Goal: Transaction & Acquisition: Purchase product/service

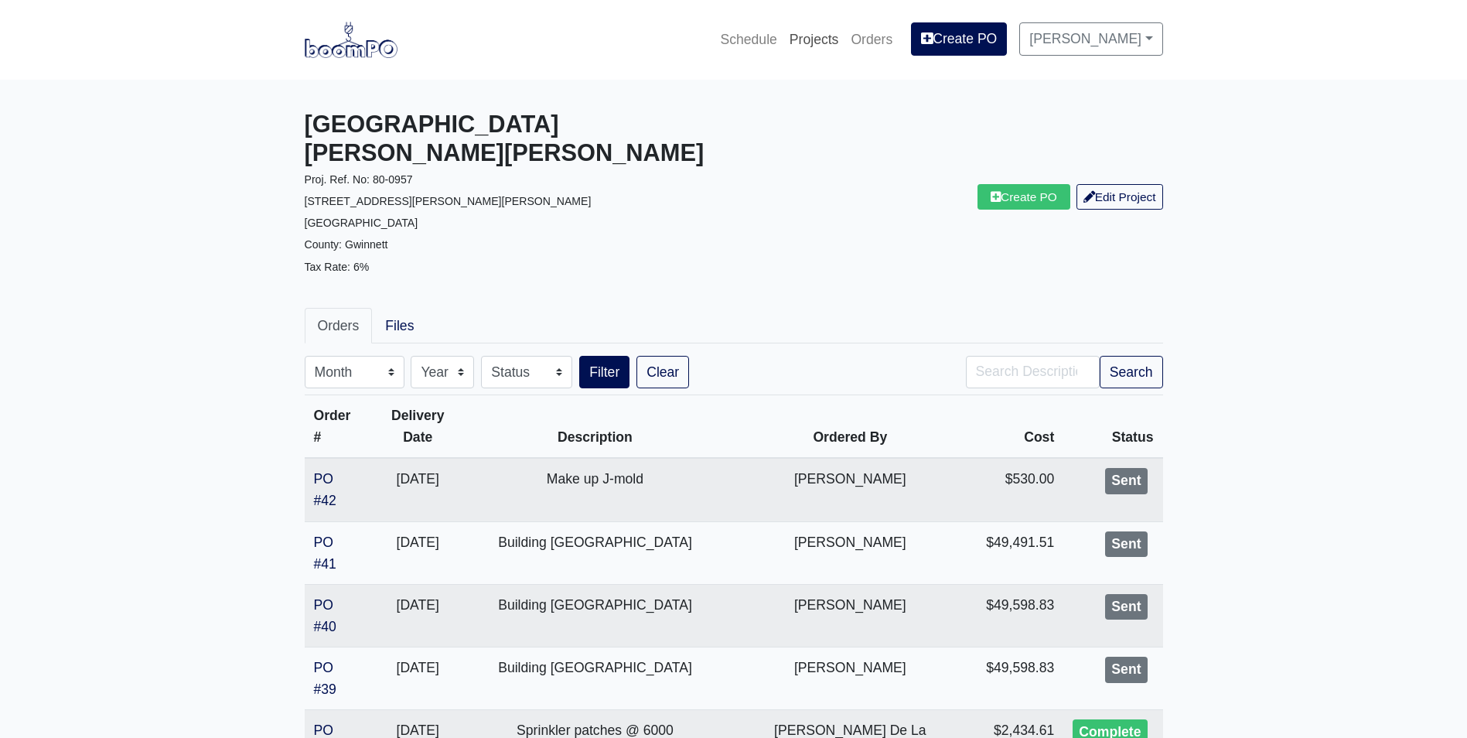
click at [815, 42] on link "Projects" at bounding box center [814, 39] width 62 height 34
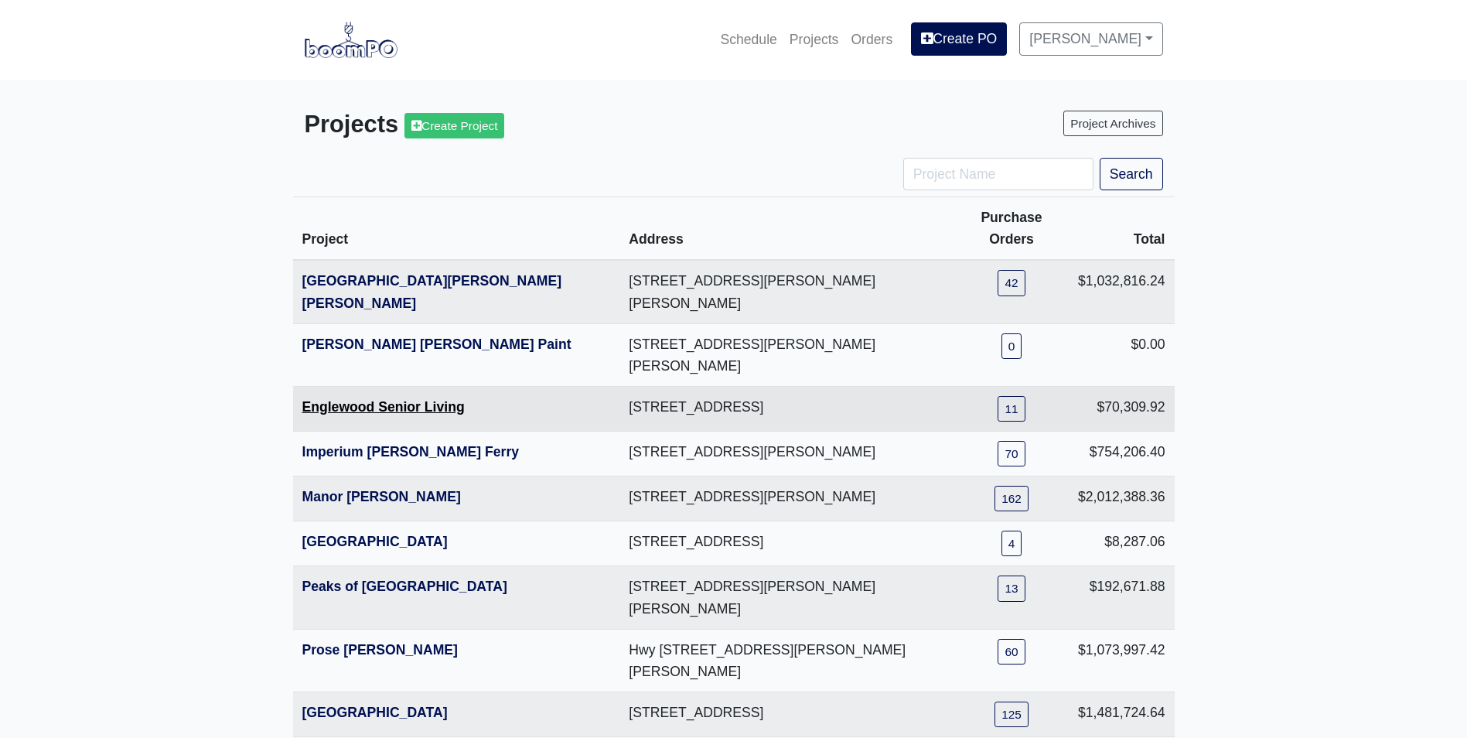
click at [367, 399] on link "Englewood Senior Living" at bounding box center [383, 406] width 162 height 15
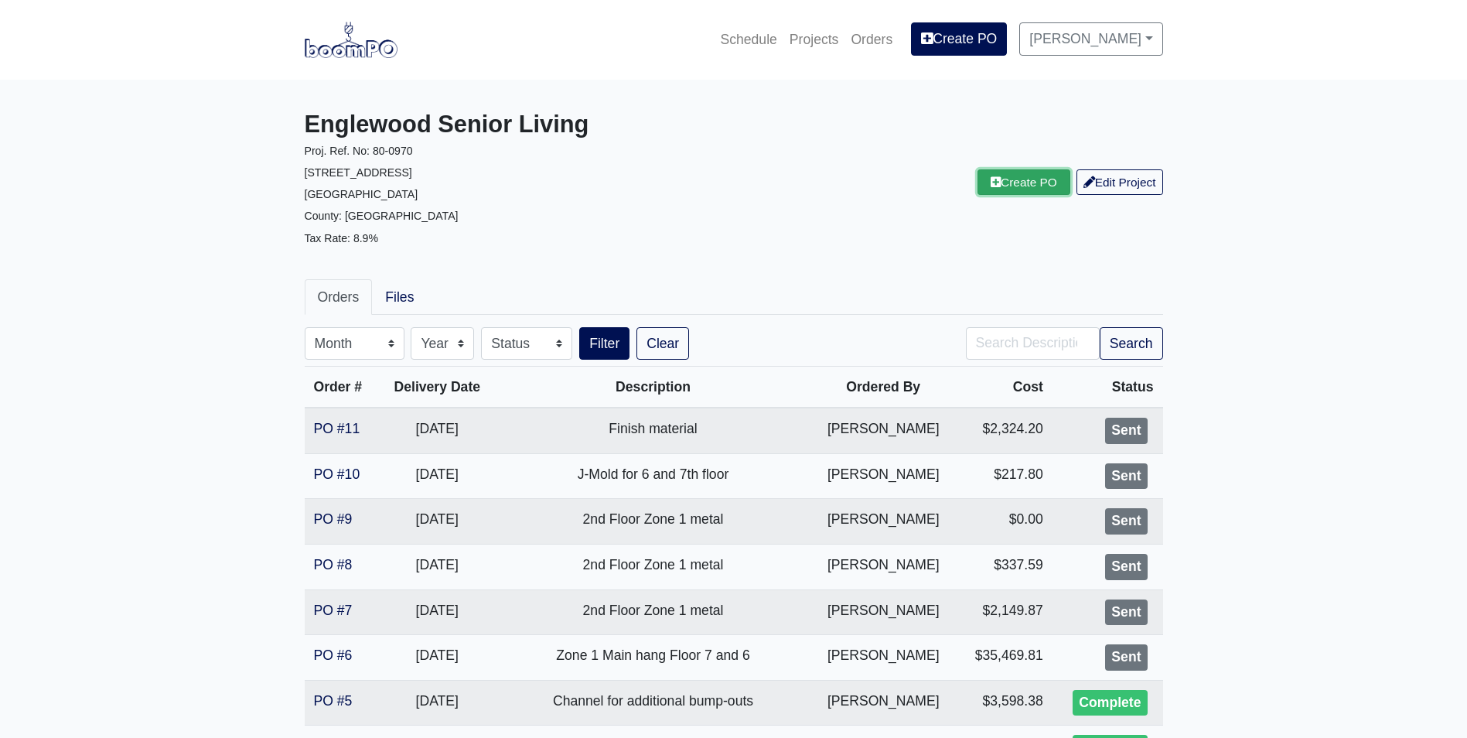
click at [995, 181] on link "Create PO" at bounding box center [1024, 182] width 93 height 26
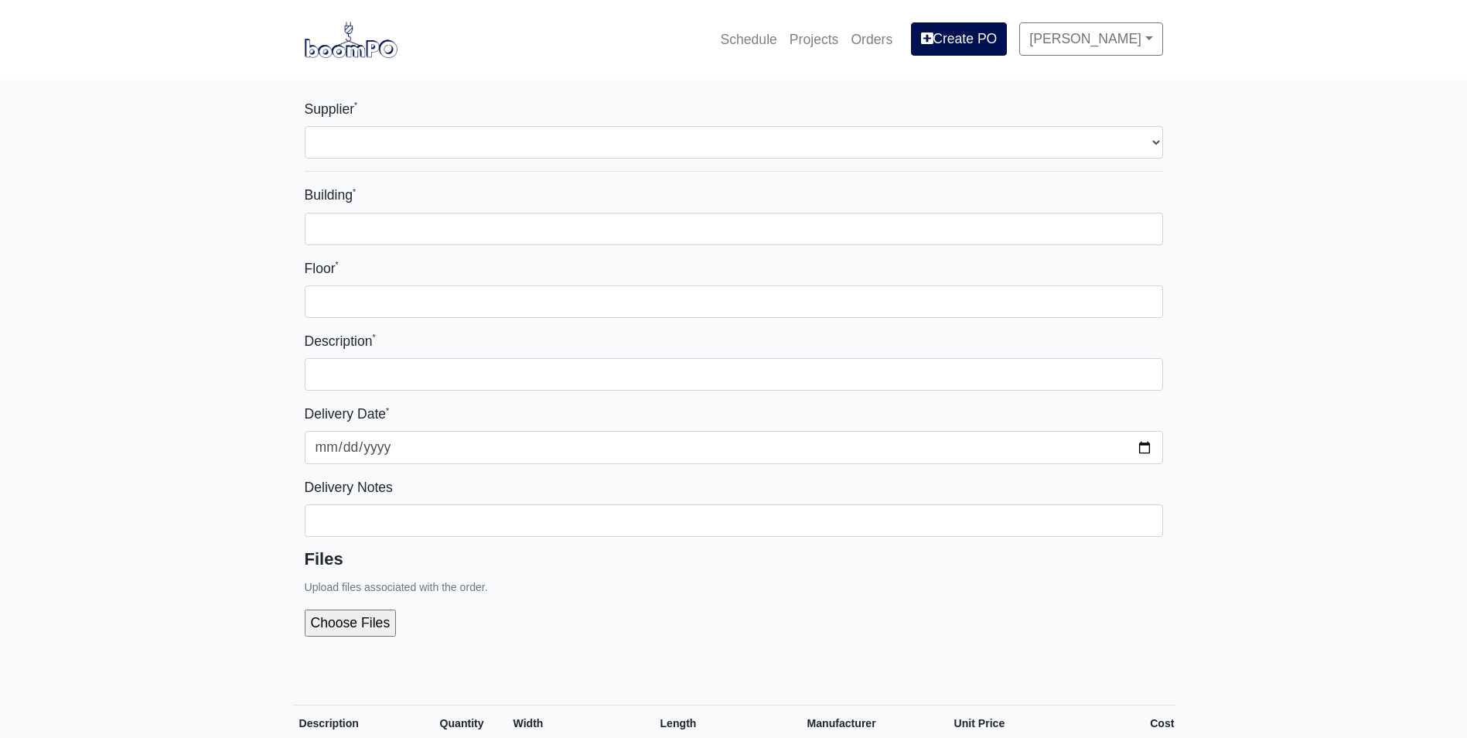
select select
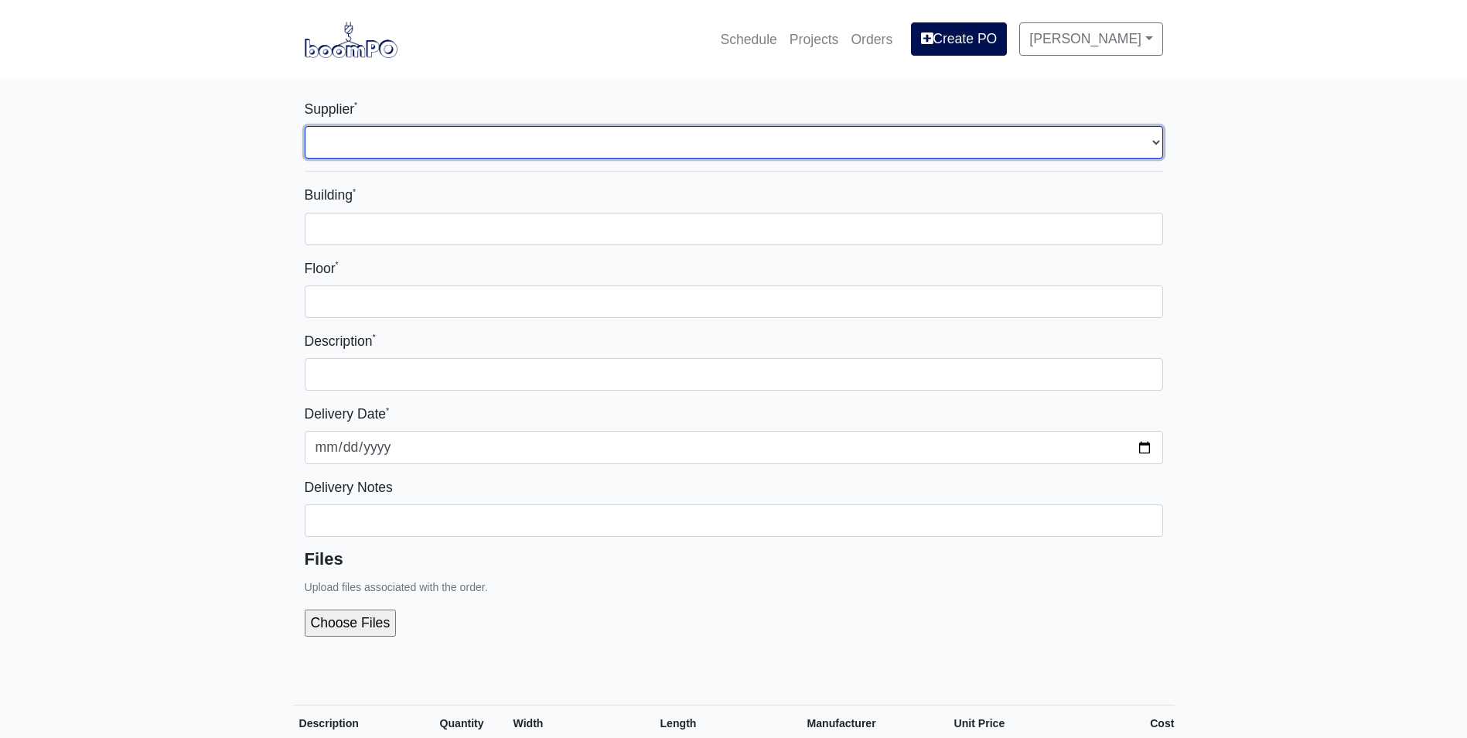
click at [328, 135] on select "Select one... L&W Supply - Mableton, GA" at bounding box center [734, 142] width 859 height 32
select select "1"
click at [305, 126] on select "Select one... L&W Supply - Mableton, GA" at bounding box center [734, 142] width 859 height 32
select select
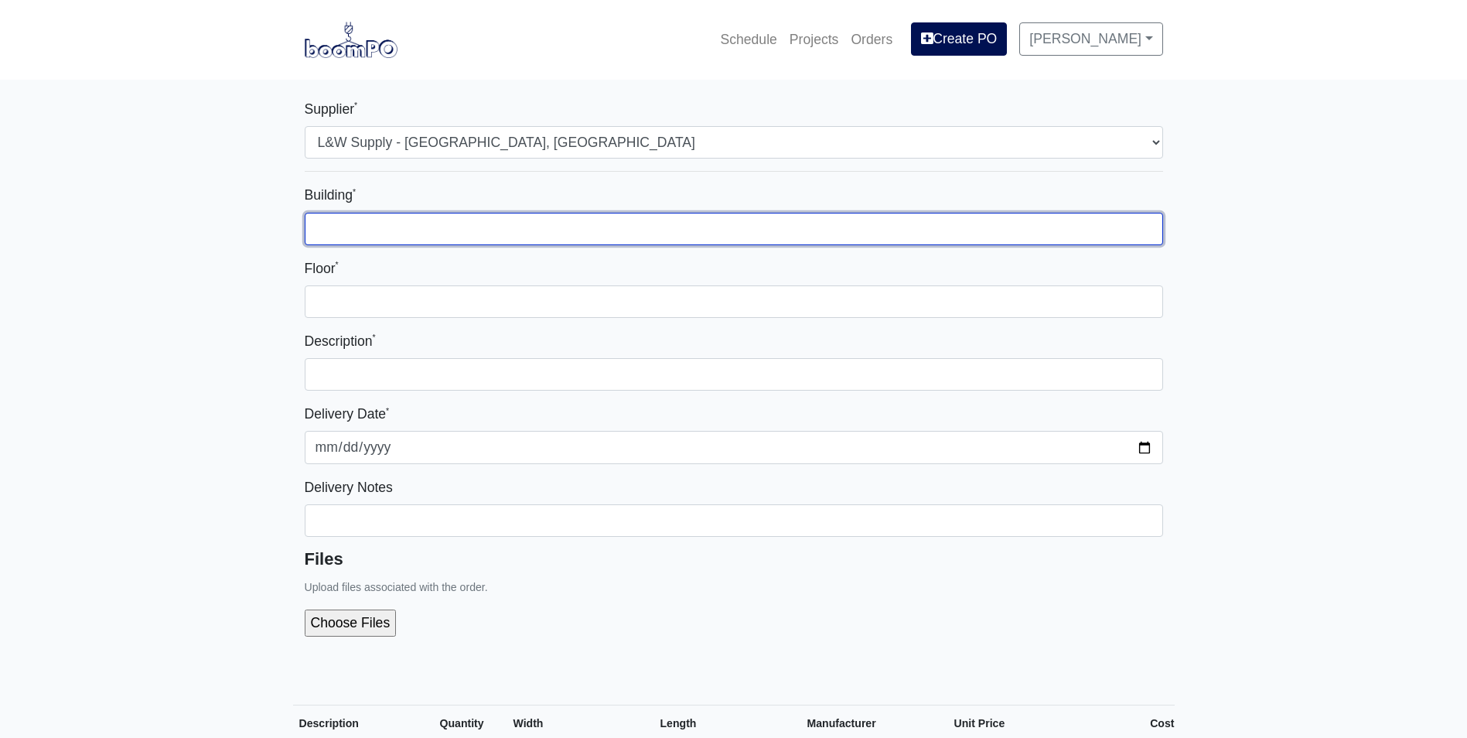
click at [346, 226] on input "Building *" at bounding box center [734, 229] width 859 height 32
type input "Zone 1"
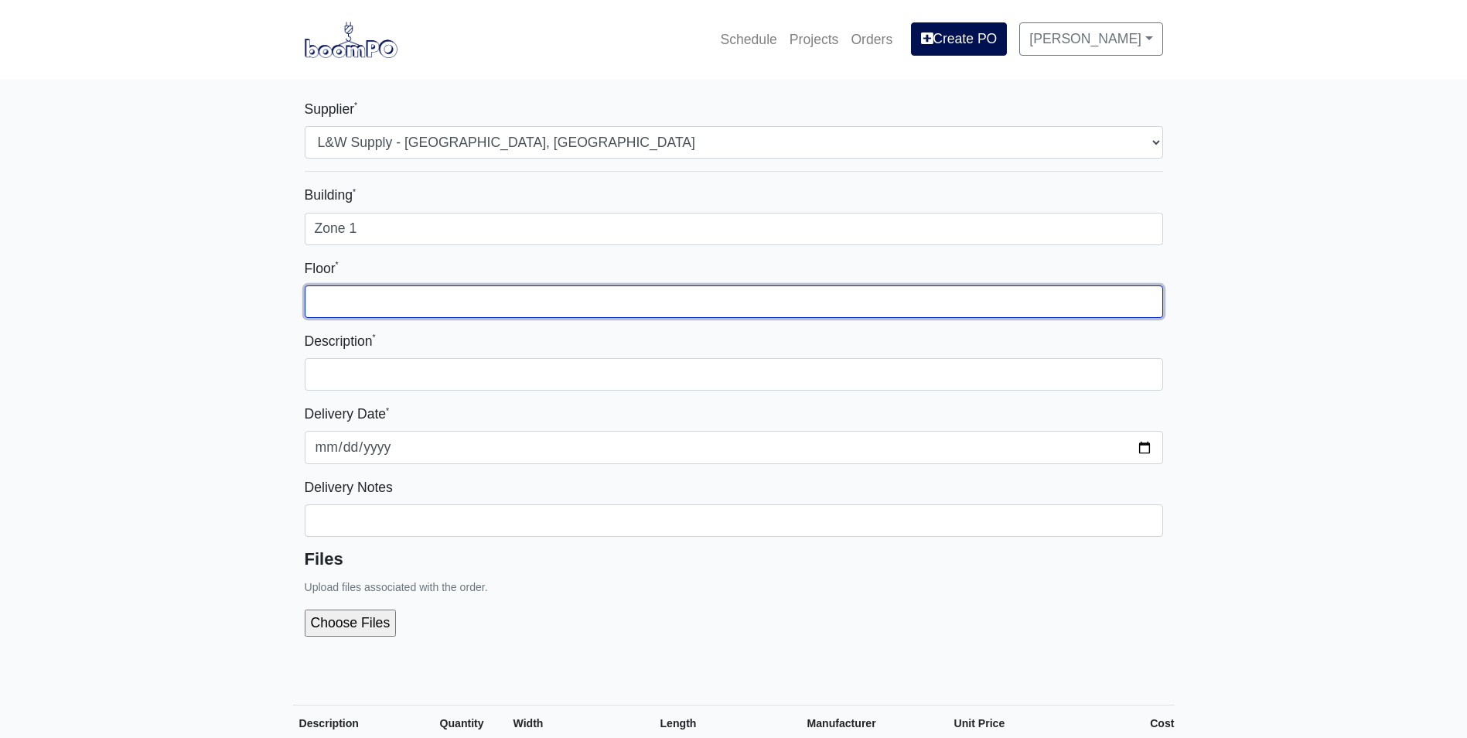
click at [355, 291] on input "Floor *" at bounding box center [734, 301] width 859 height 32
type input "5th"
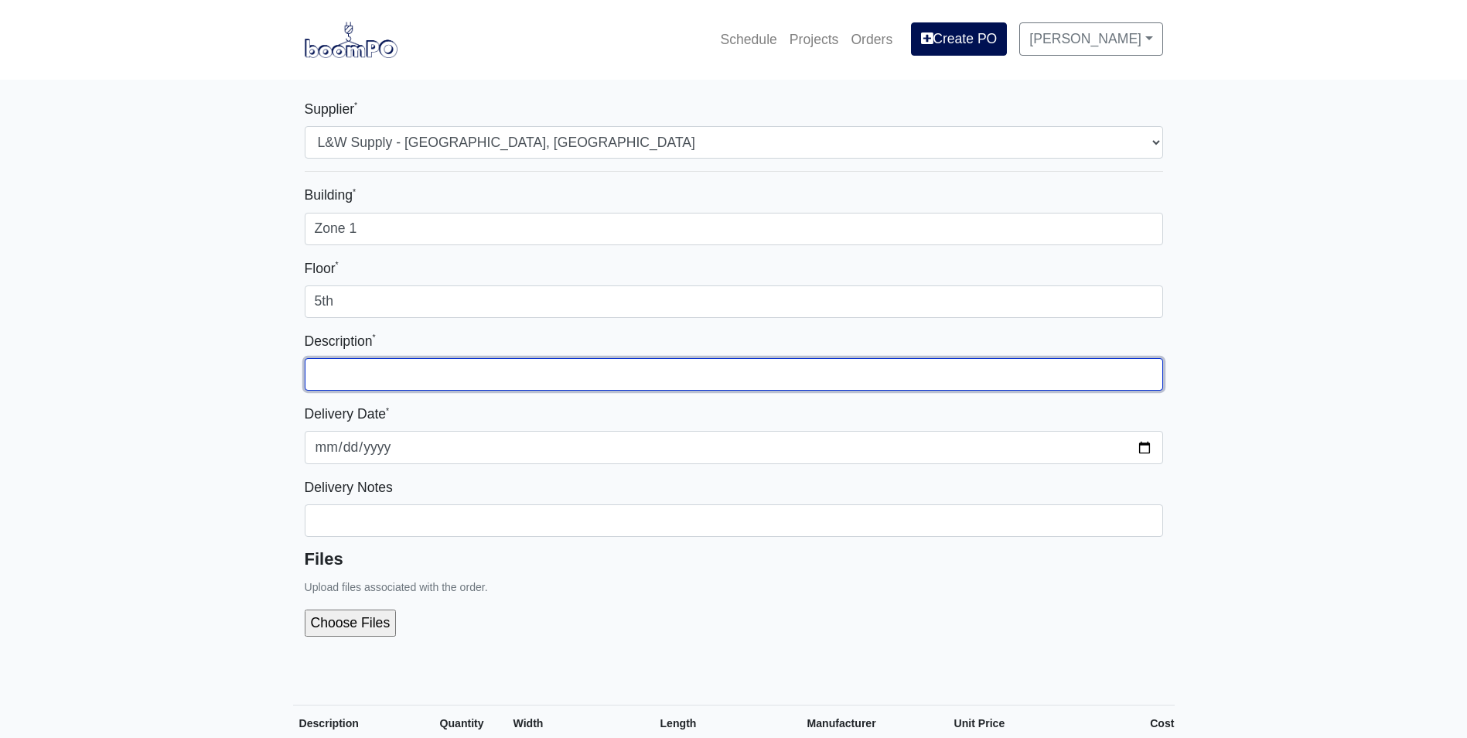
type input "L"
type input "Zone 1 5th Floor Main hang"
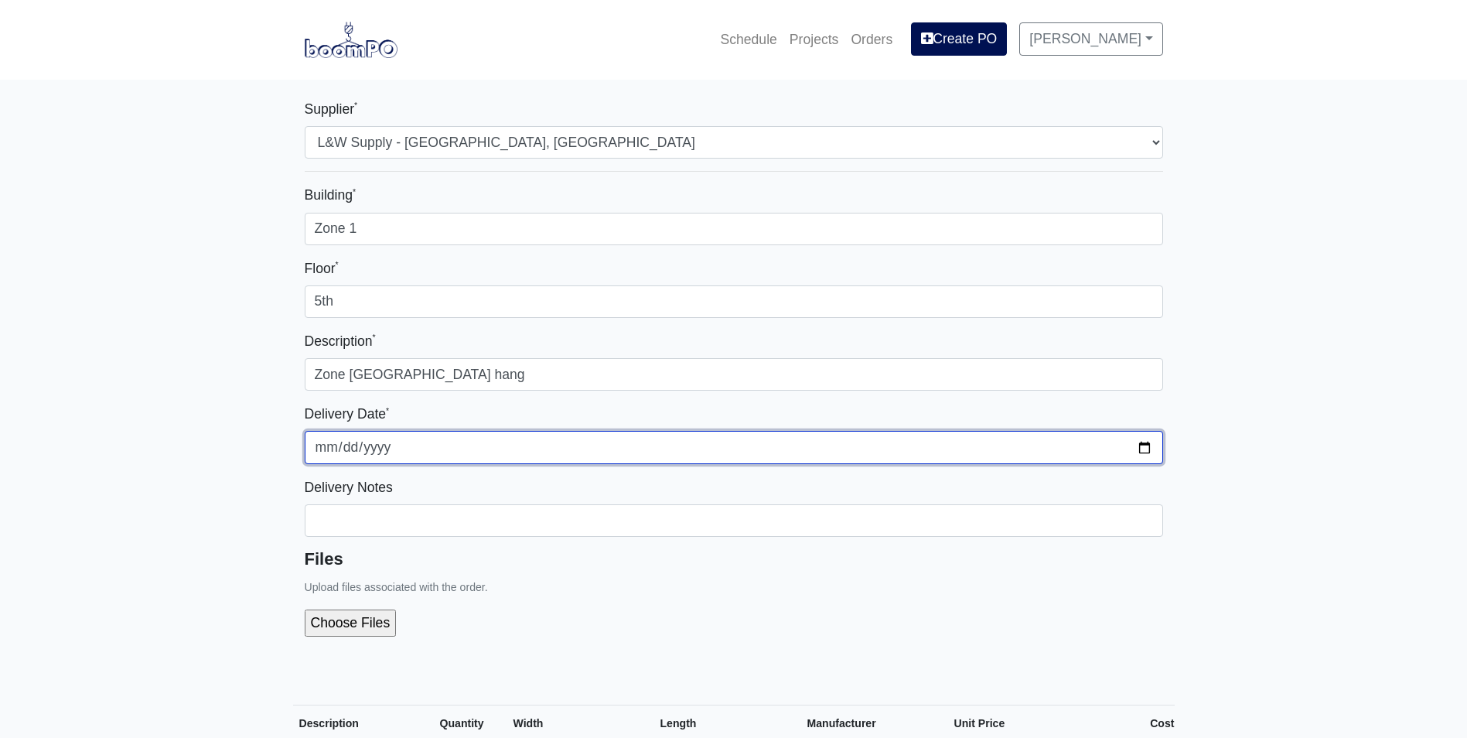
click at [1138, 443] on input "[DATE]" at bounding box center [734, 447] width 859 height 32
type input "2025-08-20"
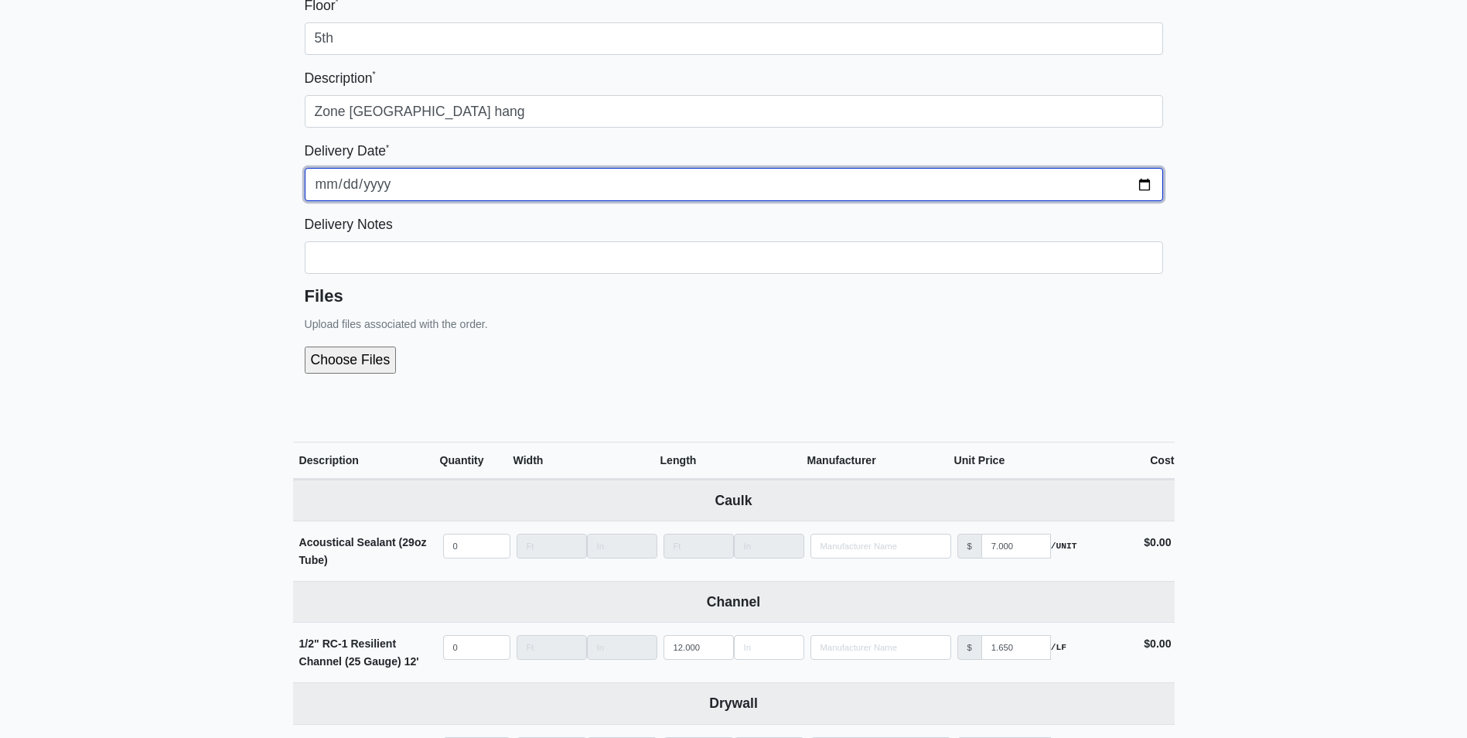
scroll to position [309, 0]
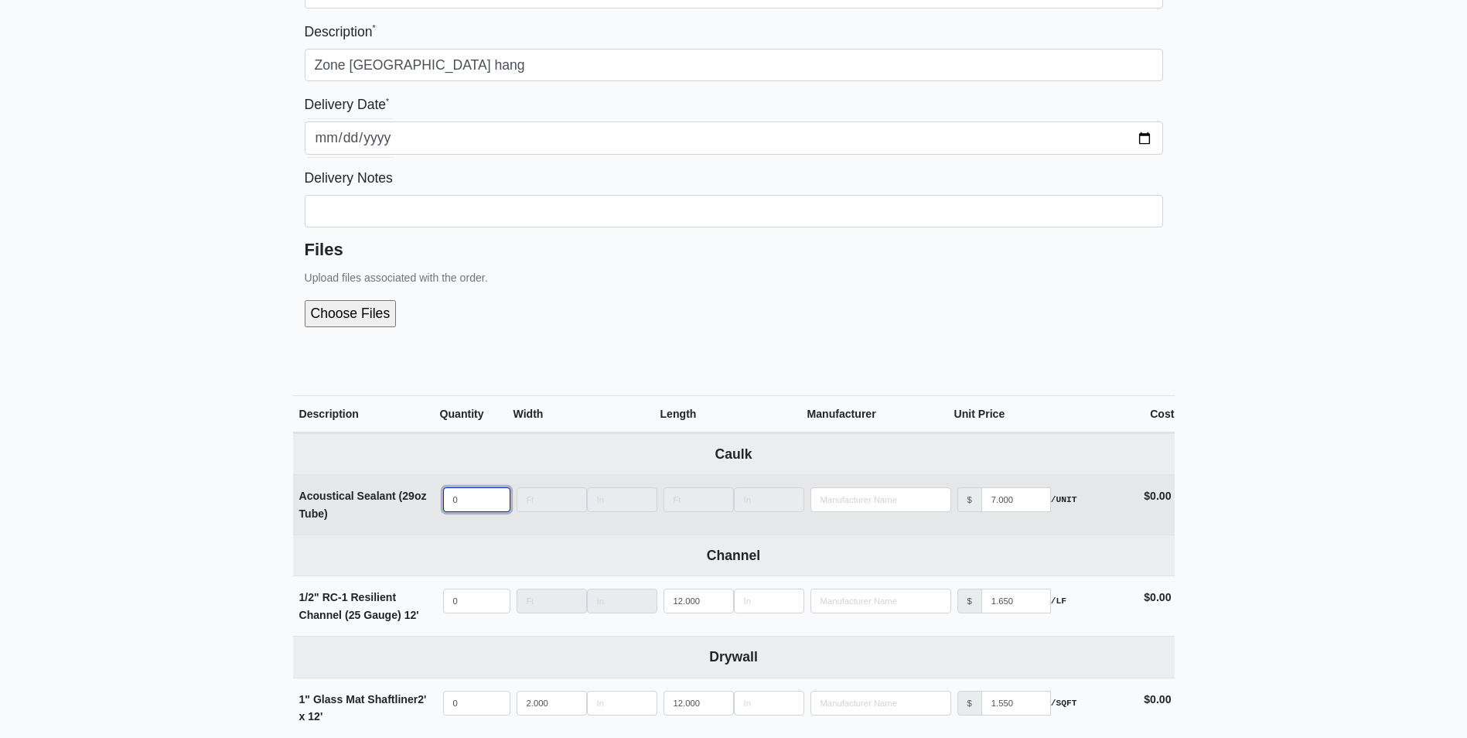
select select
click at [469, 500] on input "quantity" at bounding box center [476, 499] width 67 height 25
type input "3"
select select
type input "36"
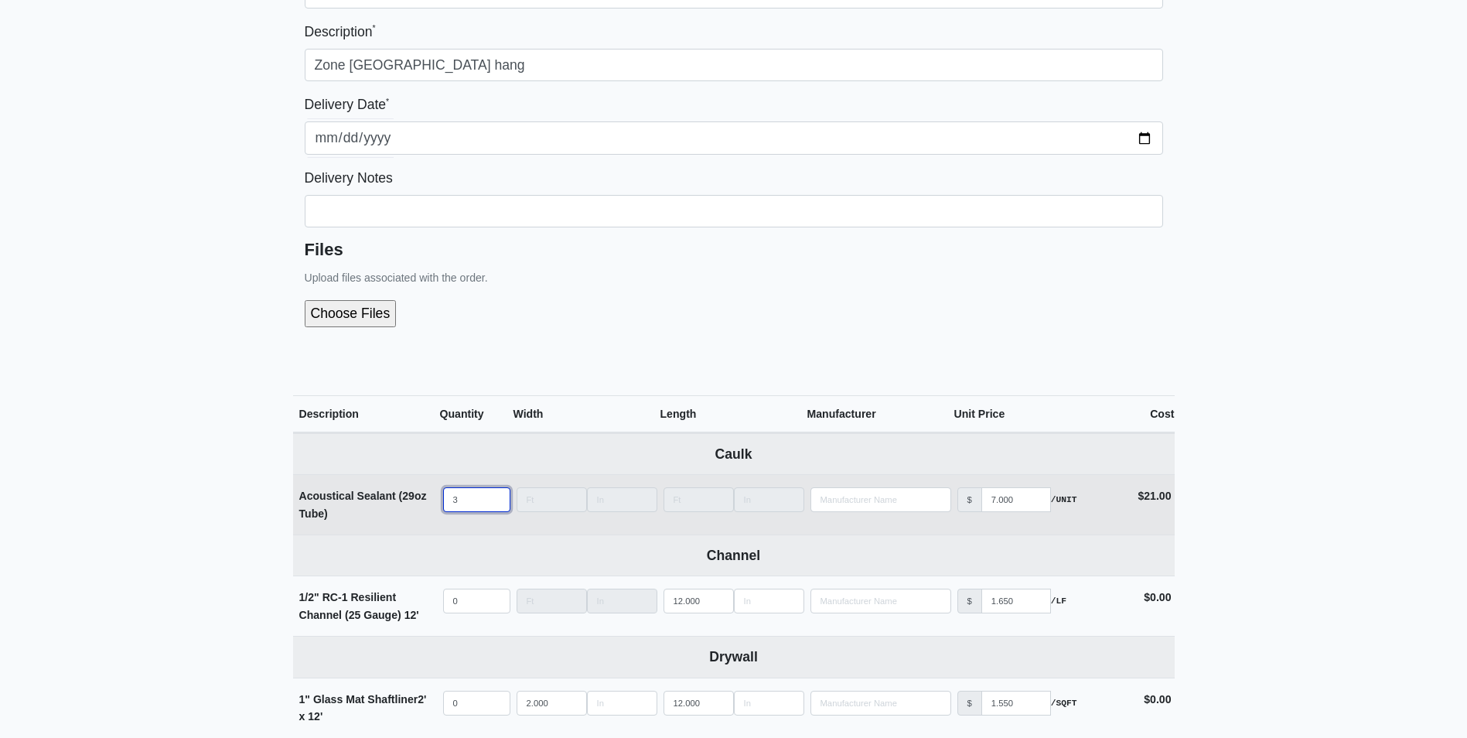
select select
type input "36"
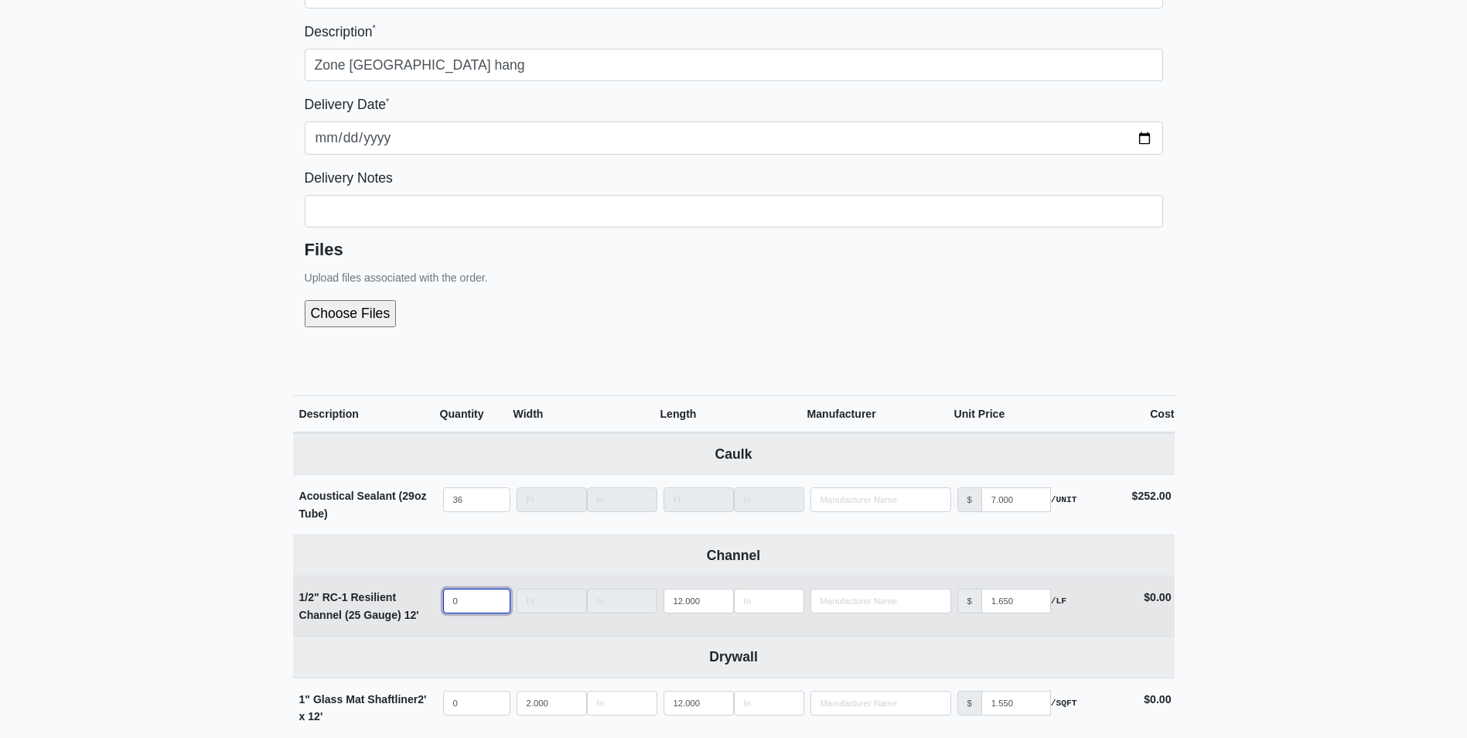
type input "1"
select select
click at [491, 600] on input "1" at bounding box center [476, 601] width 67 height 25
type input "15"
select select
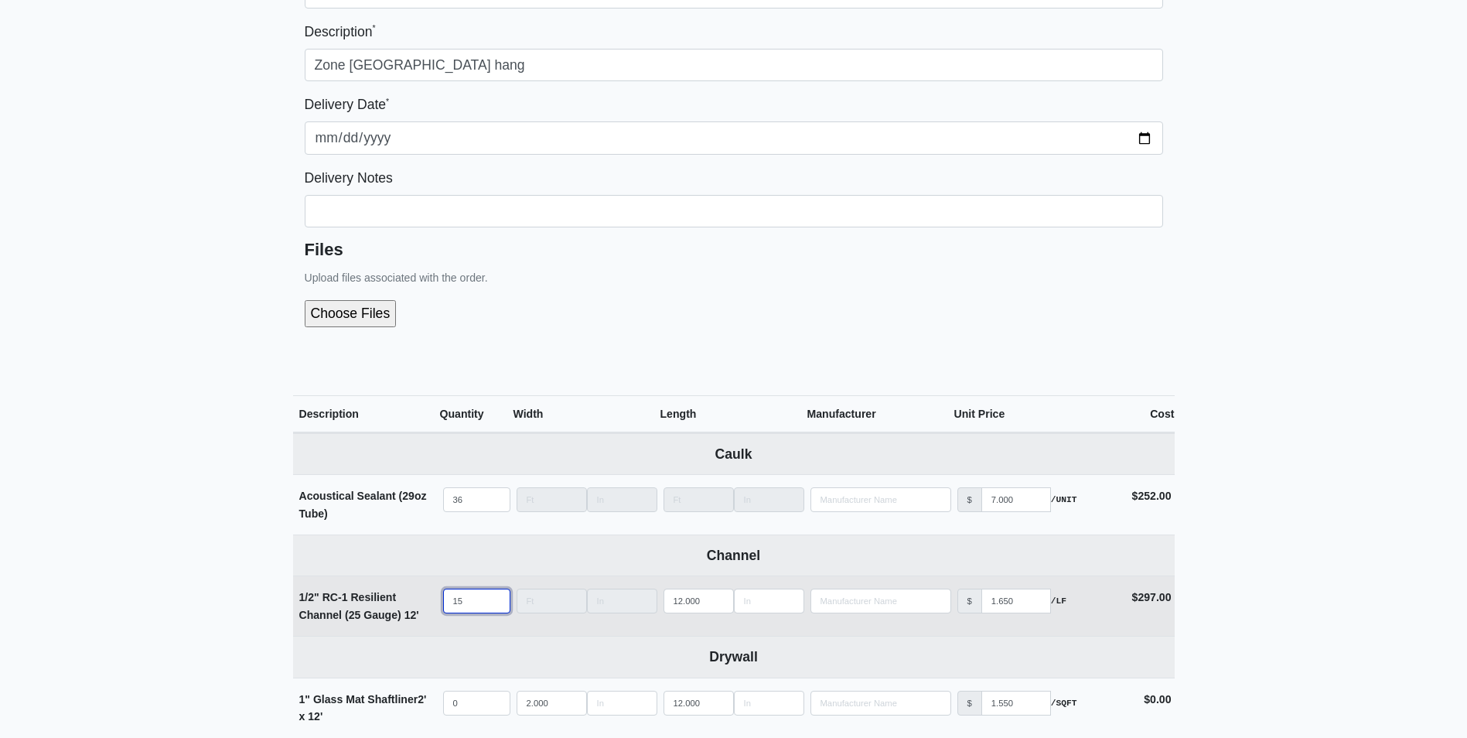
type input "150"
select select
type input "1506"
select select
type input "1506"
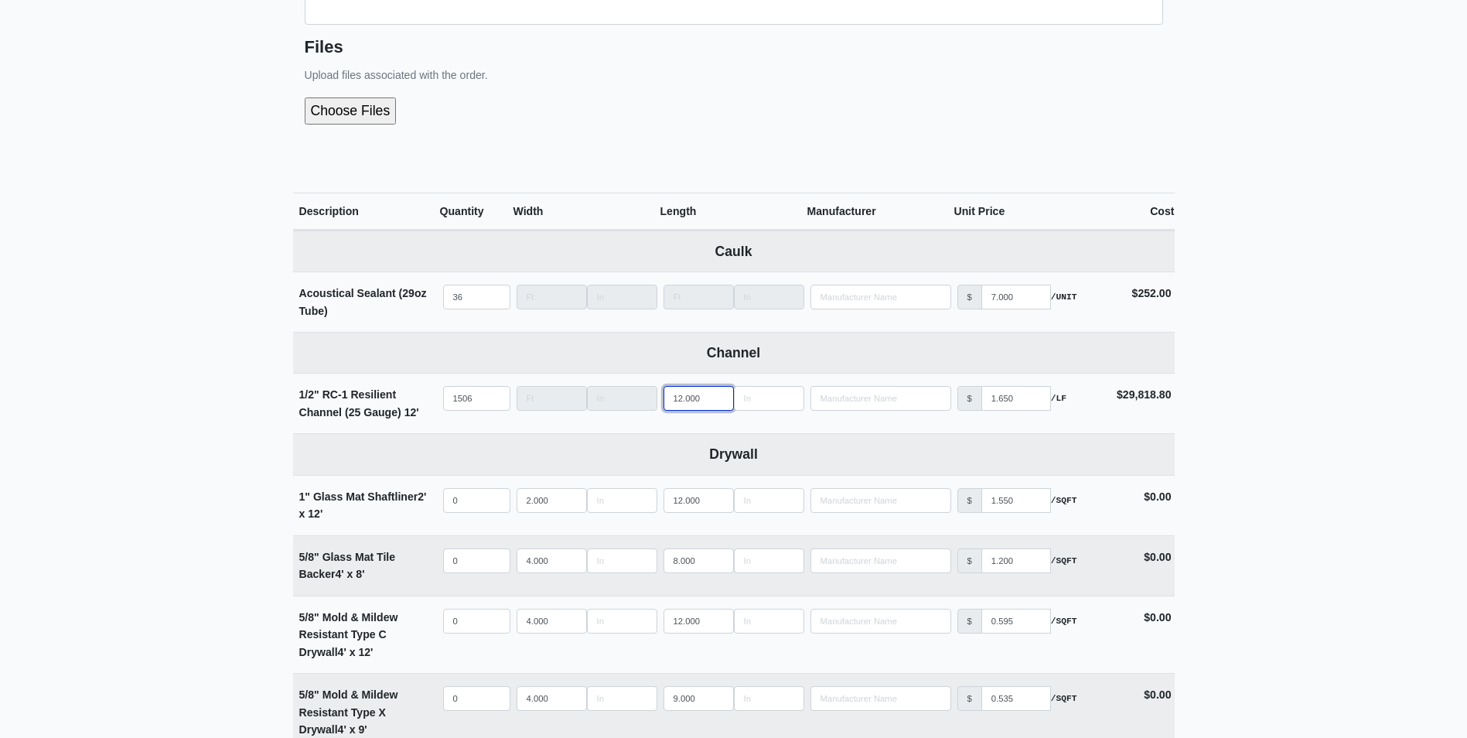
scroll to position [619, 0]
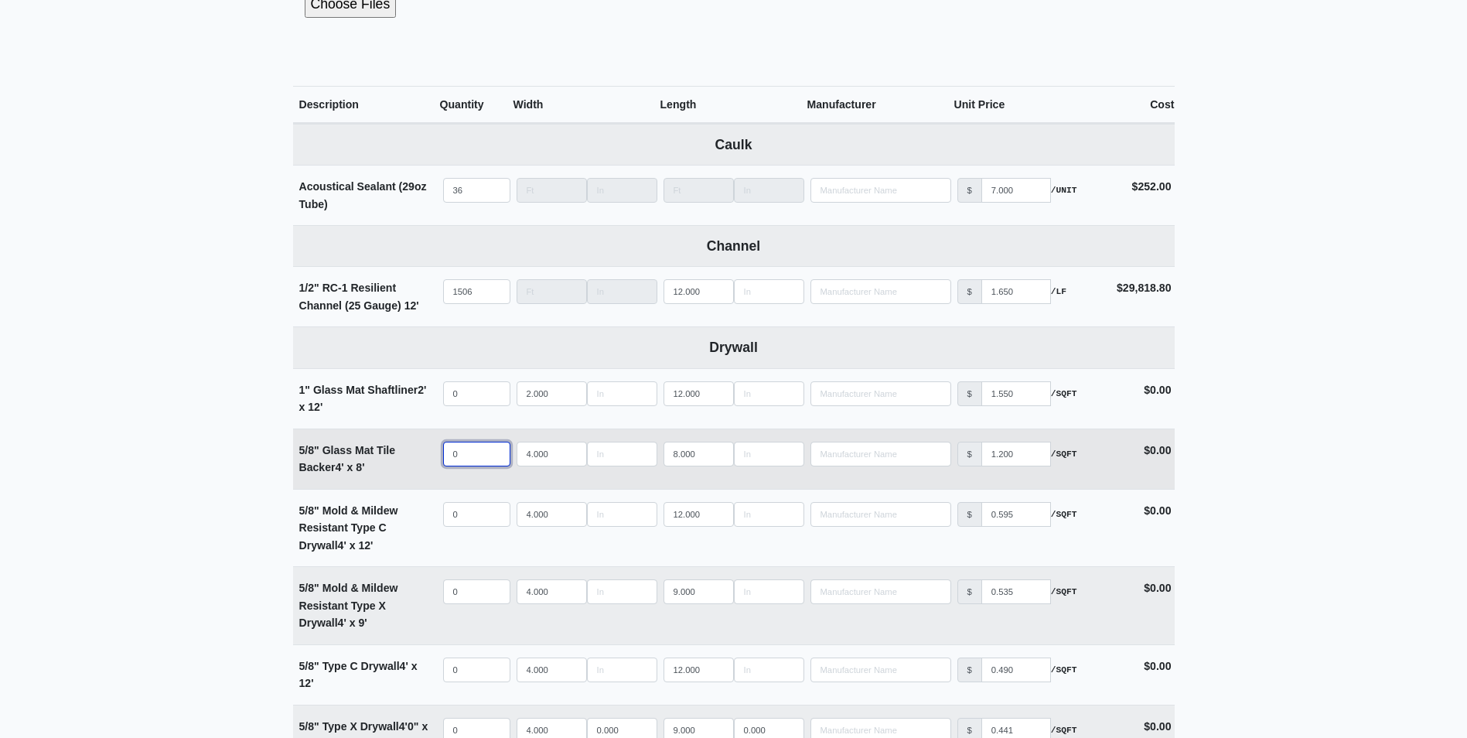
select select
click at [473, 455] on input "quantity" at bounding box center [476, 454] width 67 height 25
type input "5"
select select
type input "58"
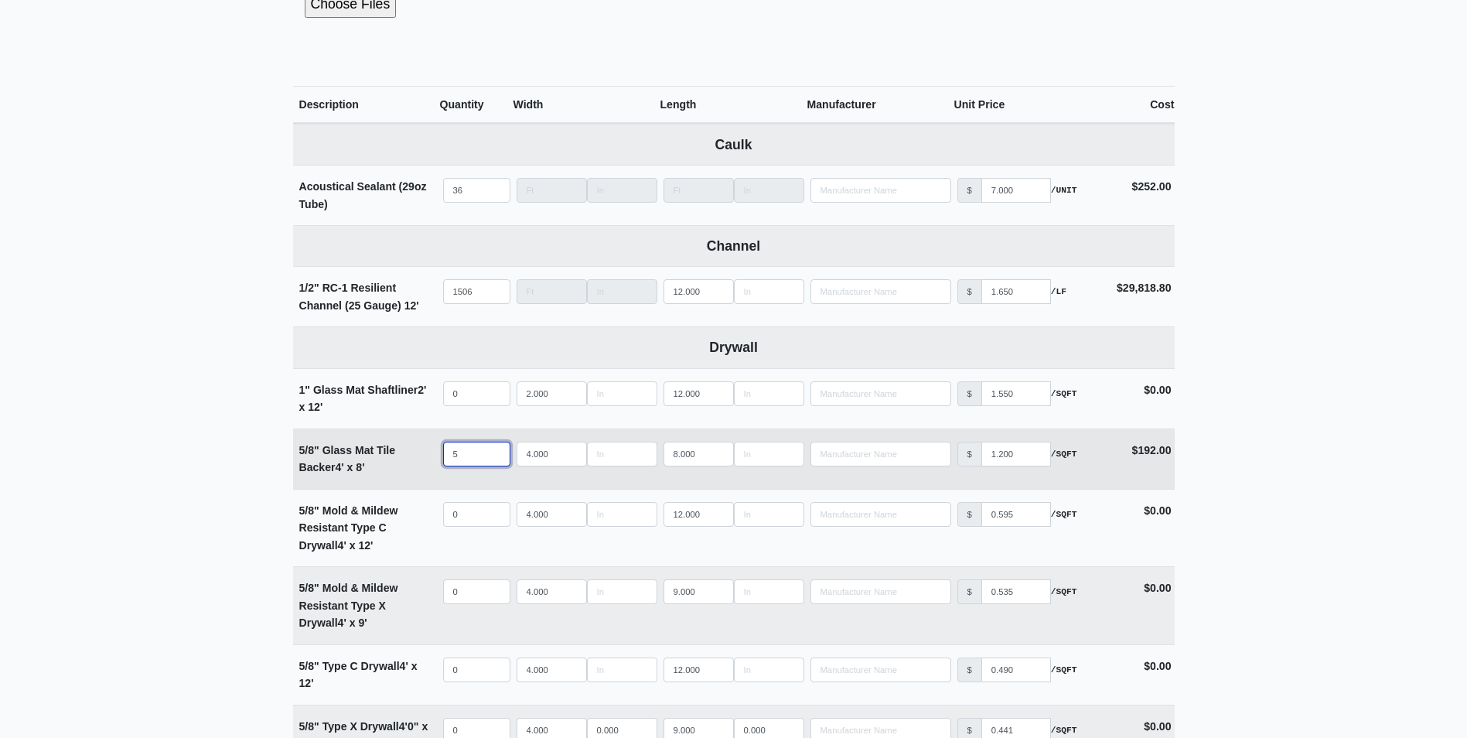
select select
type input "58"
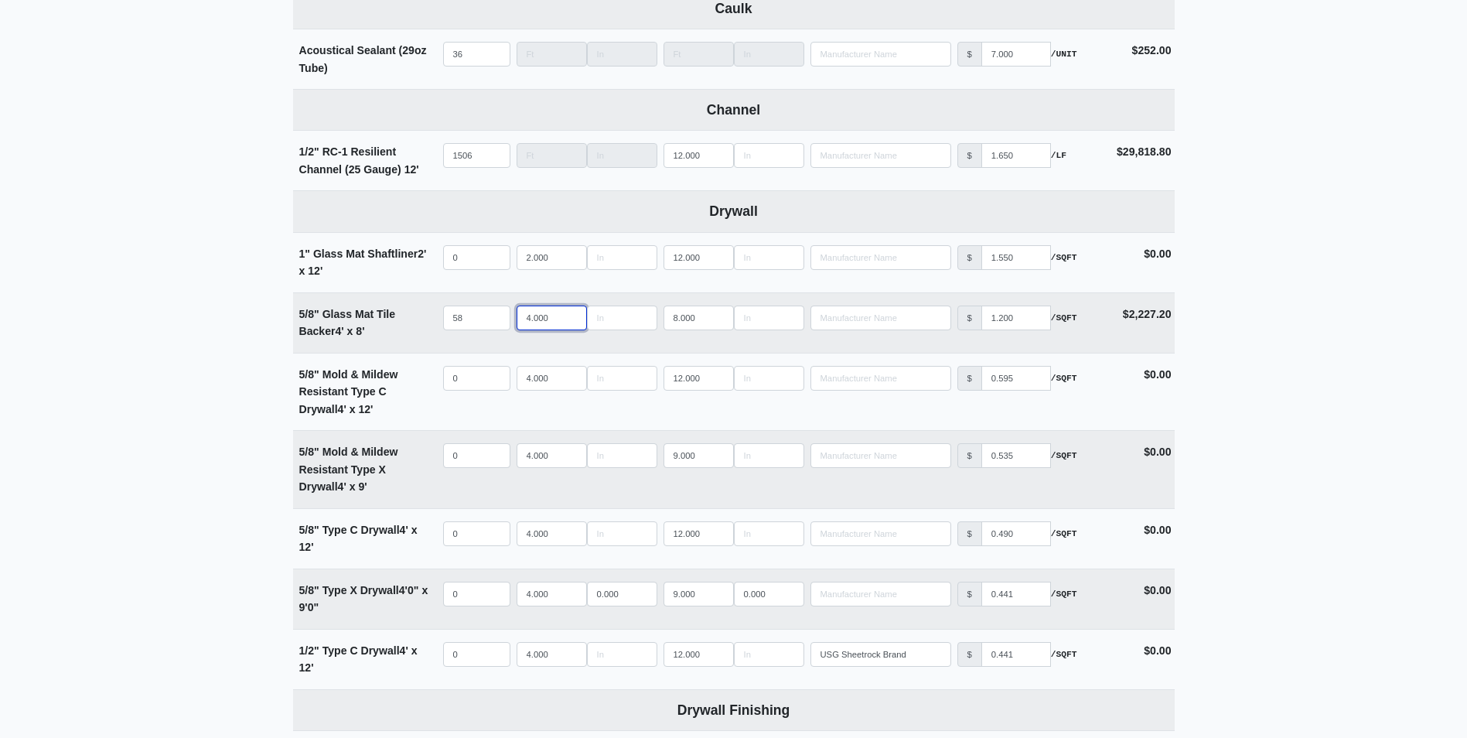
scroll to position [851, 0]
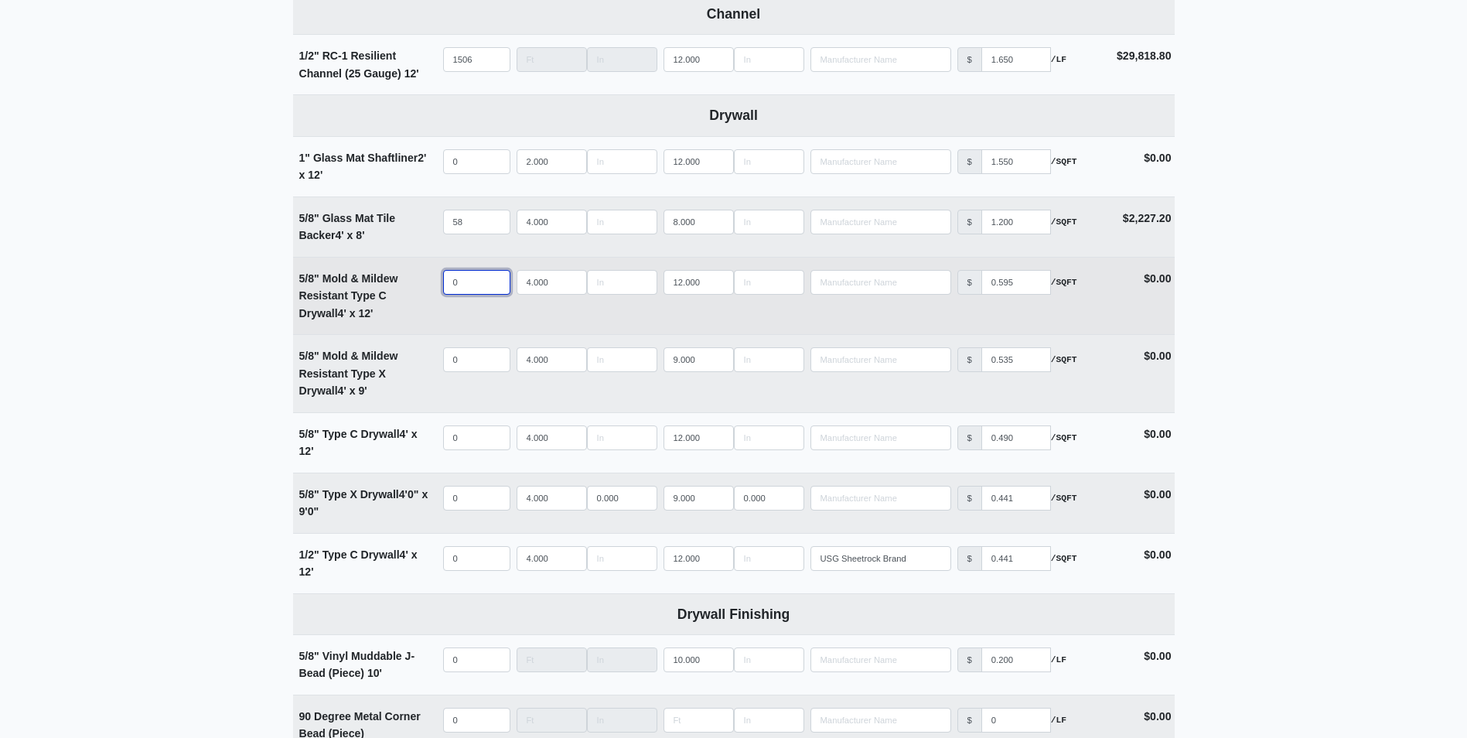
select select
click at [474, 285] on input "quantity" at bounding box center [476, 282] width 67 height 25
type input "7"
select select
type input "70"
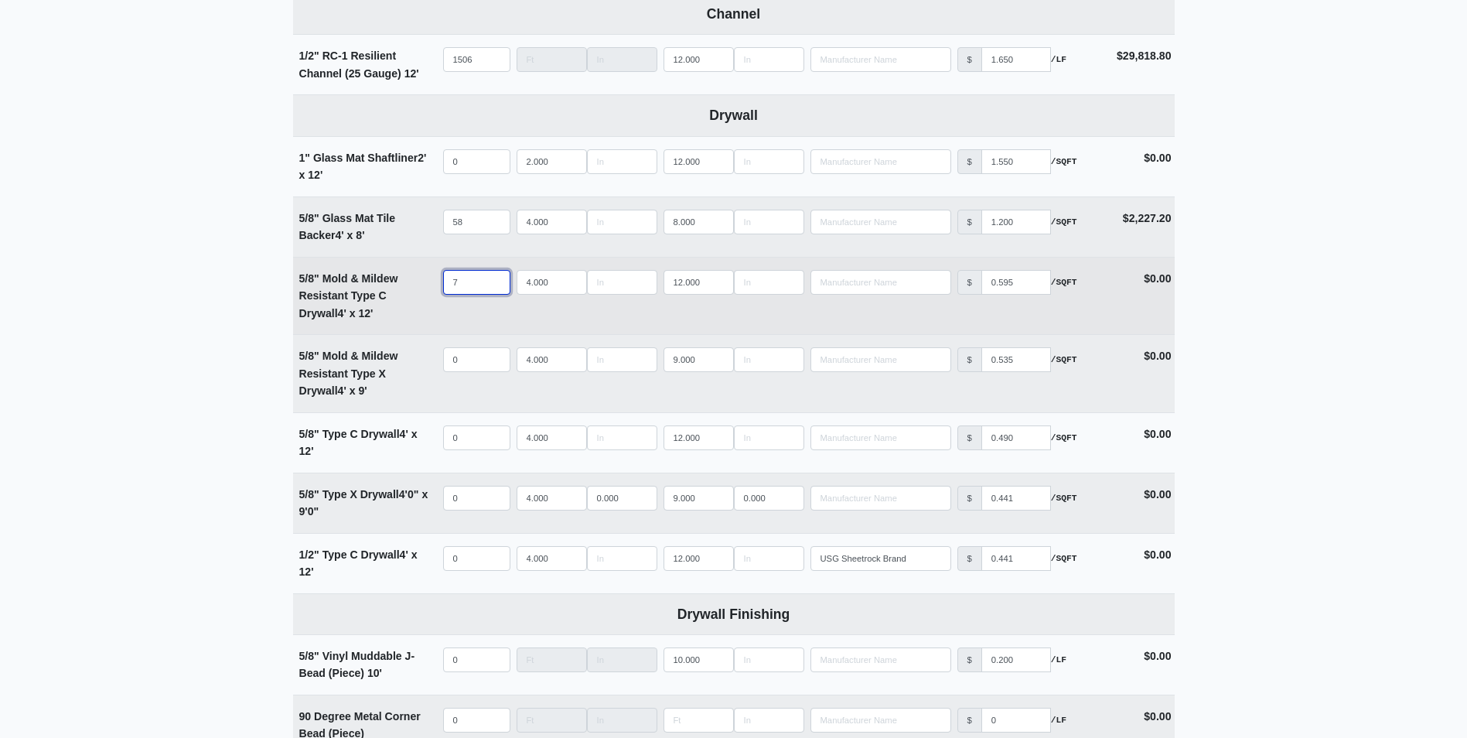
select select
type input "70"
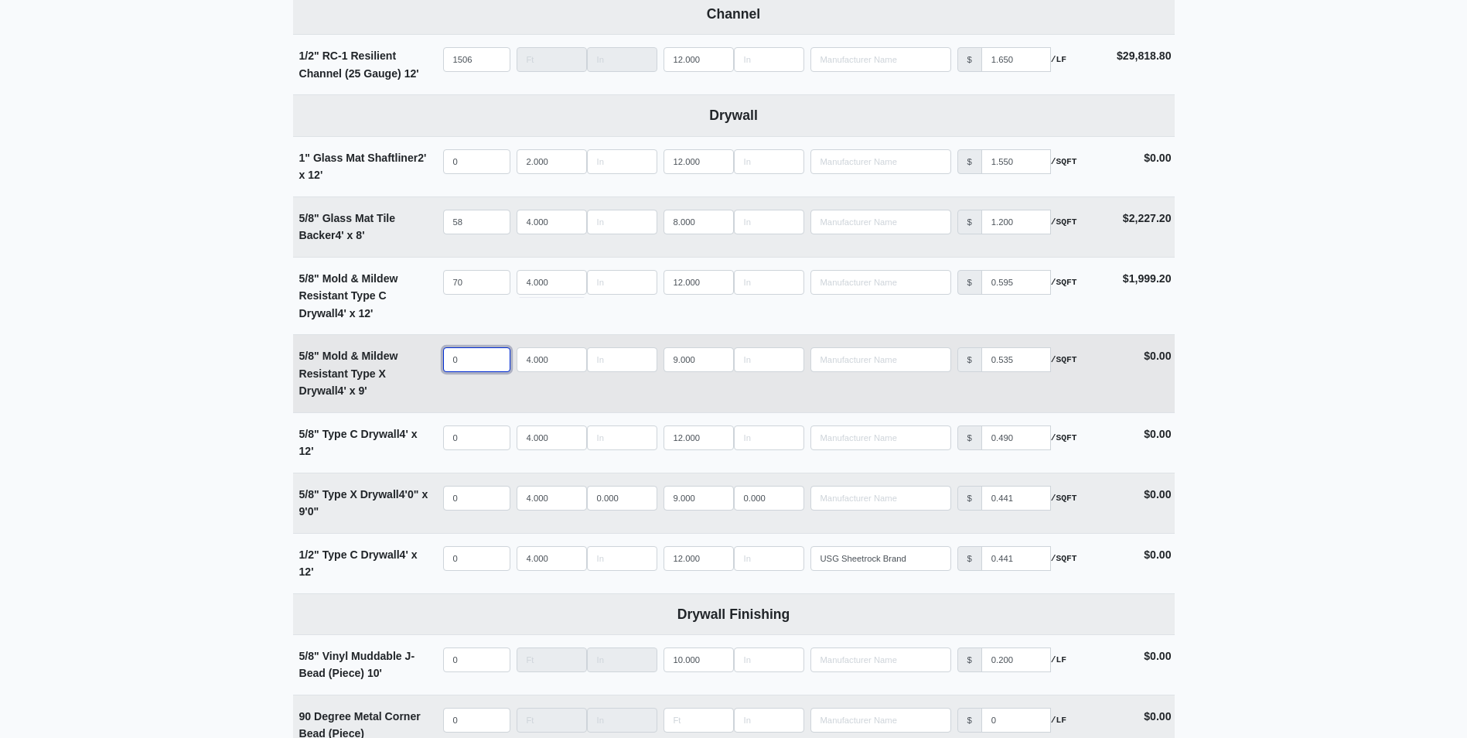
select select
click at [465, 359] on input "quantity" at bounding box center [476, 359] width 67 height 25
type input "2"
select select
type input "23"
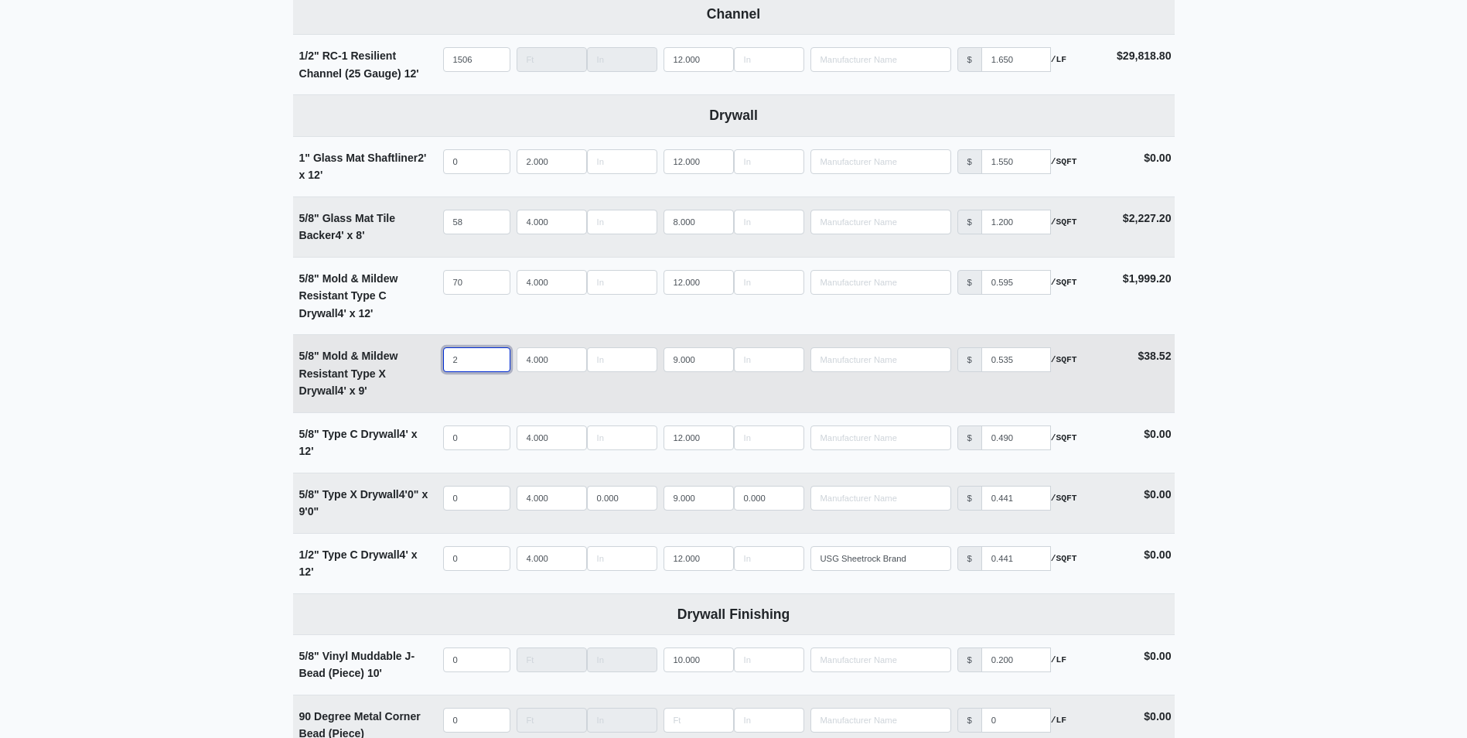
select select
type input "236"
select select
type input "236"
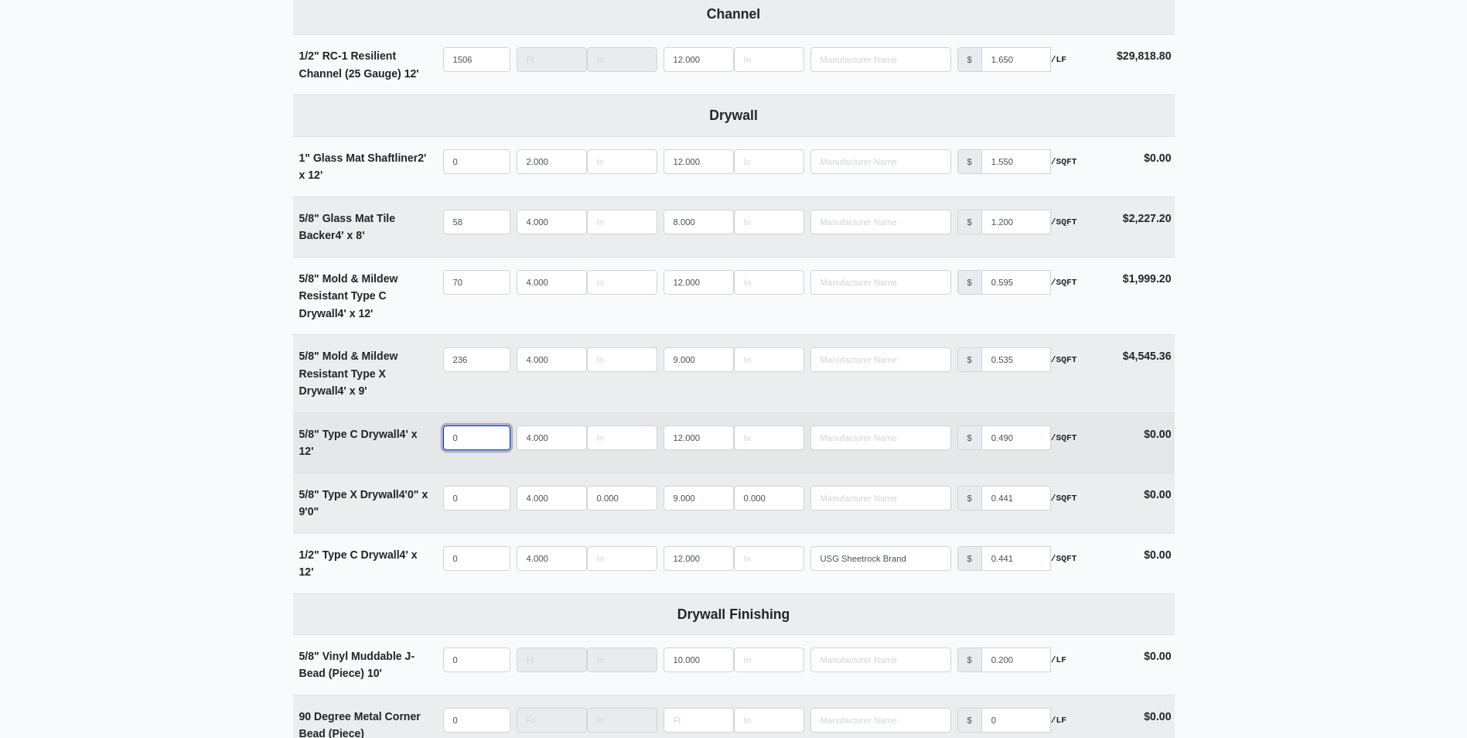
select select
click at [459, 435] on input "quantity" at bounding box center [476, 437] width 67 height 25
type input "2"
select select
type input "24"
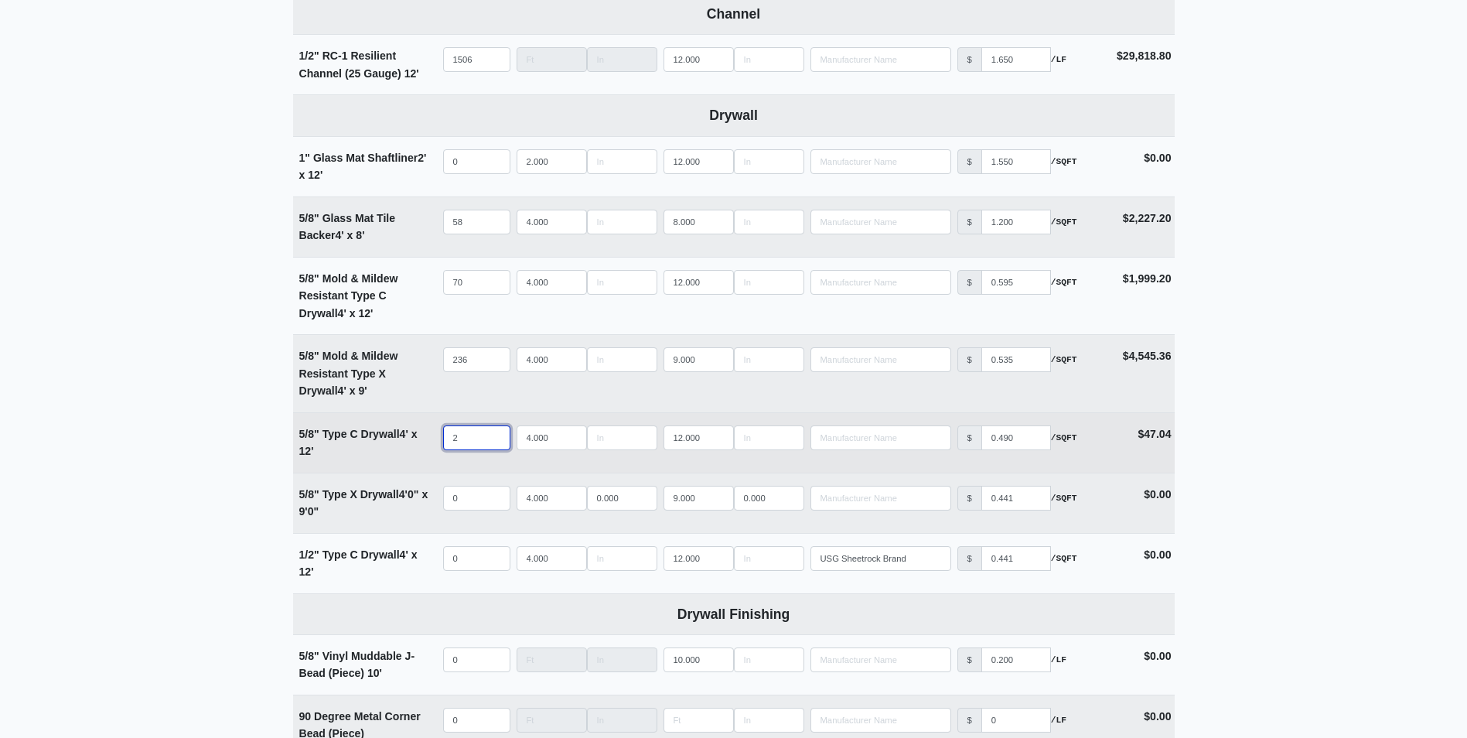
select select
type input "240"
select select
type input "240"
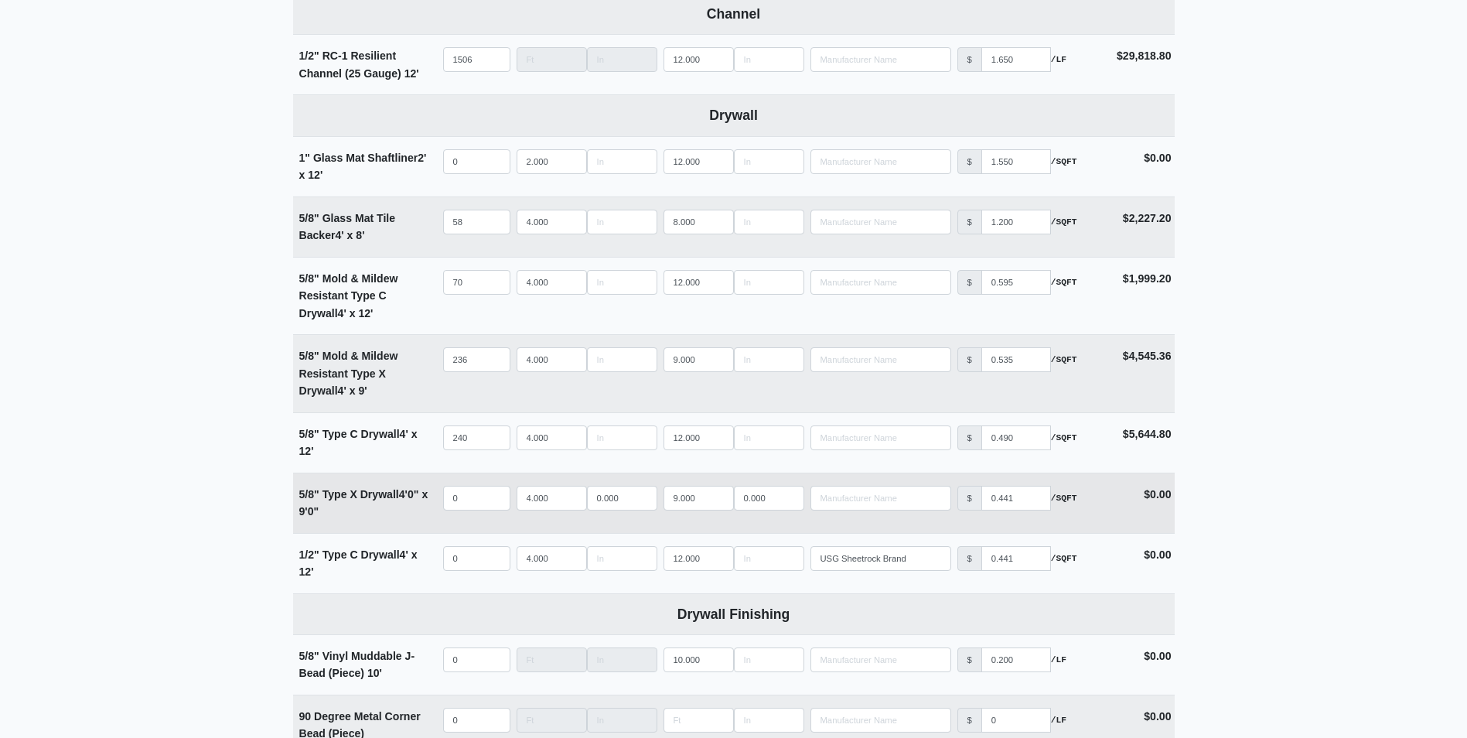
click at [457, 486] on td "Qty 0" at bounding box center [476, 503] width 73 height 60
select select
click at [461, 495] on input "quantity" at bounding box center [476, 498] width 67 height 25
type input "8"
select select
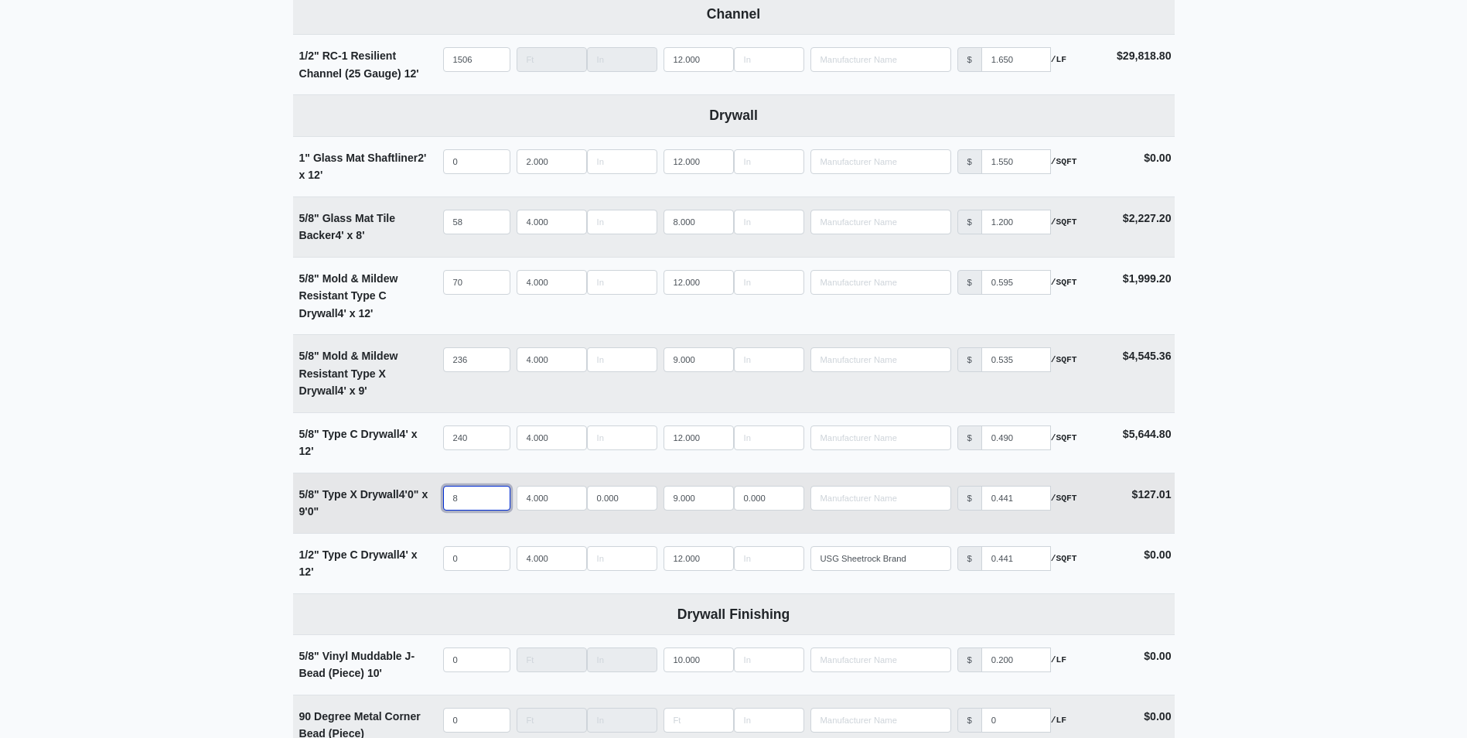
type input "82"
select select
type input "828"
select select
type input "828"
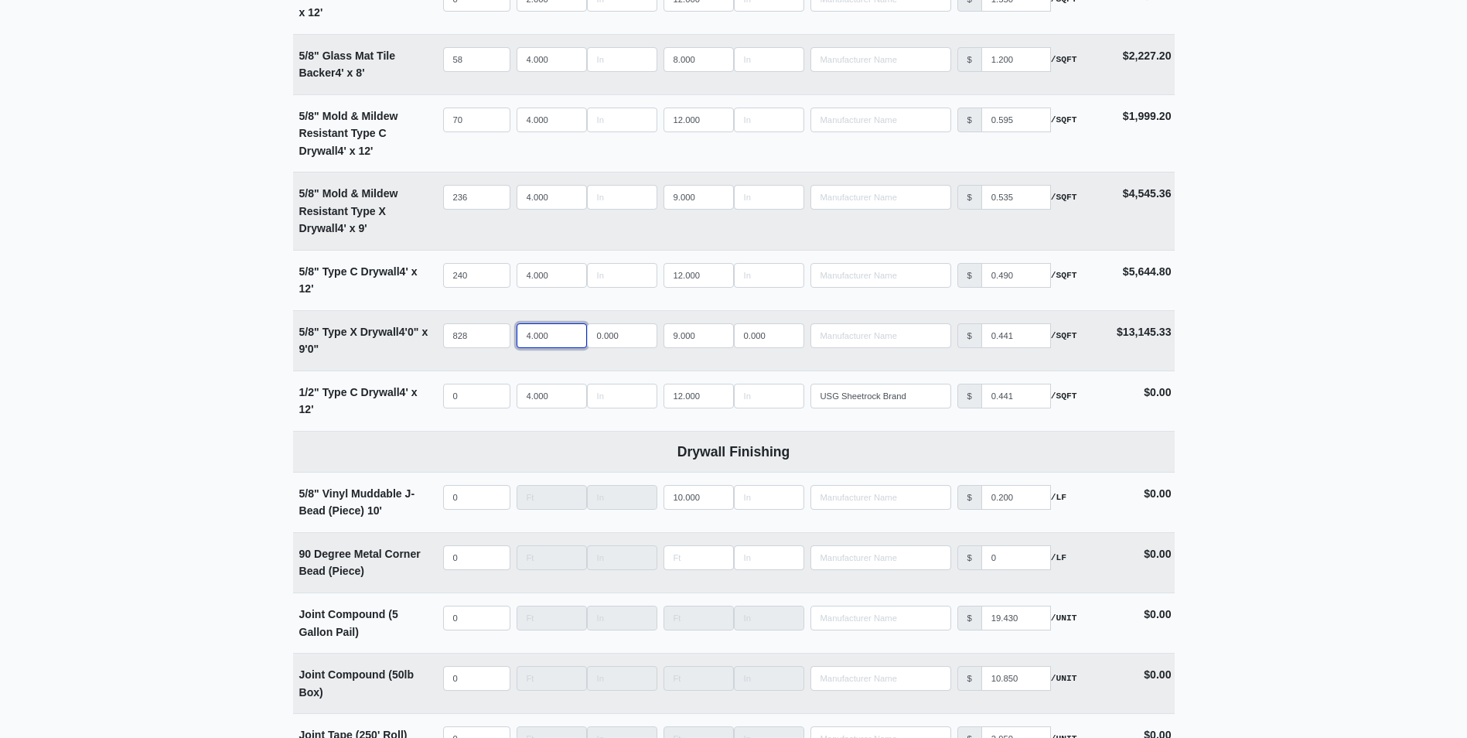
scroll to position [1083, 0]
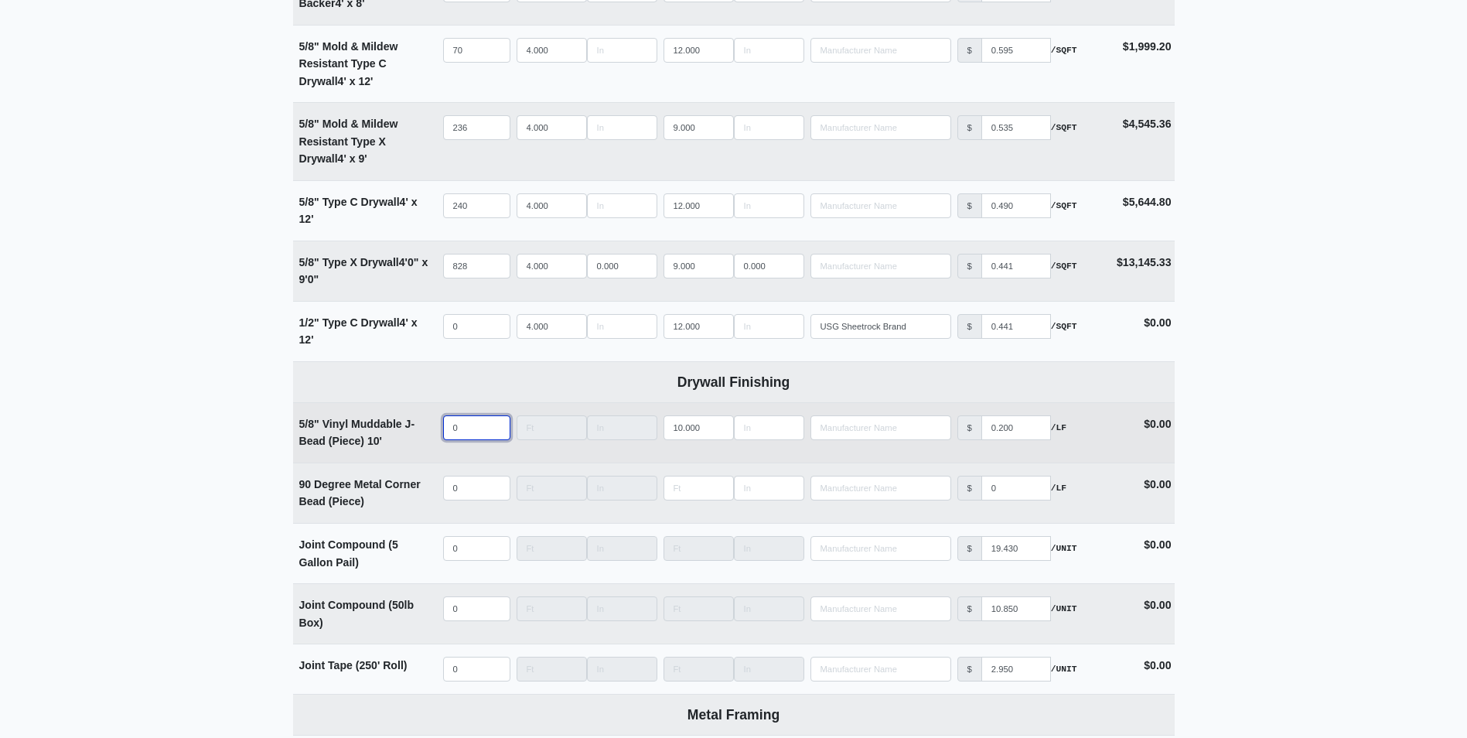
select select
click at [459, 431] on input "quantity" at bounding box center [476, 427] width 67 height 25
type input "1"
select select
type input "10"
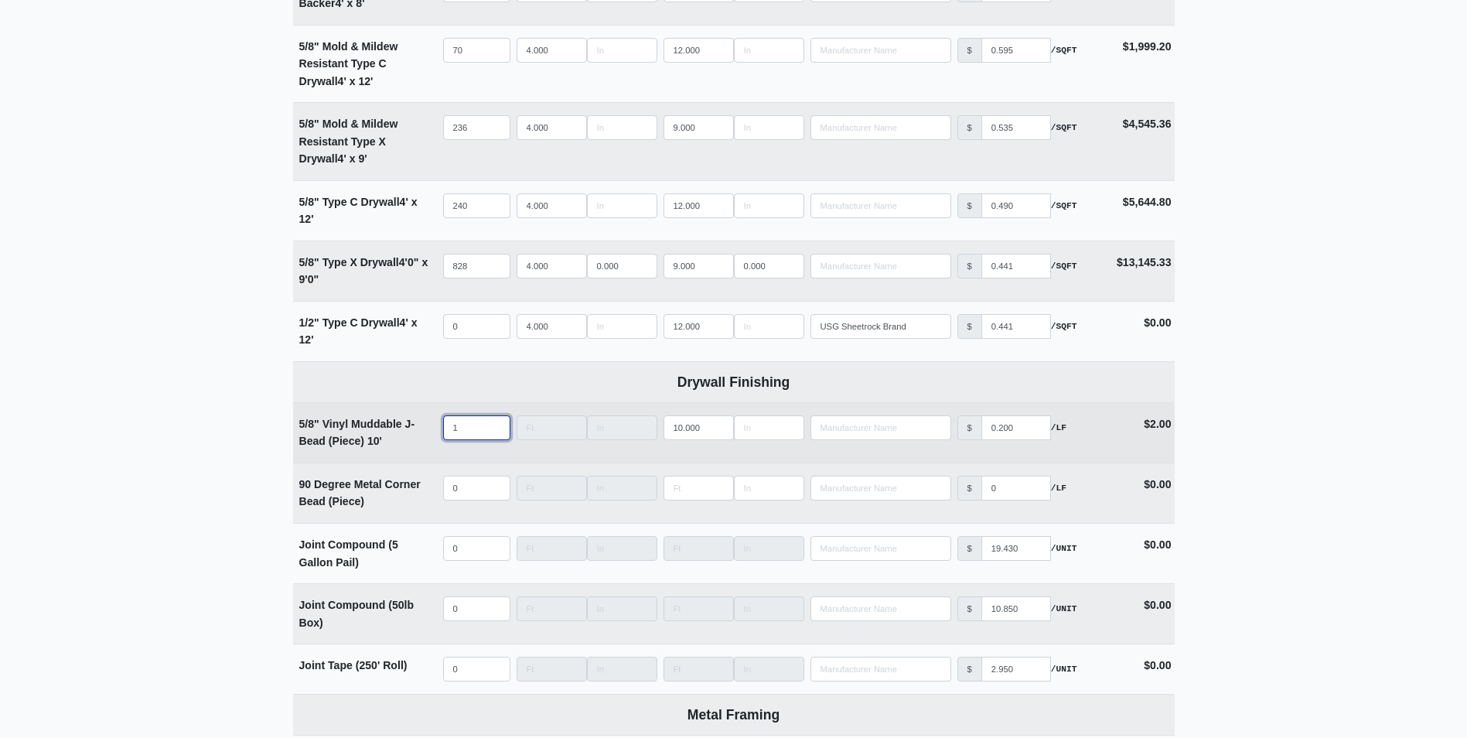
select select
type input "100"
select select
type input "100"
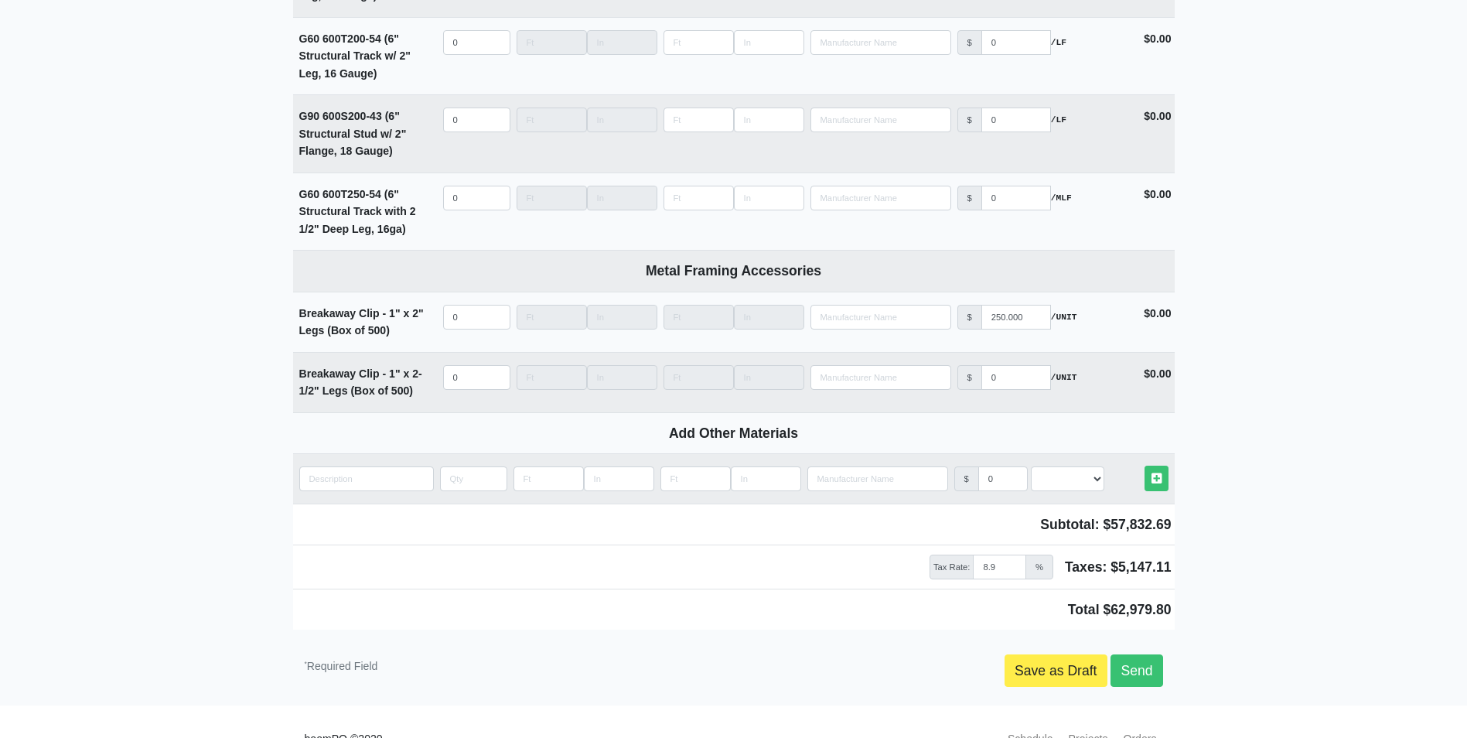
scroll to position [2862, 0]
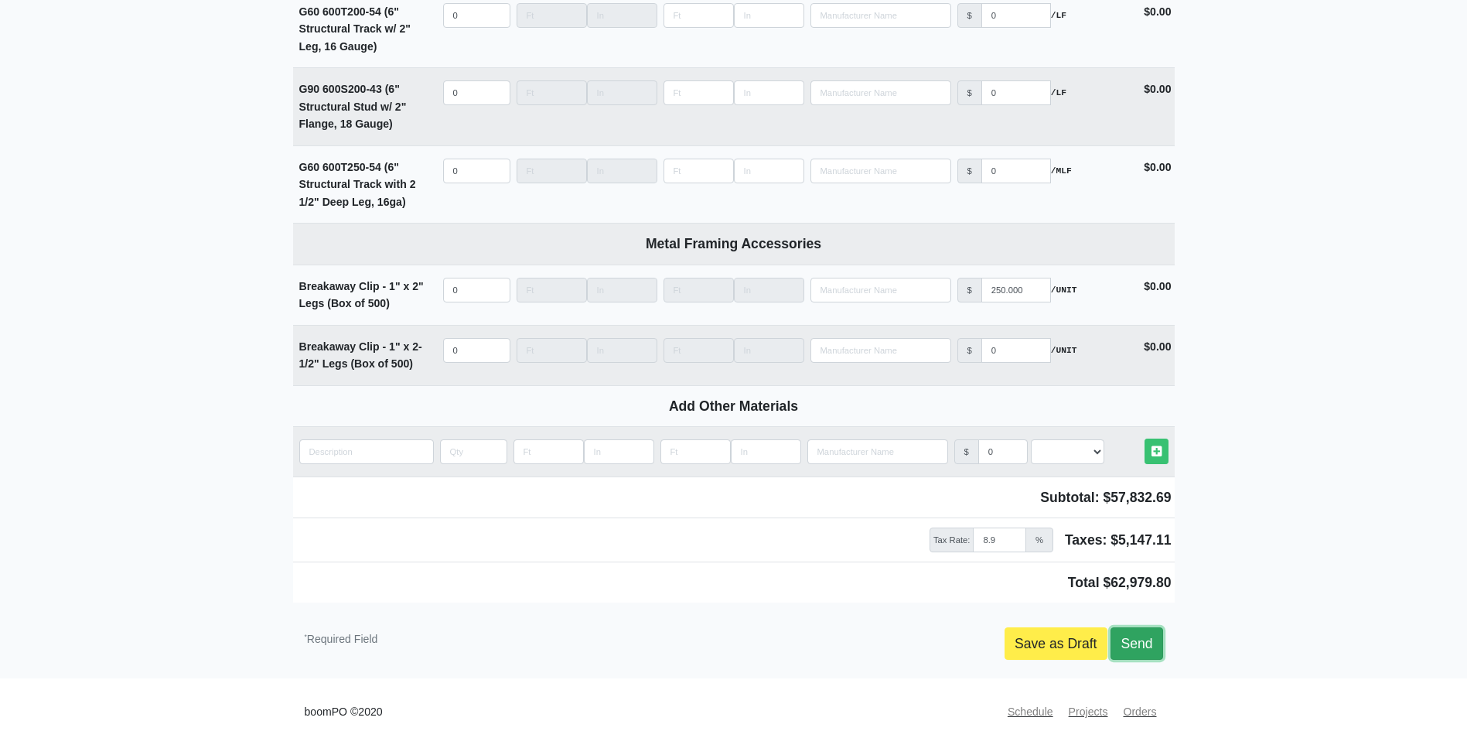
click at [1128, 643] on link "Send" at bounding box center [1137, 643] width 52 height 32
type input "2025-08-19"
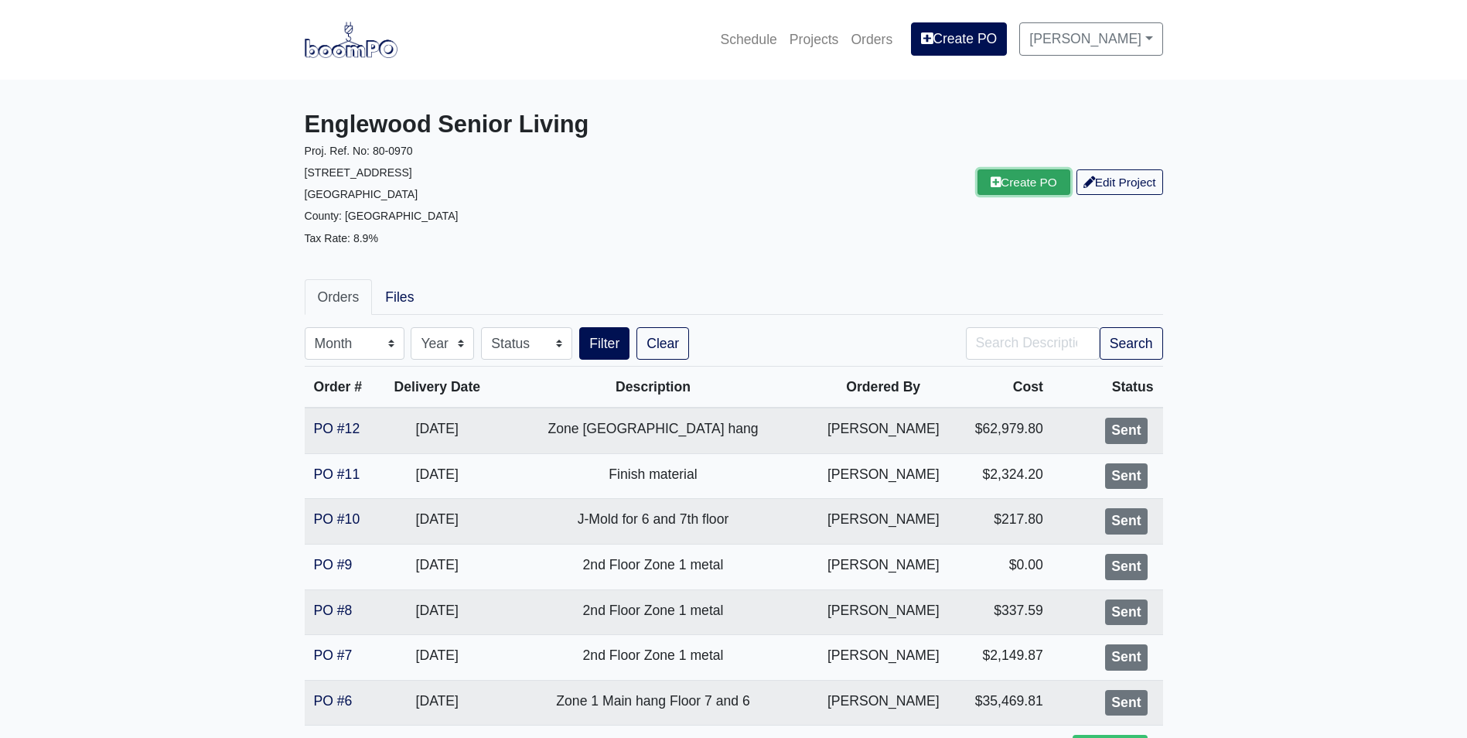
click at [1000, 185] on link "Create PO" at bounding box center [1024, 182] width 93 height 26
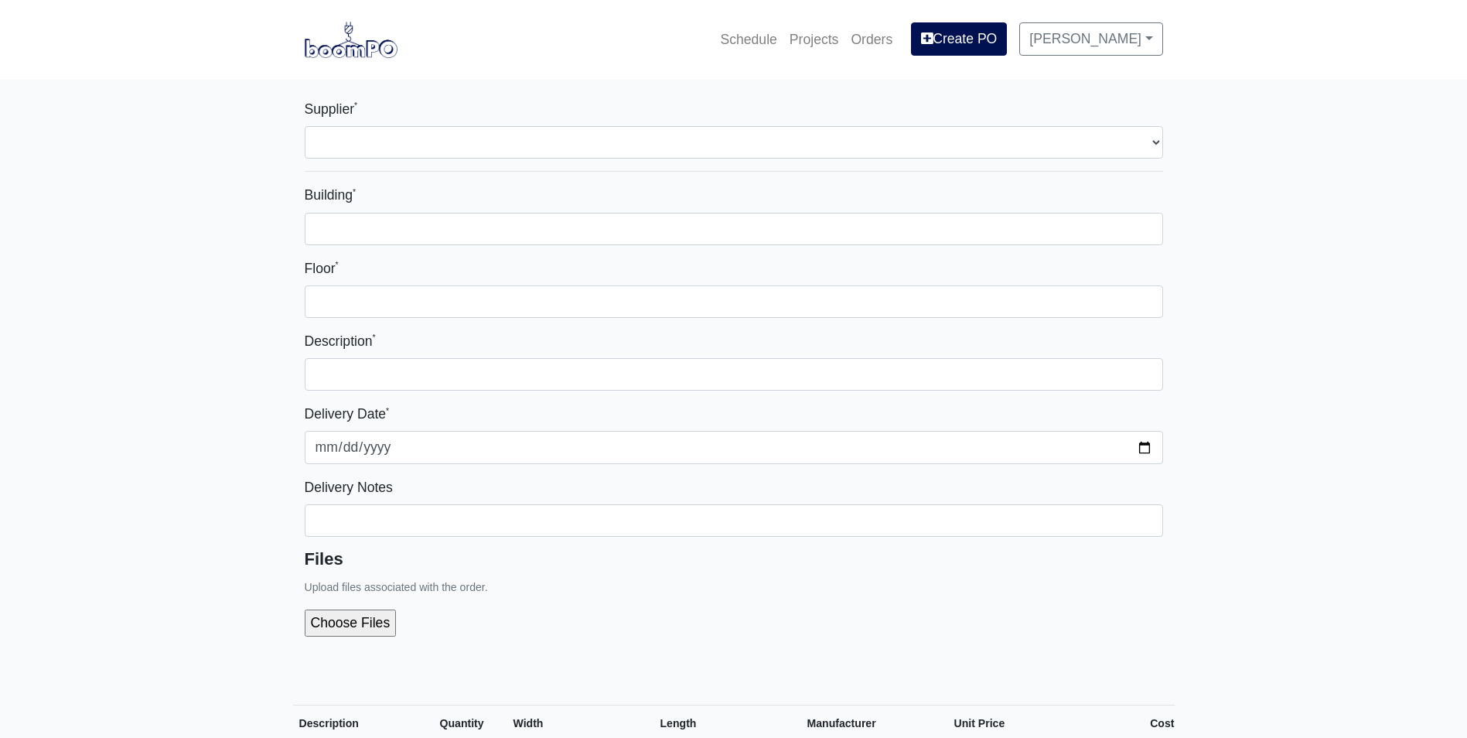
select select
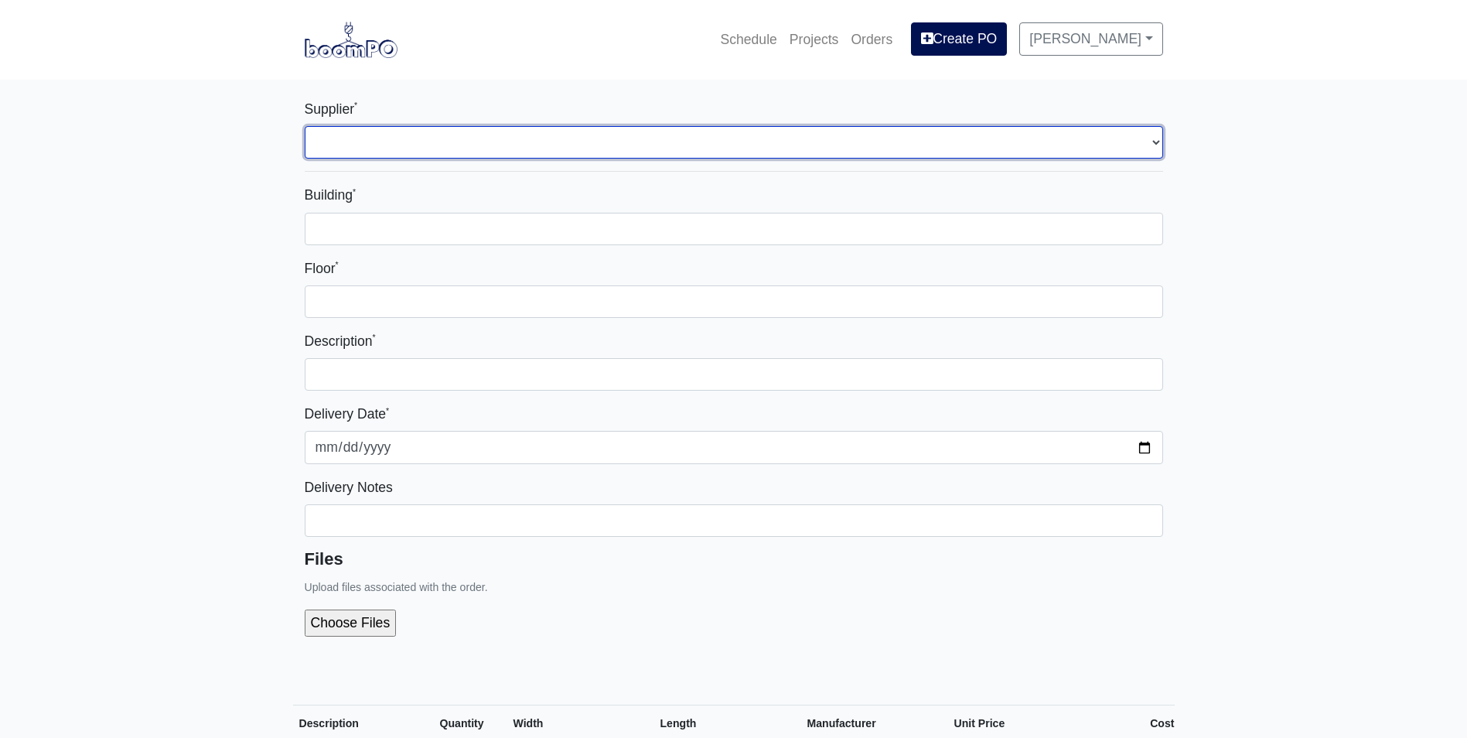
click at [377, 142] on select "Select one... L&W Supply - Mableton, GA" at bounding box center [734, 142] width 859 height 32
select select "1"
click at [305, 126] on select "Select one... L&W Supply - Mableton, GA" at bounding box center [734, 142] width 859 height 32
select select
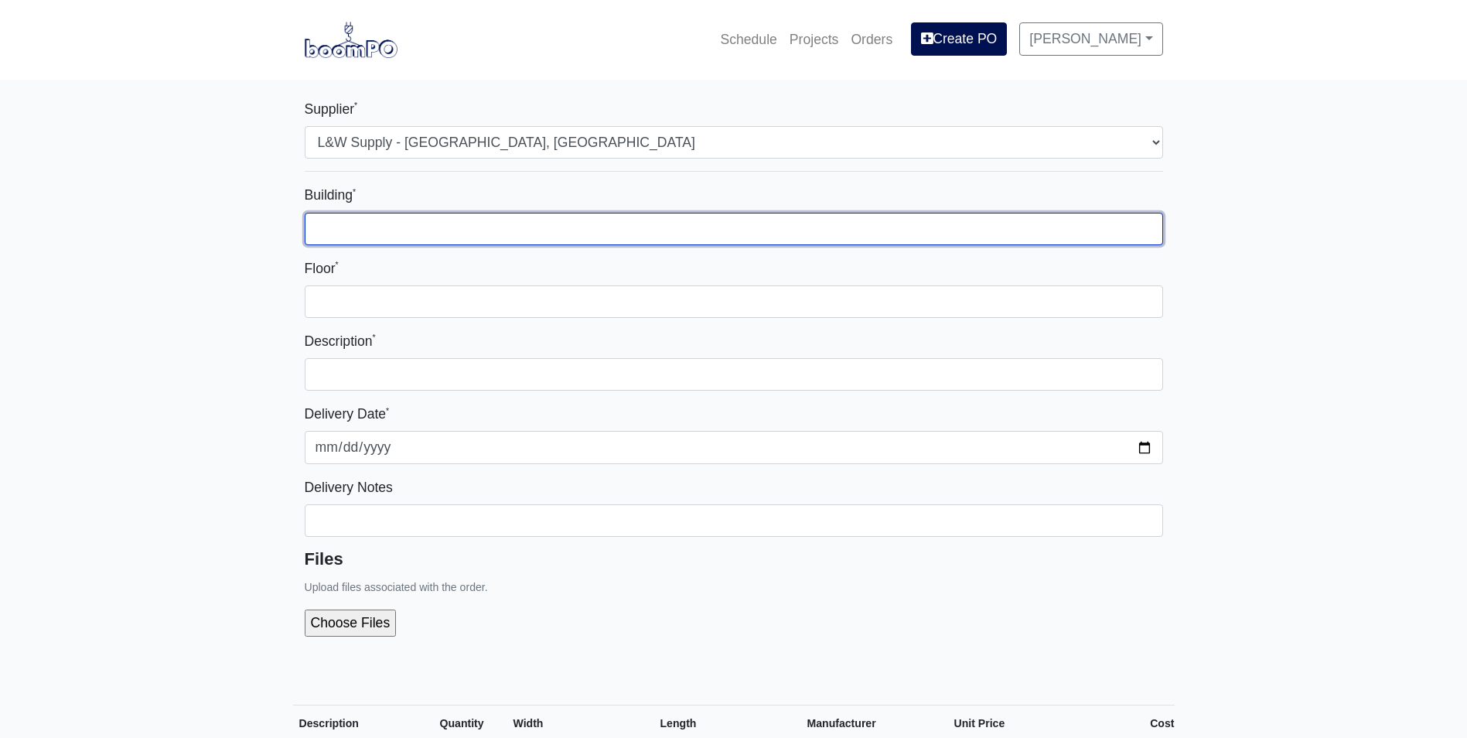
click at [342, 226] on input "Building *" at bounding box center [734, 229] width 859 height 32
type input "Zone 1"
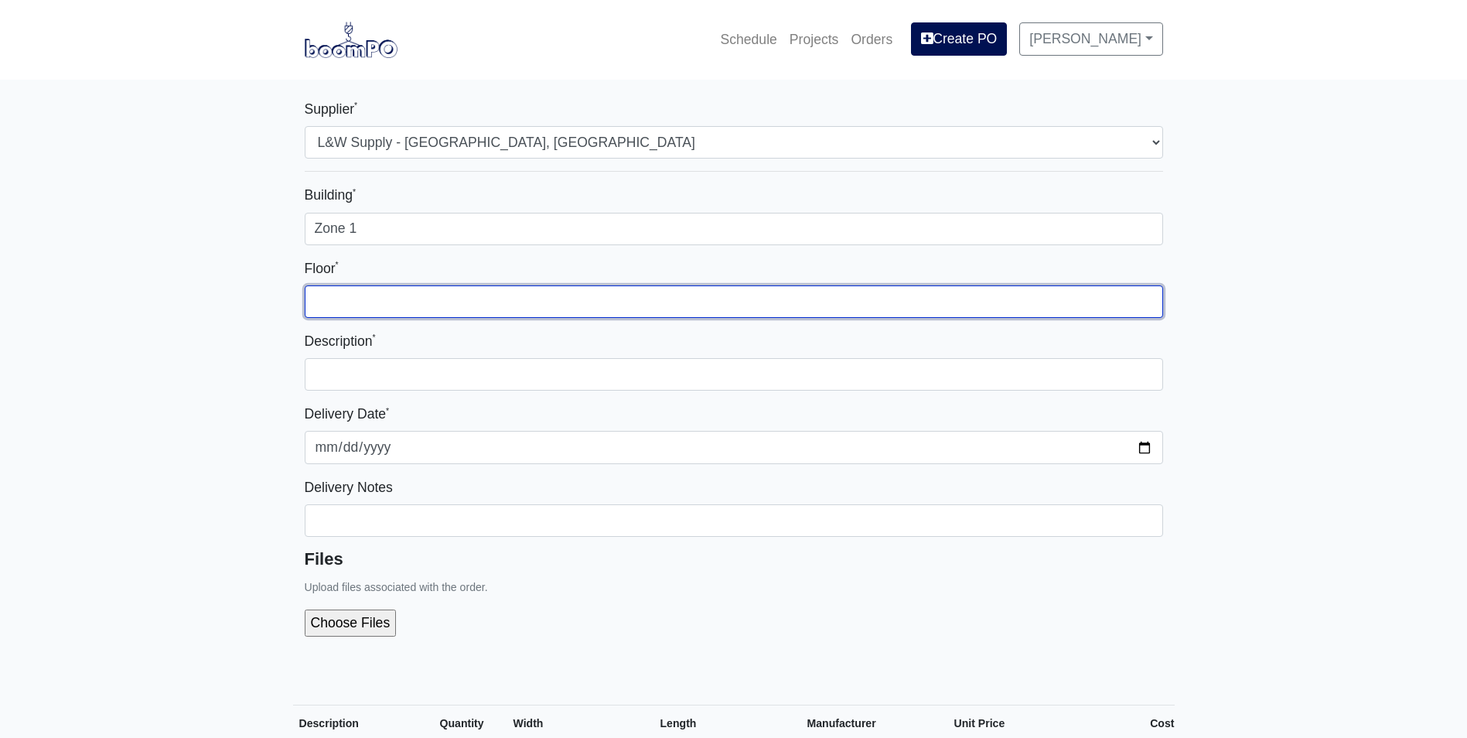
click at [350, 292] on input "Floor *" at bounding box center [734, 301] width 859 height 32
type input "5th"
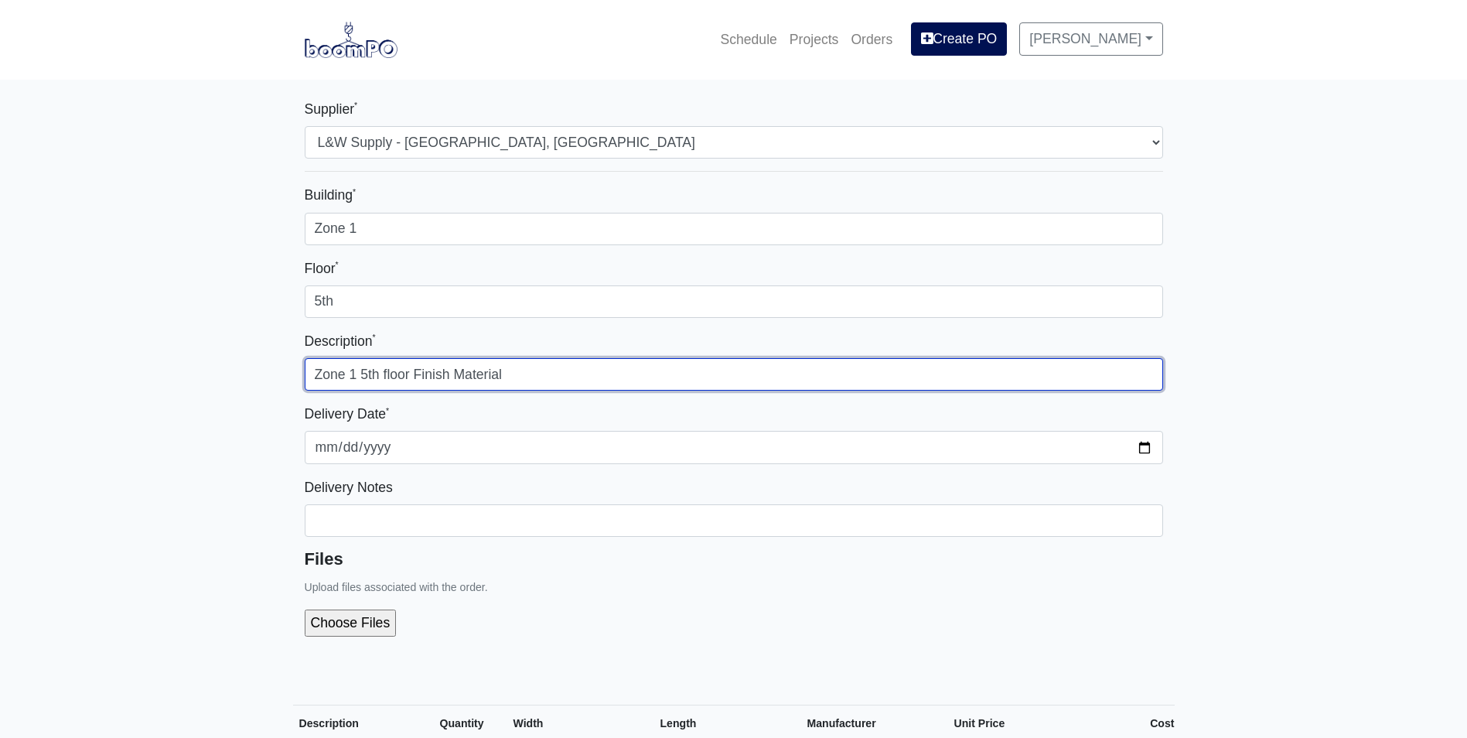
type input "Zone 1 5th floor Finish Material"
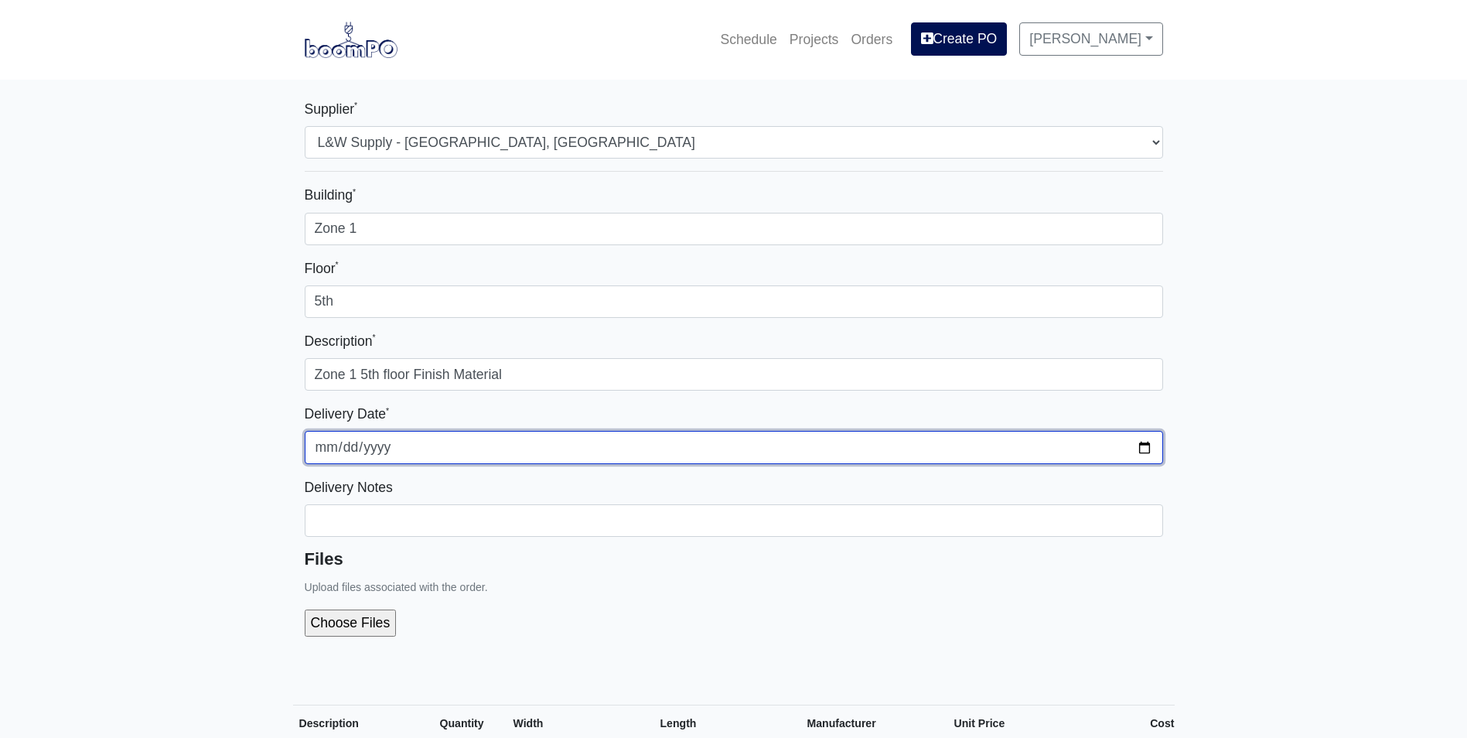
click at [1147, 445] on input "2025-08-19" at bounding box center [734, 447] width 859 height 32
type input "2025-08-27"
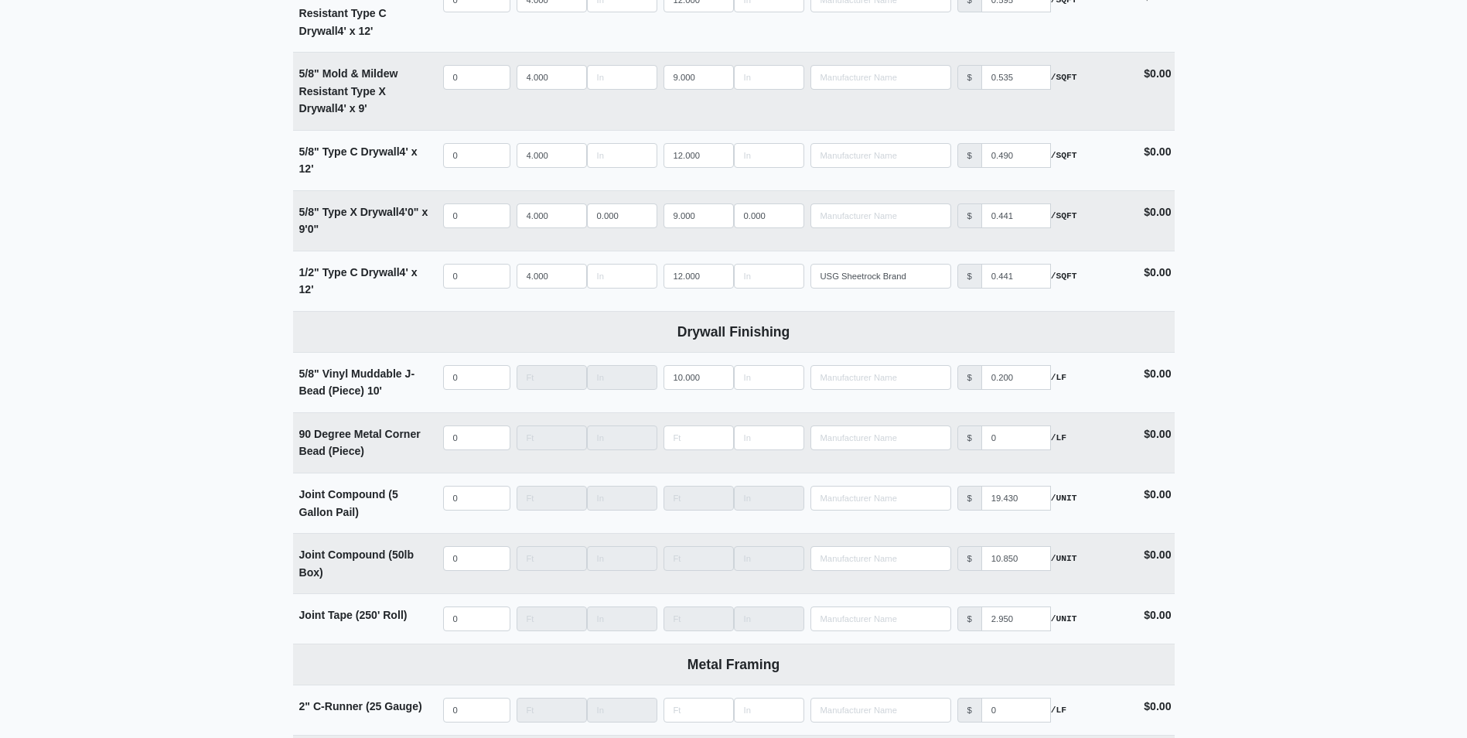
scroll to position [1160, 0]
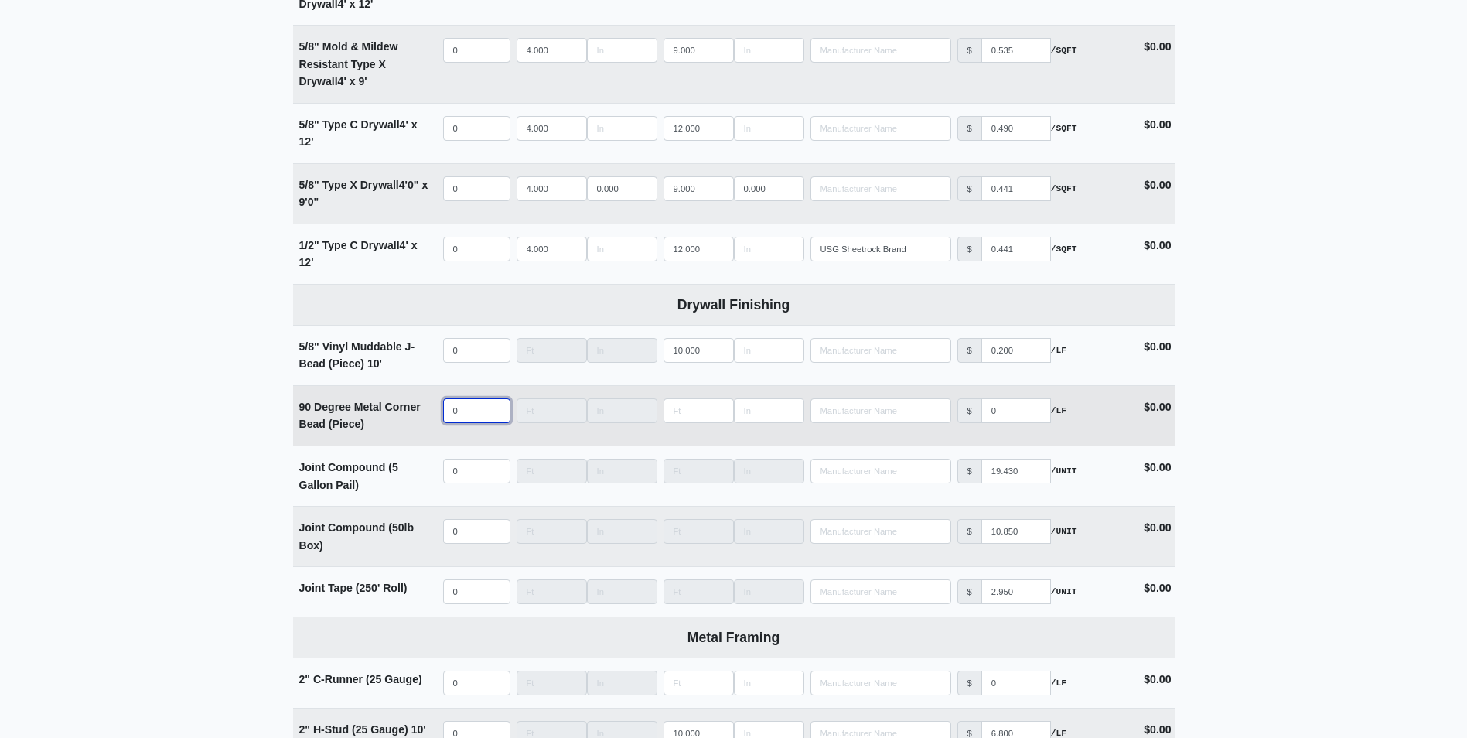
select select
click at [457, 415] on input "quantity" at bounding box center [476, 410] width 67 height 25
type input "150"
type input "9"
click at [995, 422] on input "0" at bounding box center [1016, 410] width 70 height 25
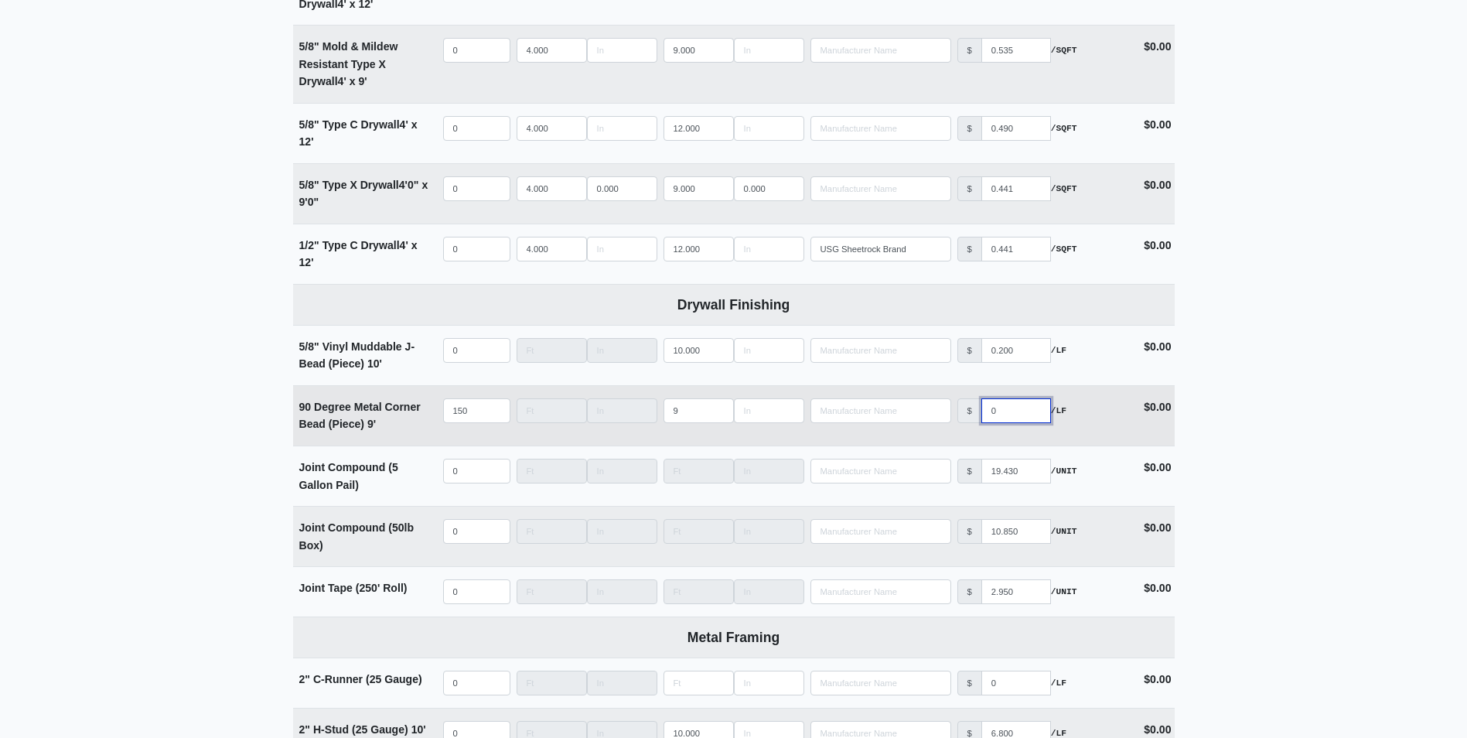
type input "0.2"
select select
type input "0.22"
select select
type input "0.225"
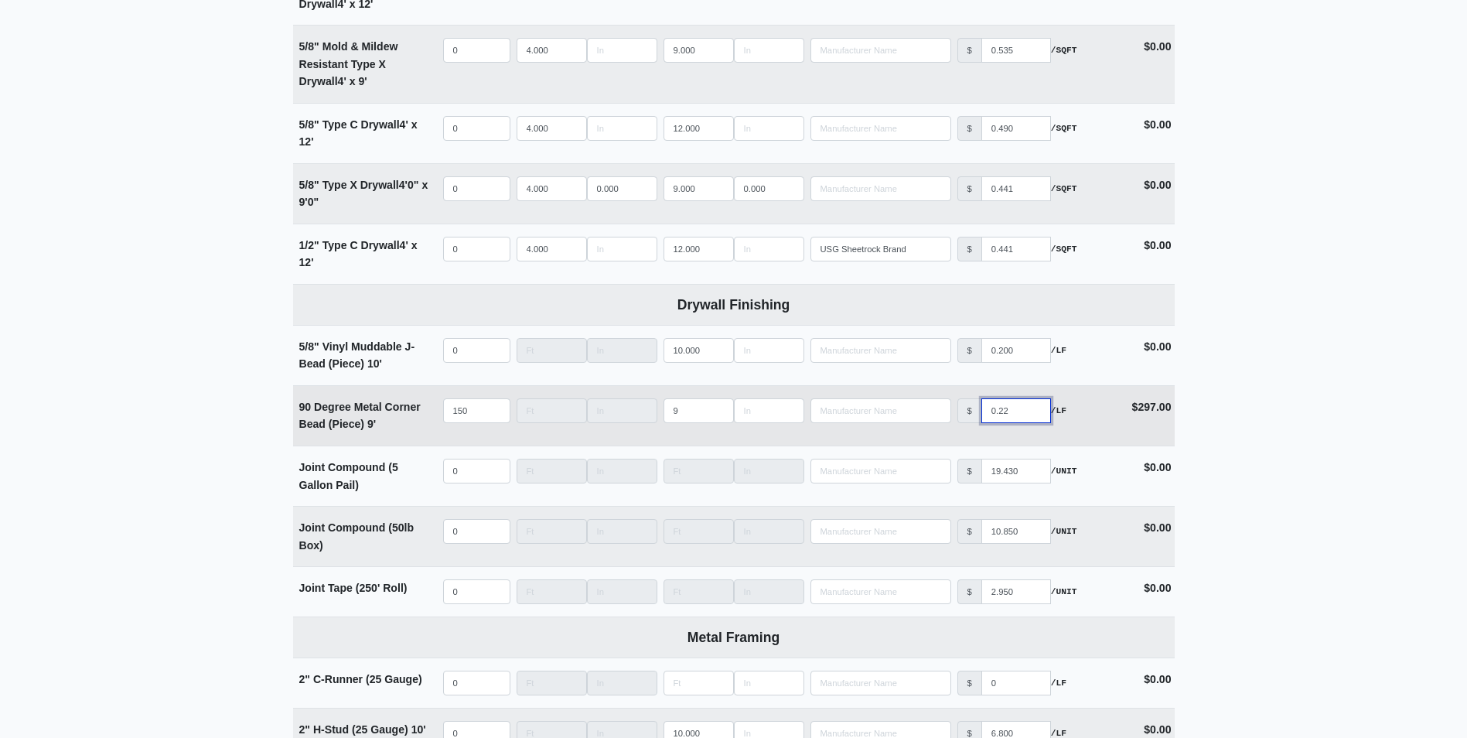
select select
type input "0.225"
select select
type input "0"
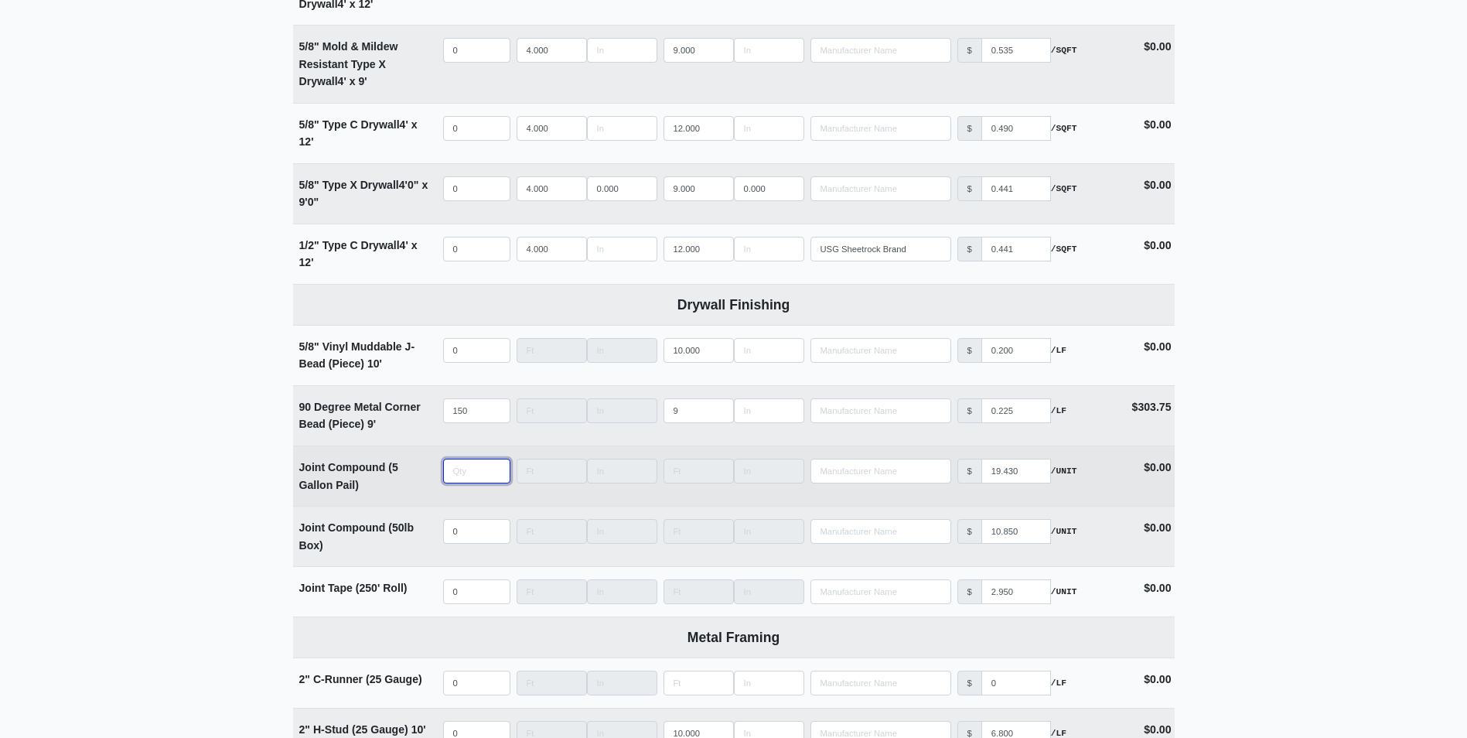
type input "-1"
select select
click at [490, 476] on input "-1" at bounding box center [476, 471] width 67 height 25
type input "0"
select select
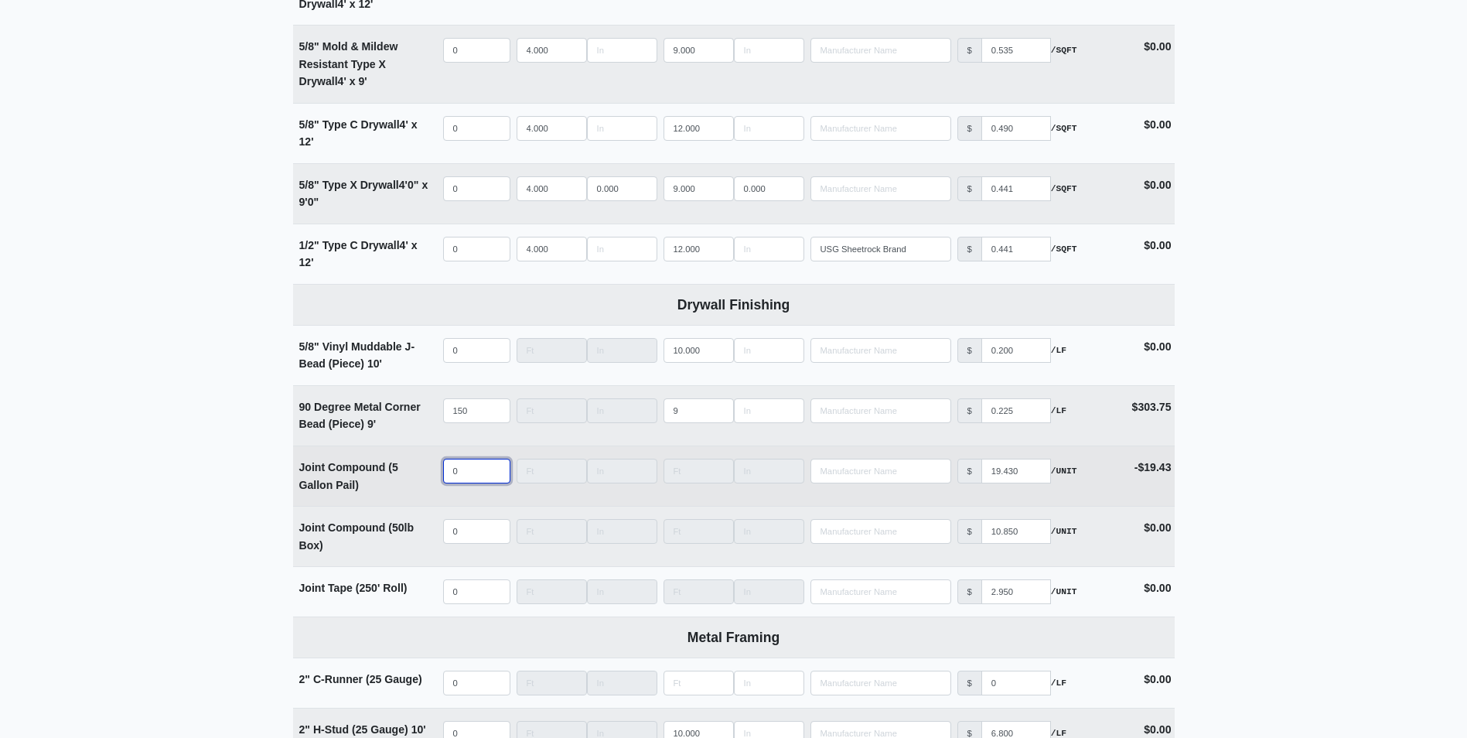
click at [497, 470] on input "0" at bounding box center [476, 471] width 67 height 25
type input "1"
select select
click at [497, 470] on input "1" at bounding box center [476, 471] width 67 height 25
type input "2"
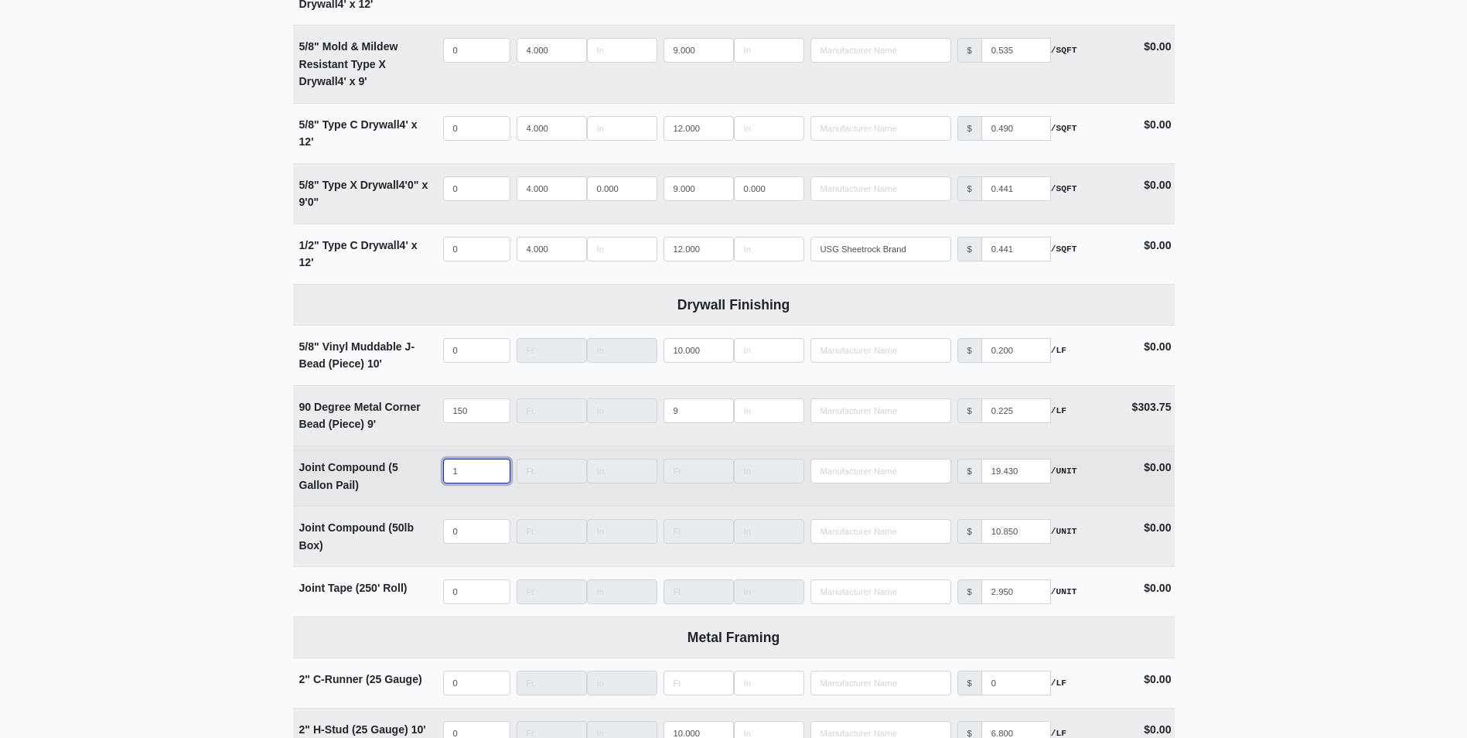
select select
click at [497, 470] on input "2" at bounding box center [476, 471] width 67 height 25
type input "3"
select select
click at [497, 470] on input "3" at bounding box center [476, 471] width 67 height 25
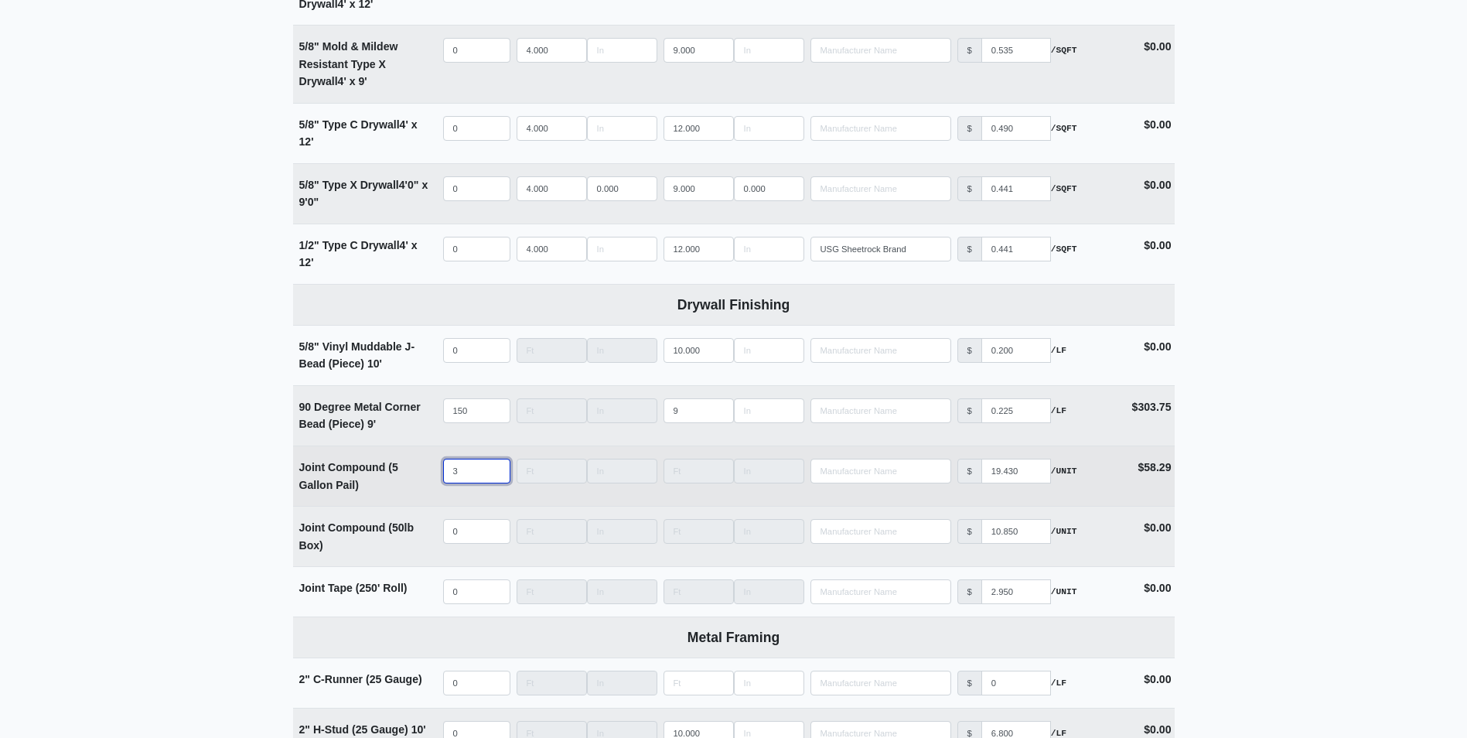
type input "4"
select select
click at [497, 470] on input "4" at bounding box center [476, 471] width 67 height 25
type input "5"
select select
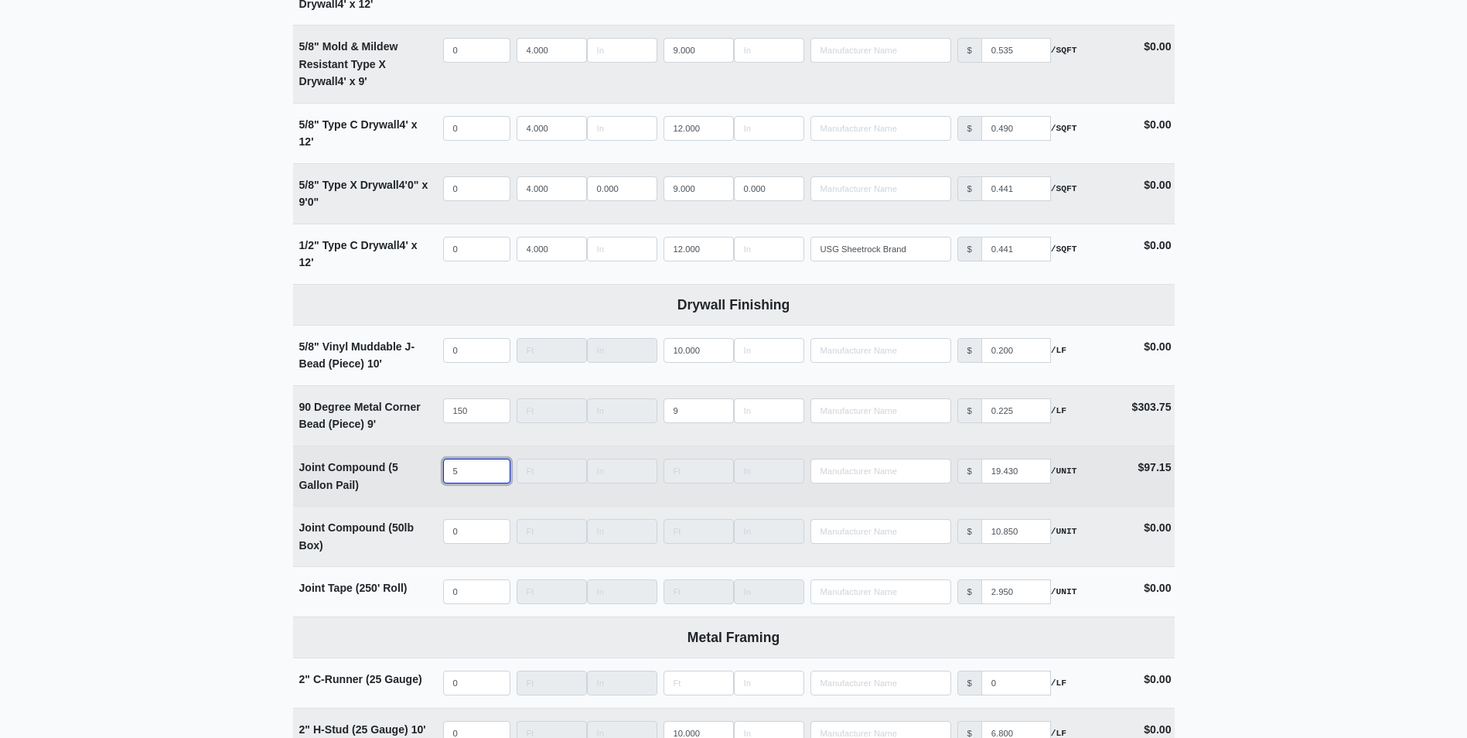
type input "5"
click at [497, 470] on input "5" at bounding box center [476, 471] width 67 height 25
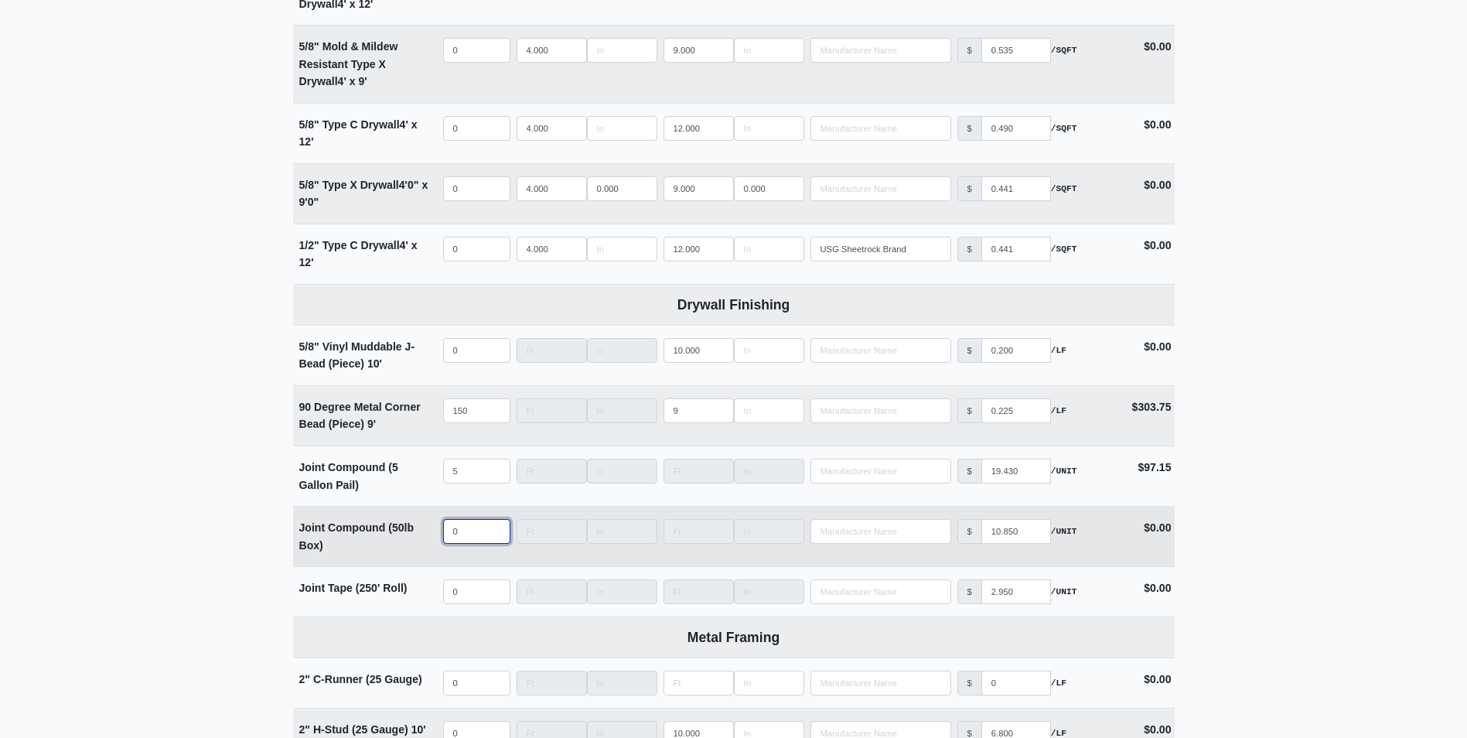
select select
click at [469, 531] on input "quantity" at bounding box center [476, 531] width 67 height 25
type input "1"
select select
type input "17"
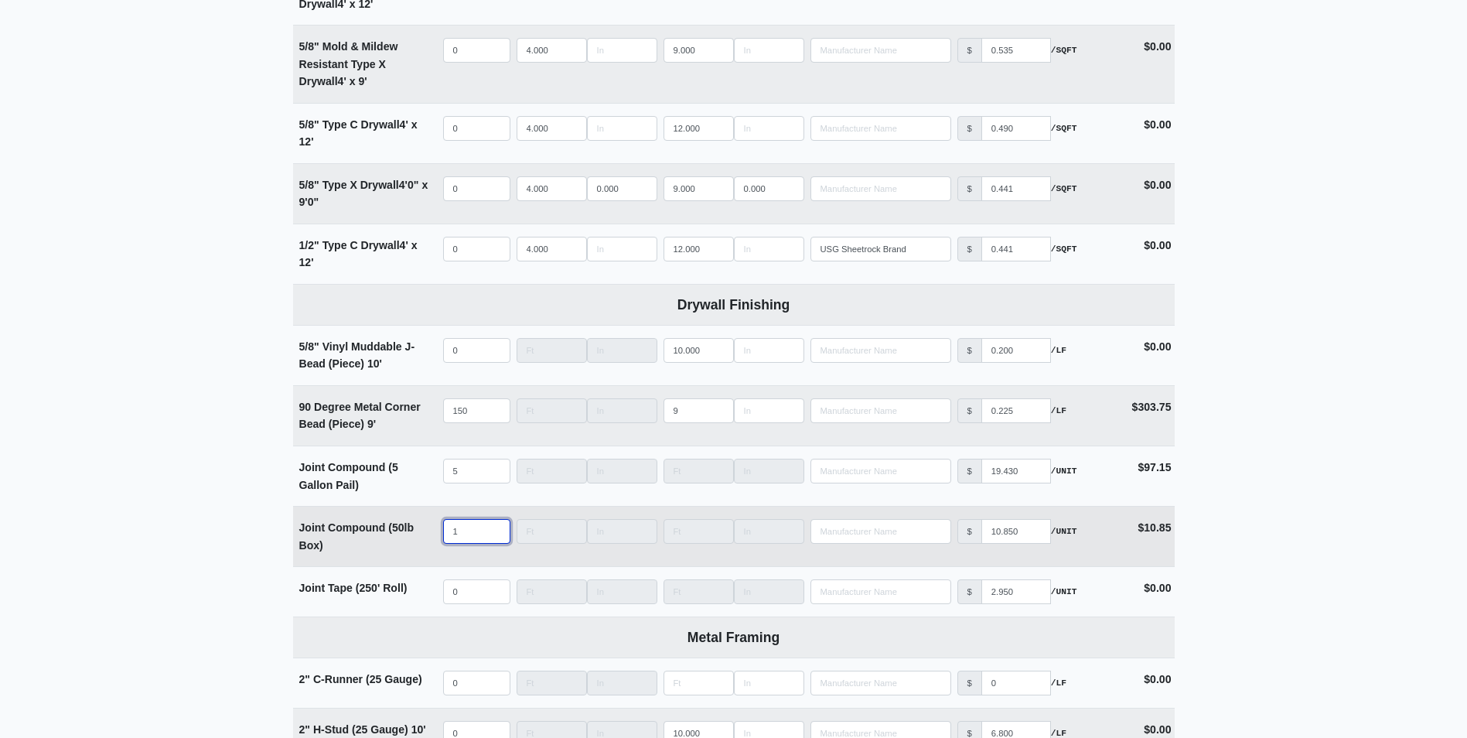
select select
type input "170"
select select
type input "170"
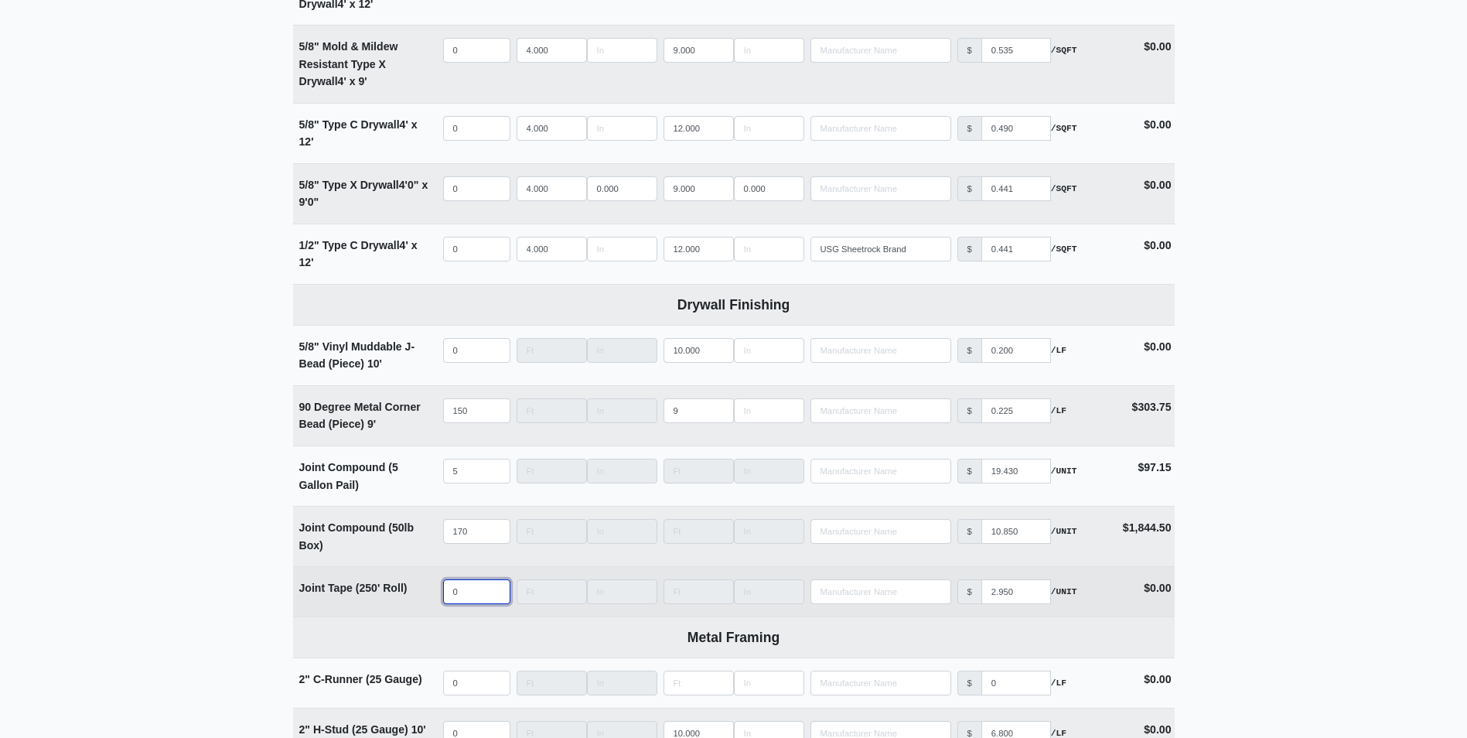
select select
click at [482, 604] on input "quantity" at bounding box center [476, 591] width 67 height 25
type input "6"
select select
type input "60"
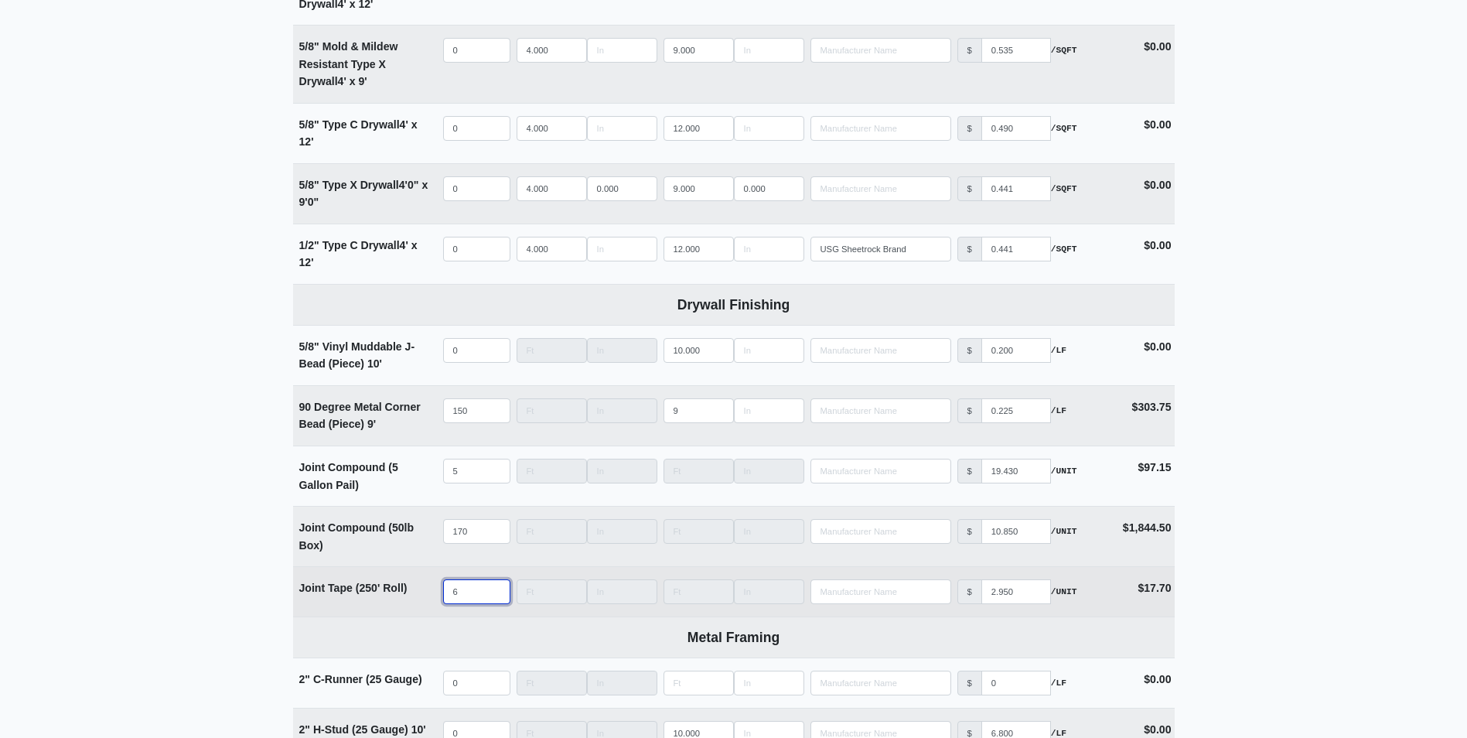
select select
type input "60"
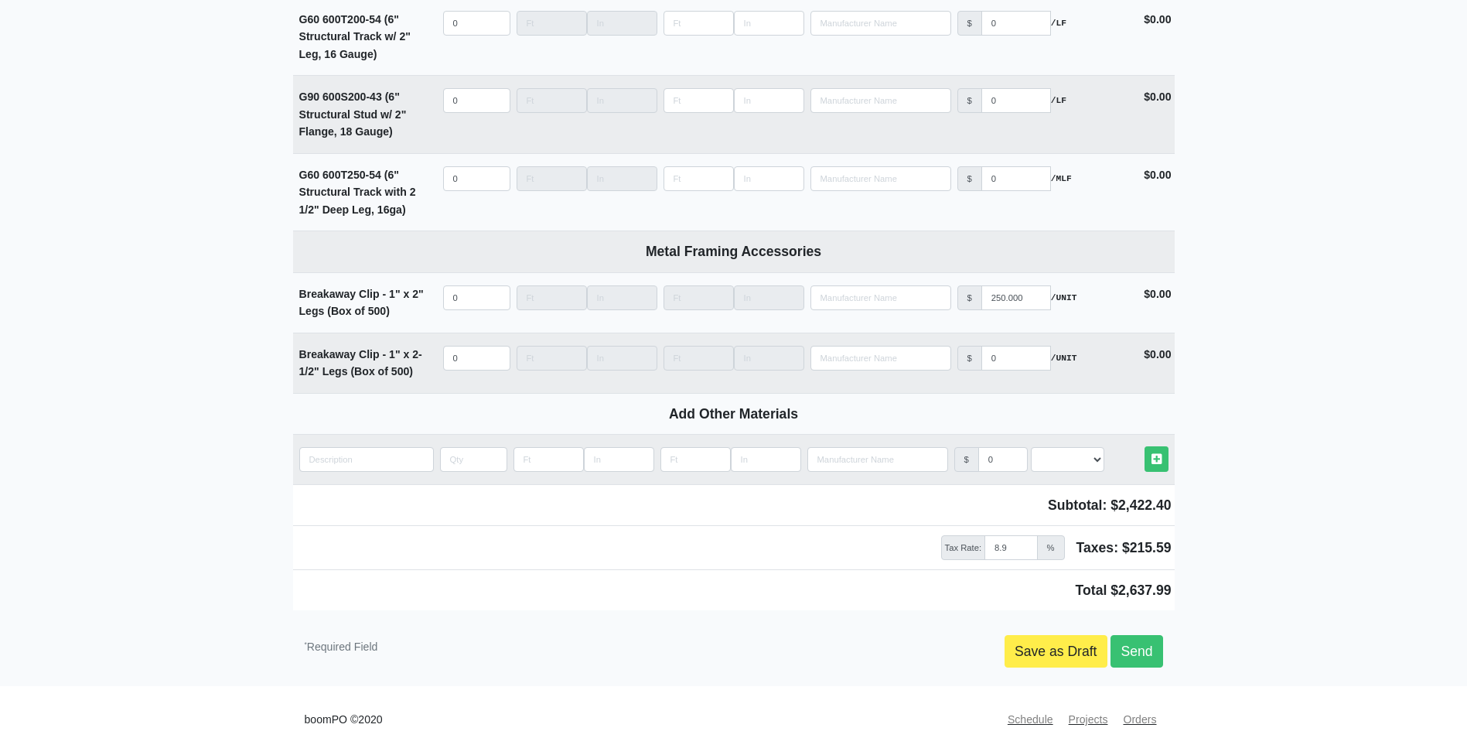
scroll to position [2875, 0]
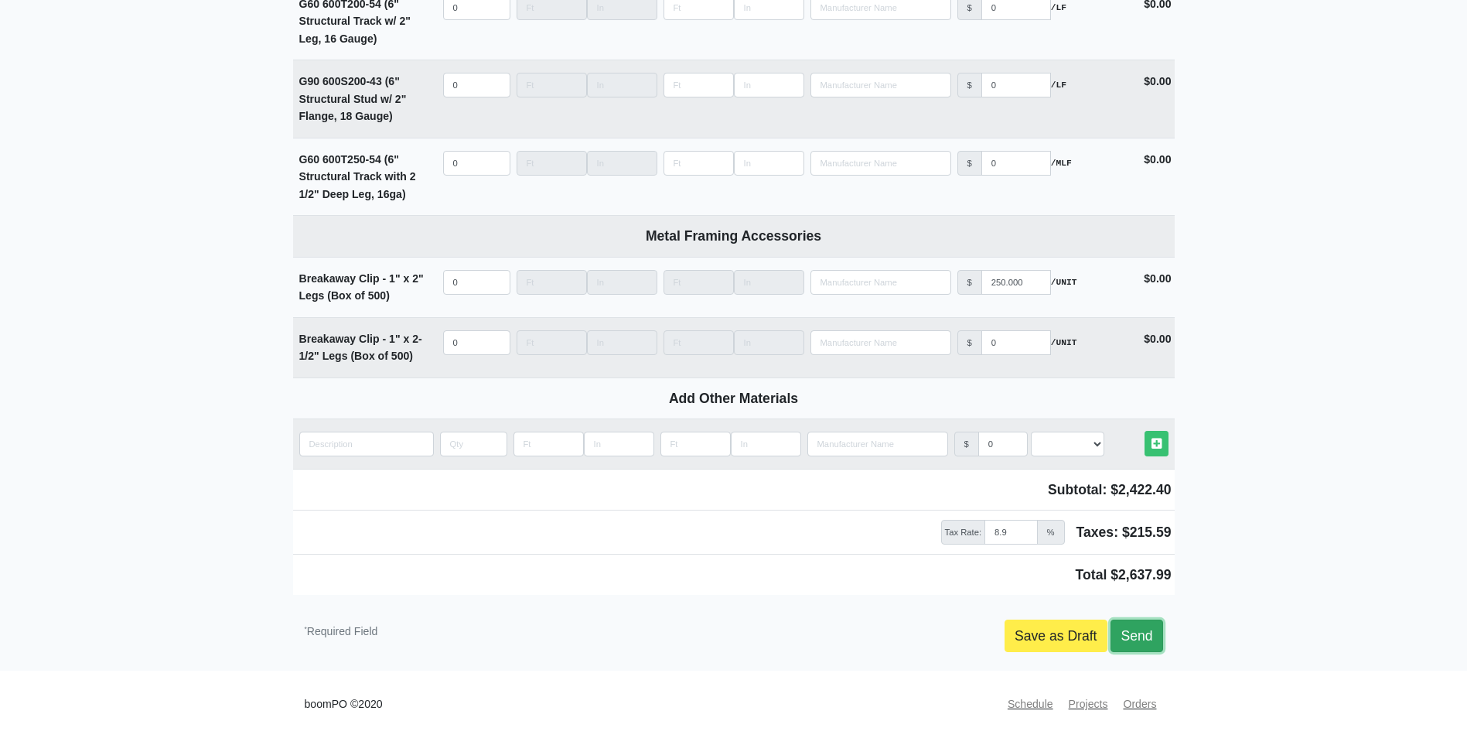
click at [1146, 636] on link "Send" at bounding box center [1137, 636] width 52 height 32
type input "2025-08-19"
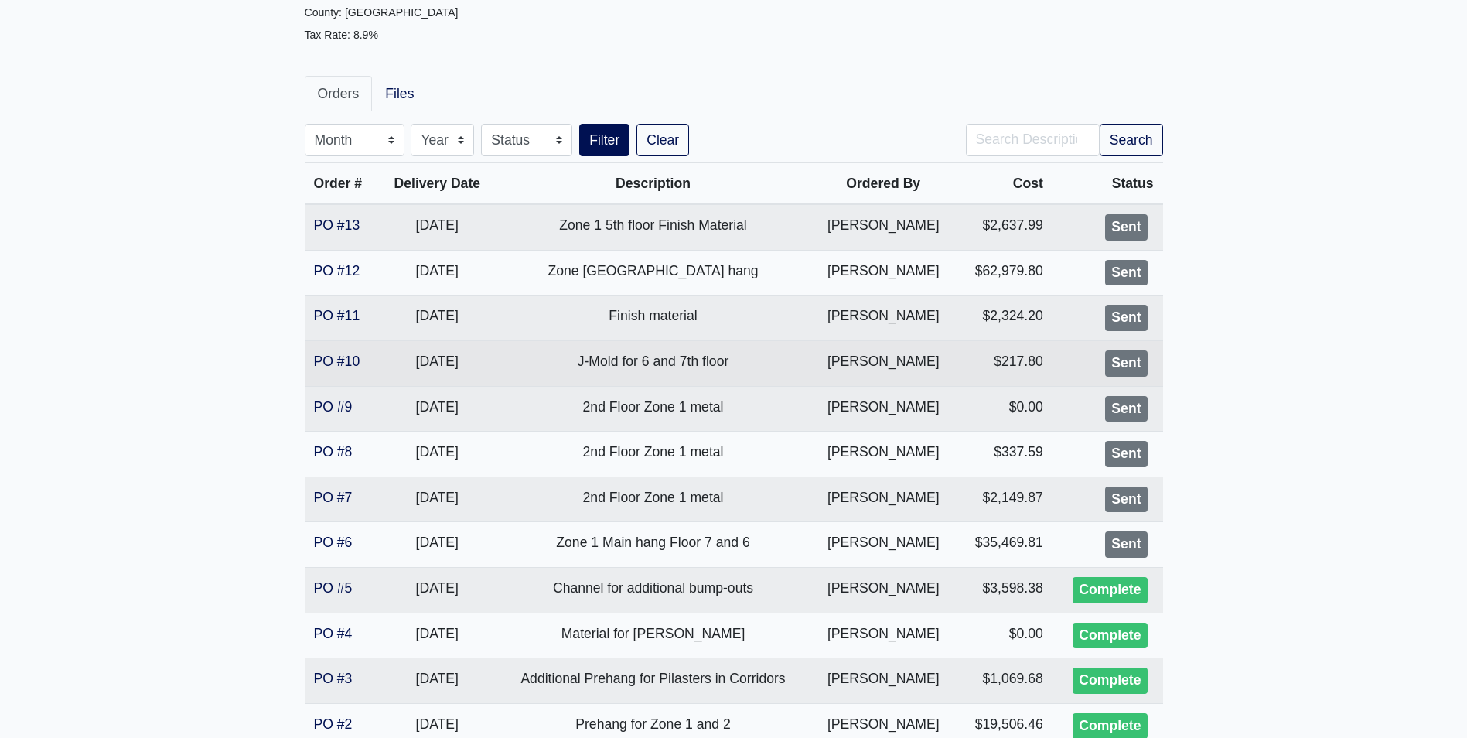
scroll to position [155, 0]
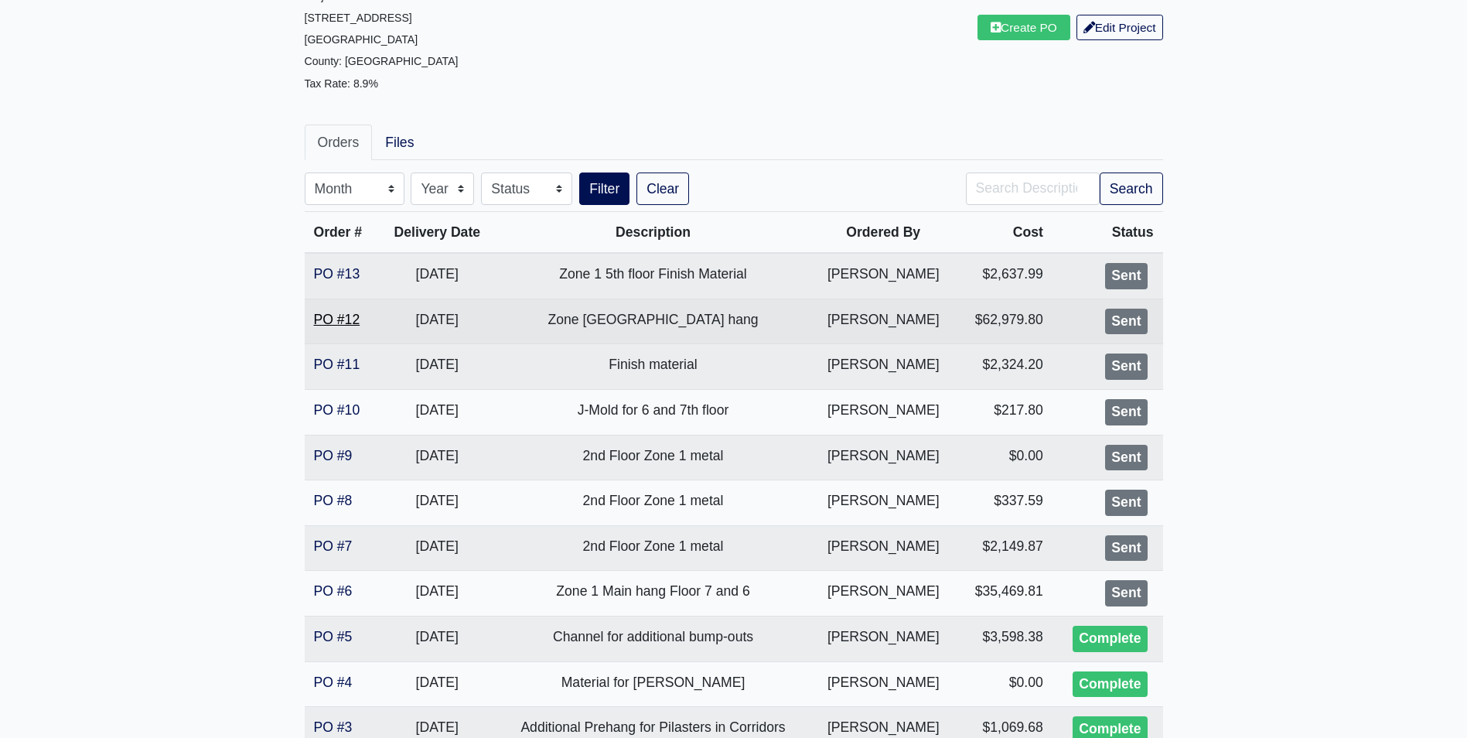
click at [330, 319] on link "PO #12" at bounding box center [337, 319] width 46 height 15
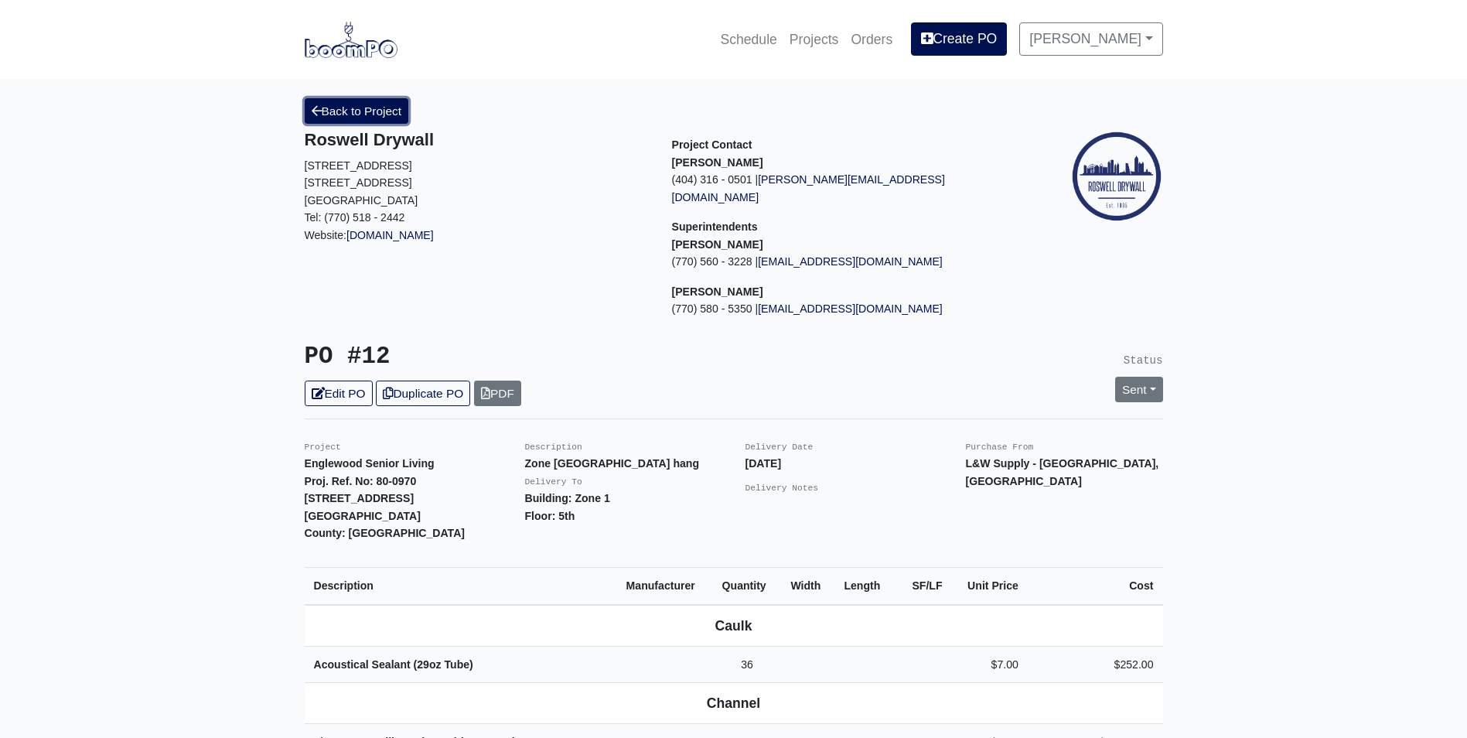
click at [343, 118] on link "Back to Project" at bounding box center [357, 111] width 104 height 26
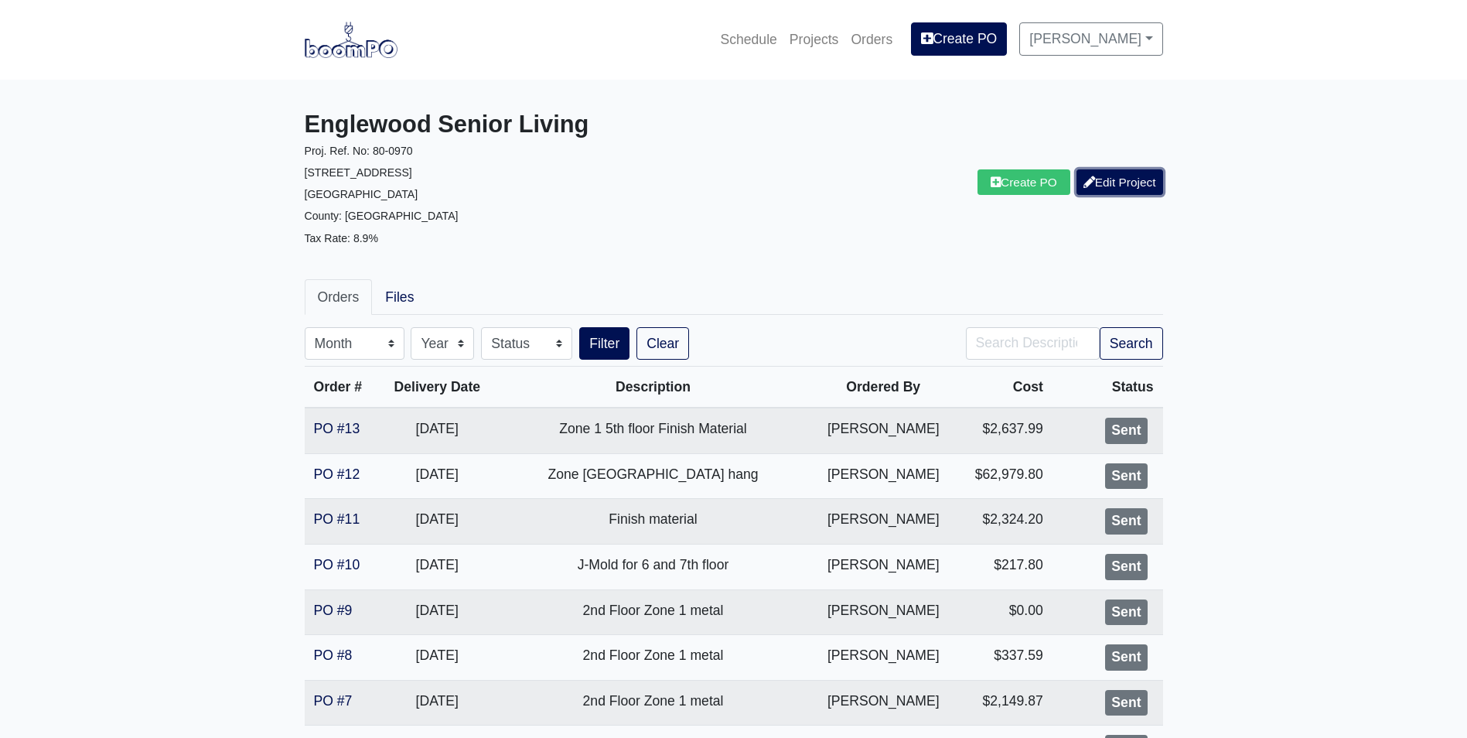
click at [1121, 179] on link "Edit Project" at bounding box center [1120, 182] width 87 height 26
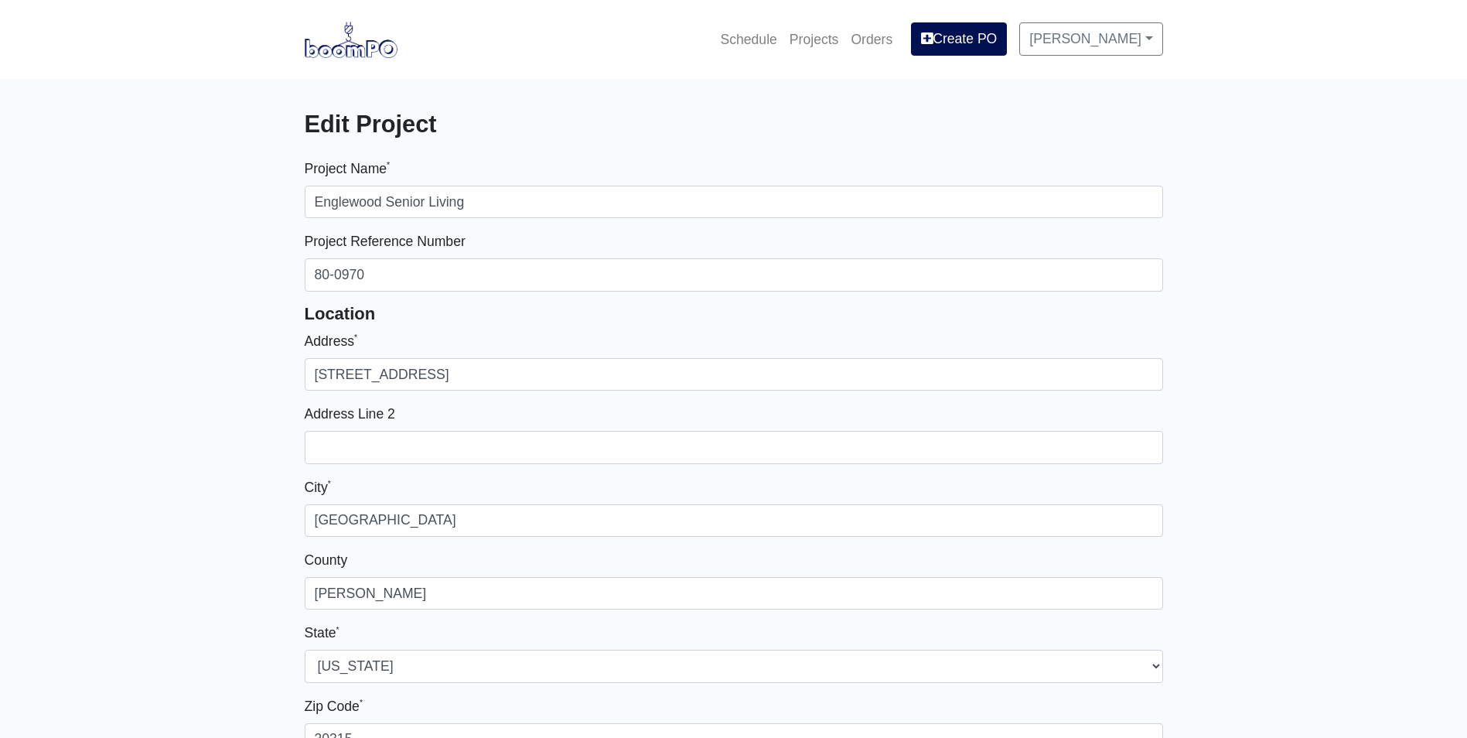
select select
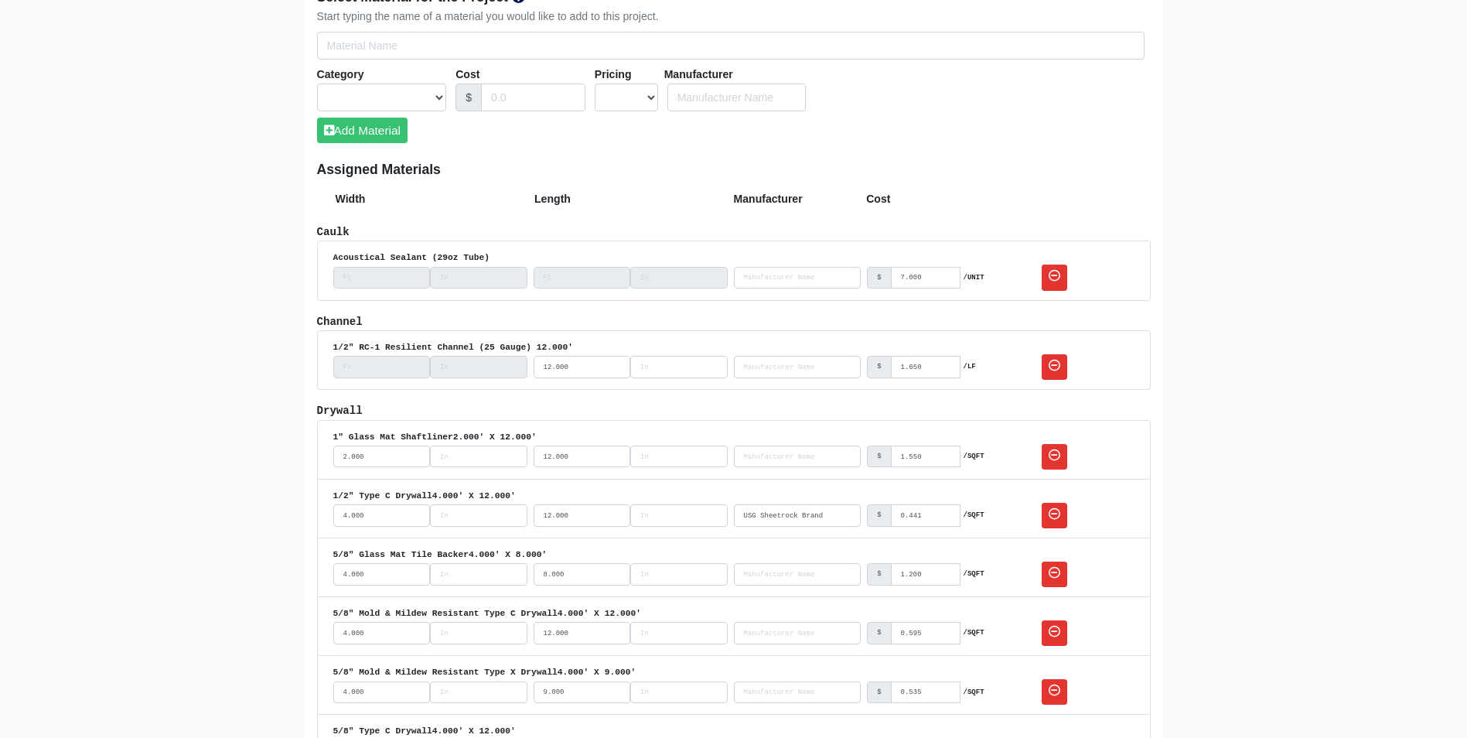
scroll to position [1005, 0]
click at [1047, 363] on link at bounding box center [1055, 369] width 26 height 26
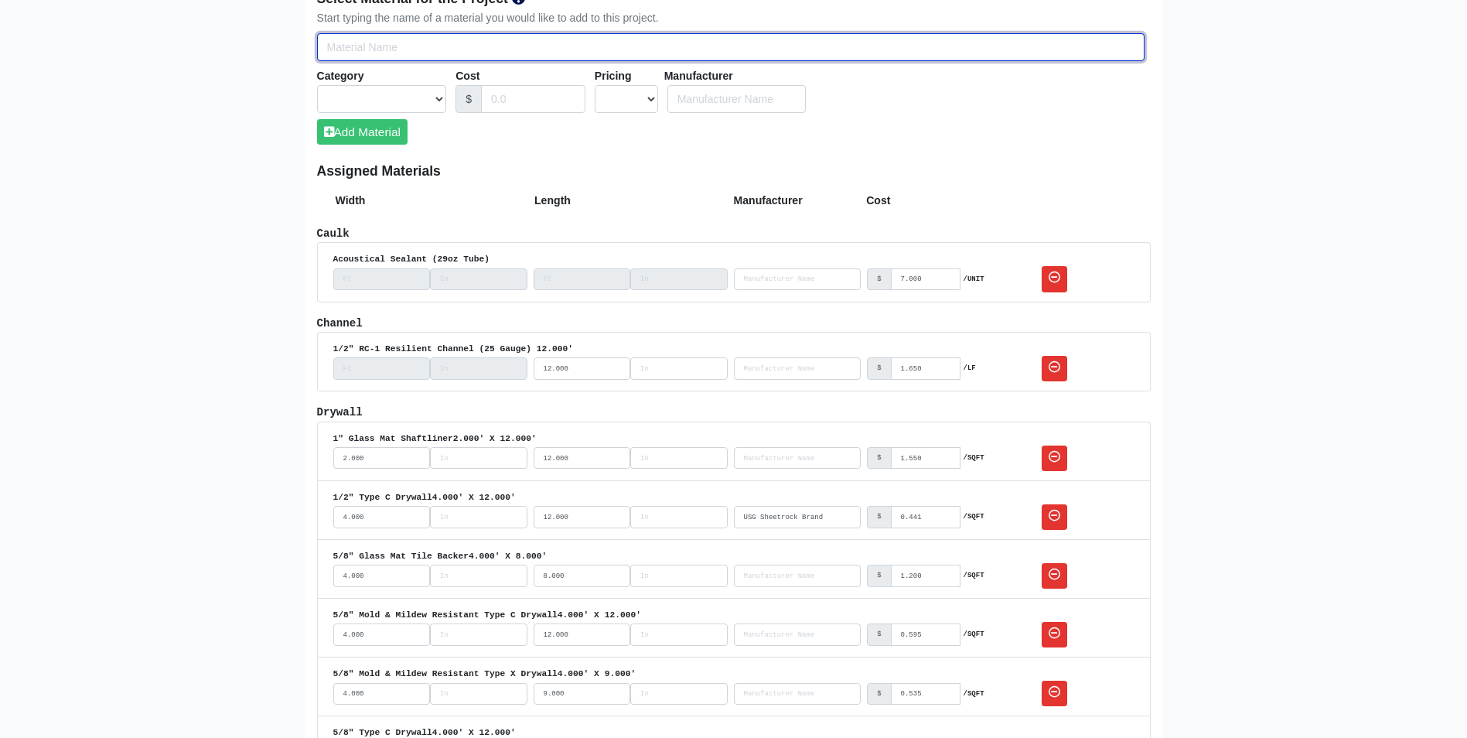
click at [334, 51] on input "Select Team Members for the Project" at bounding box center [731, 47] width 828 height 29
type input "1"
select select
type input "1/"
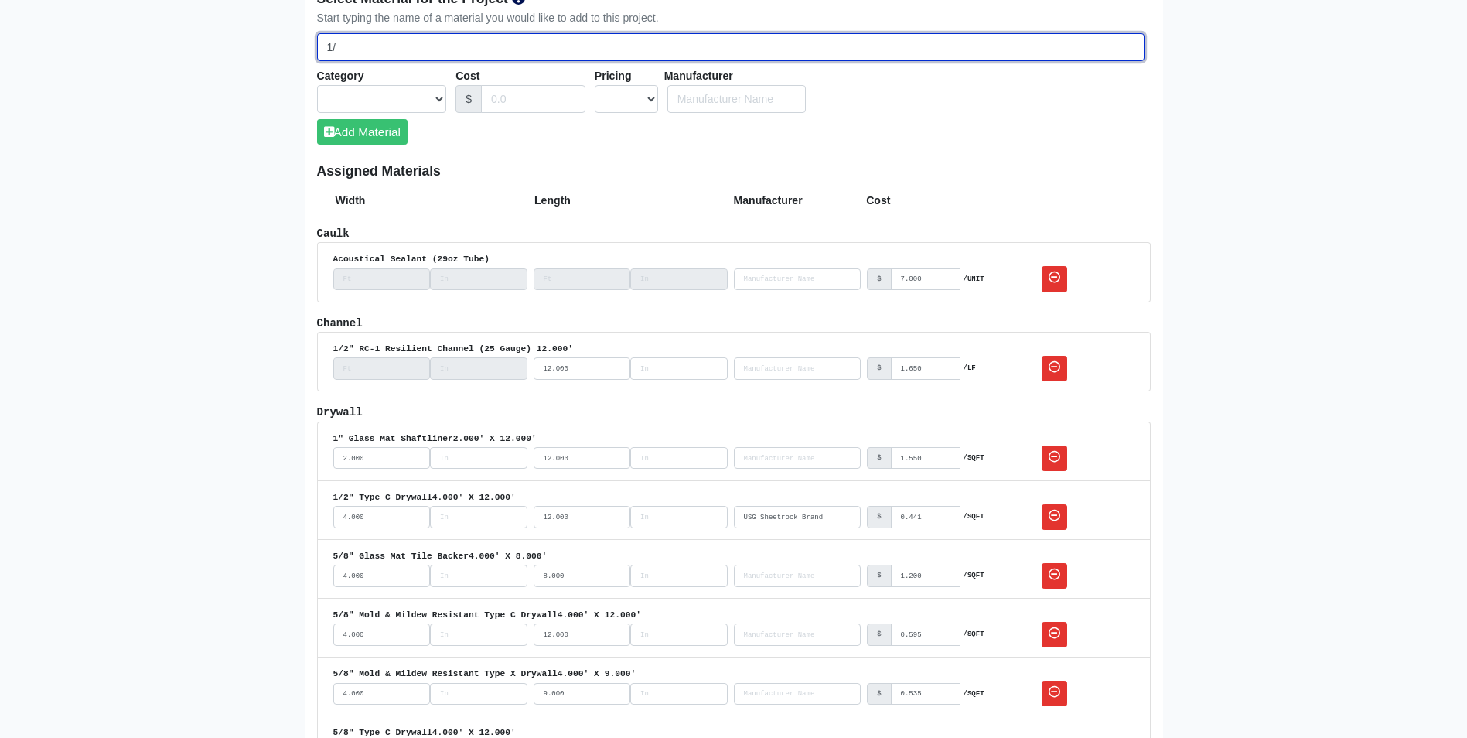
select select
type input "1/2"
select select
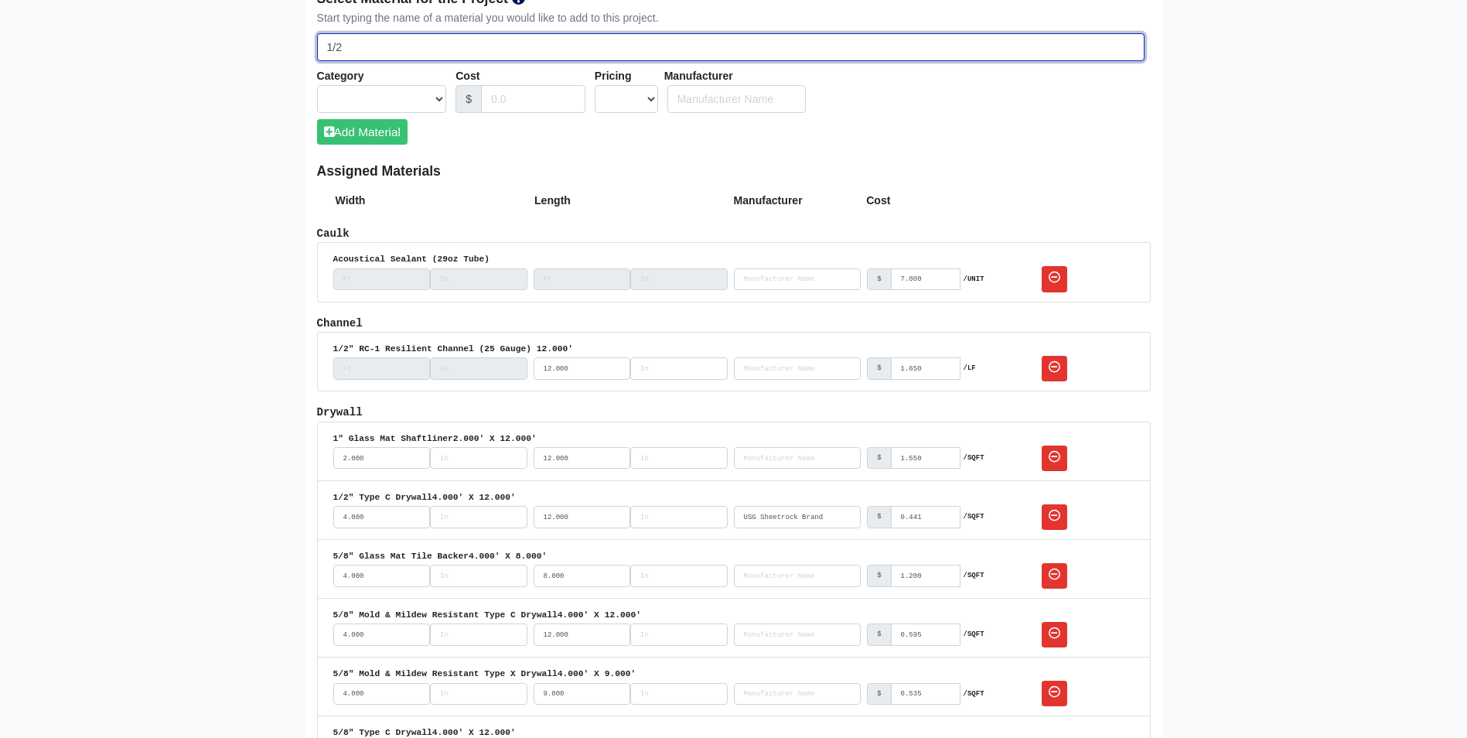
select select
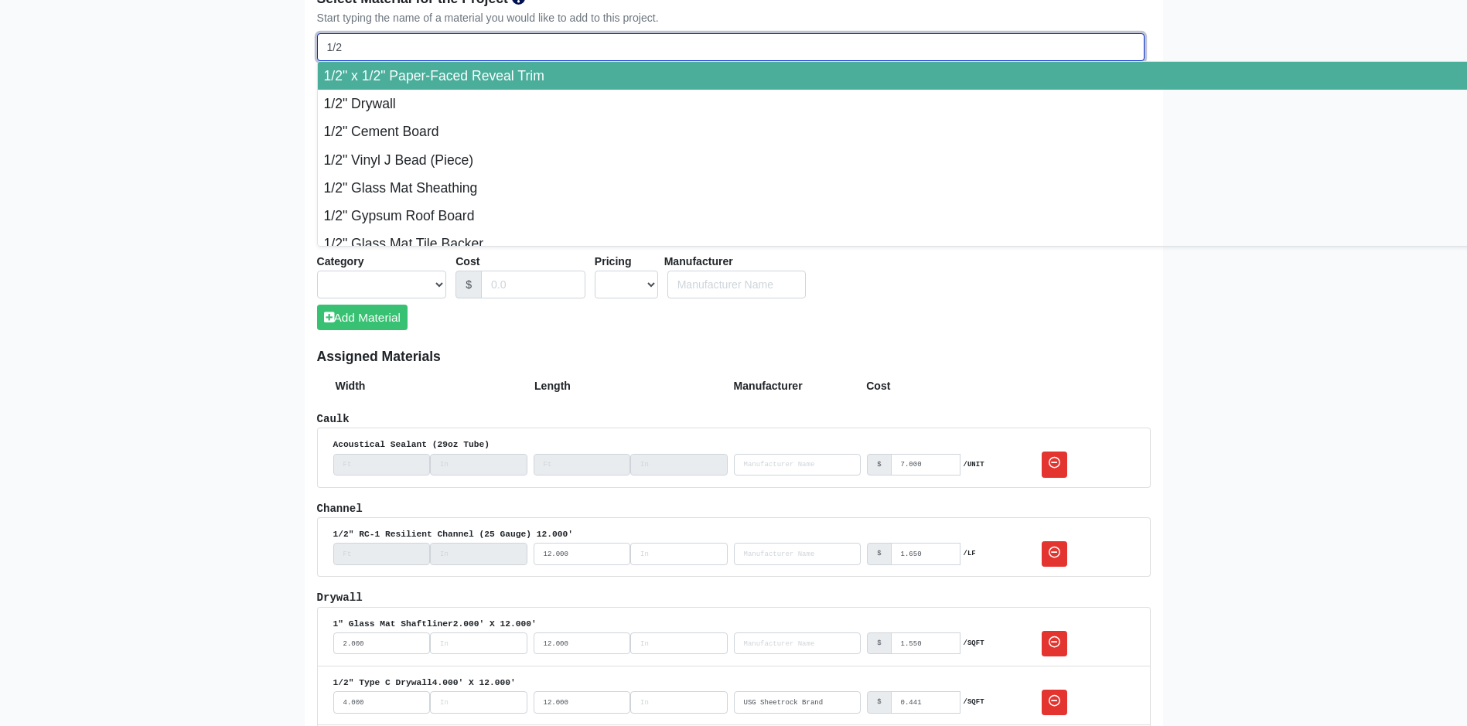
type input "1/2""
select select
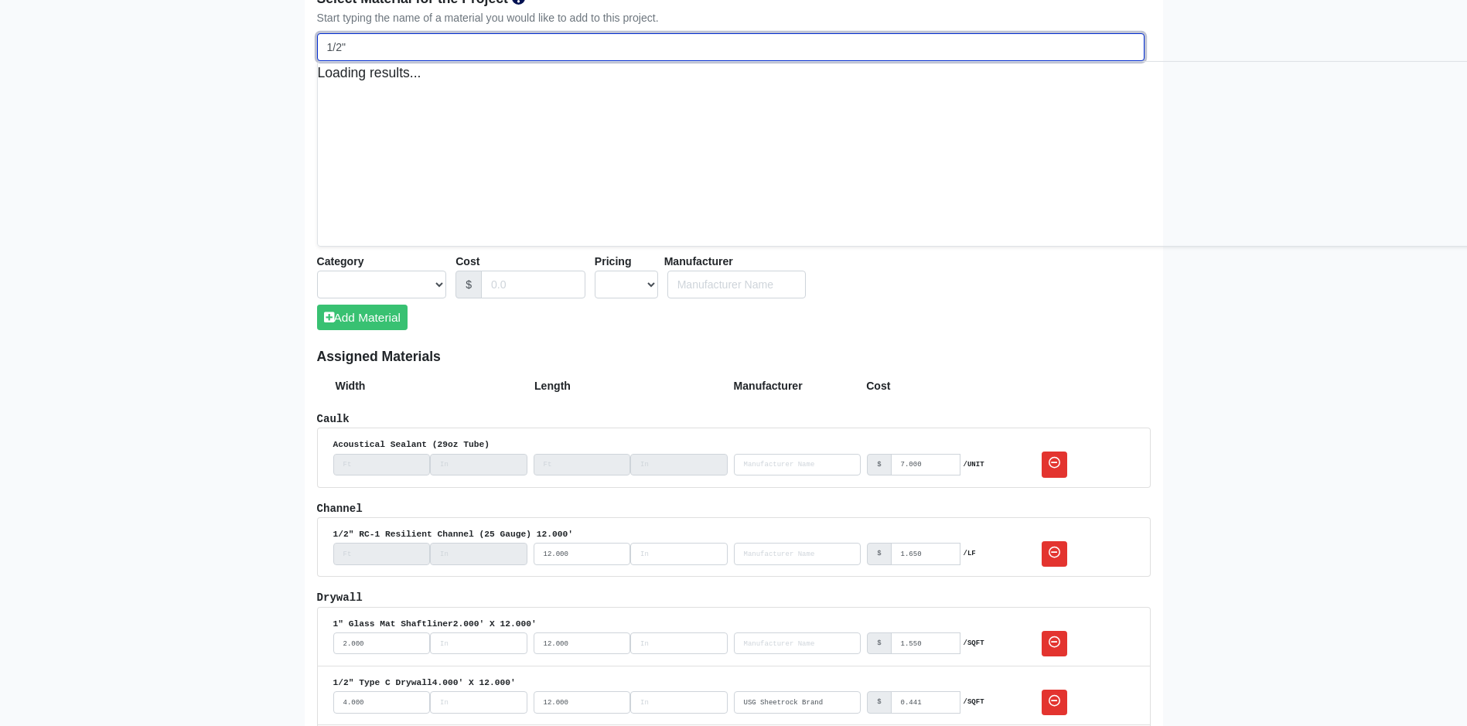
select select
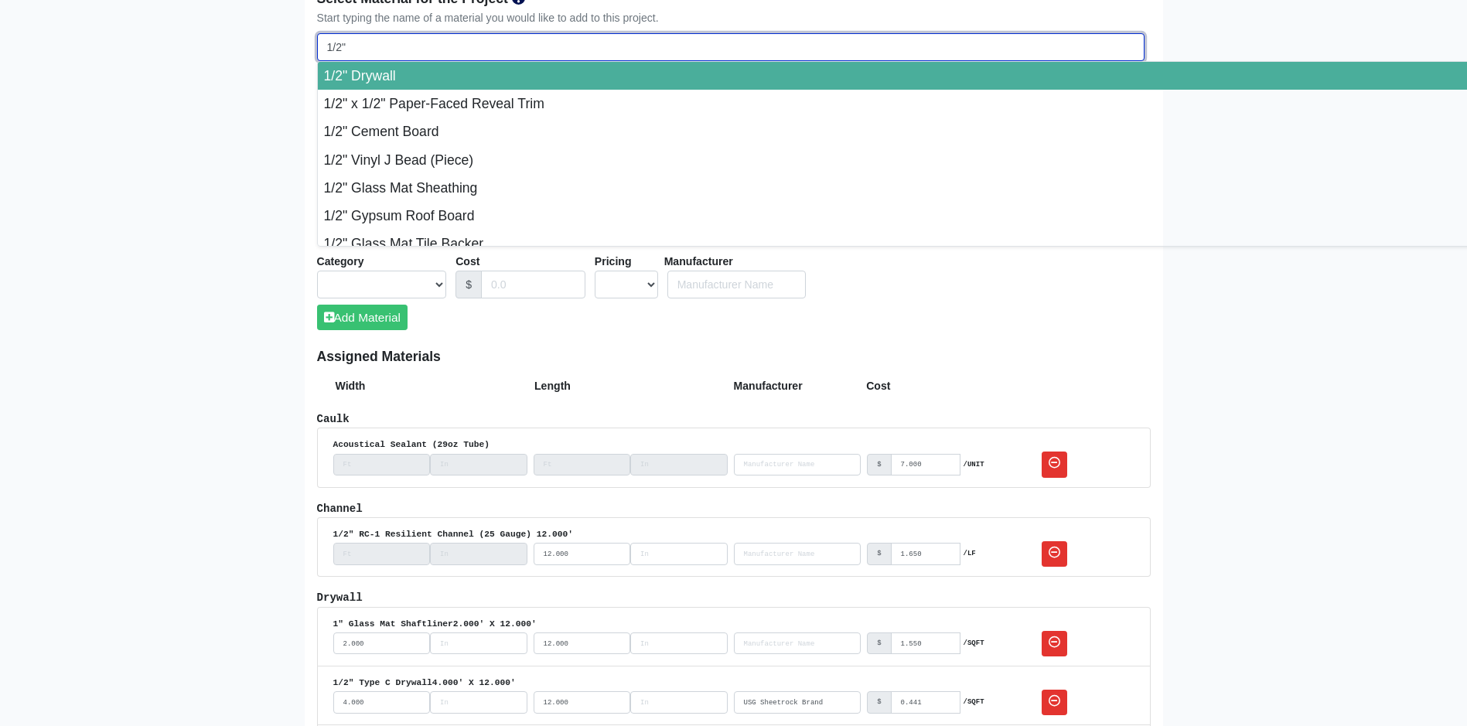
type input "1/2""
select select
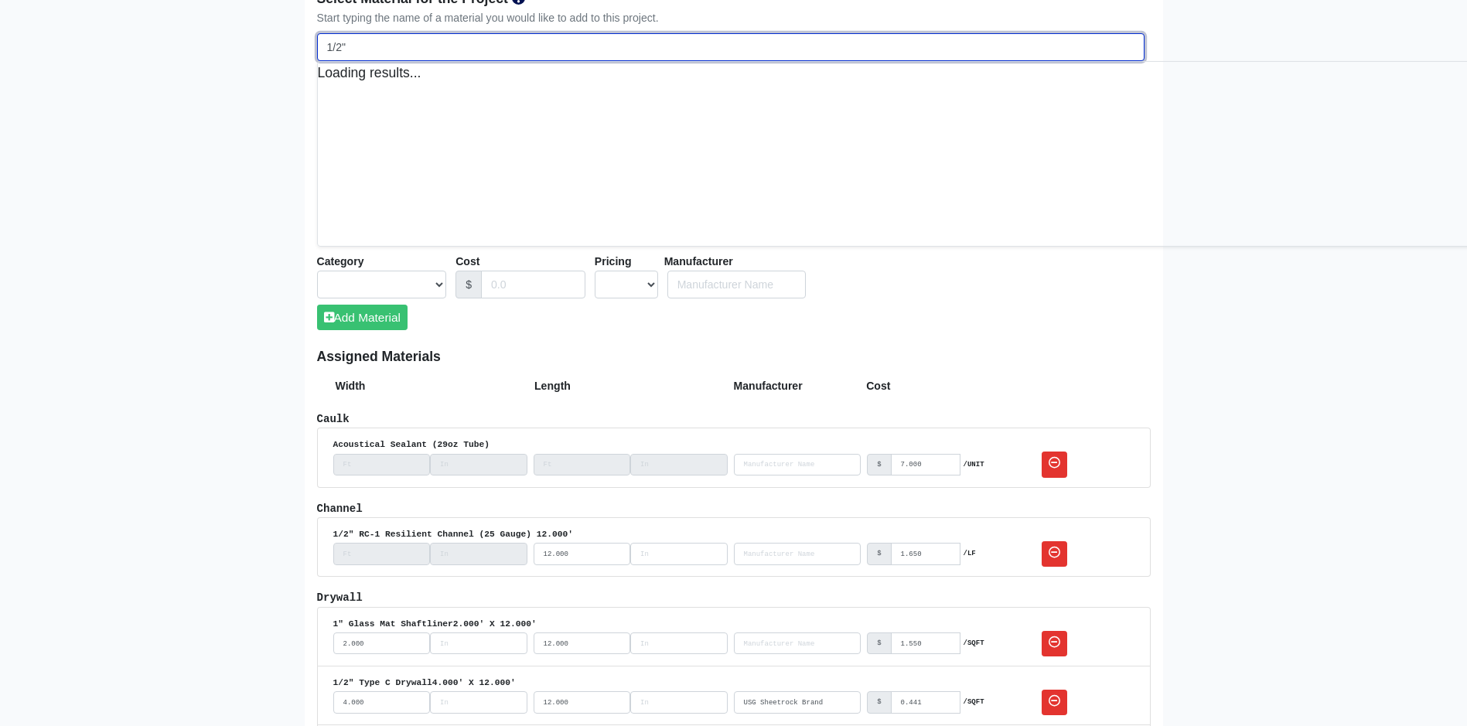
select select
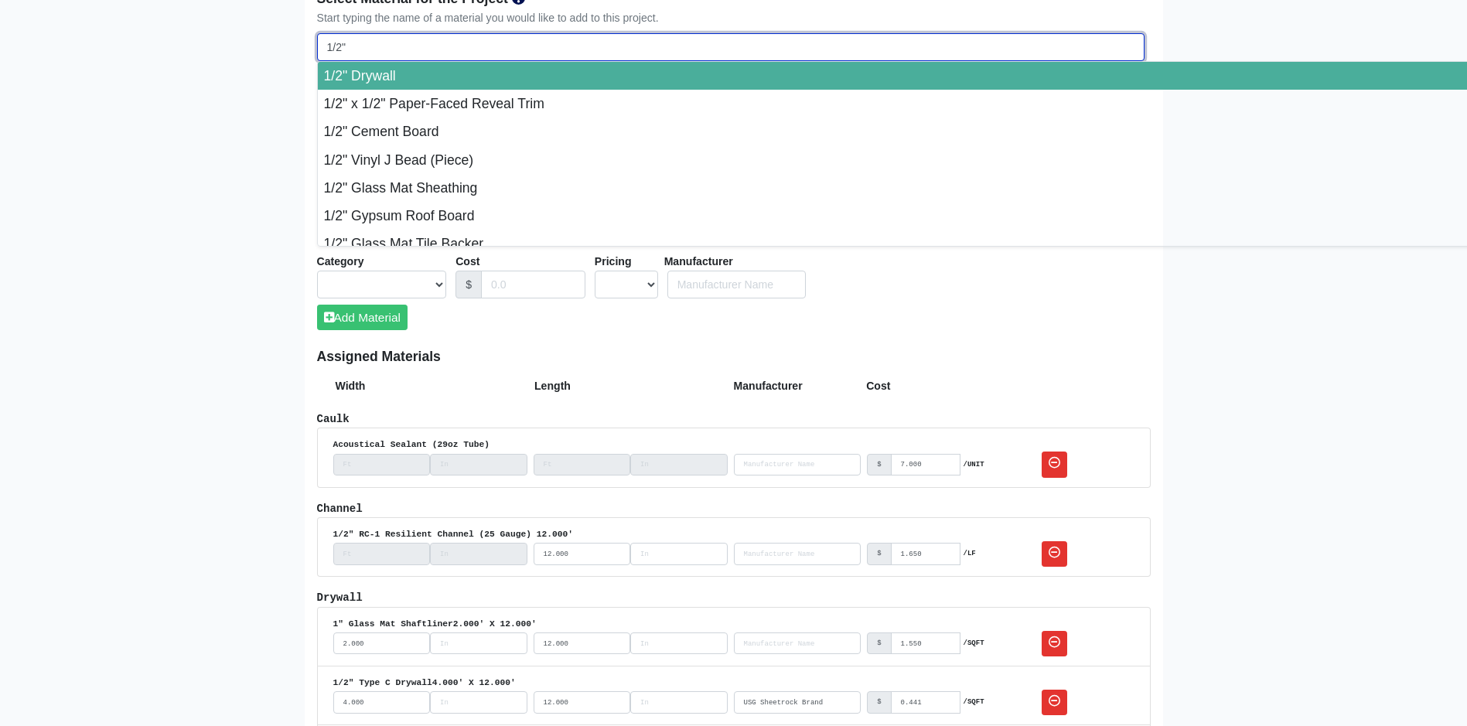
type input "1/2" r"
select select
type input "1/2" rc"
select select
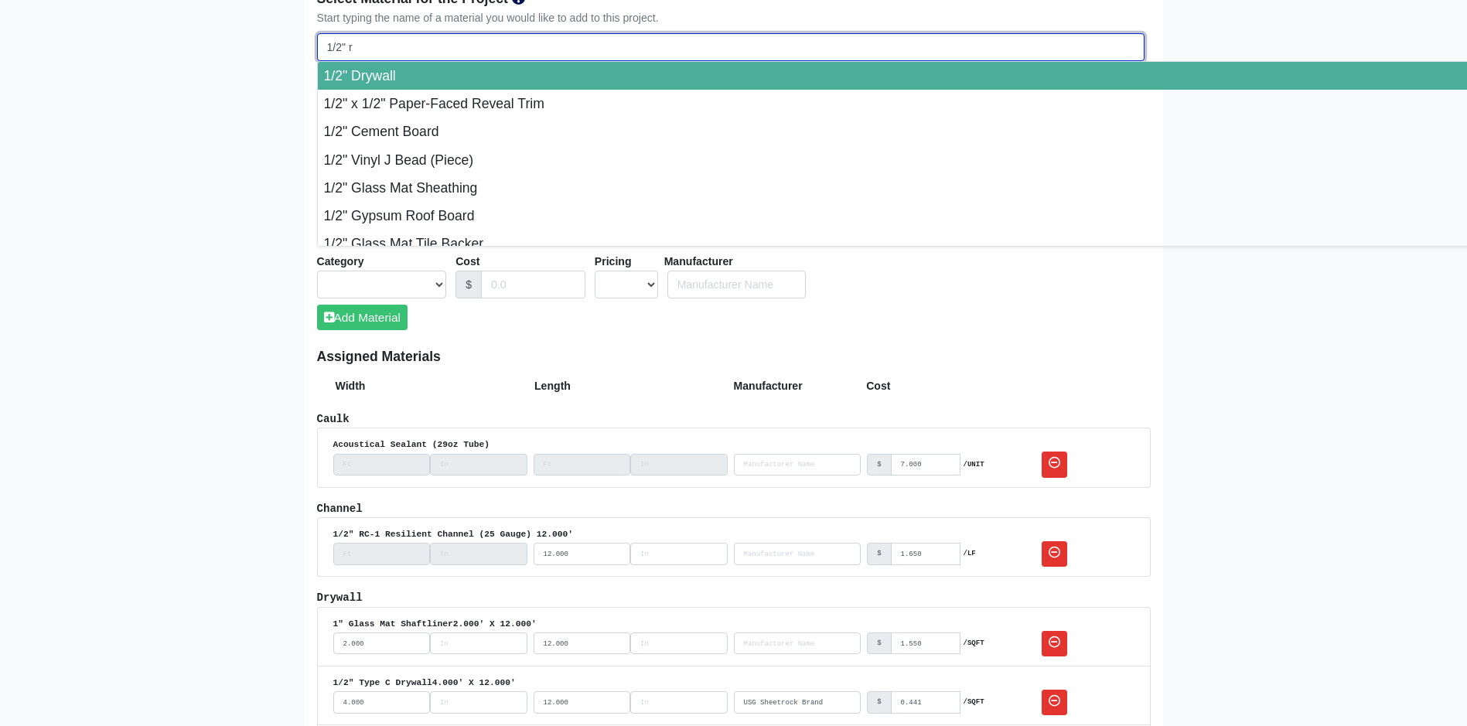
select select
type input "1/2" rc-"
select select
type input "1/2" rc-1"
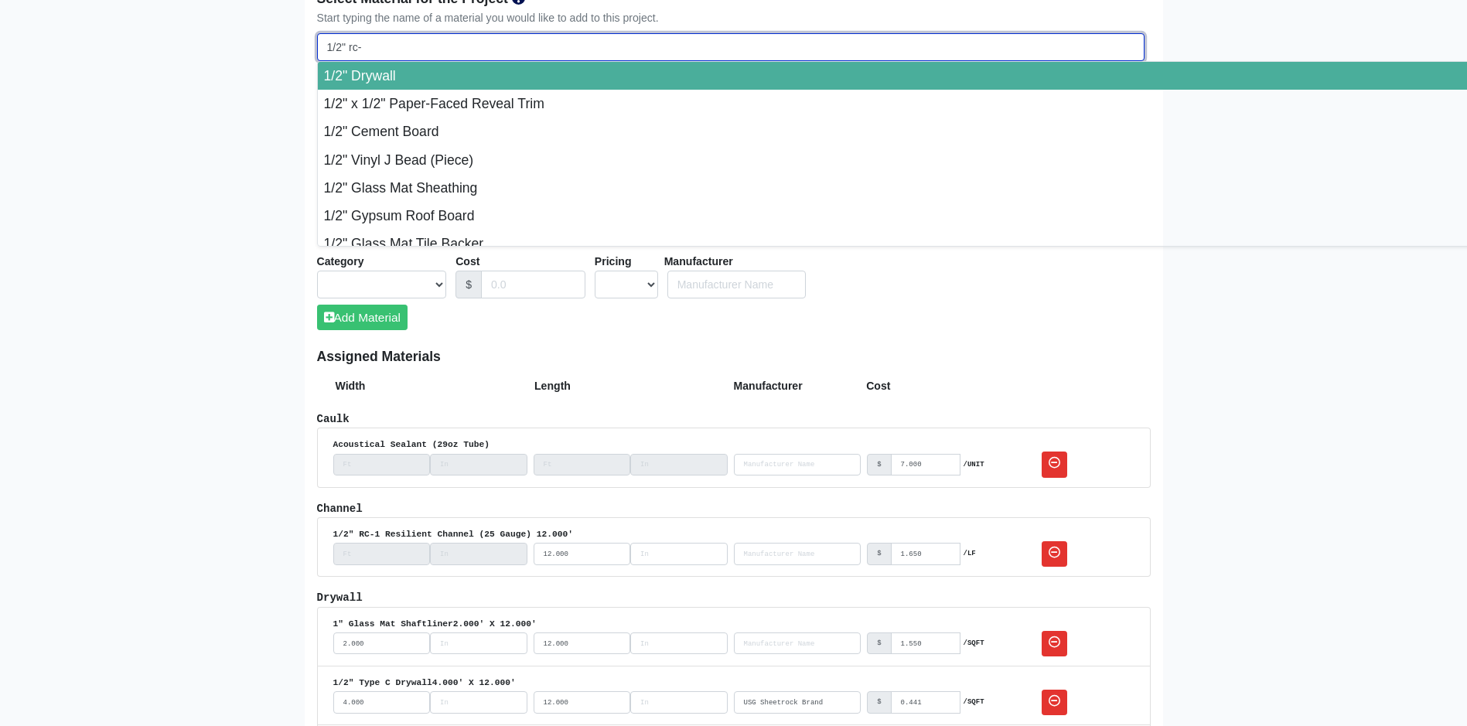
select select
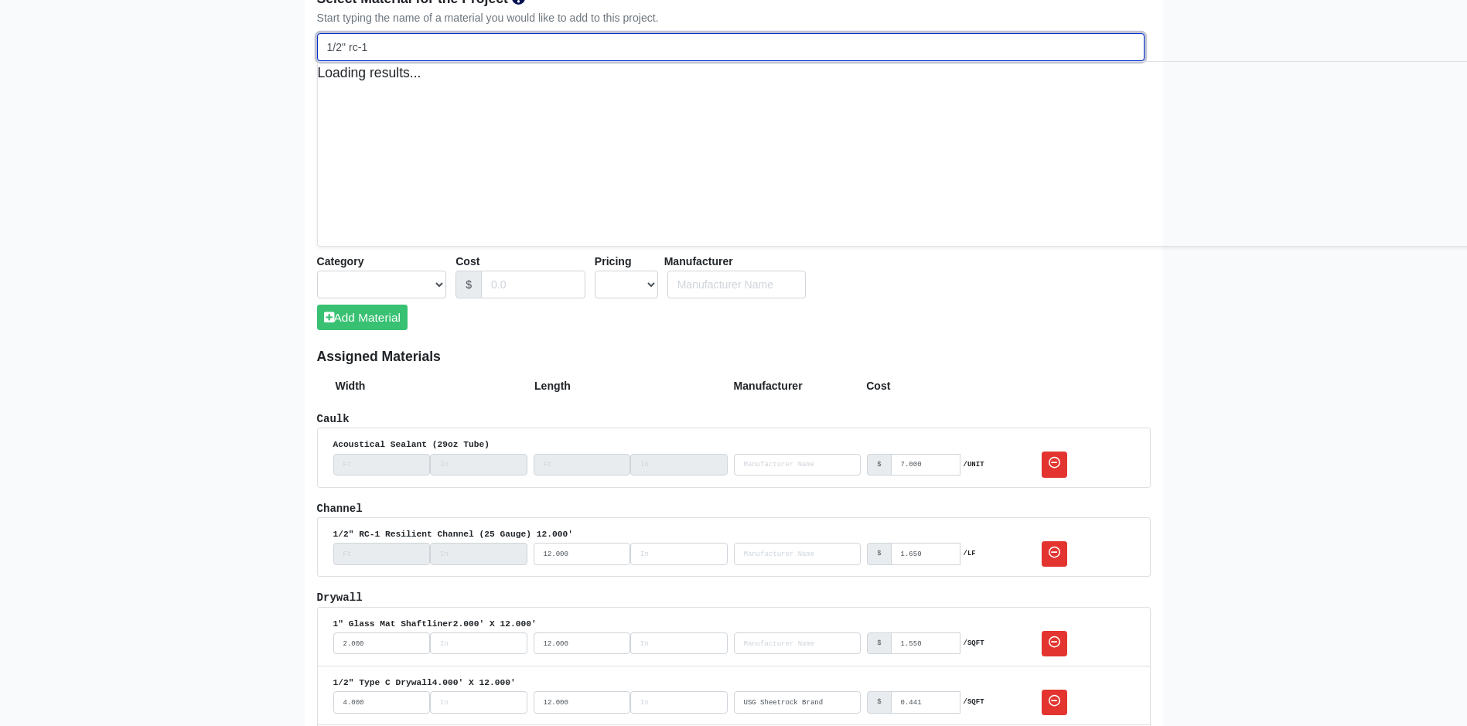
select select
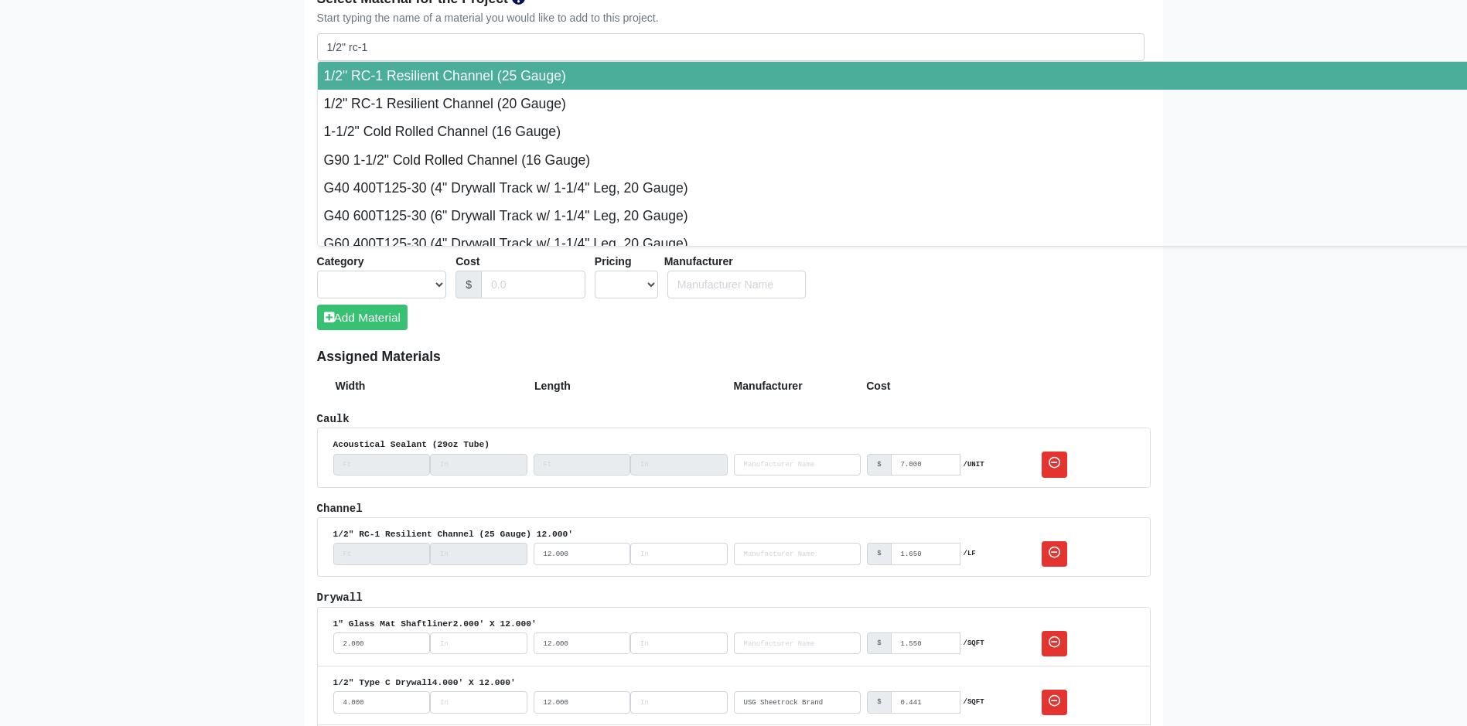
type input "1/2" RC-1 Resilient Channel (25 Gauge)"
select select "[object Object]"
select select "1"
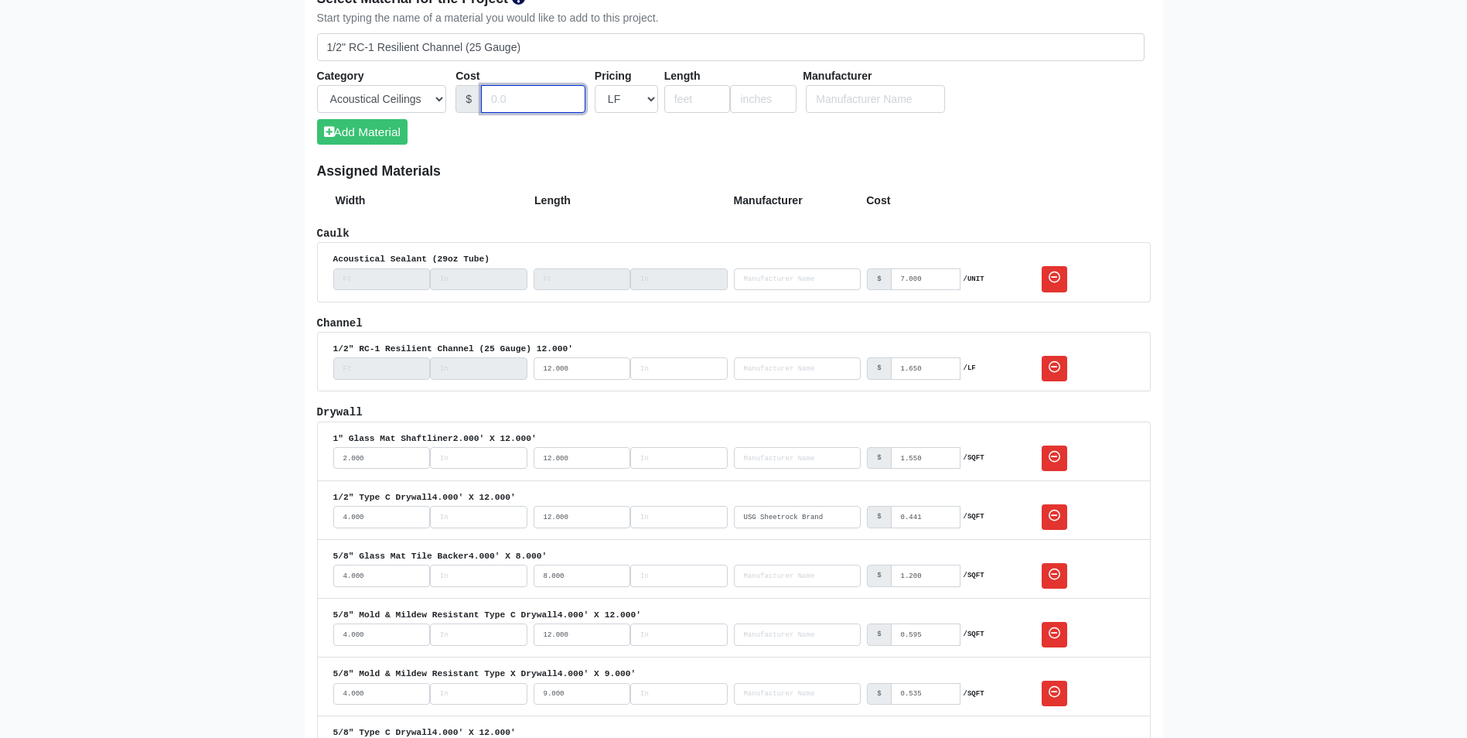
click at [498, 104] on input "Cost" at bounding box center [533, 99] width 104 height 29
type input "1.65"
select select "1"
type input "12"
click at [492, 101] on input "1.65" at bounding box center [533, 99] width 104 height 29
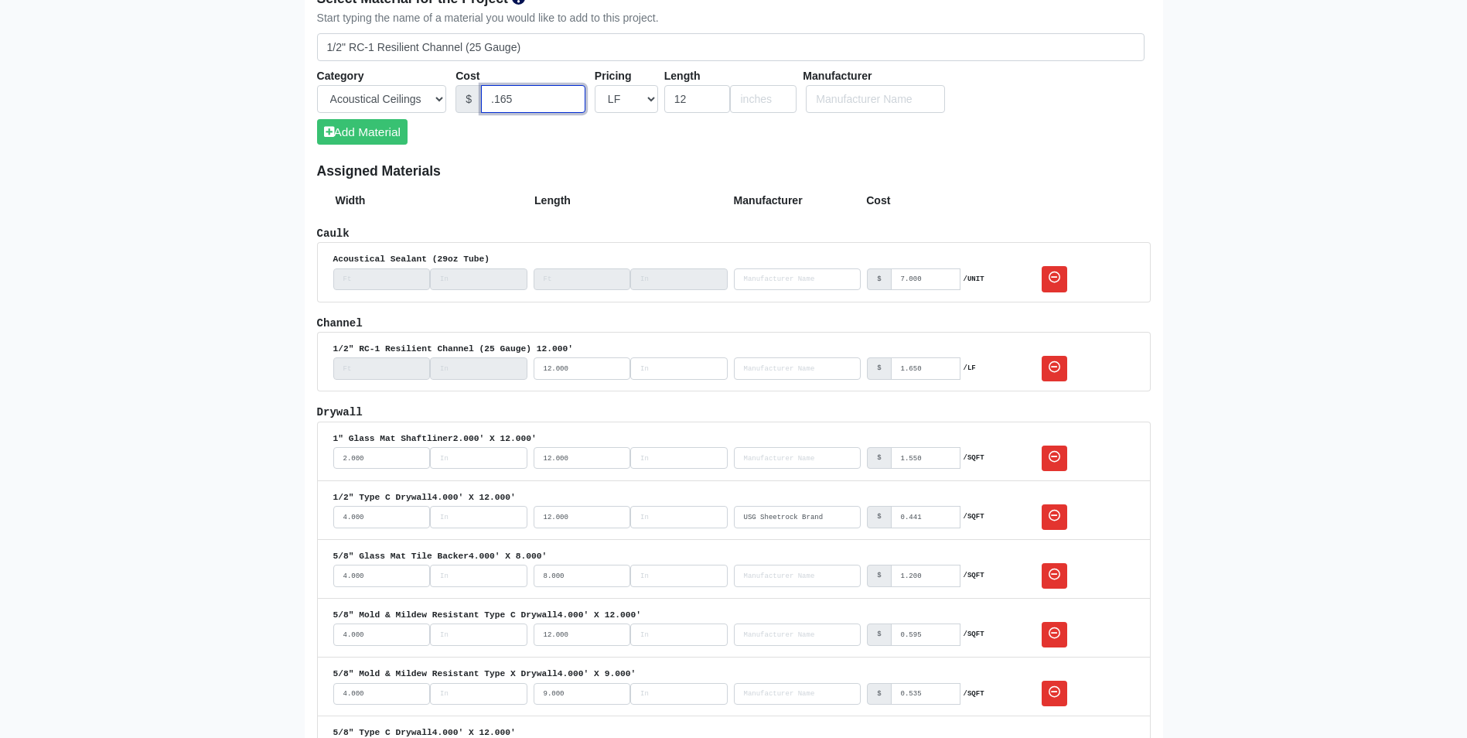
type input ".165"
type input "0"
click at [398, 129] on button "Add Material" at bounding box center [362, 132] width 90 height 26
select select
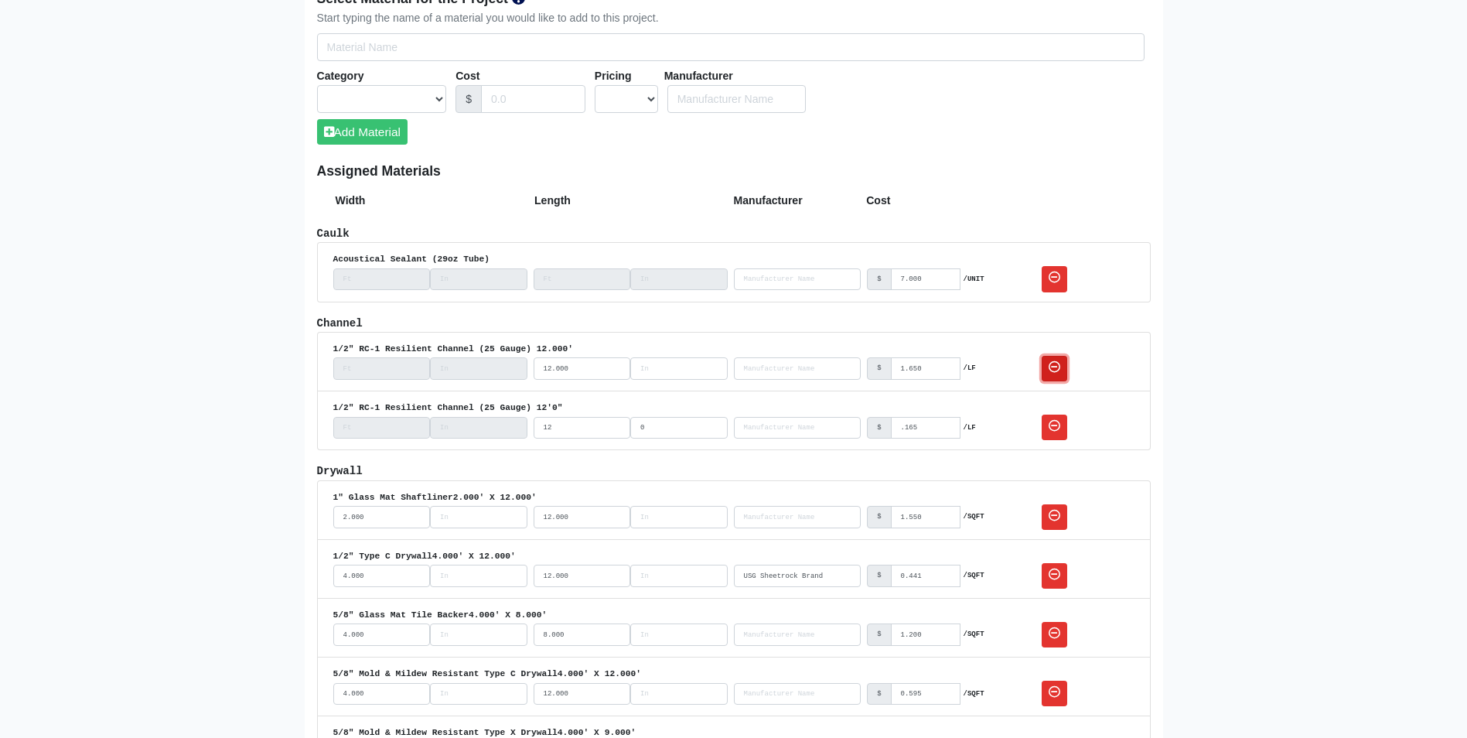
click at [1049, 369] on icon at bounding box center [1055, 367] width 12 height 12
select select
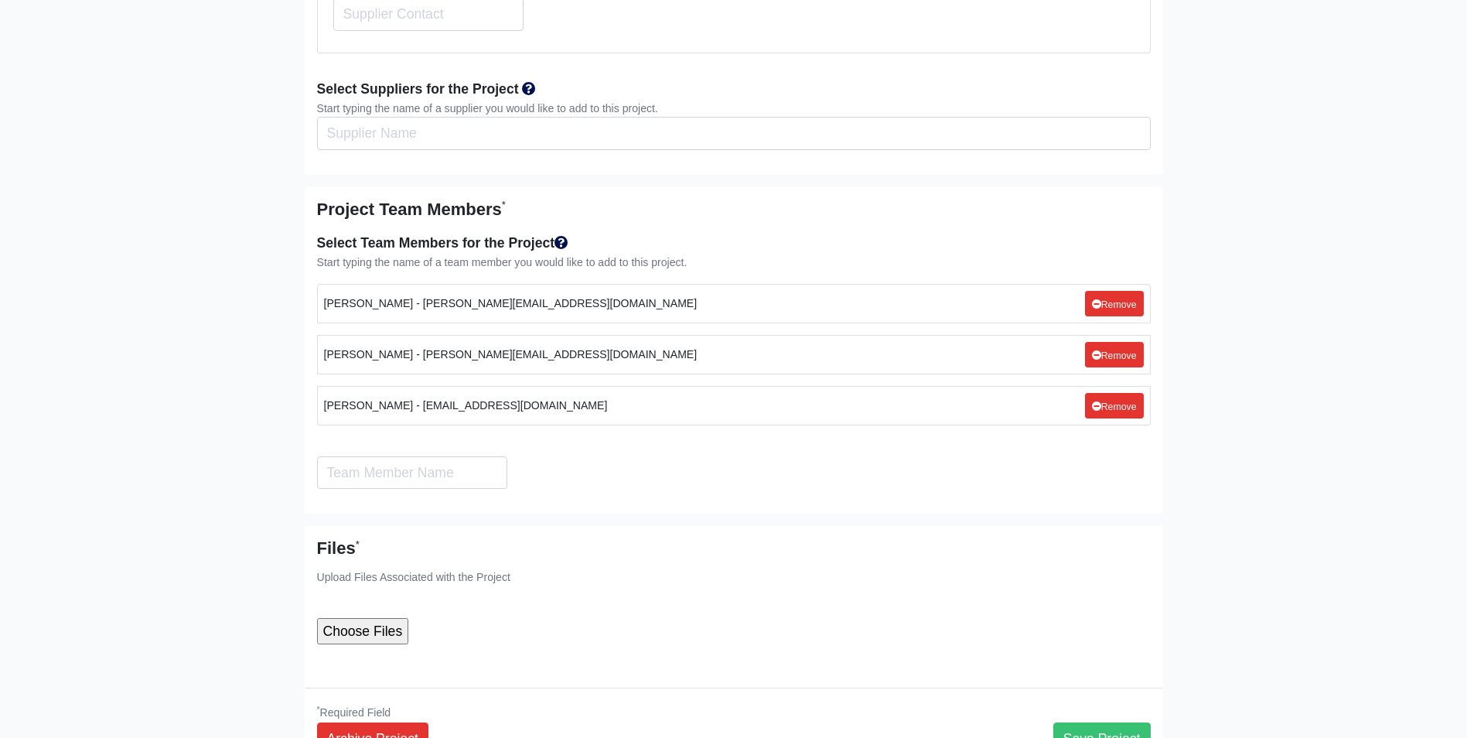
scroll to position [3866, 0]
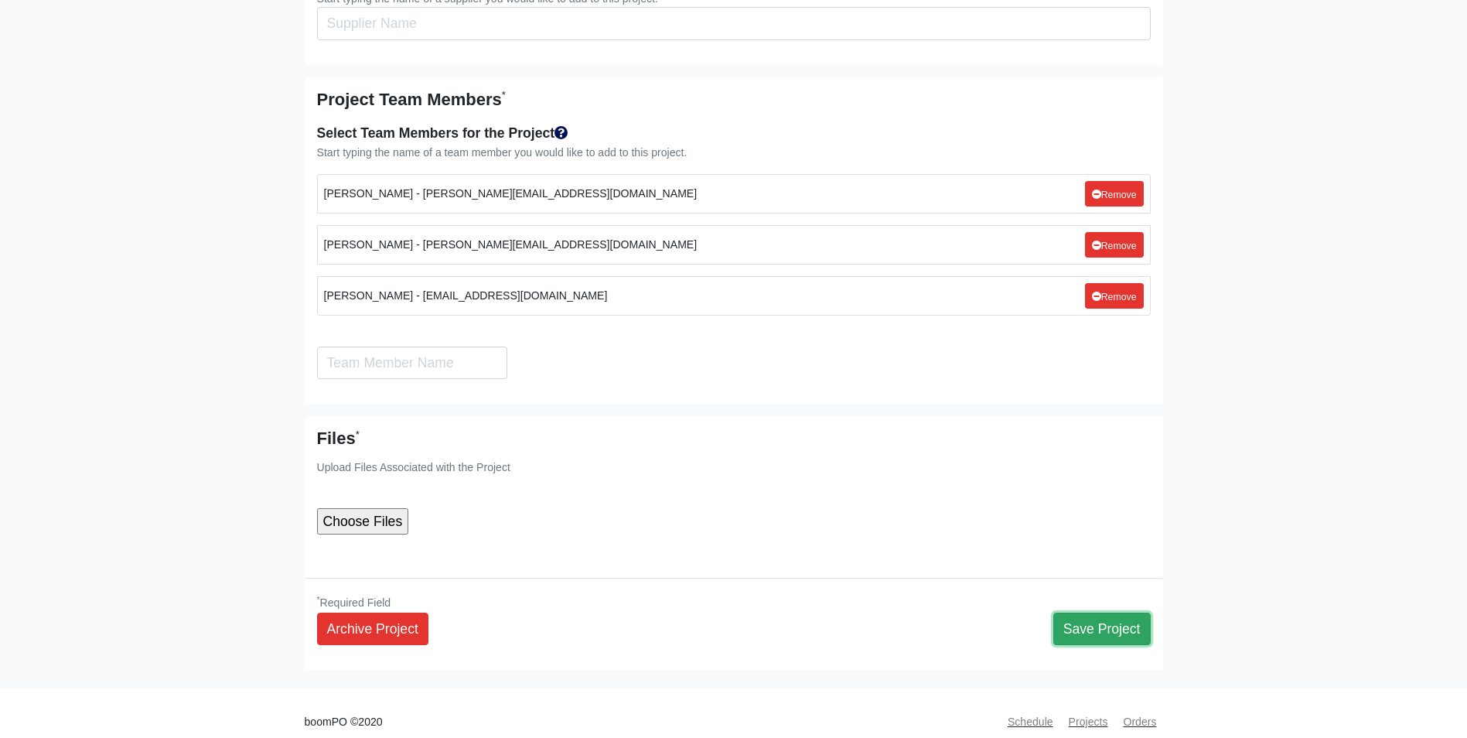
click at [1088, 613] on button "Save Project" at bounding box center [1101, 629] width 97 height 32
select select
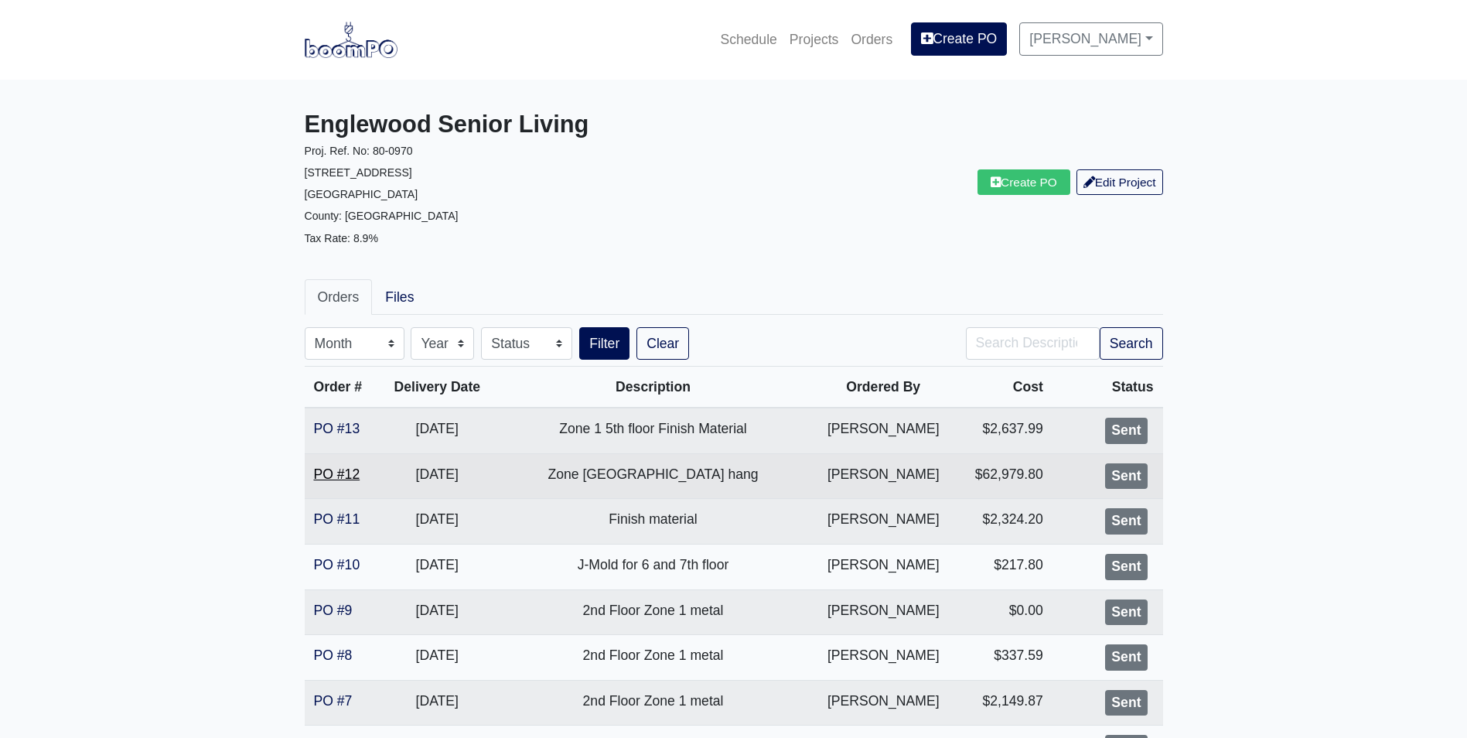
click at [349, 473] on link "PO #12" at bounding box center [337, 473] width 46 height 15
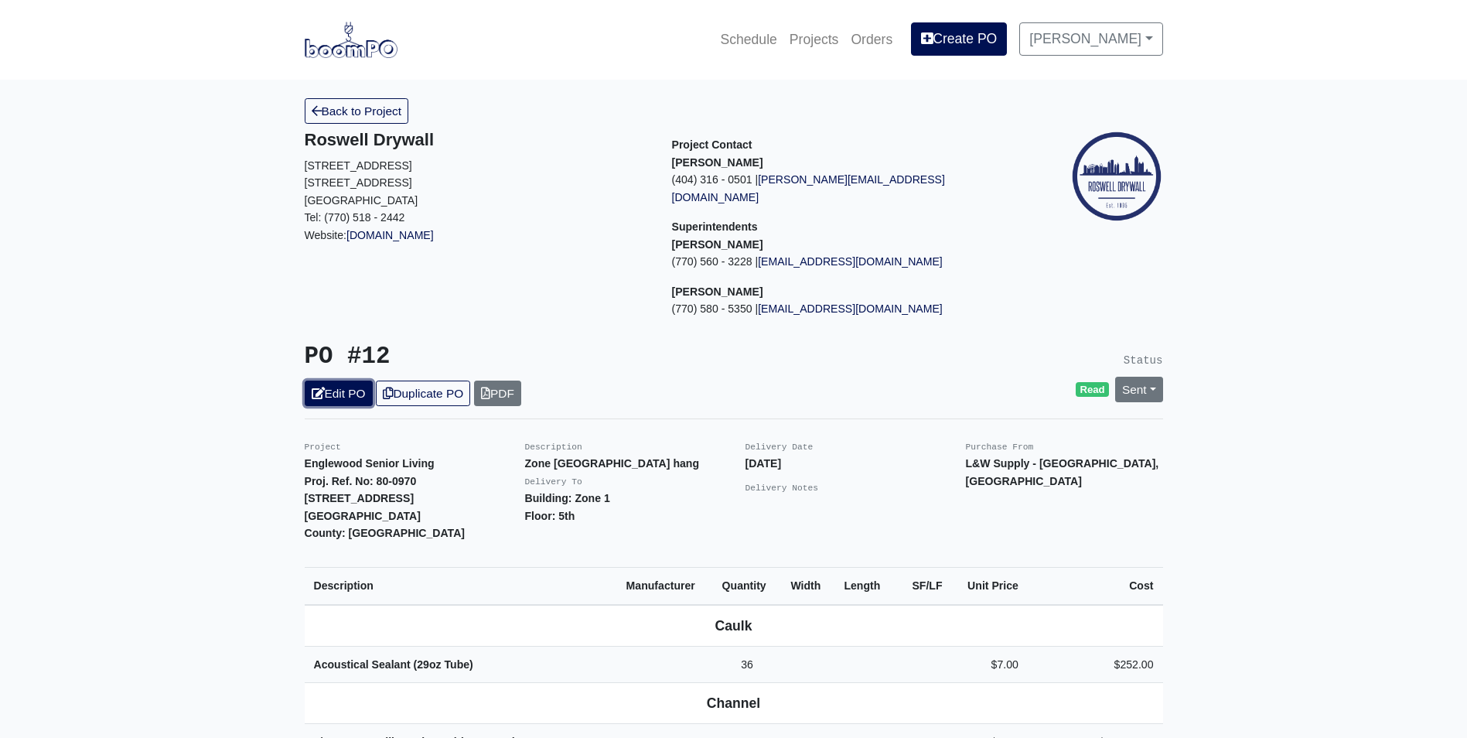
click at [357, 381] on link "Edit PO" at bounding box center [339, 394] width 68 height 26
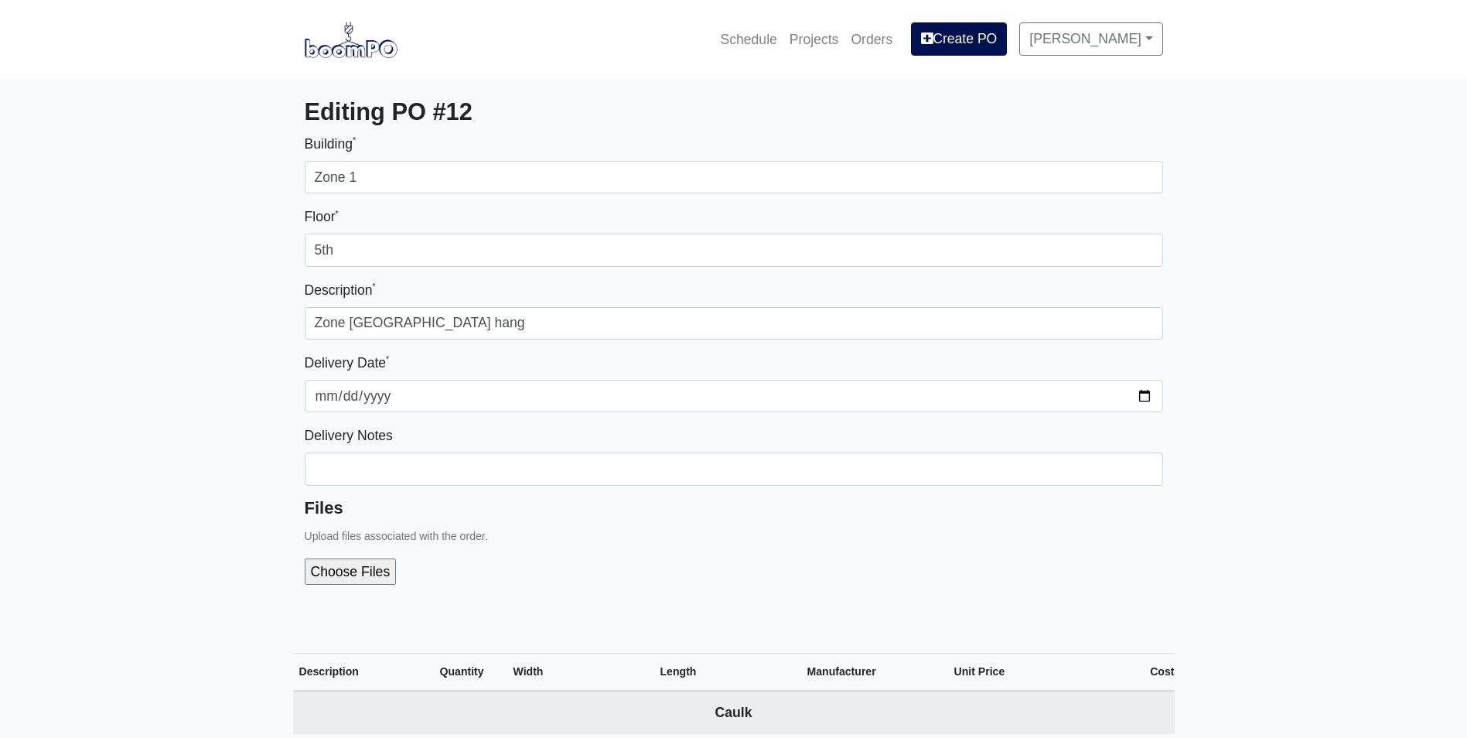
select select
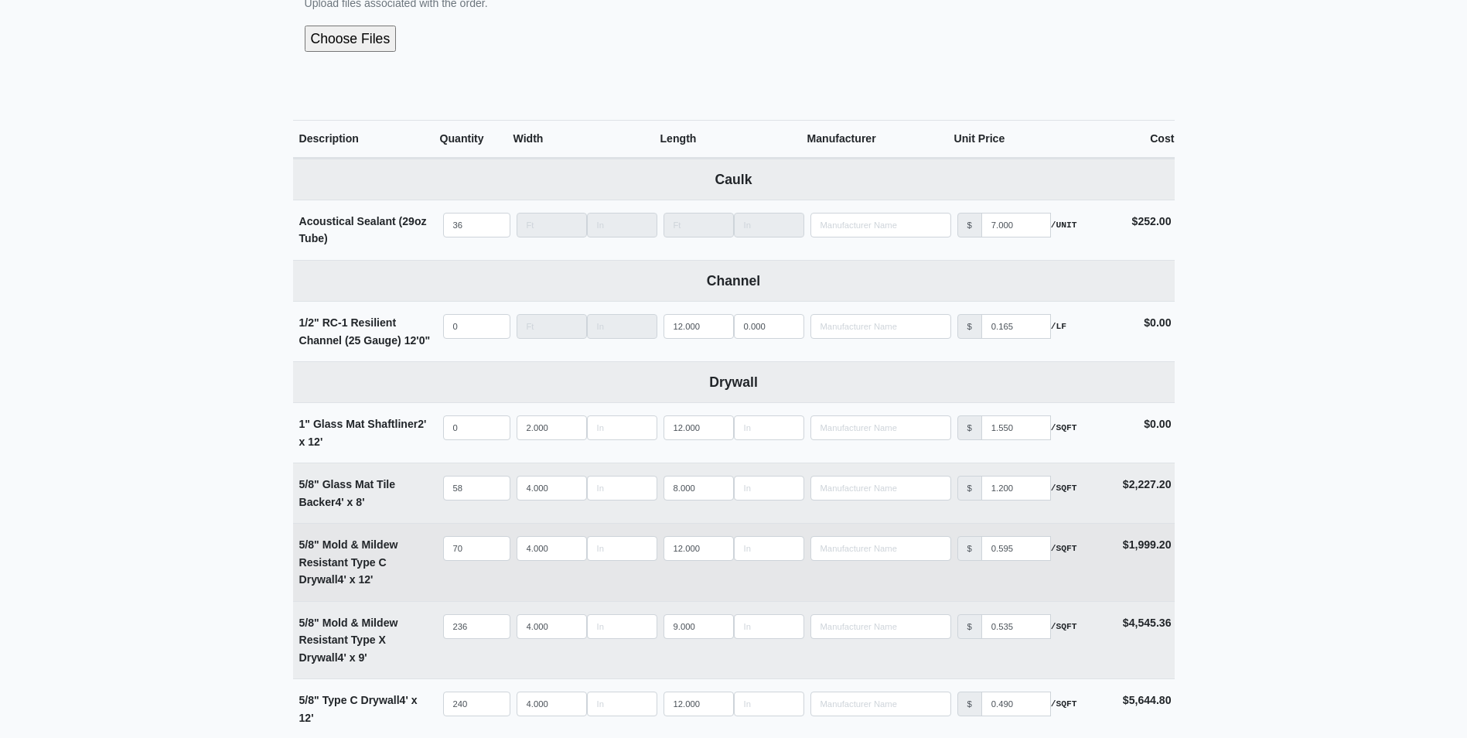
scroll to position [503, 0]
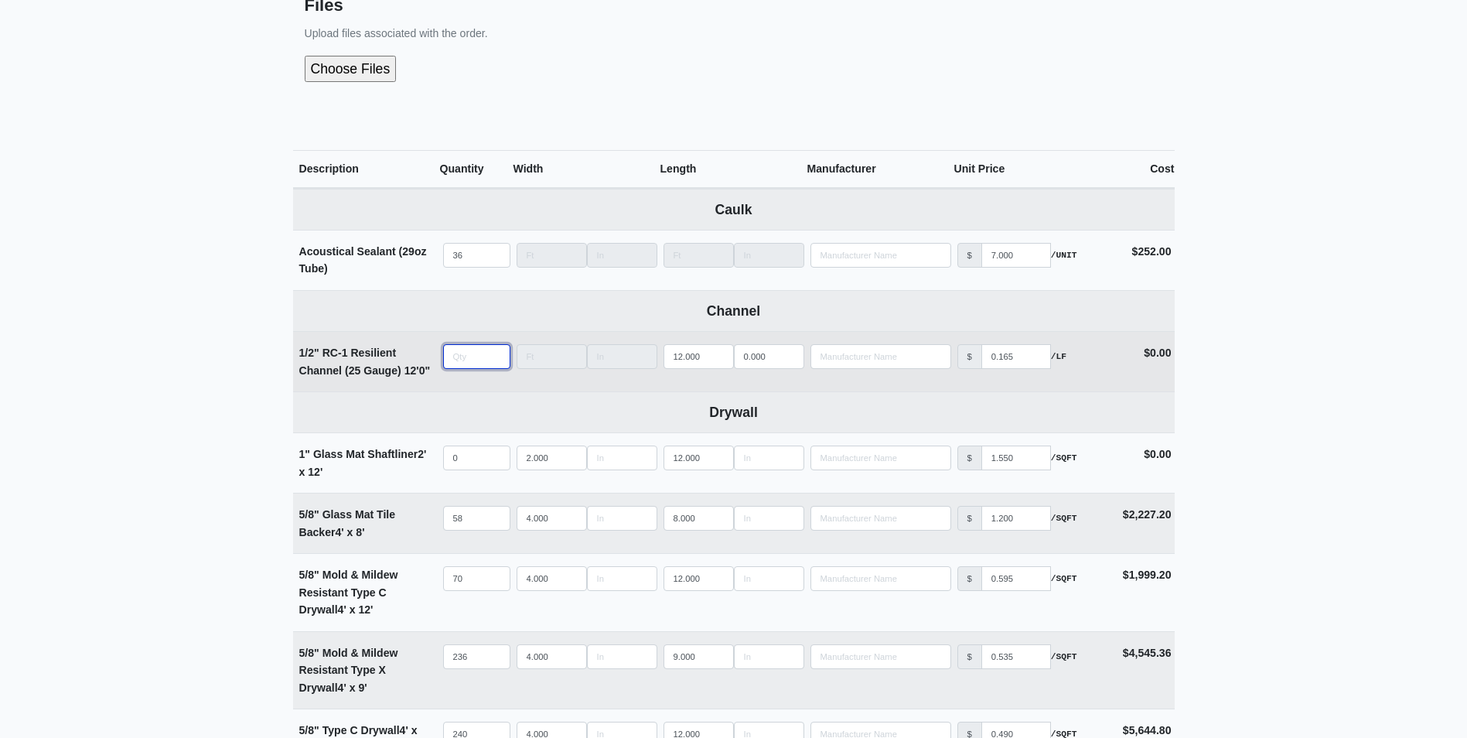
click at [478, 369] on input "quantity" at bounding box center [476, 356] width 67 height 25
type input "1"
select select
type input "15"
select select
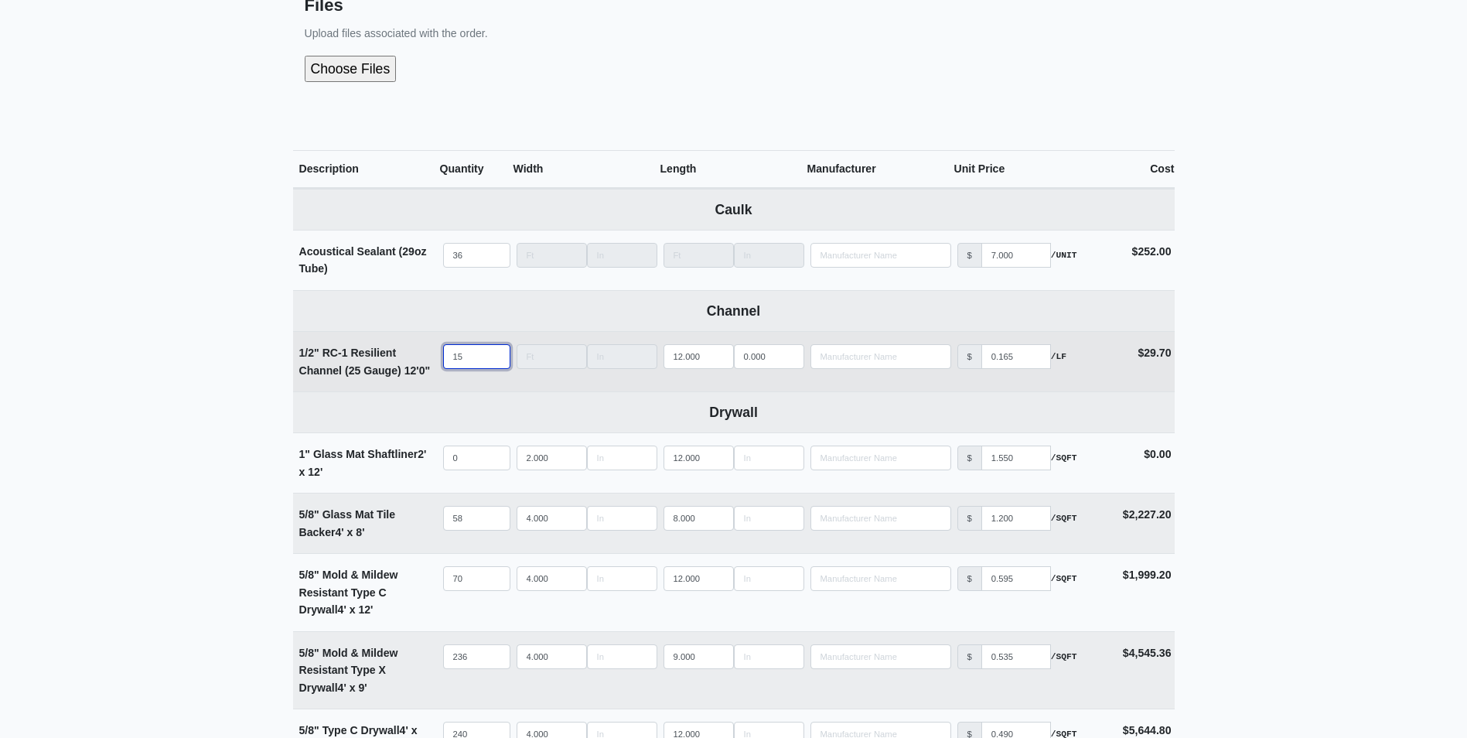
type input "150"
select select
type input "1506"
select select
type input "1506"
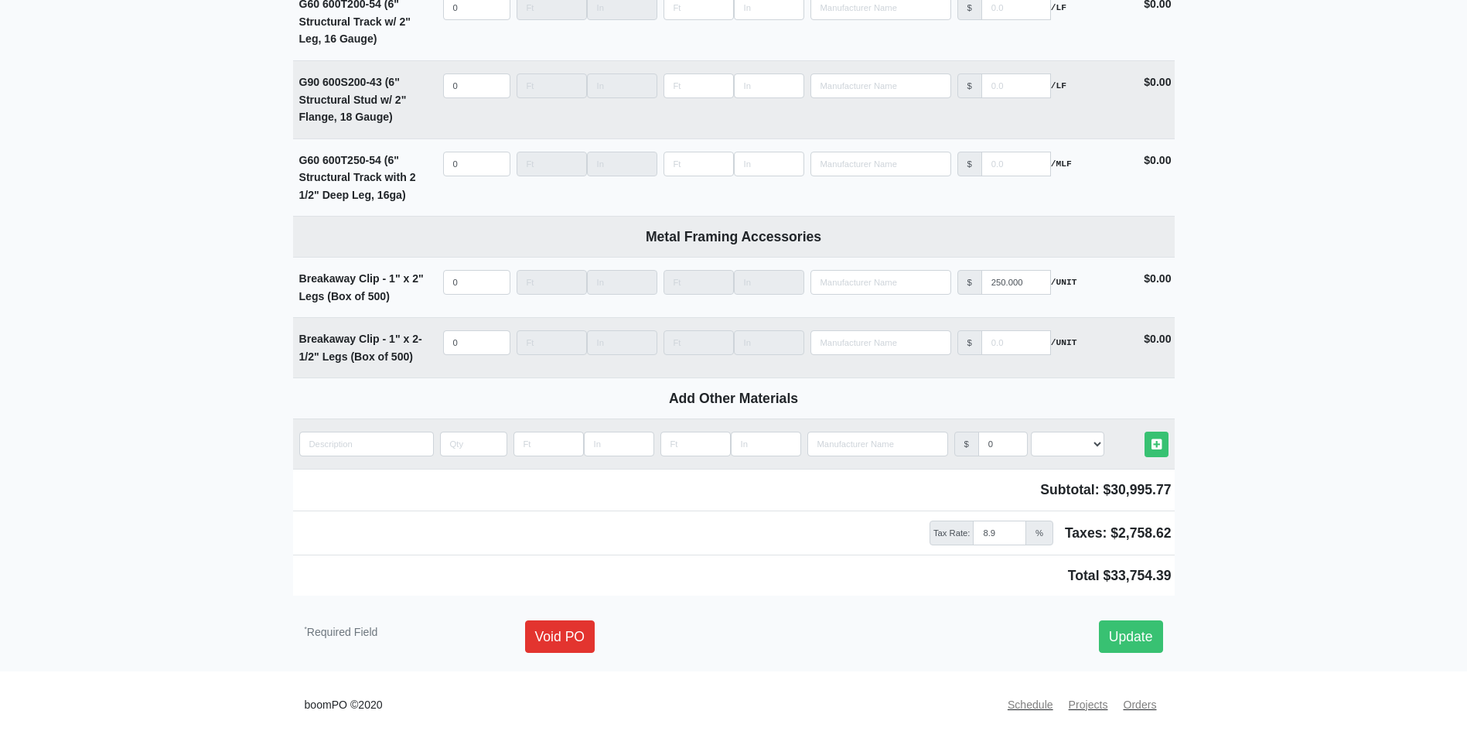
scroll to position [2823, 0]
click at [1144, 637] on link "Update" at bounding box center [1131, 636] width 64 height 32
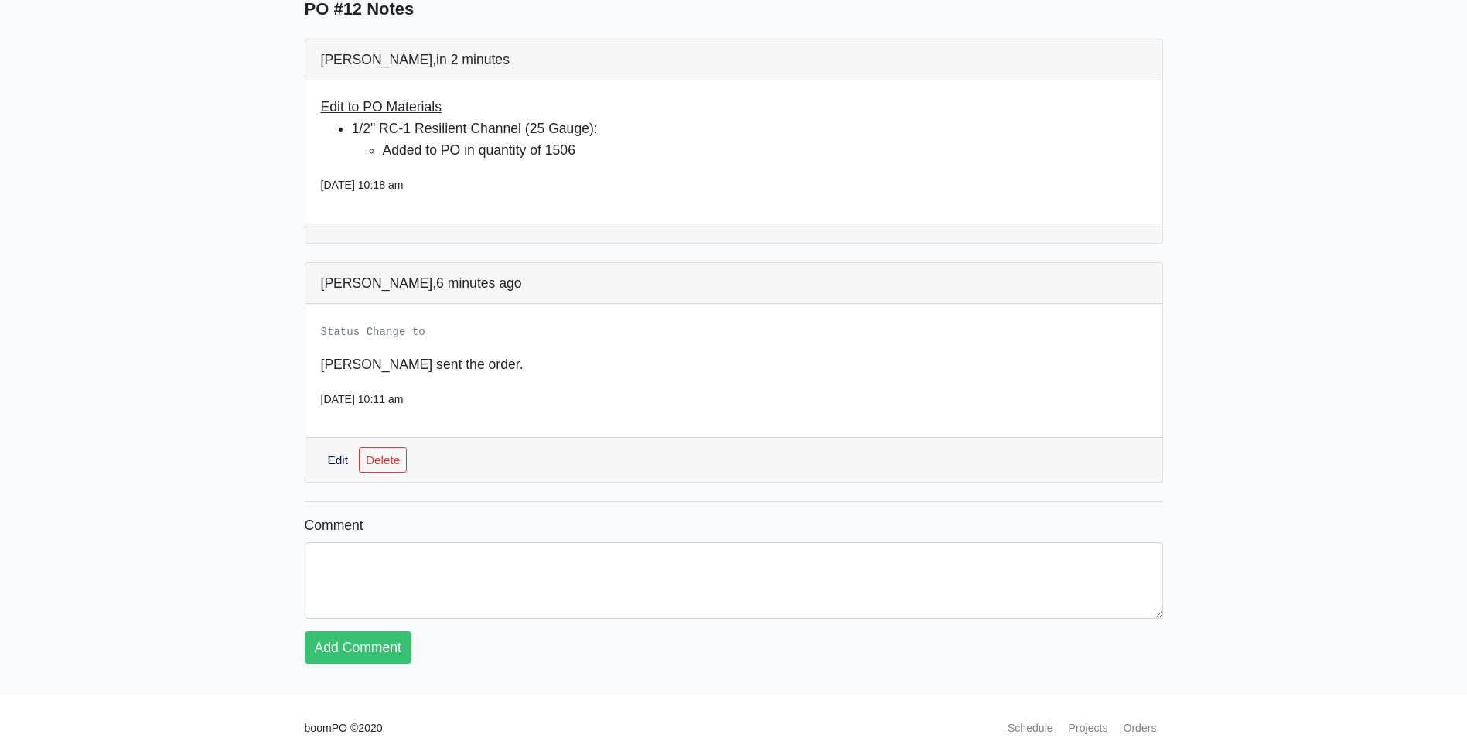
scroll to position [1336, 0]
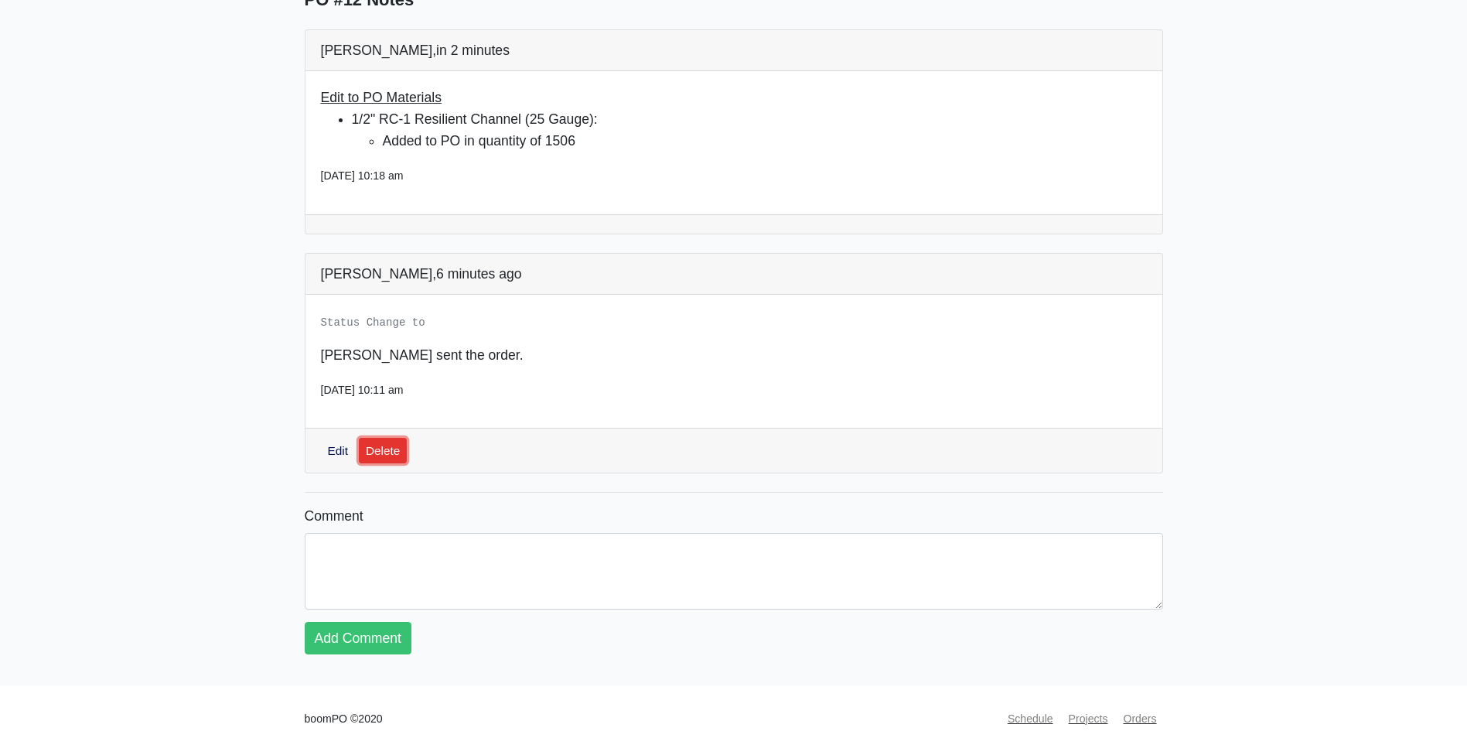
click at [384, 438] on link "Delete" at bounding box center [383, 451] width 49 height 26
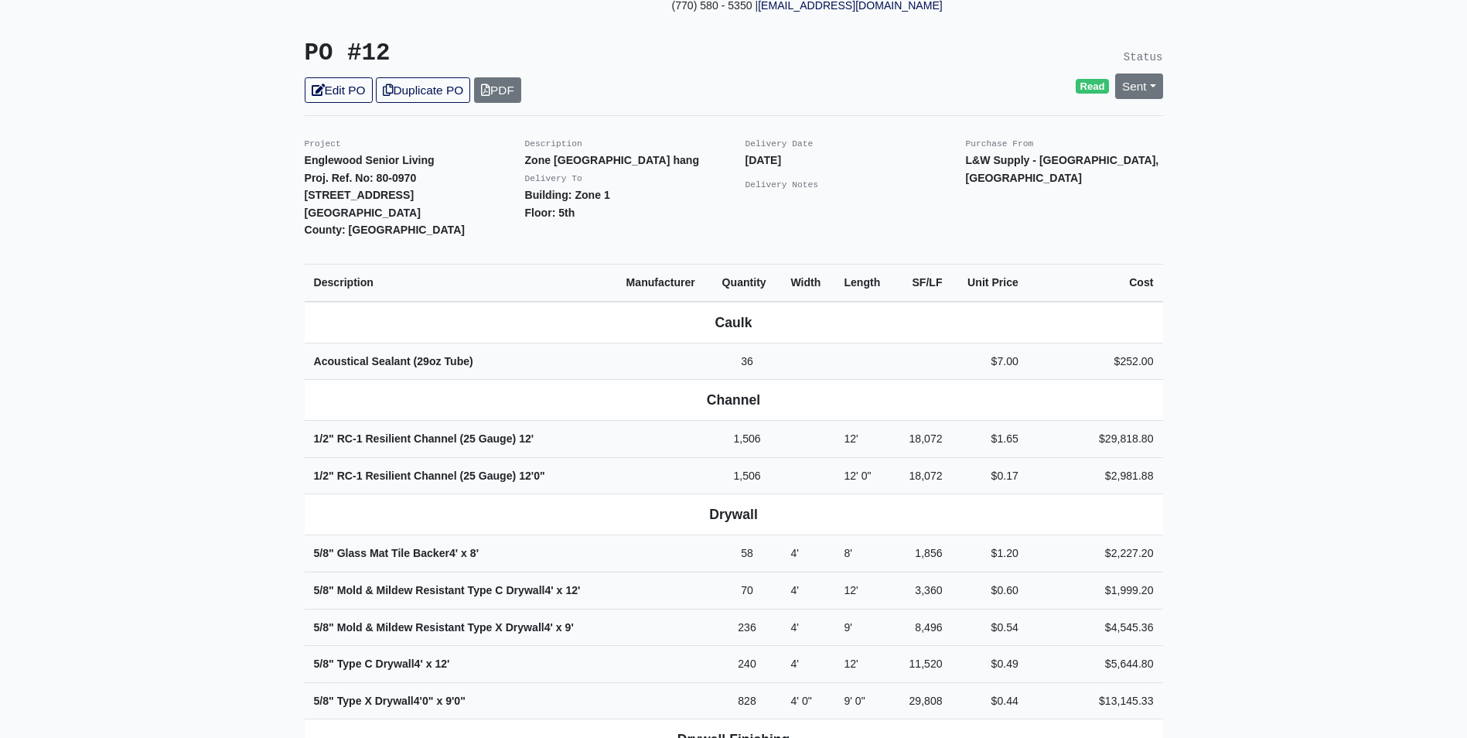
scroll to position [98, 0]
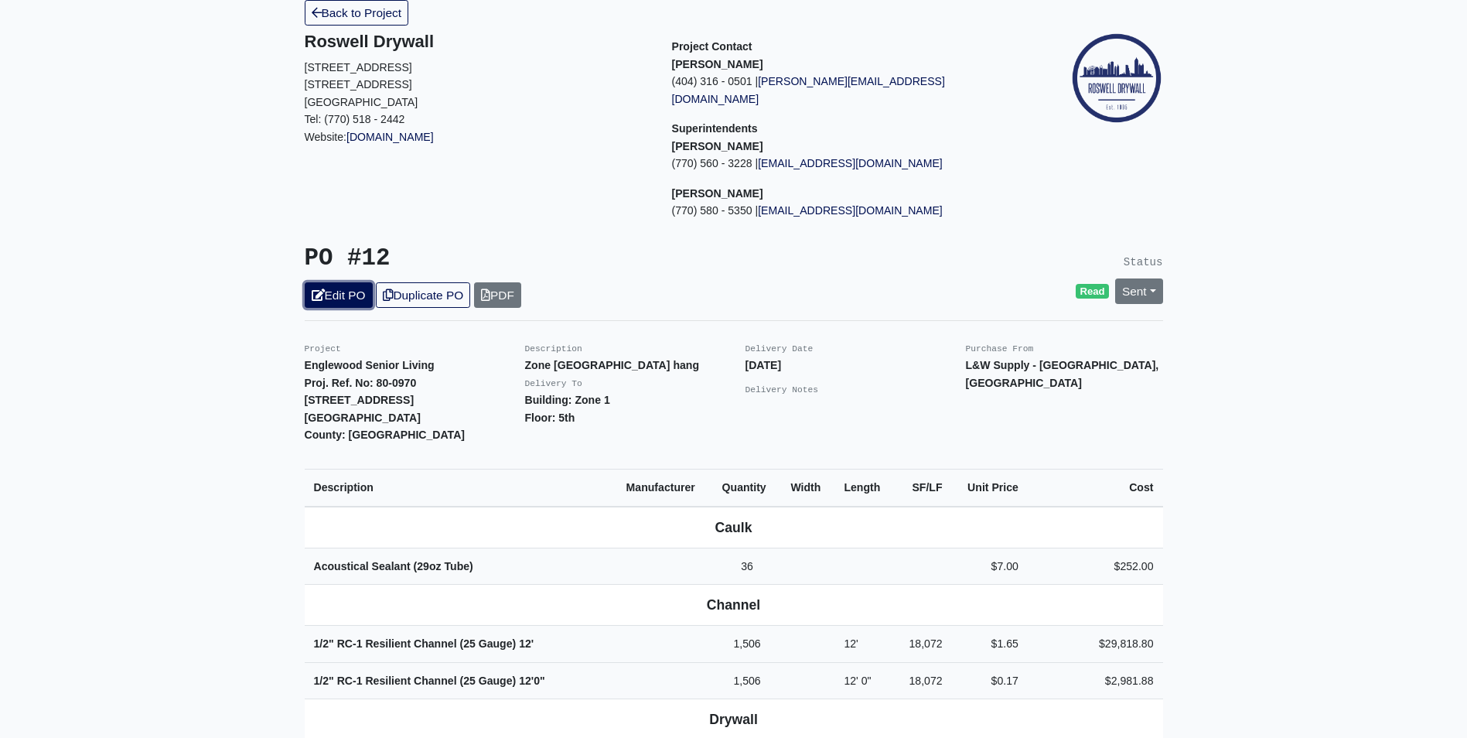
click at [331, 282] on link "Edit PO" at bounding box center [339, 295] width 68 height 26
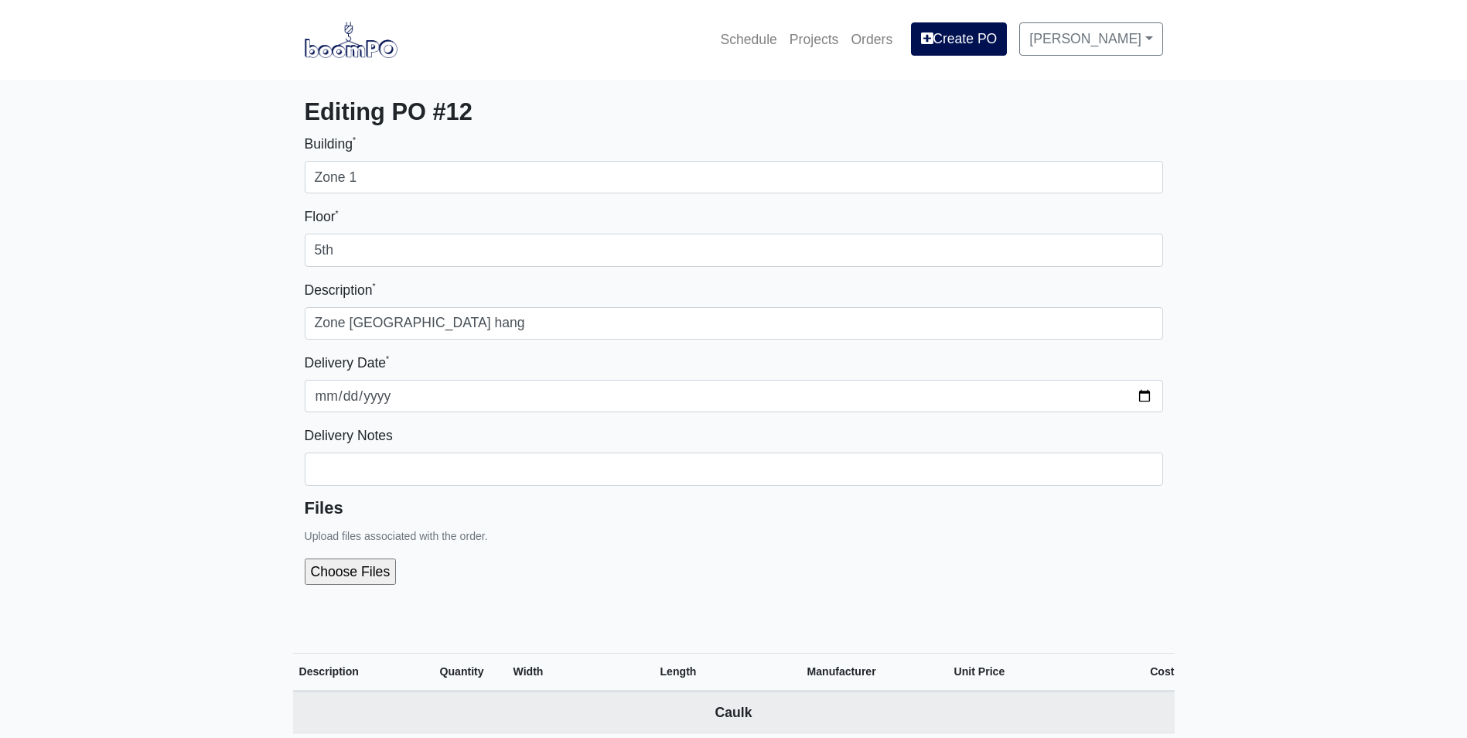
select select
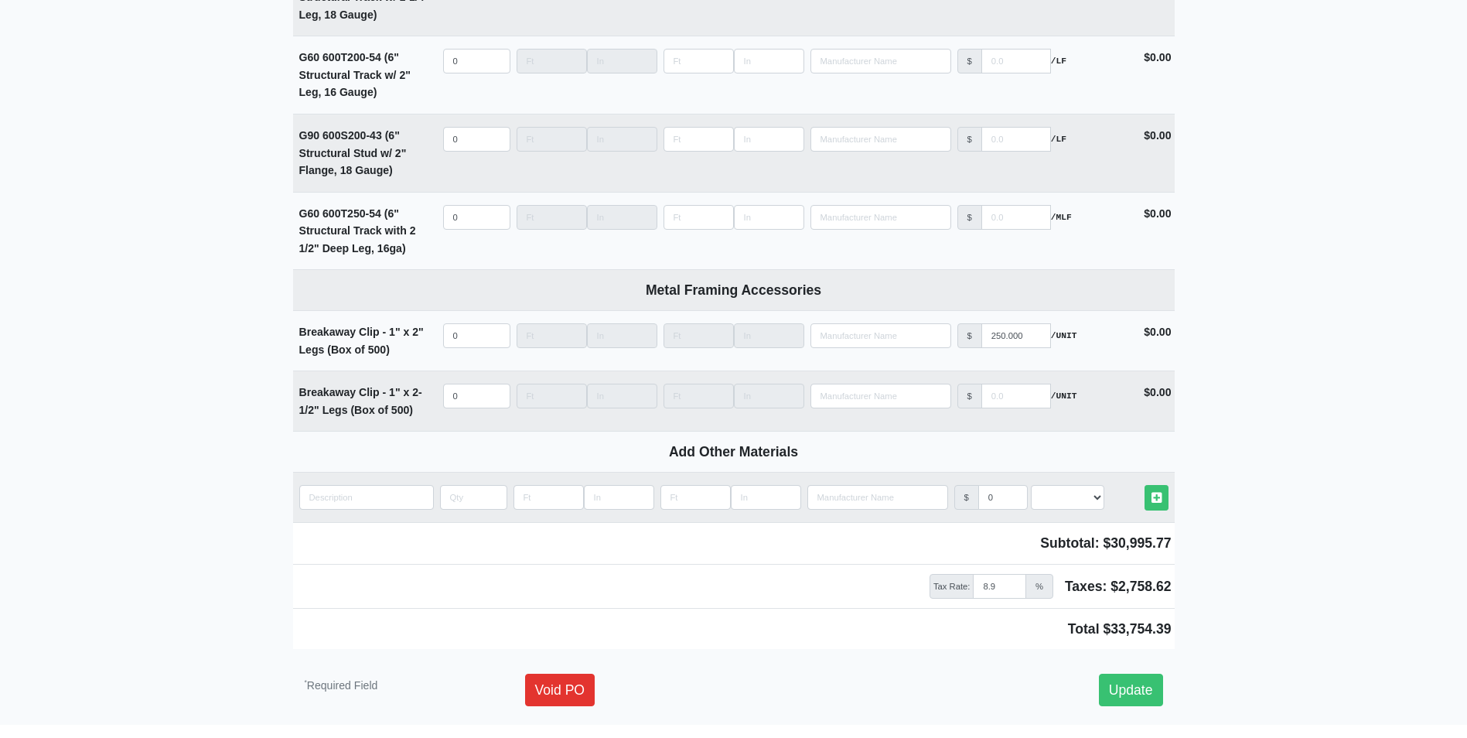
scroll to position [2823, 0]
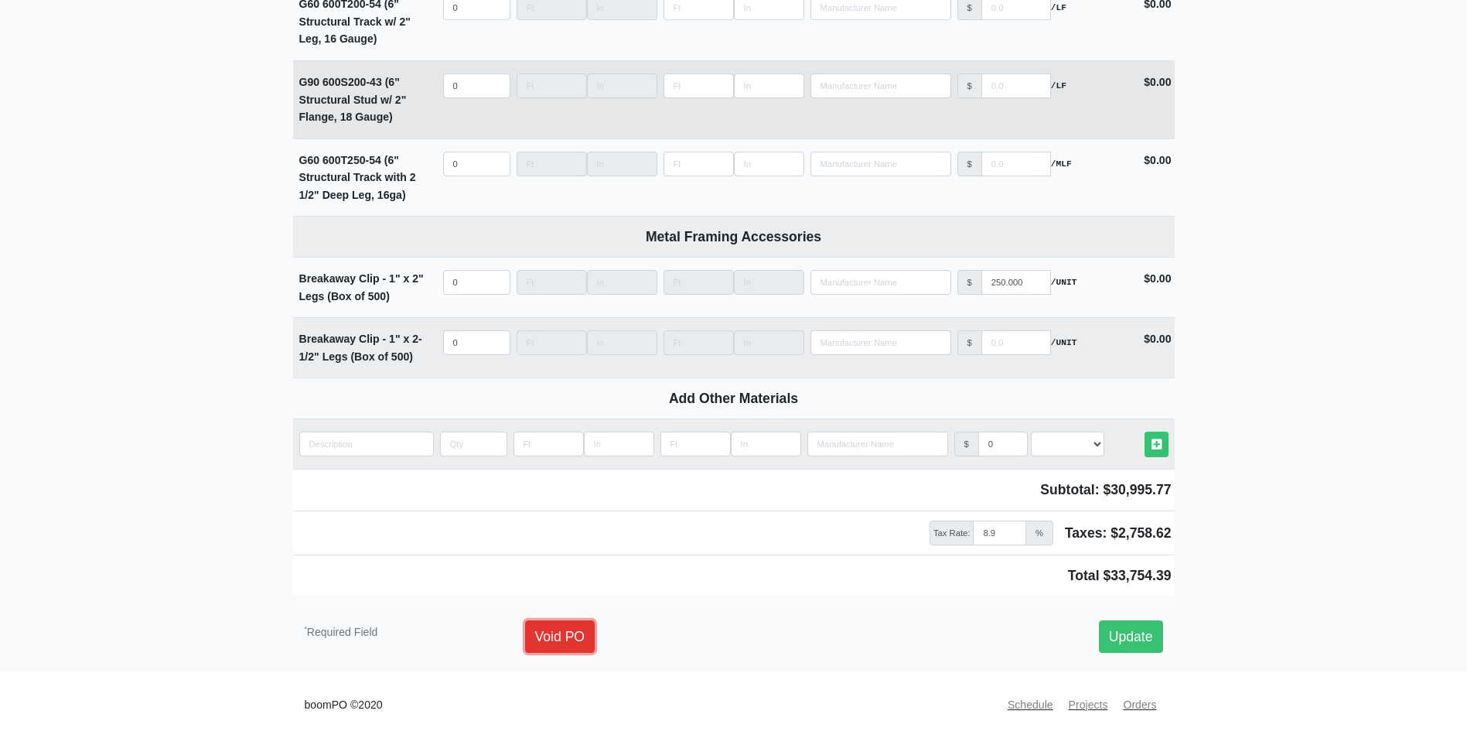
drag, startPoint x: 547, startPoint y: 631, endPoint x: 797, endPoint y: 82, distance: 603.6
click at [547, 631] on link "Void PO" at bounding box center [560, 636] width 70 height 32
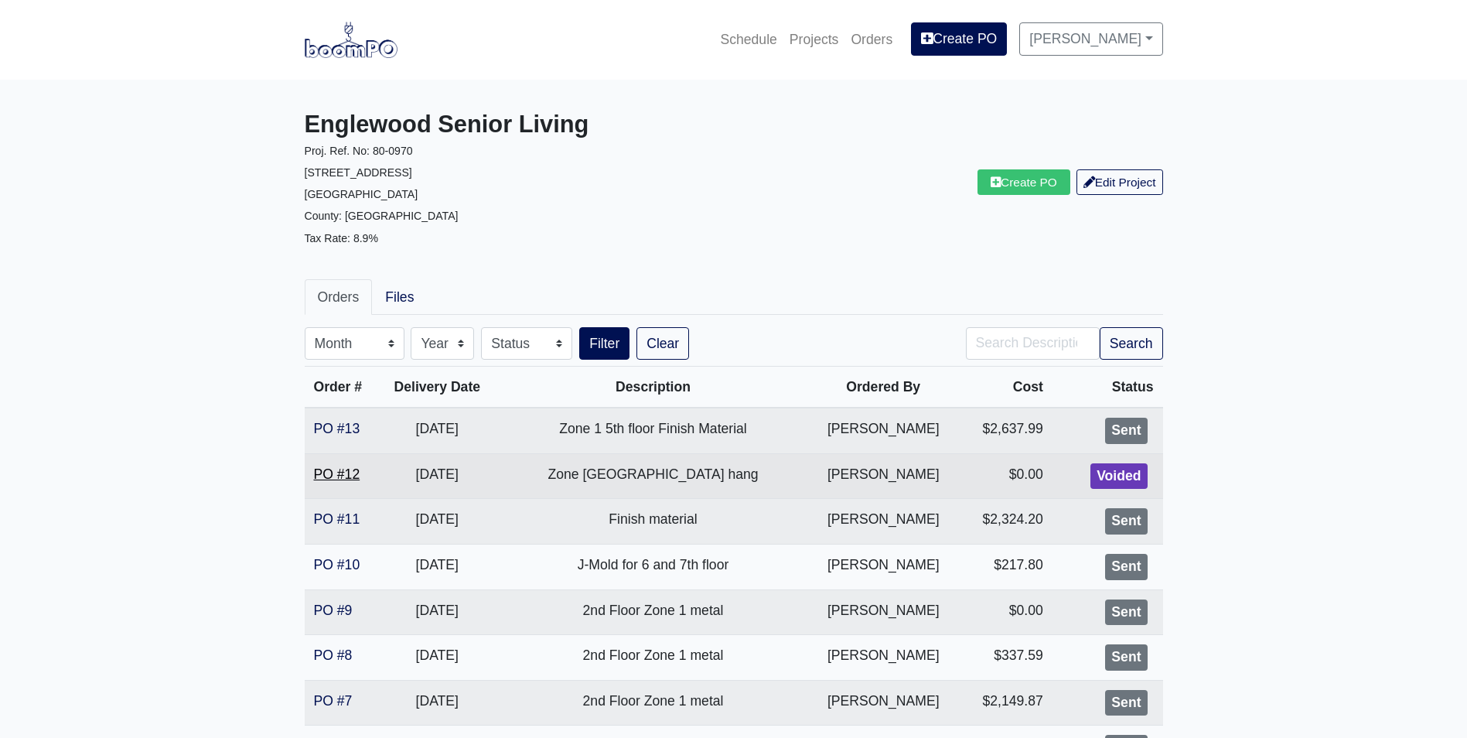
click at [355, 473] on link "PO #12" at bounding box center [337, 473] width 46 height 15
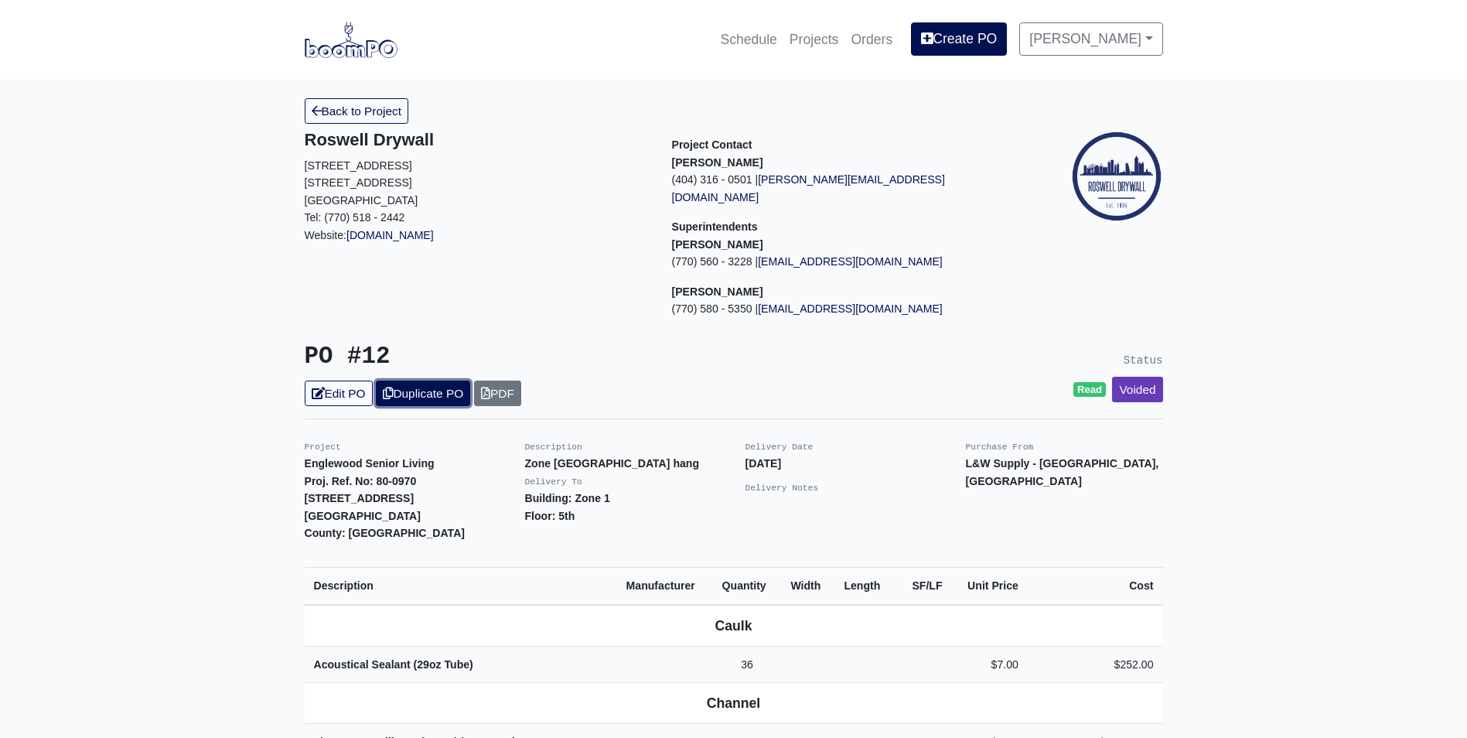
click at [407, 381] on link "Duplicate PO" at bounding box center [423, 394] width 94 height 26
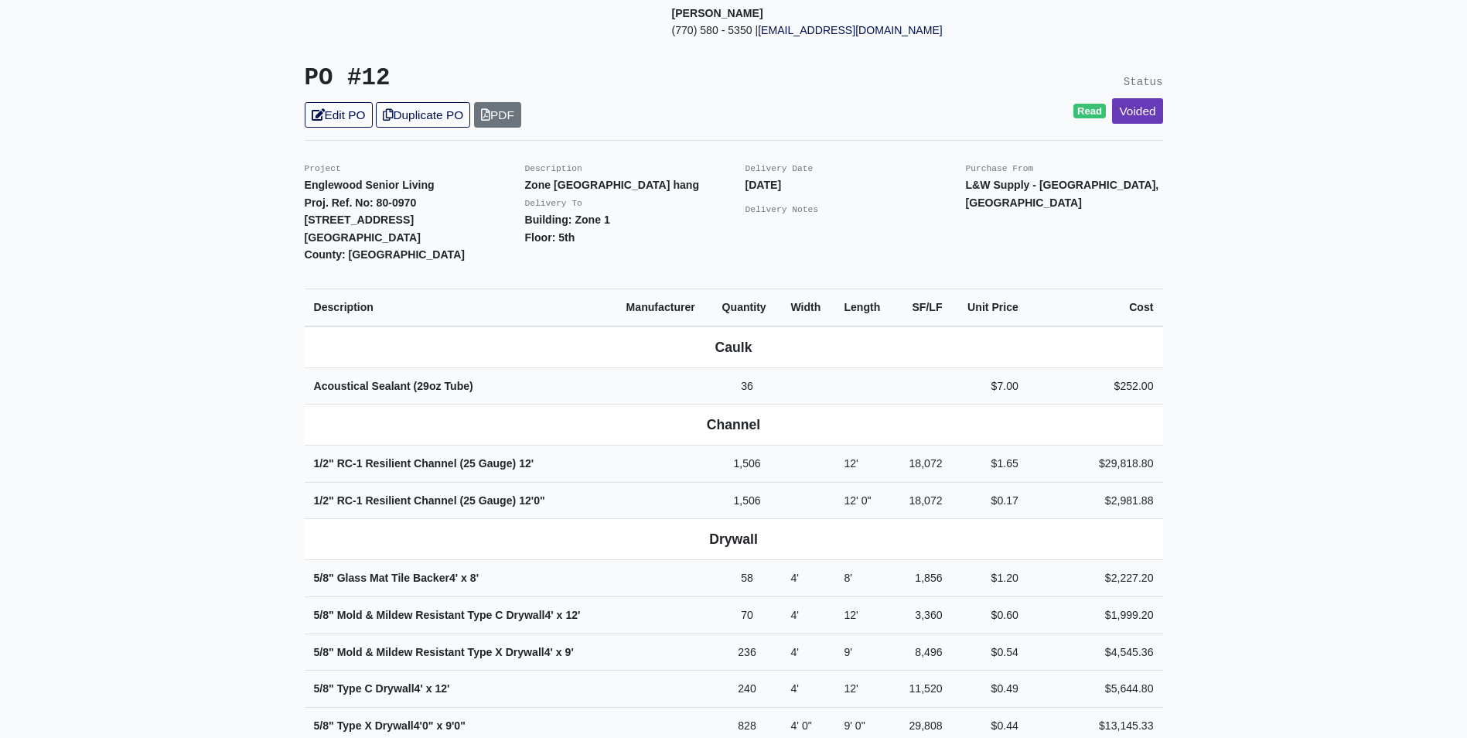
scroll to position [309, 0]
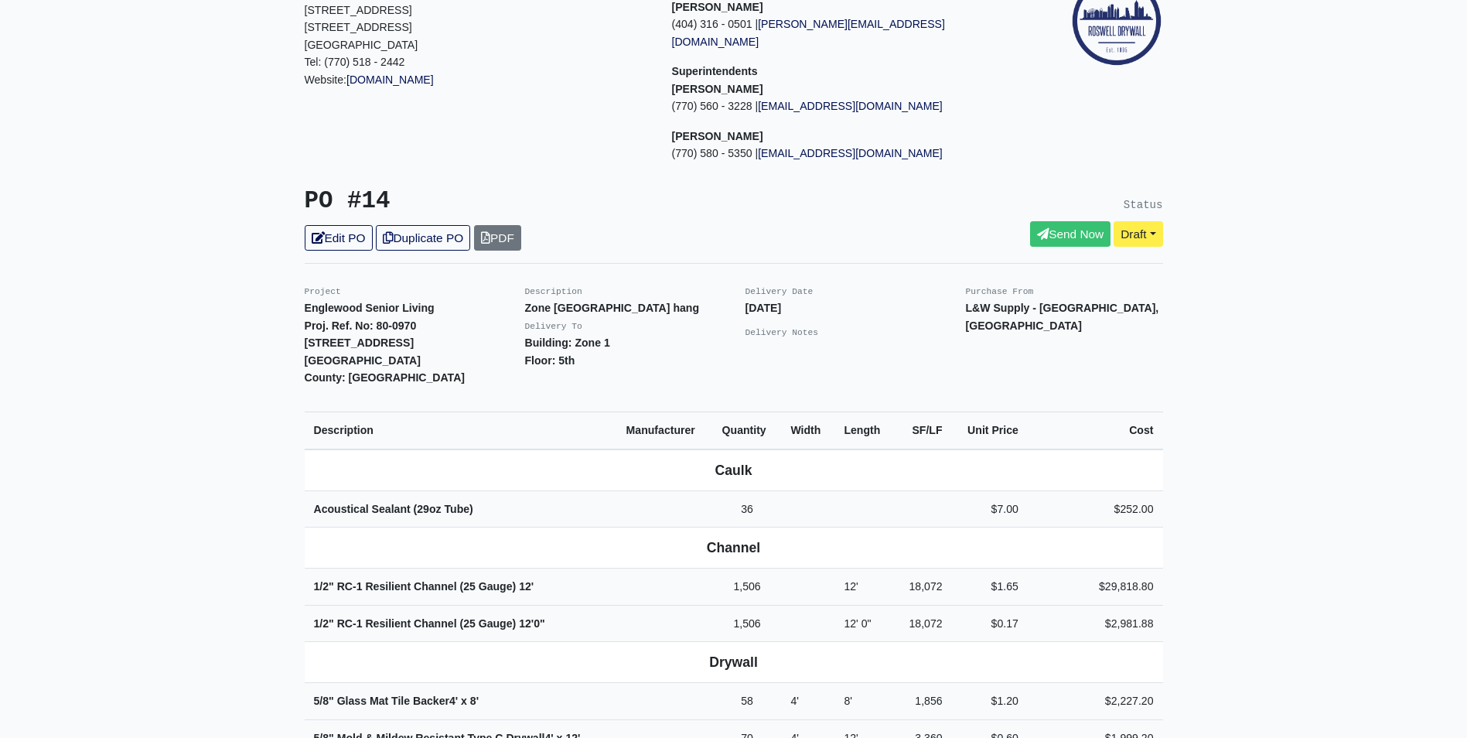
scroll to position [155, 0]
click at [335, 226] on link "Edit PO" at bounding box center [339, 239] width 68 height 26
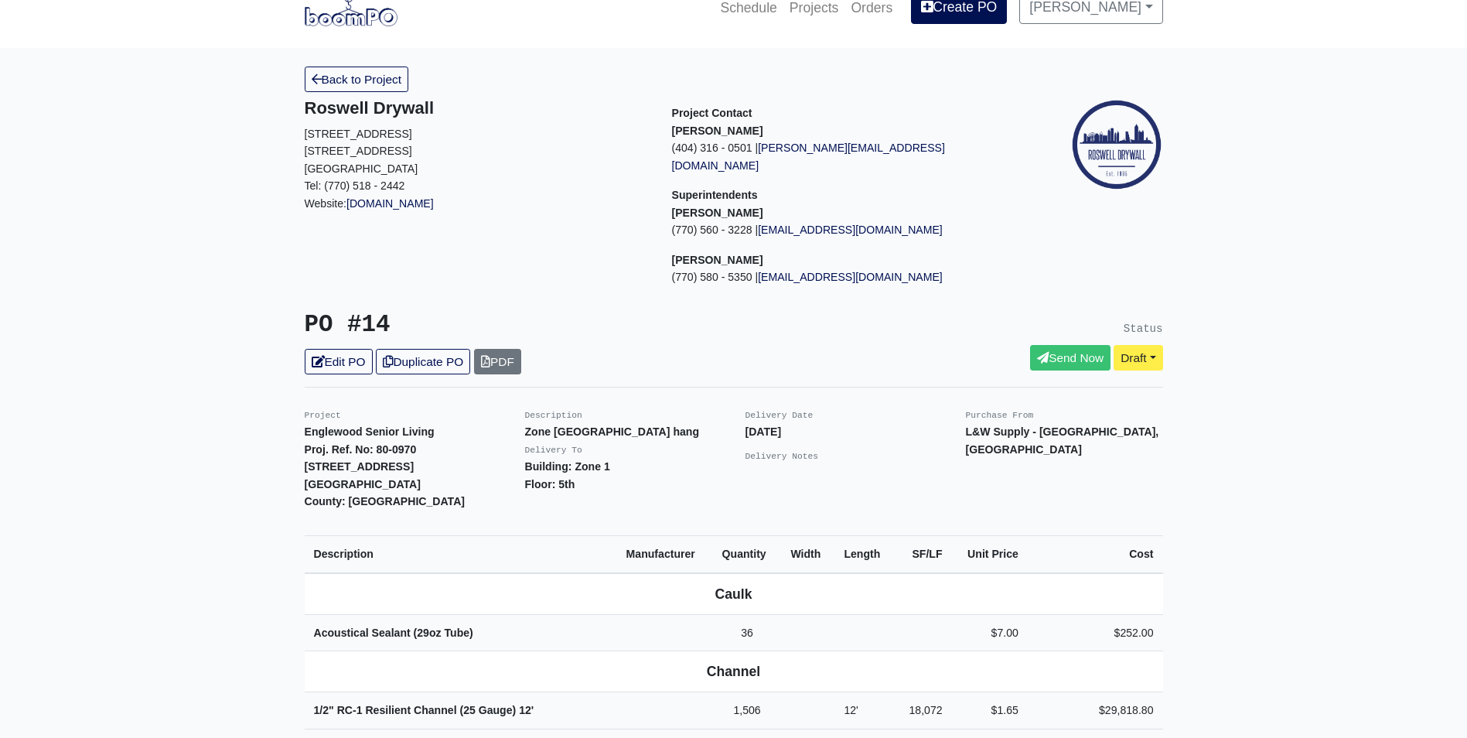
scroll to position [22, 0]
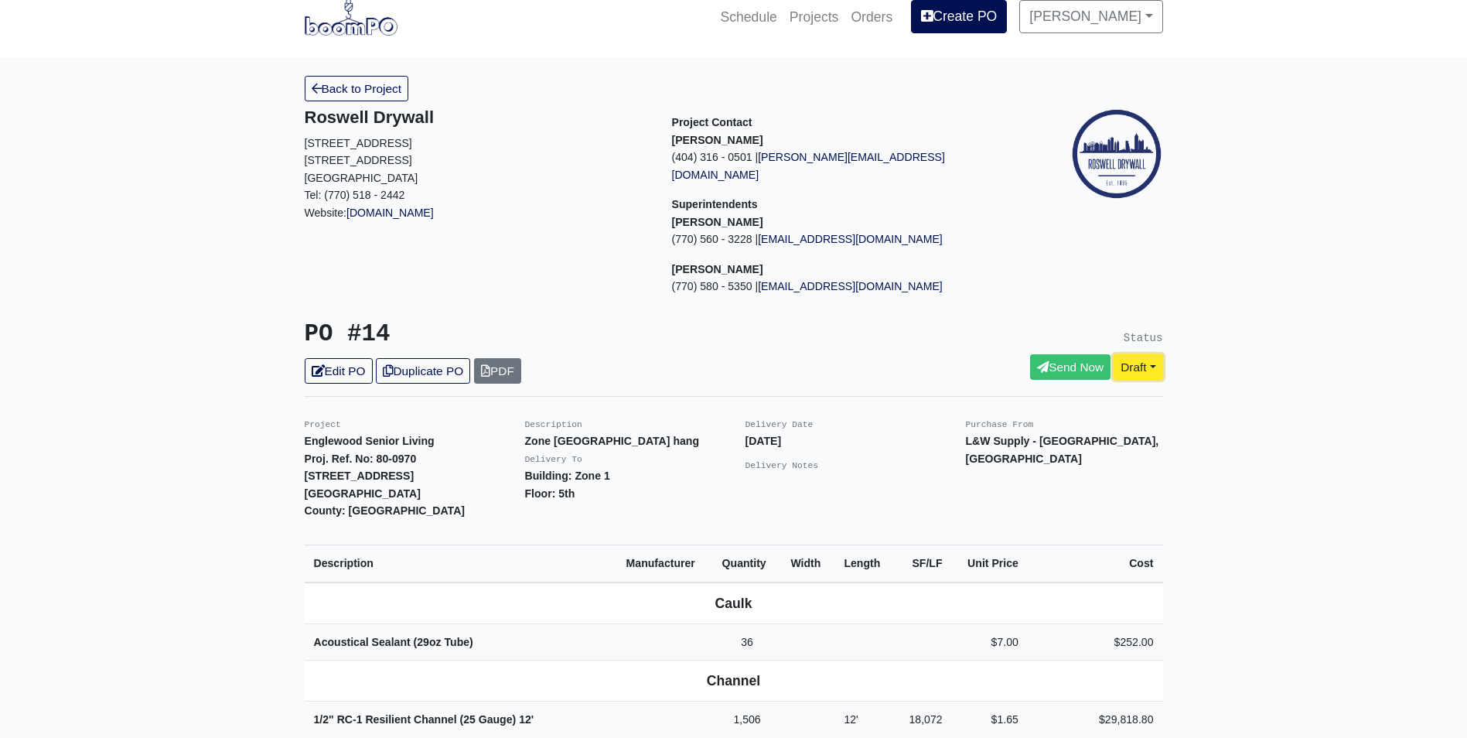
click at [1135, 354] on link "Draft" at bounding box center [1138, 367] width 49 height 26
click at [1161, 354] on link "Draft" at bounding box center [1138, 367] width 49 height 26
click at [1148, 354] on link "Draft" at bounding box center [1138, 367] width 49 height 26
click at [351, 358] on link "Edit PO" at bounding box center [339, 371] width 68 height 26
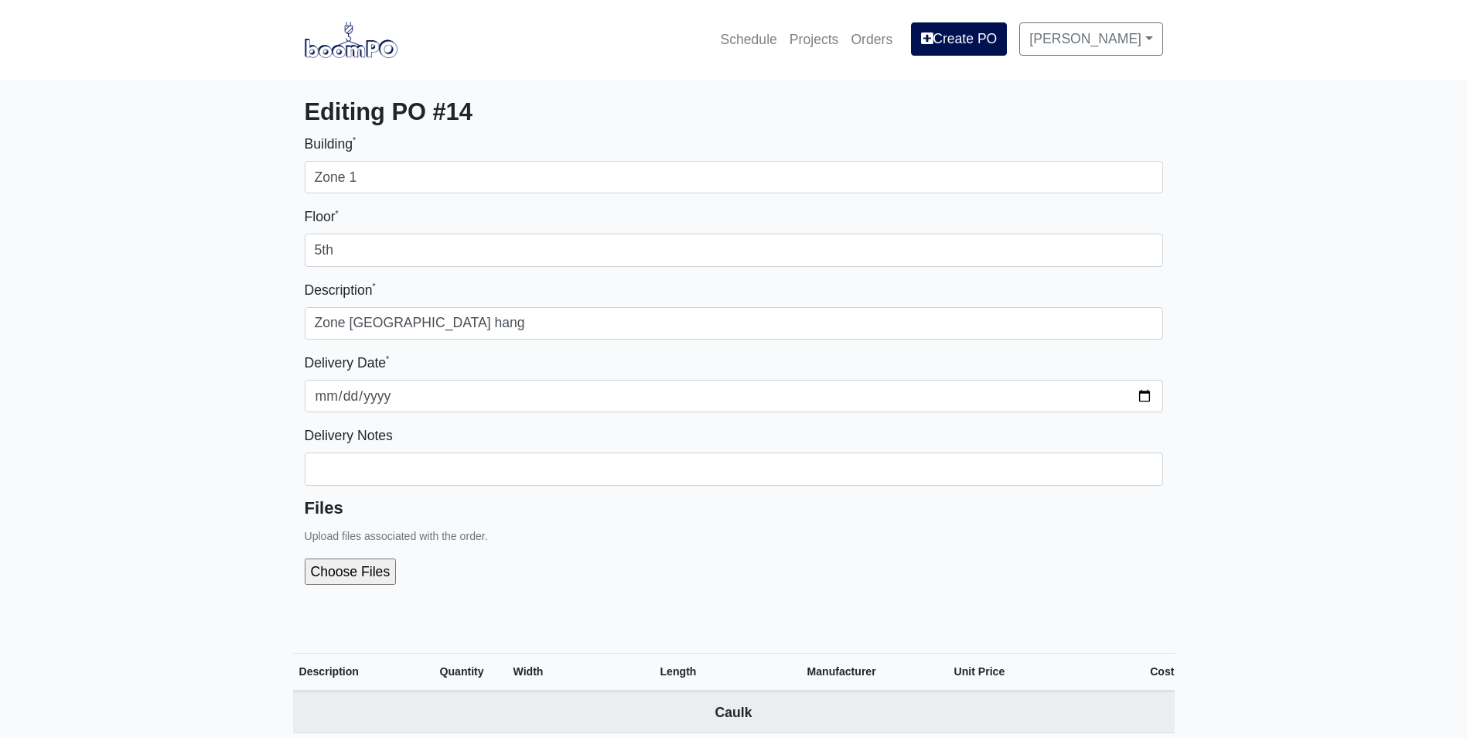
select select
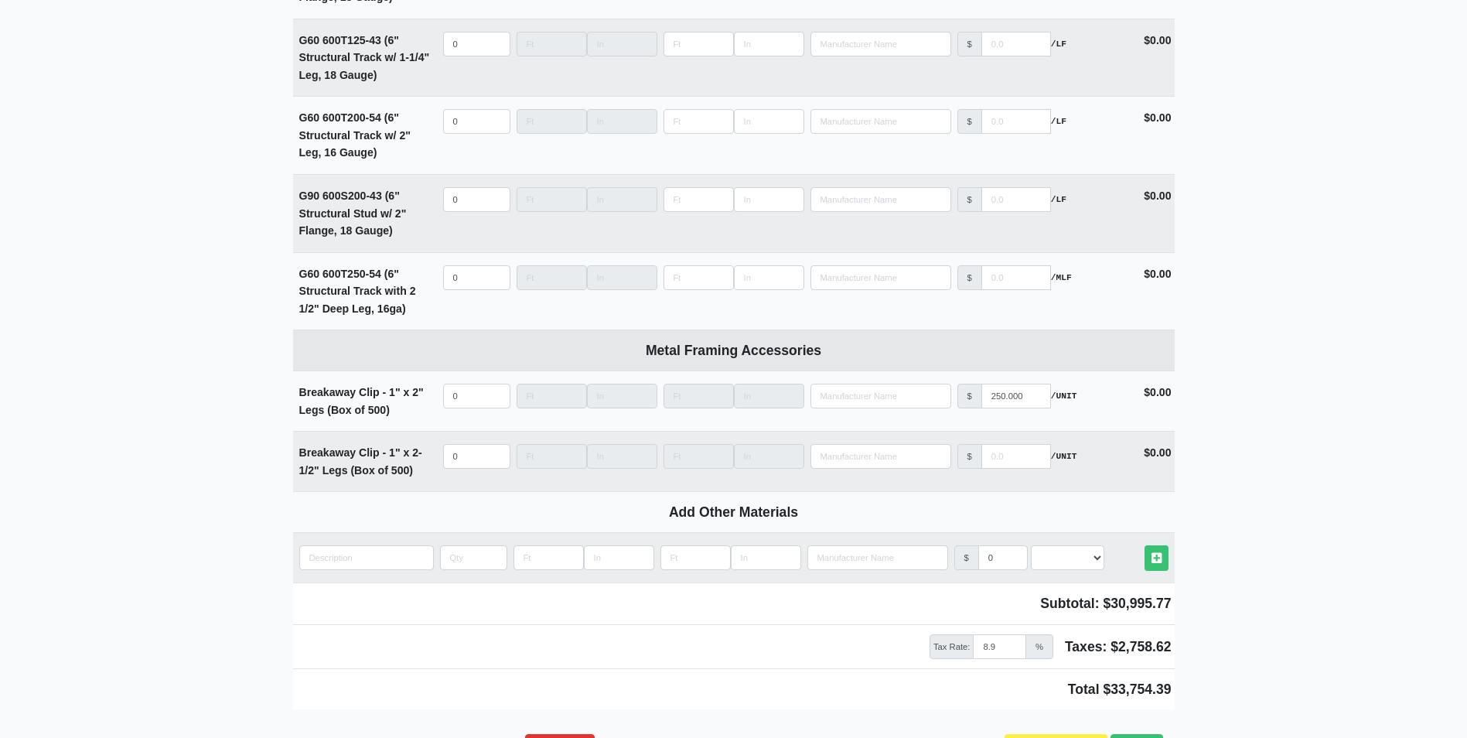
scroll to position [2823, 0]
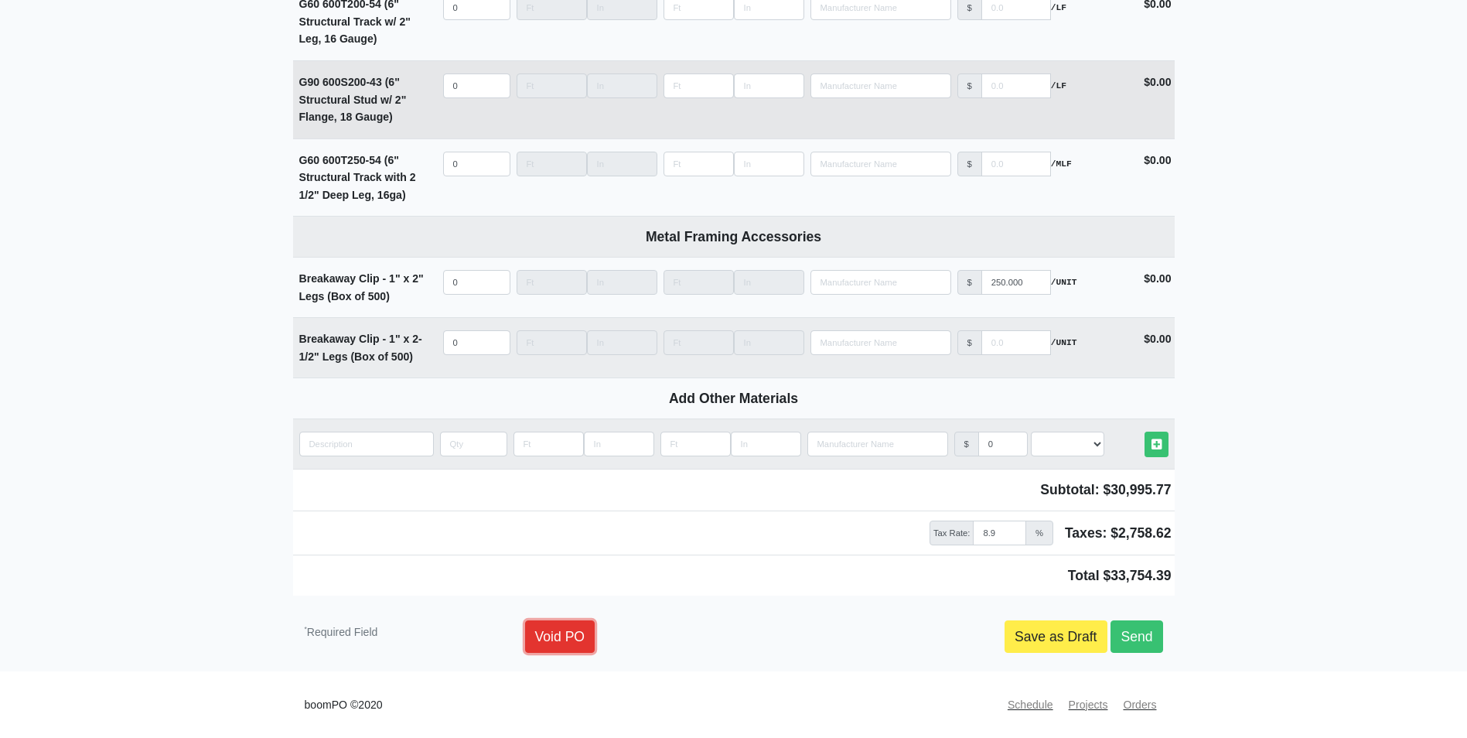
click at [549, 634] on link "Void PO" at bounding box center [560, 636] width 70 height 32
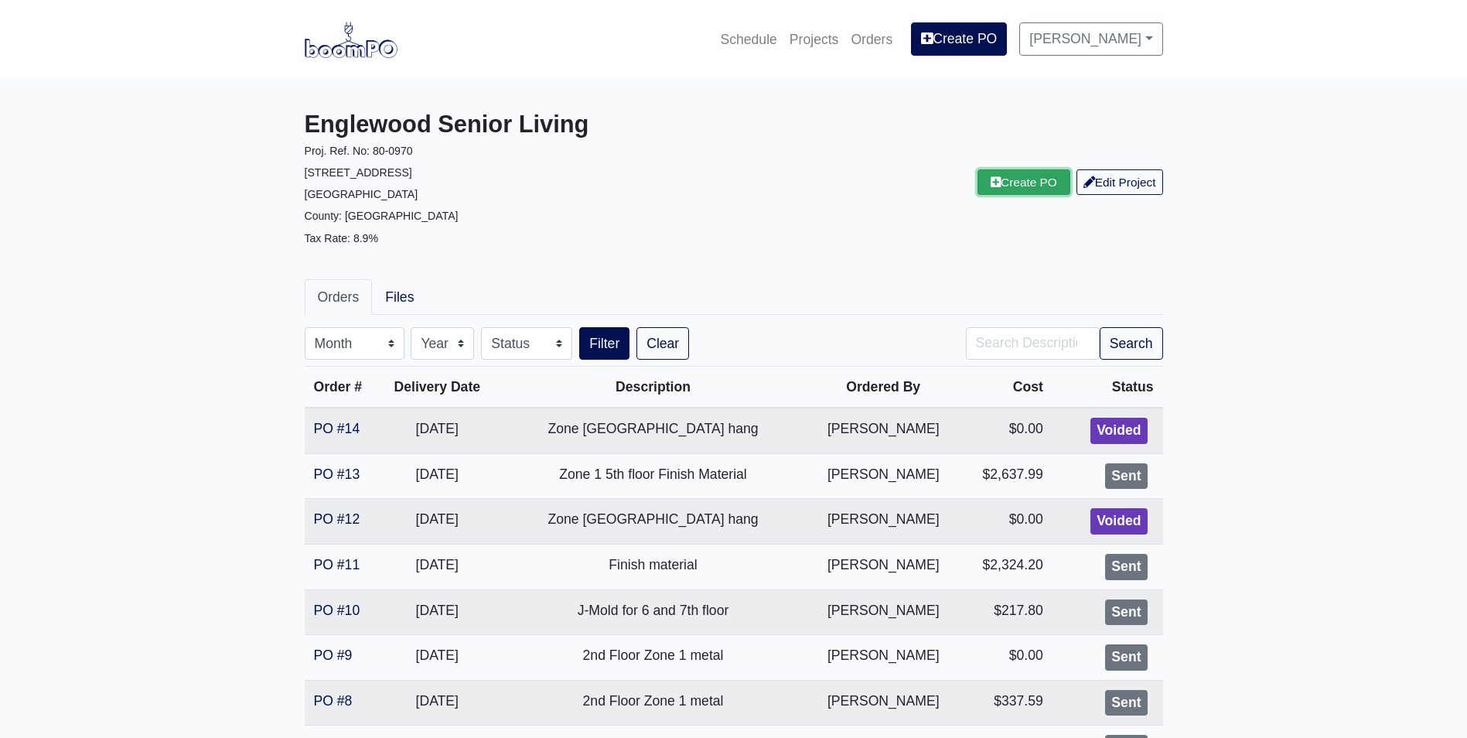
click at [1007, 183] on link "Create PO" at bounding box center [1024, 182] width 93 height 26
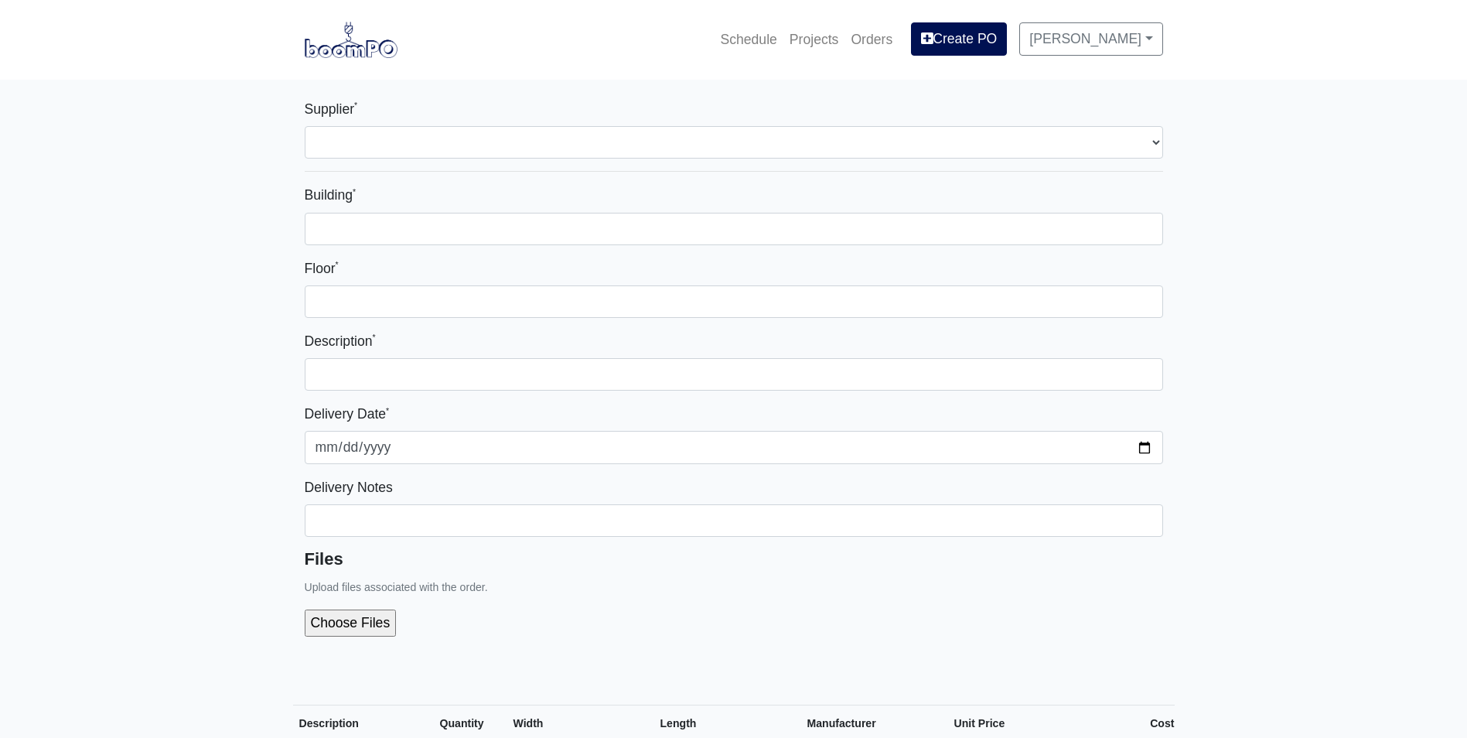
select select
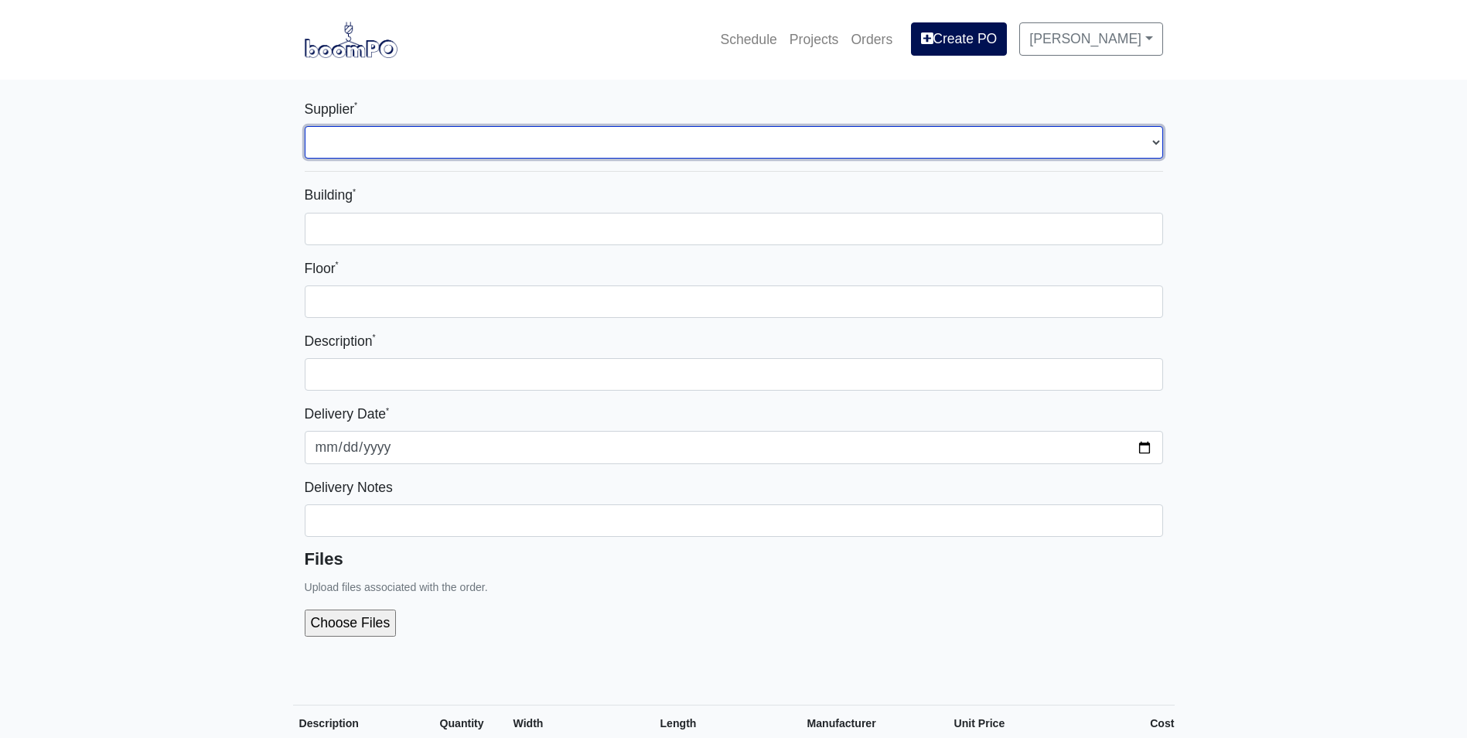
click at [369, 147] on select "Select one... L&W Supply - Mableton, GA" at bounding box center [734, 142] width 859 height 32
select select "1"
click at [305, 126] on select "Select one... L&W Supply - Mableton, GA" at bounding box center [734, 142] width 859 height 32
select select
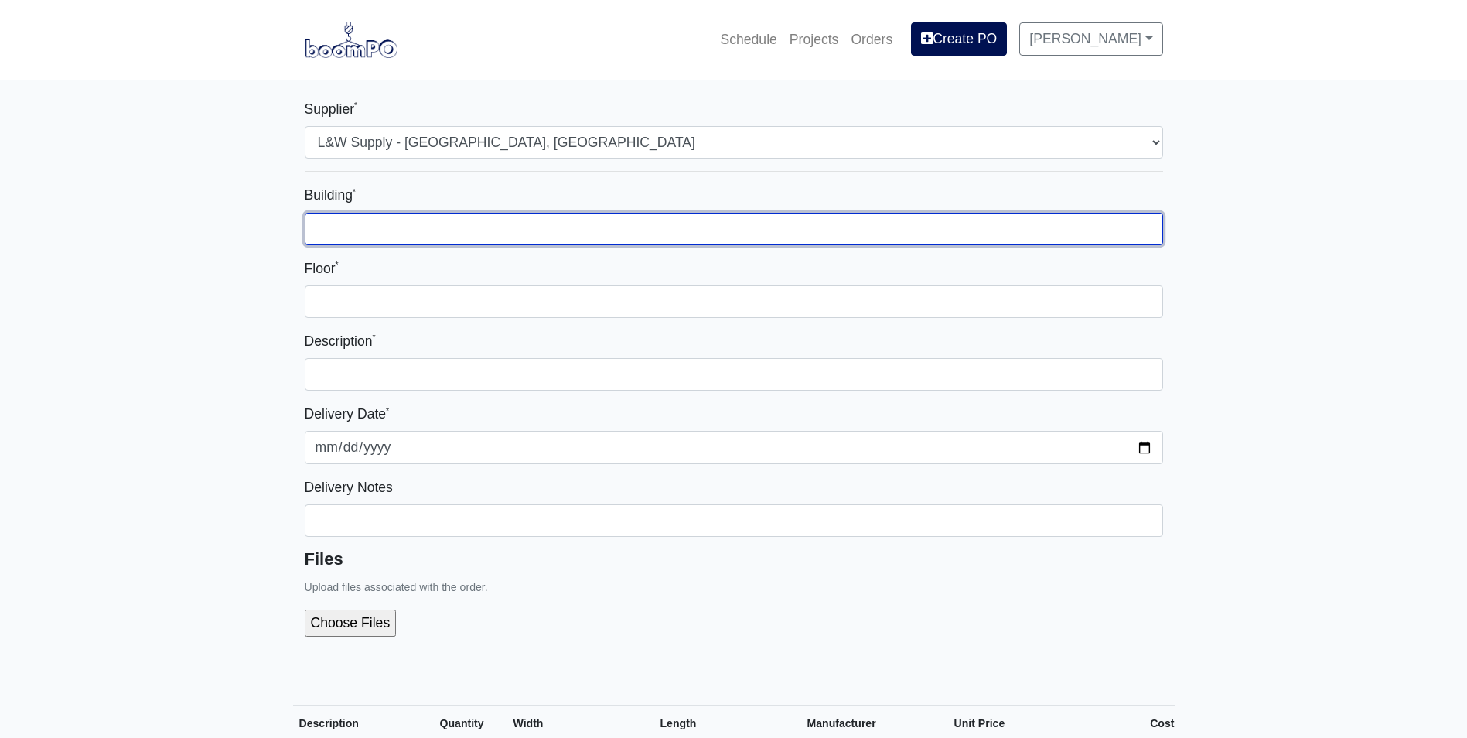
click at [357, 237] on input "Building *" at bounding box center [734, 229] width 859 height 32
type input "Zone 1"
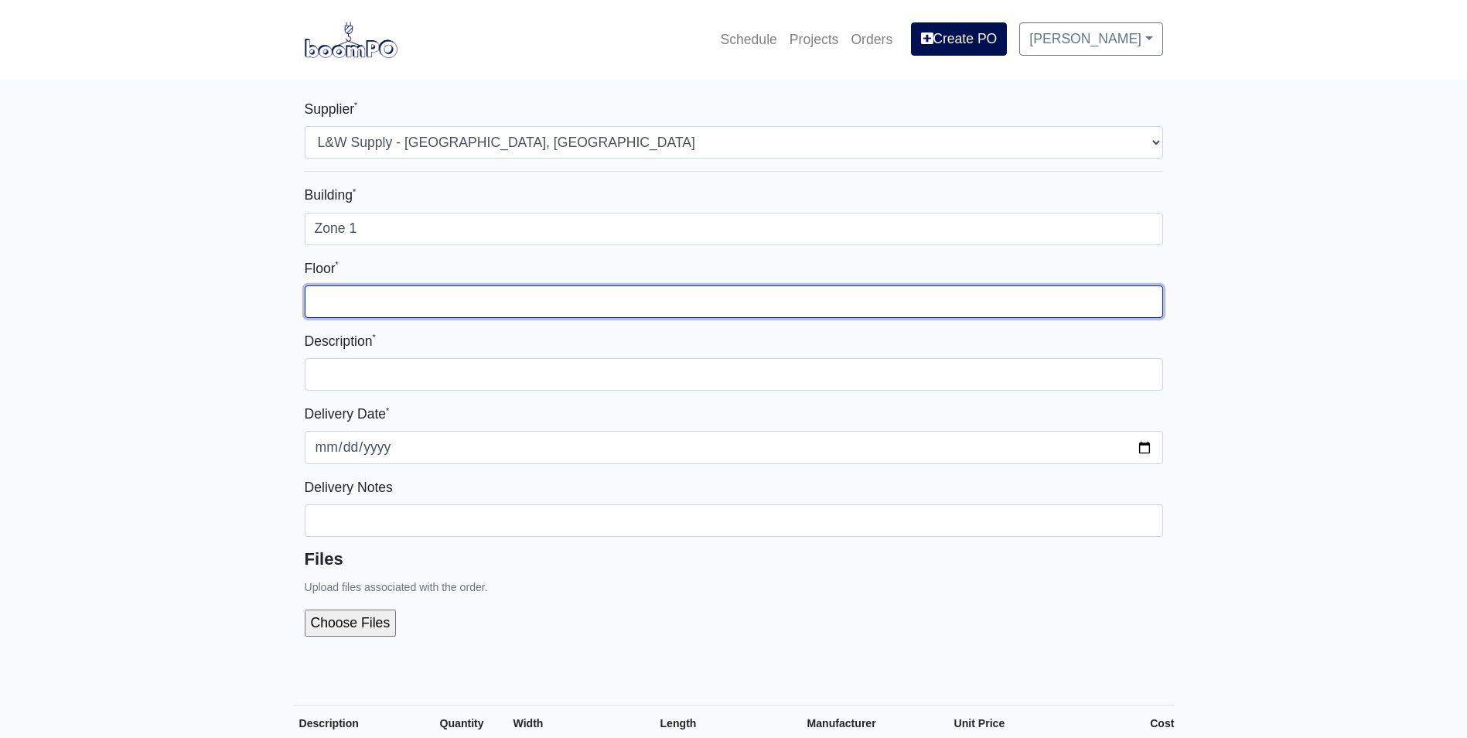
click at [353, 300] on input "Floor *" at bounding box center [734, 301] width 859 height 32
type input "5th"
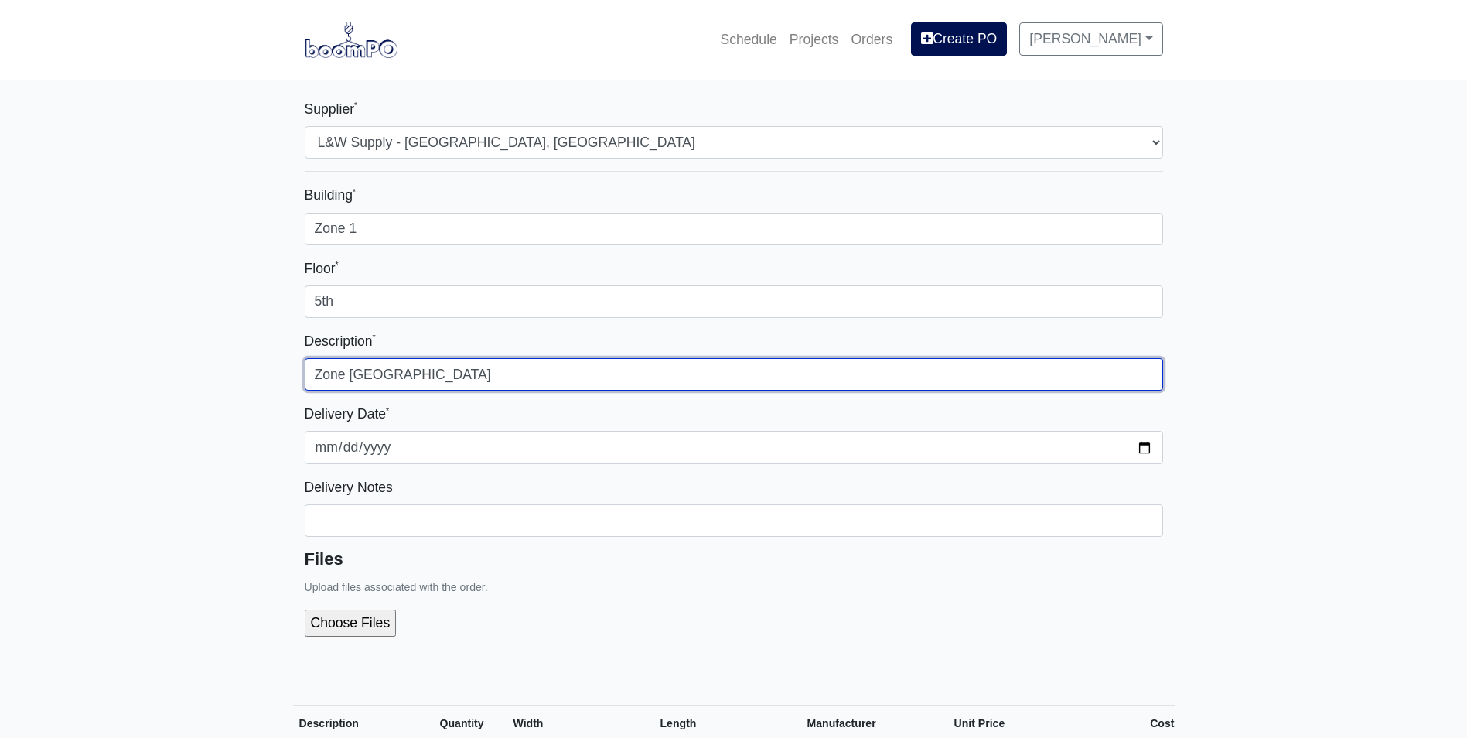
type input "Zone [GEOGRAPHIC_DATA]"
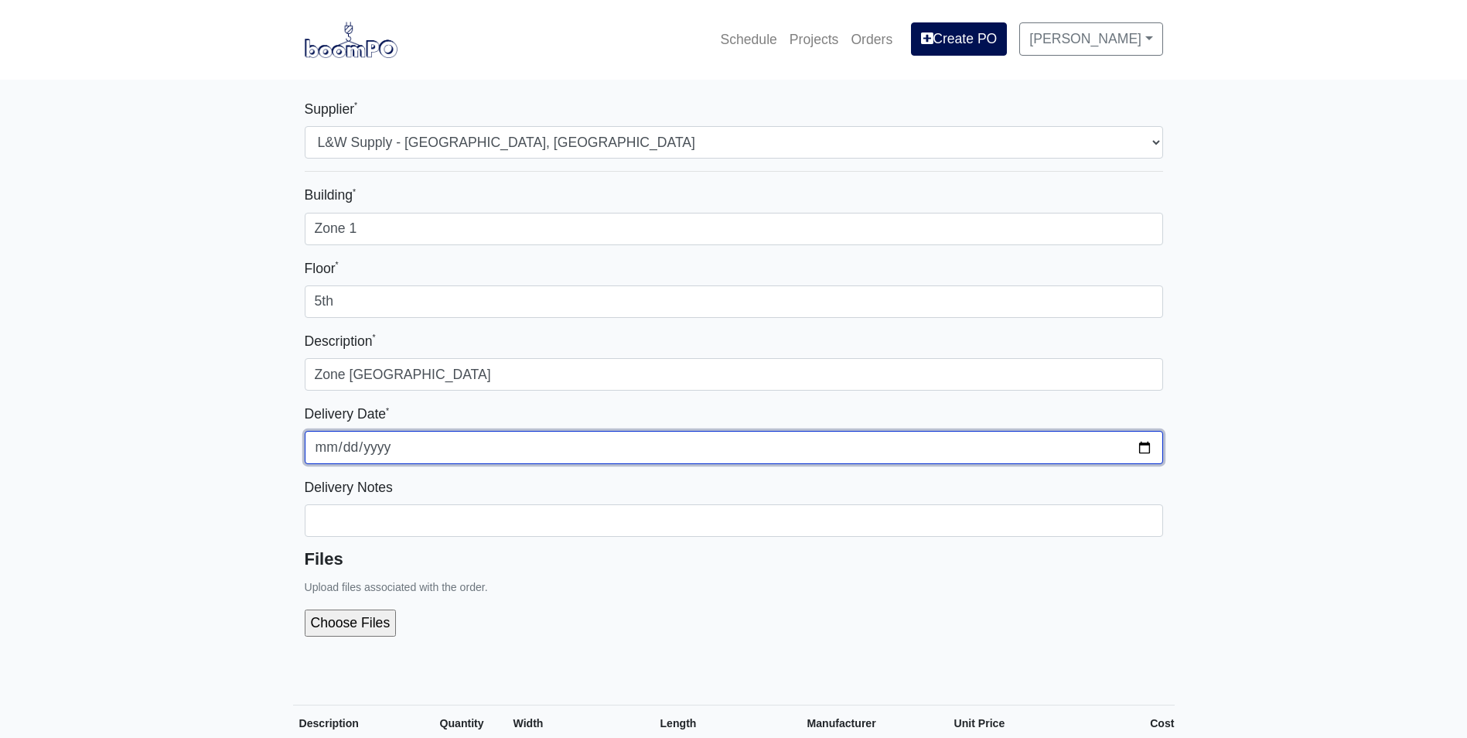
click at [1153, 449] on input "2025-08-19" at bounding box center [734, 447] width 859 height 32
click at [1149, 449] on input "2025-08-19" at bounding box center [734, 447] width 859 height 32
type input "2025-08-20"
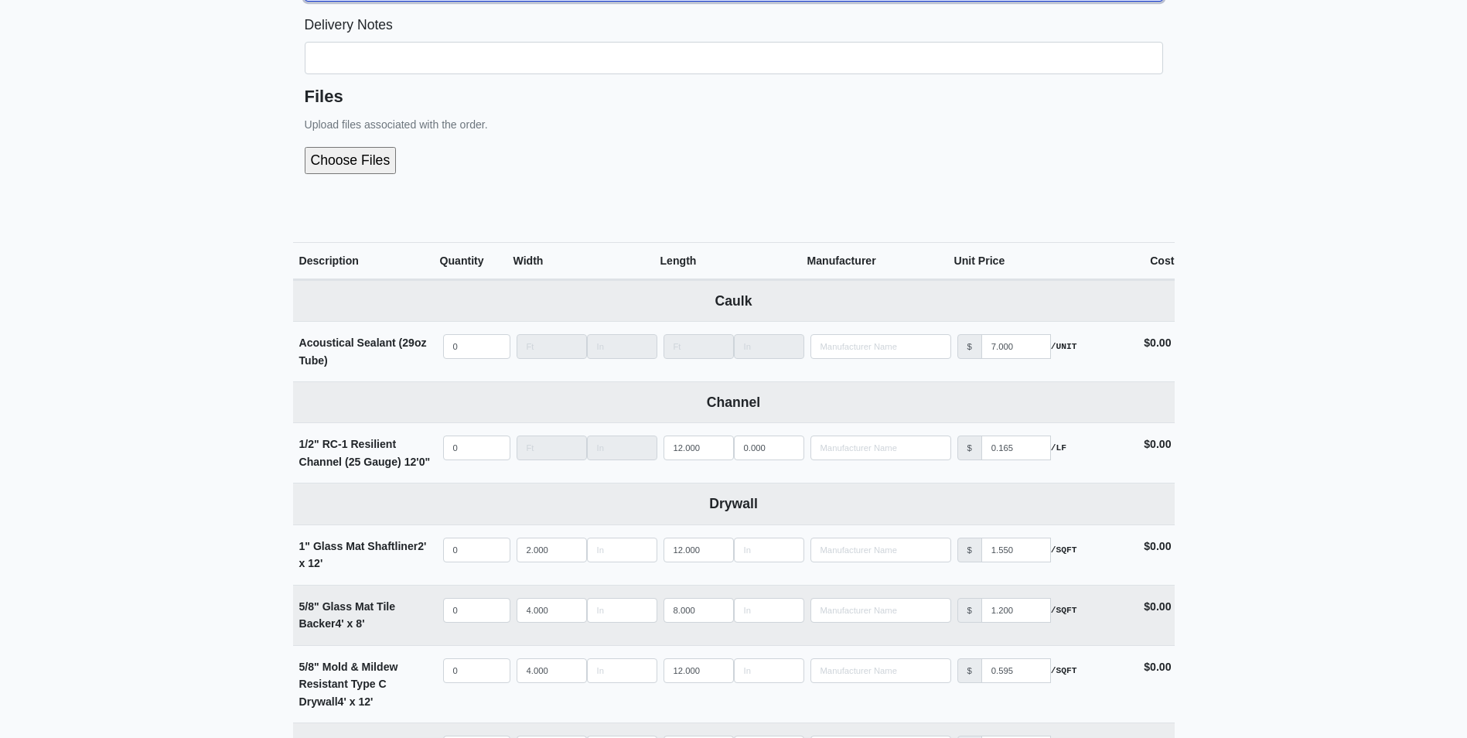
scroll to position [464, 0]
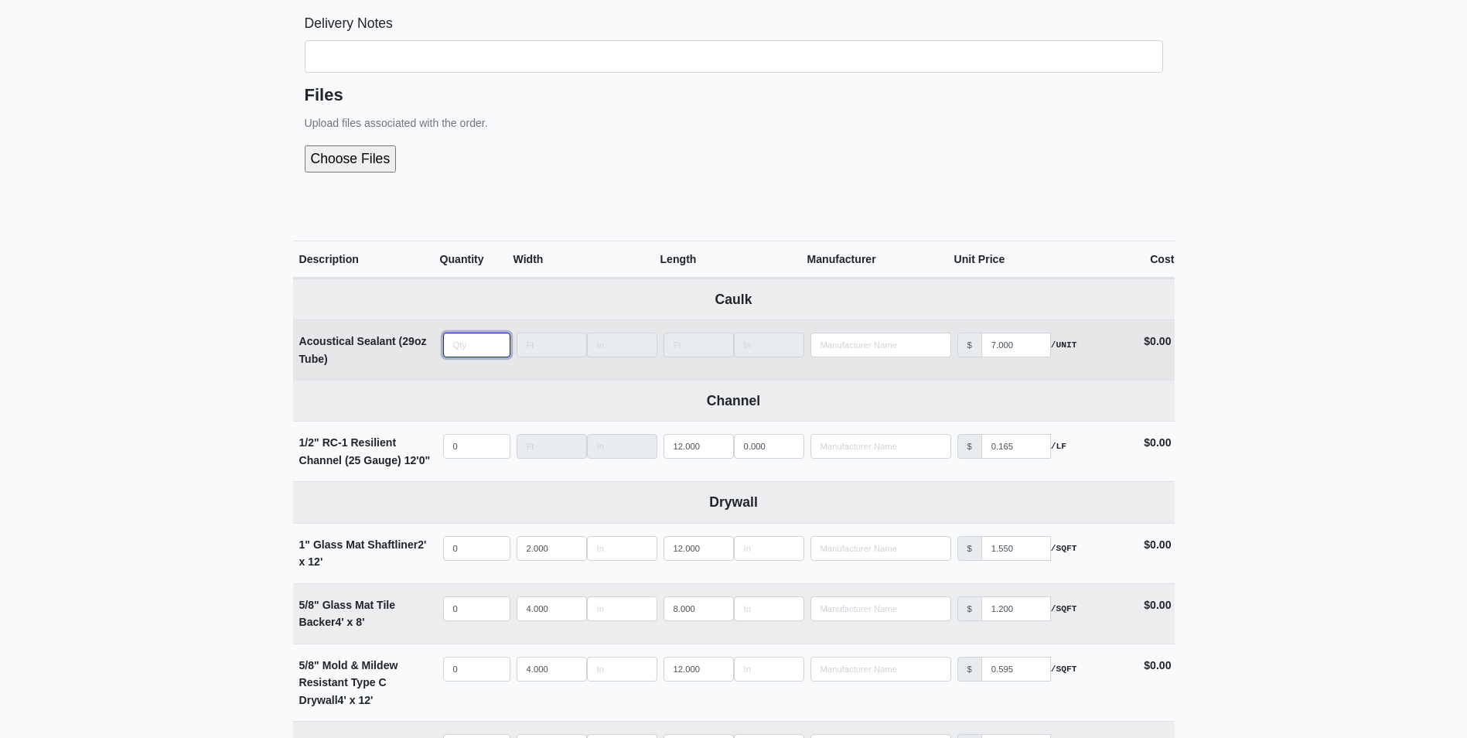
select select
click at [479, 344] on input "quantity" at bounding box center [476, 345] width 67 height 25
type input "3"
select select
type input "36"
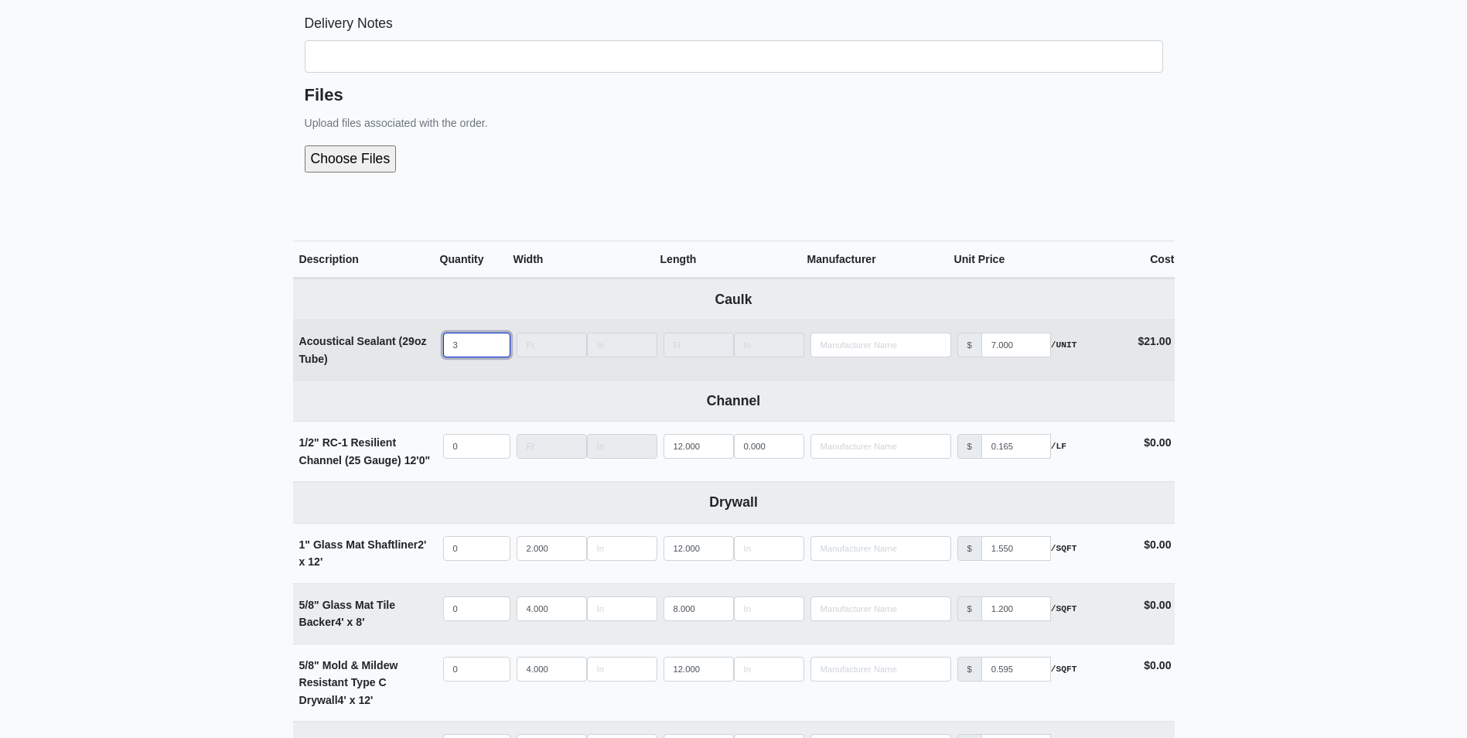
select select
type input "36"
select select
type input "1"
select select
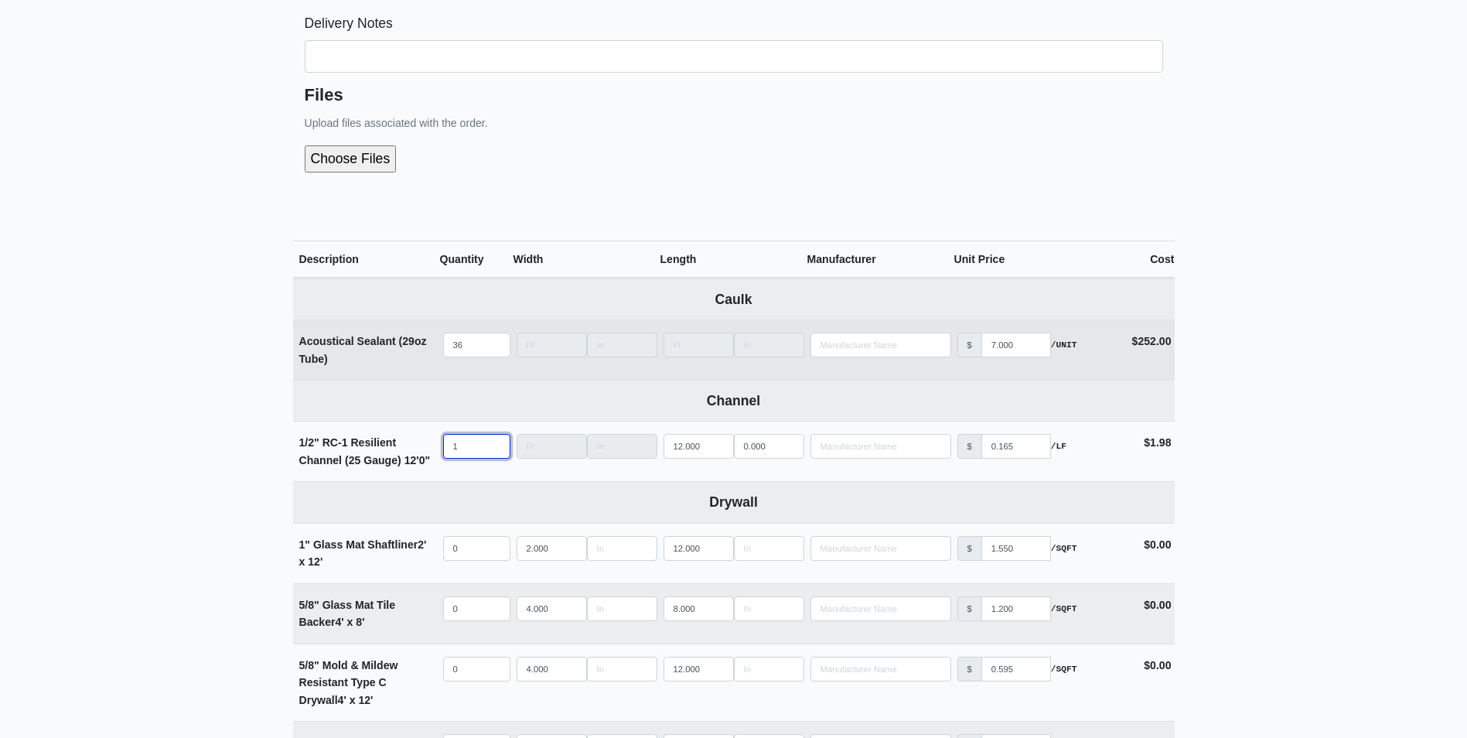
type input "15"
select select
type input "159"
select select
type input "1596"
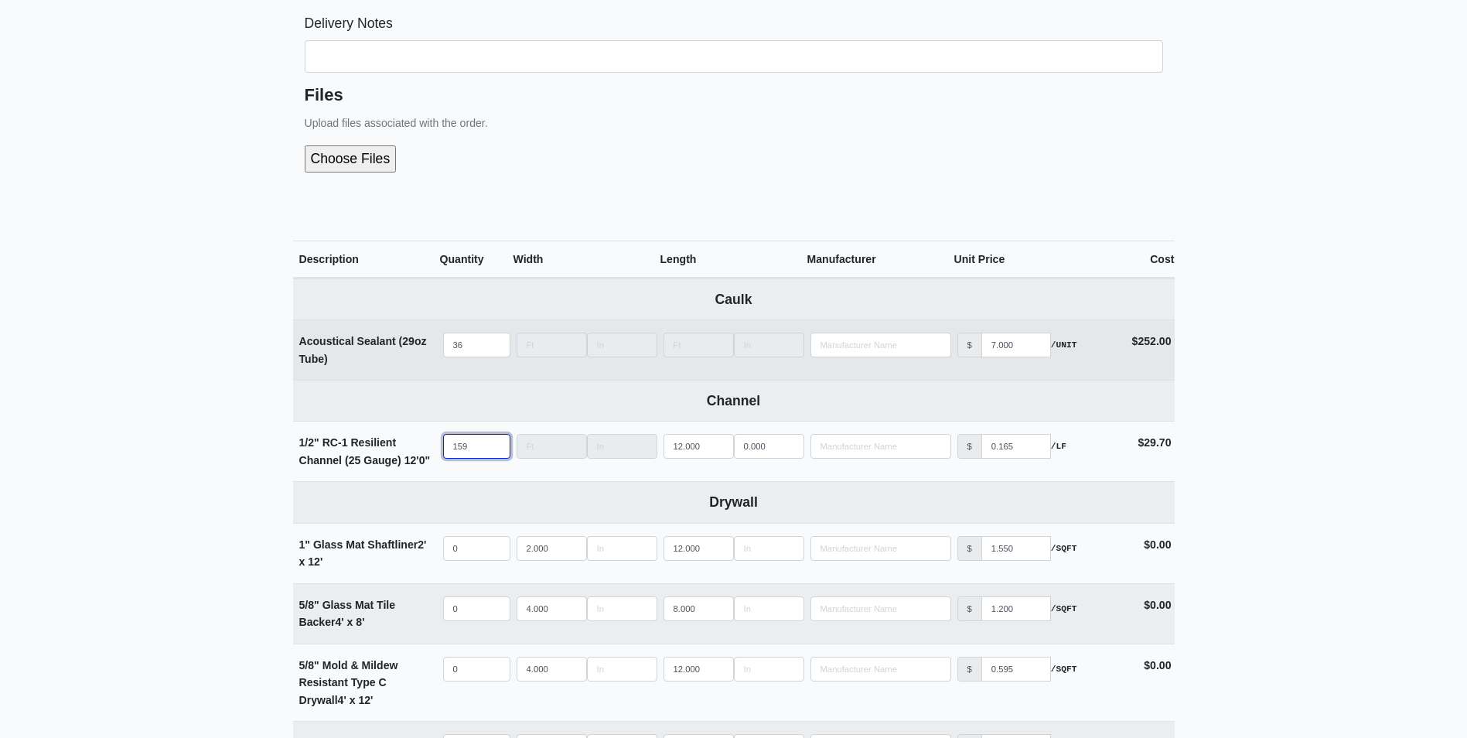
select select
type input "1"
select select
type input "15"
select select
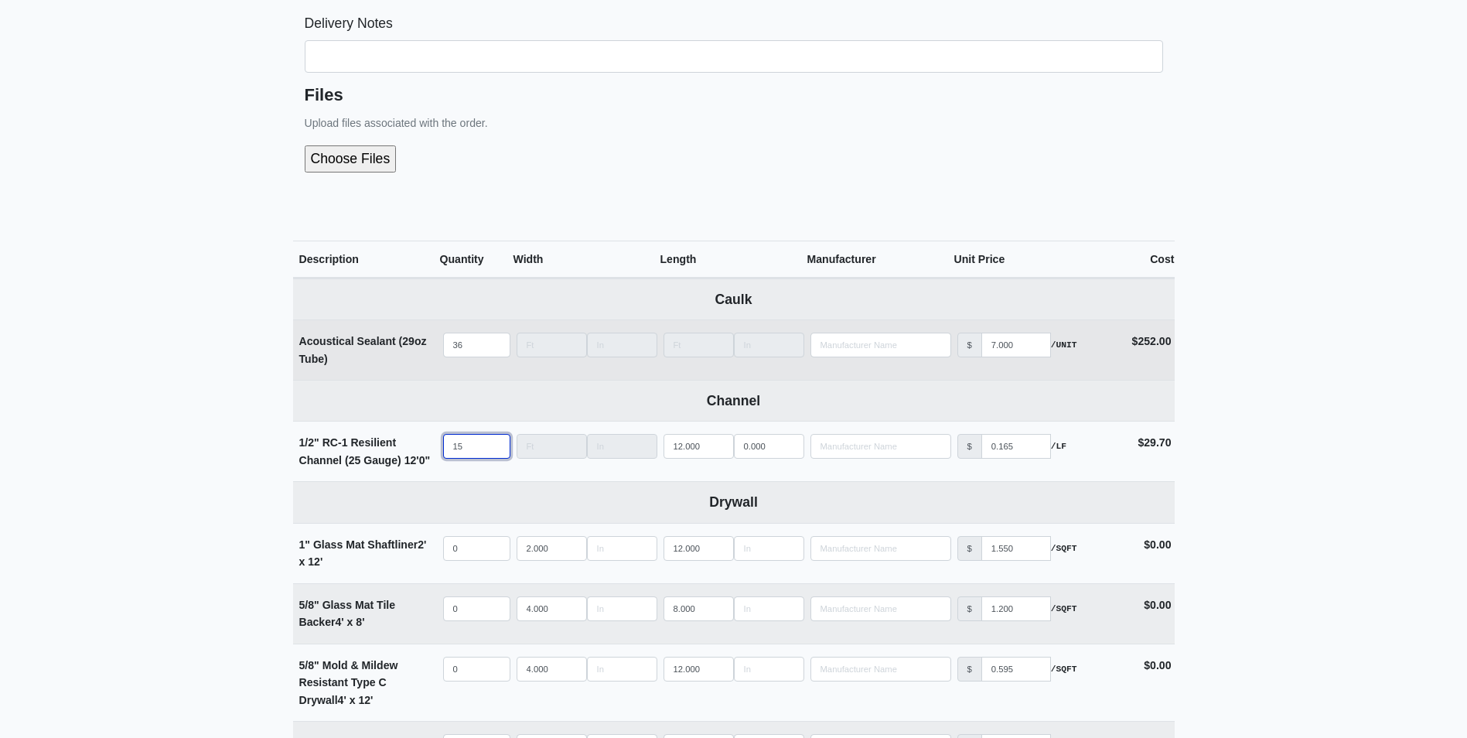
type input "150"
select select
type input "1506"
select select
type input "1506"
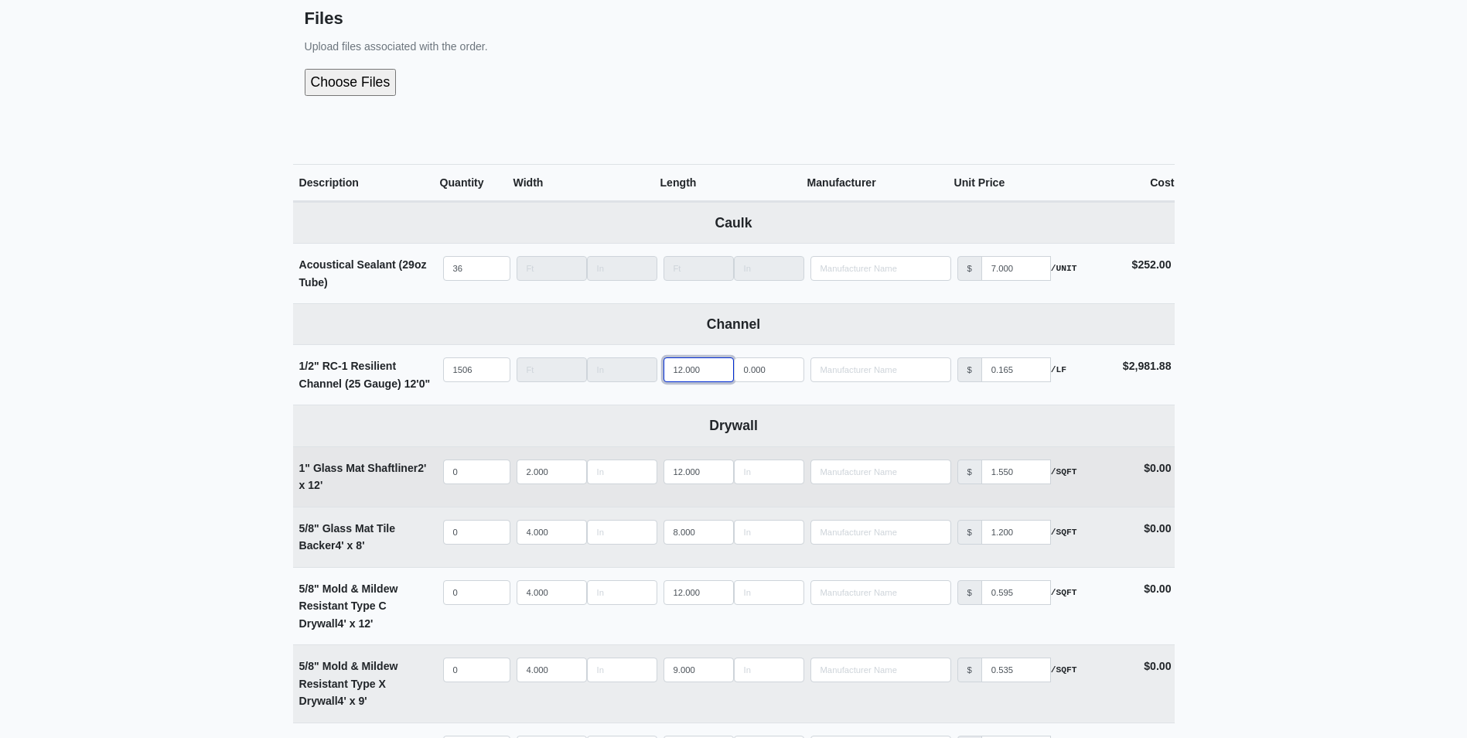
scroll to position [541, 0]
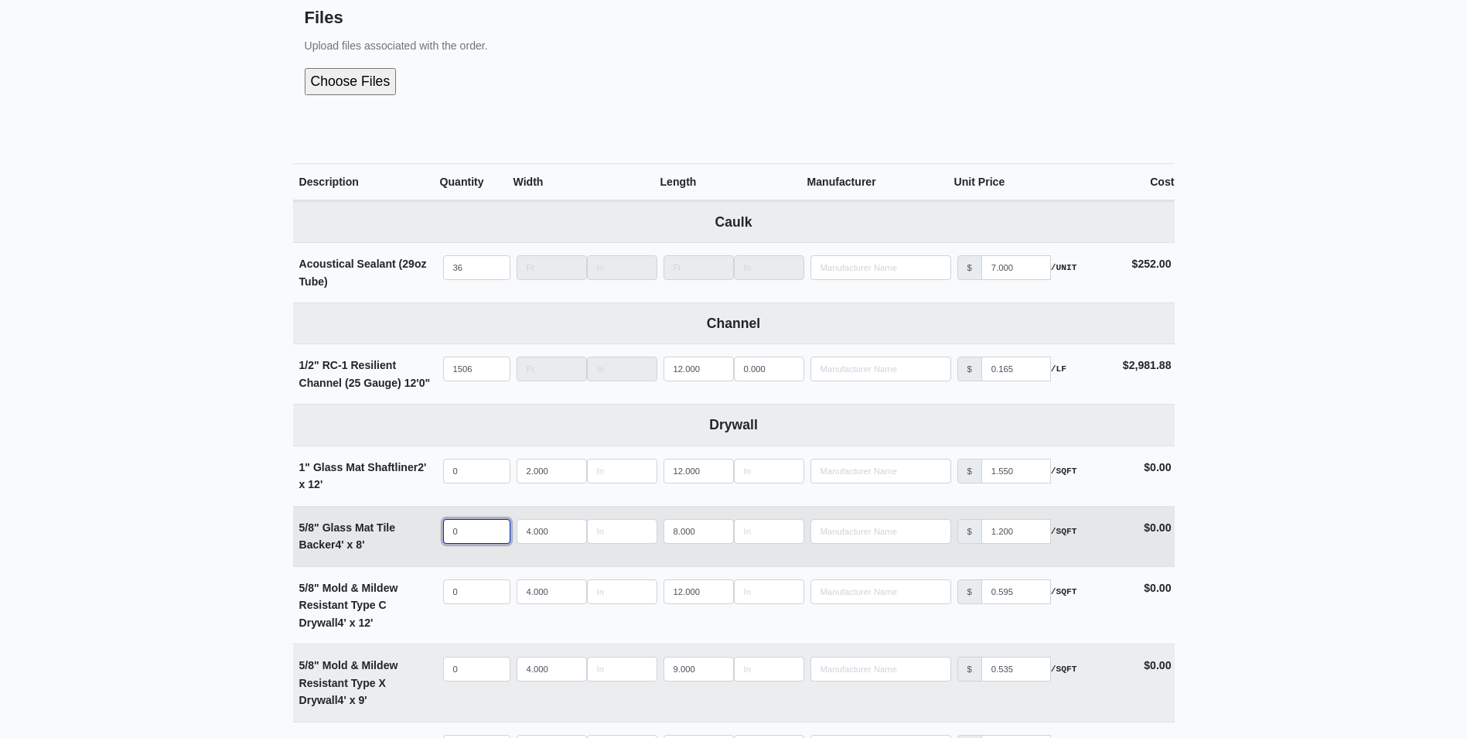
select select
click at [474, 536] on input "quantity" at bounding box center [476, 531] width 67 height 25
type input "5"
select select
type input "58"
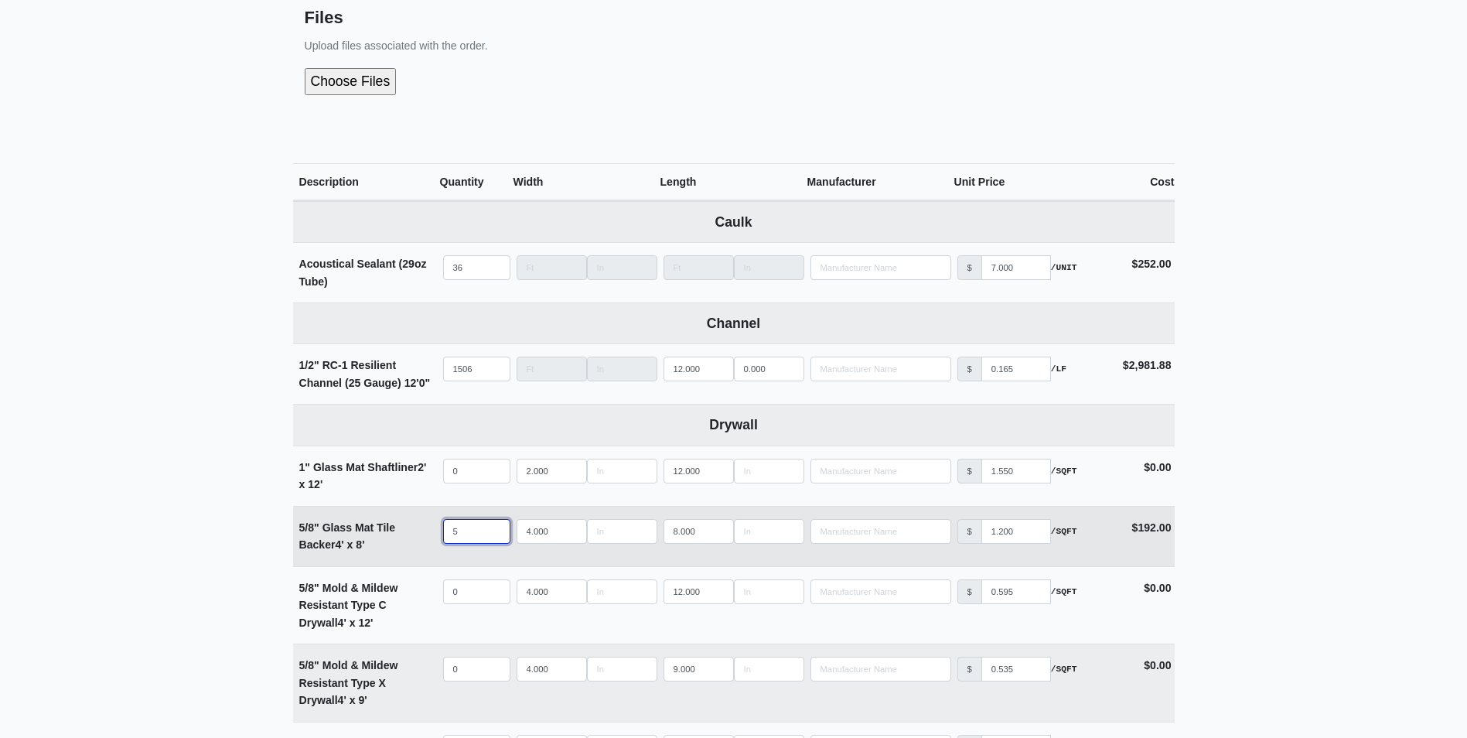
select select
type input "58"
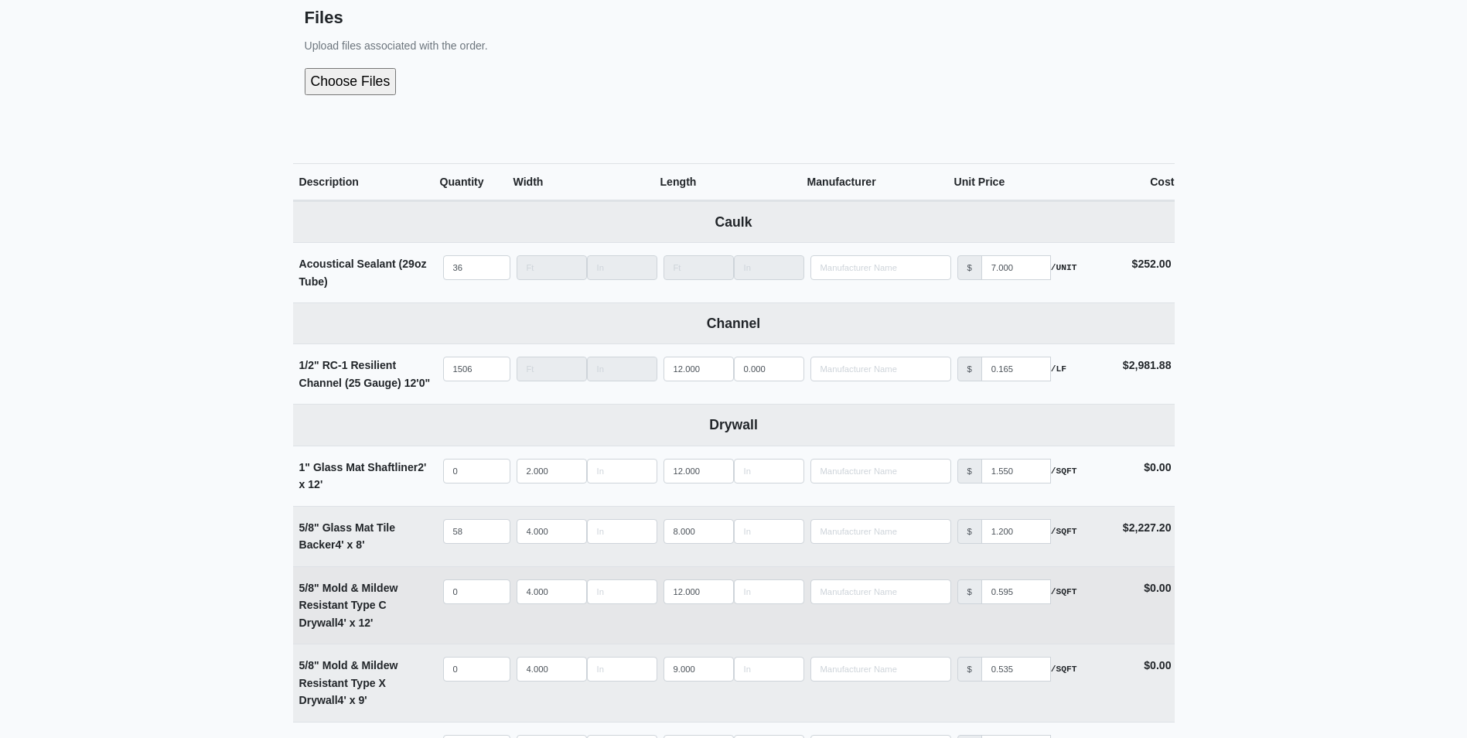
click at [469, 616] on td "Qty 0" at bounding box center [476, 605] width 73 height 77
select select
click at [470, 589] on input "quantity" at bounding box center [476, 591] width 67 height 25
type input "7"
select select
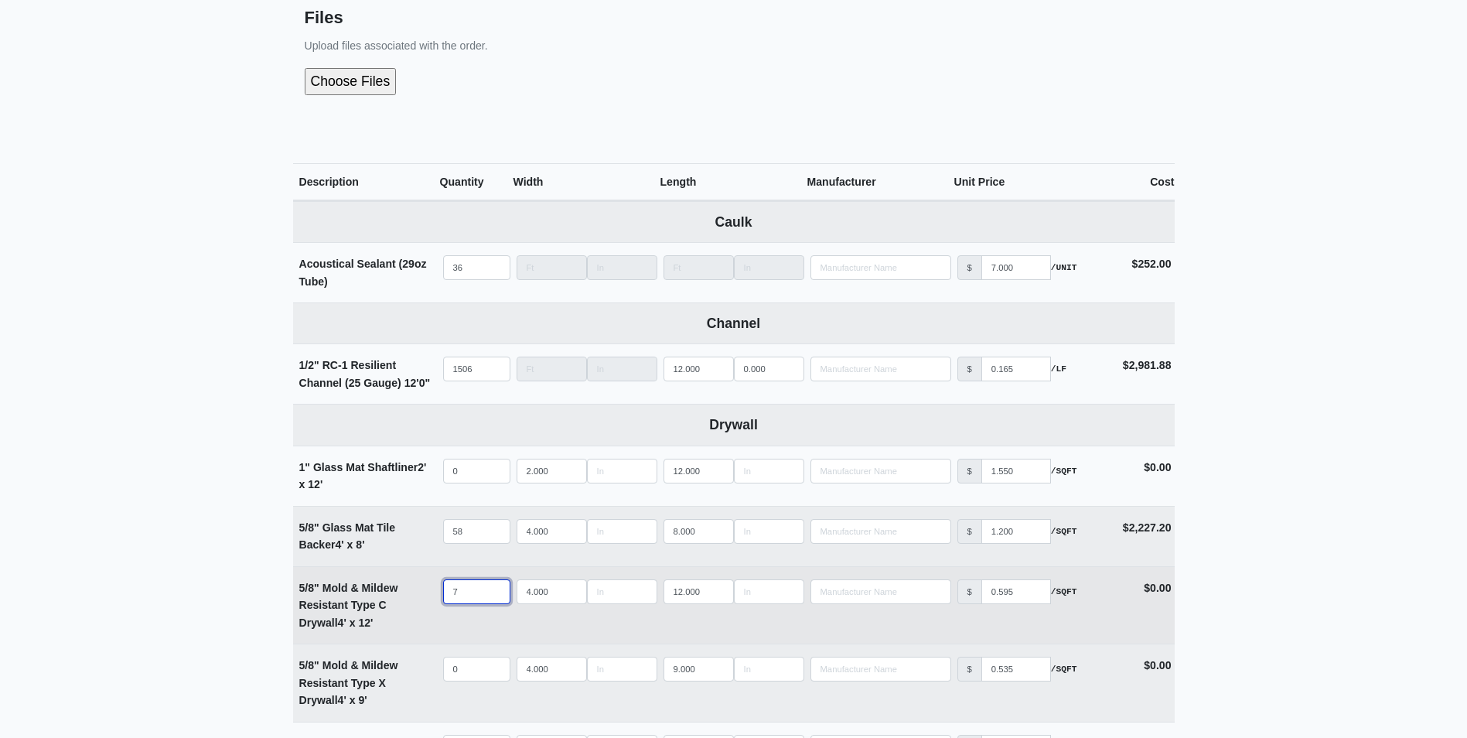
type input "70"
select select
type input "70"
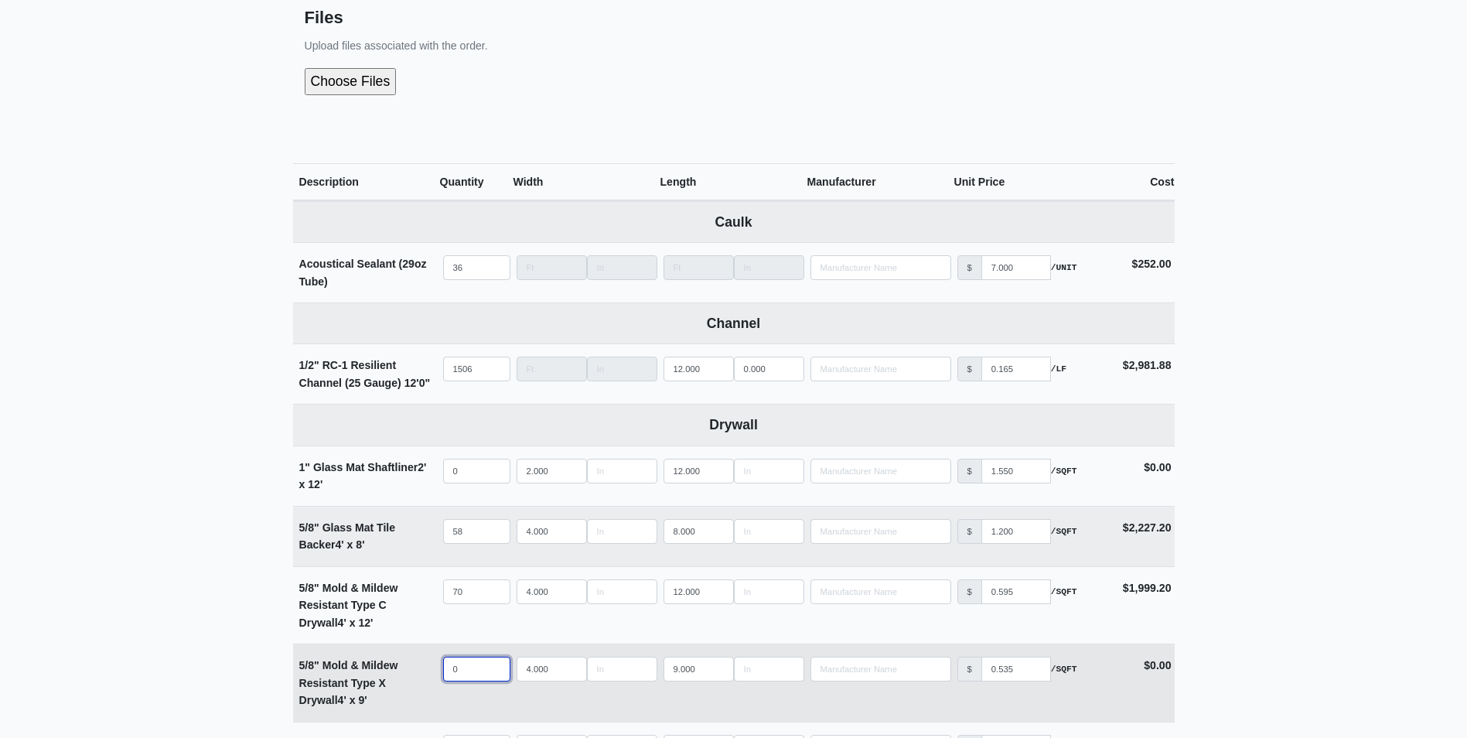
select select
click at [462, 668] on input "quantity" at bounding box center [476, 669] width 67 height 25
type input "2"
select select
type input "23"
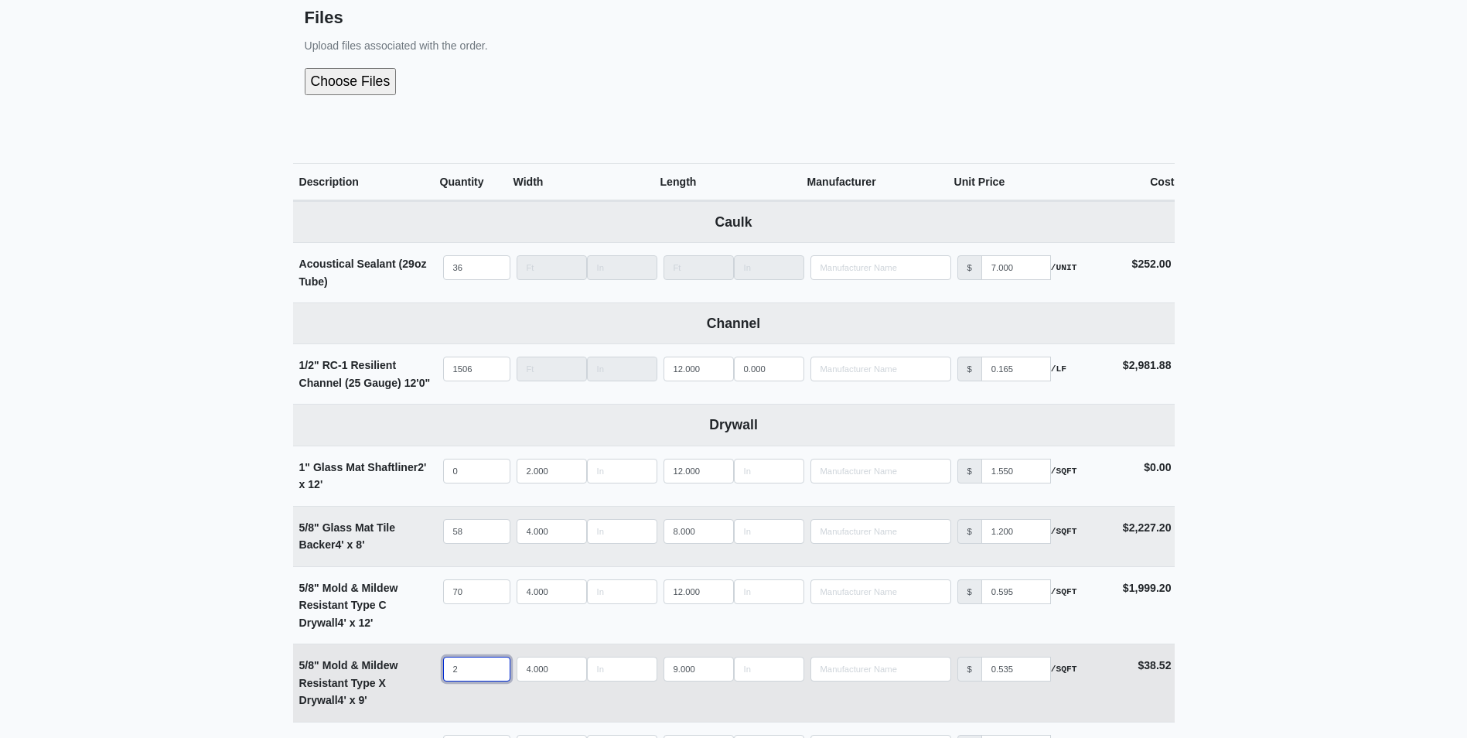
select select
type input "236"
select select
type input "236"
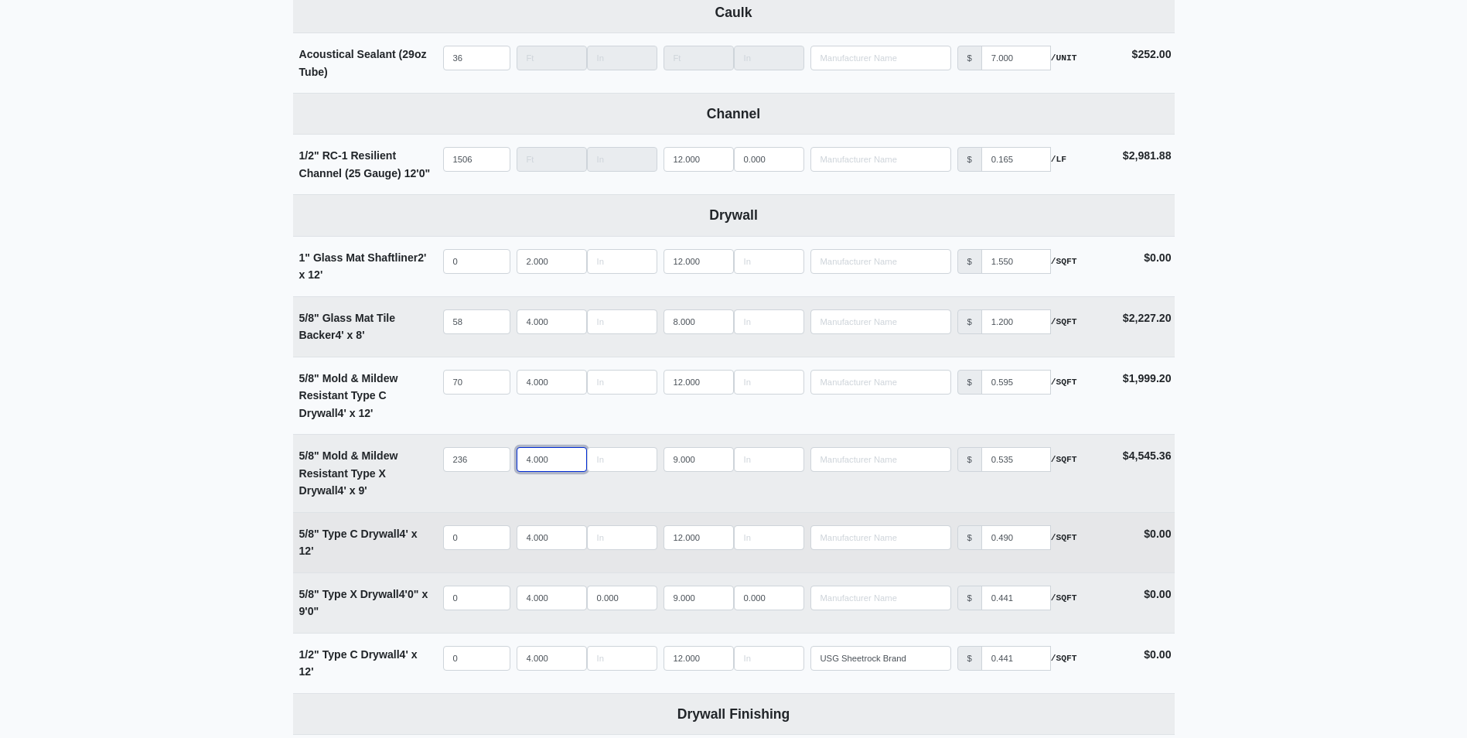
scroll to position [773, 0]
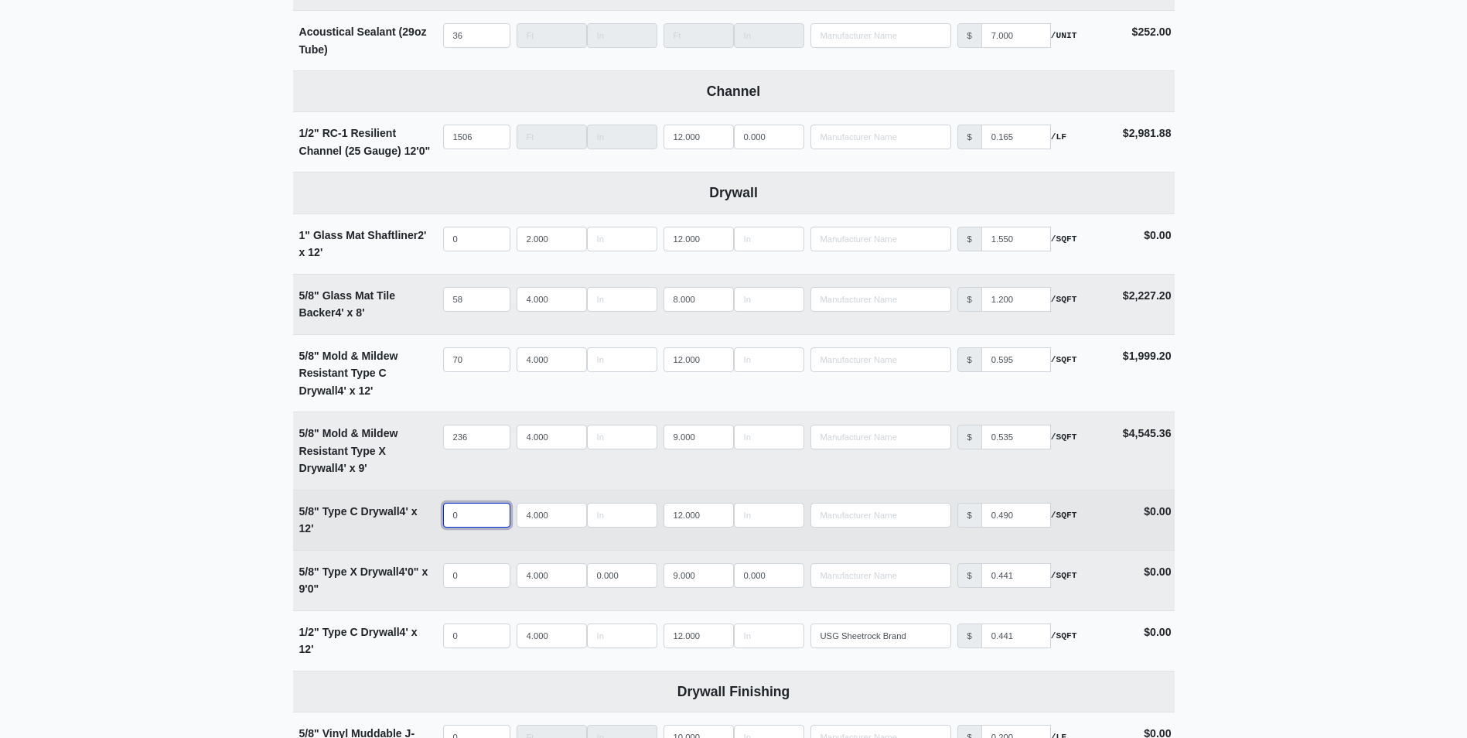
select select
click at [469, 520] on input "quantity" at bounding box center [476, 515] width 67 height 25
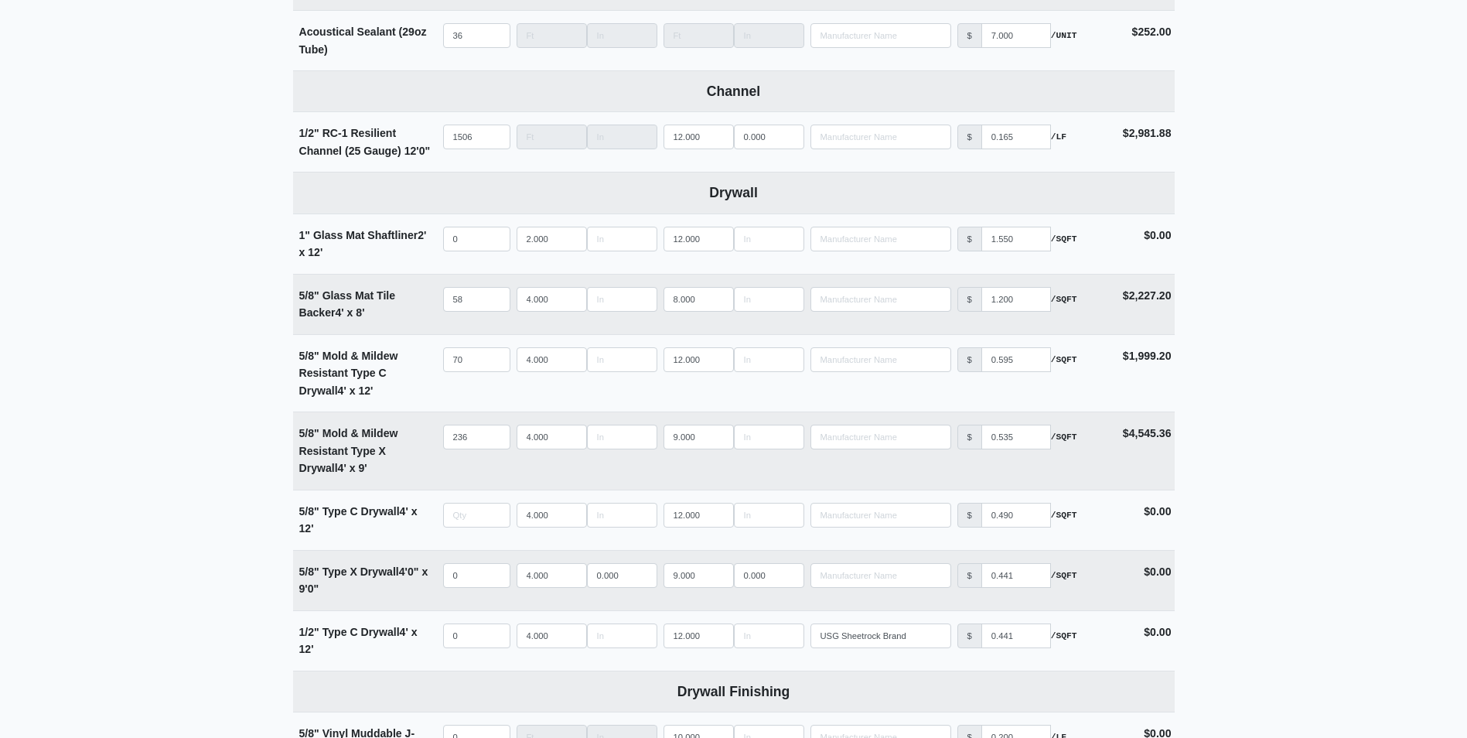
type input "0"
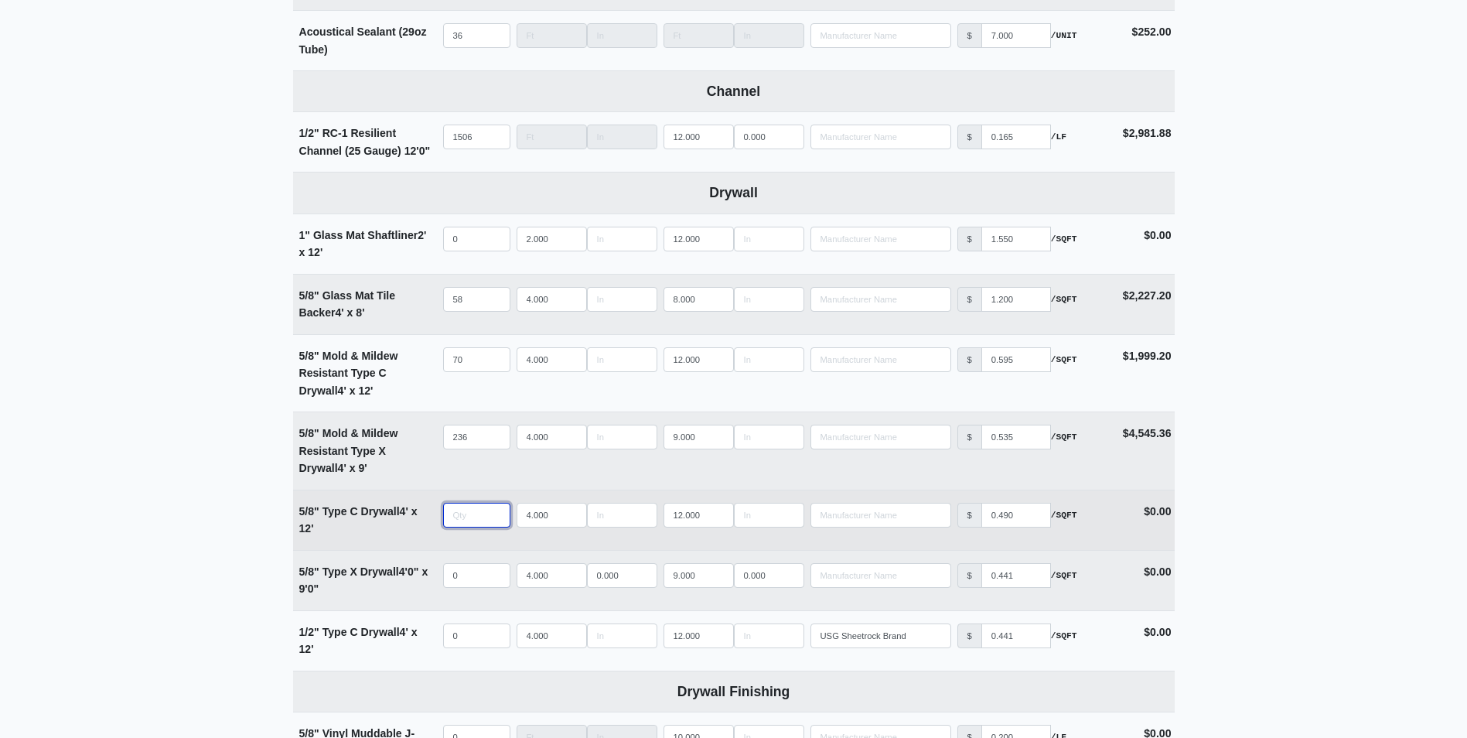
click at [477, 515] on input "quantity" at bounding box center [476, 515] width 67 height 25
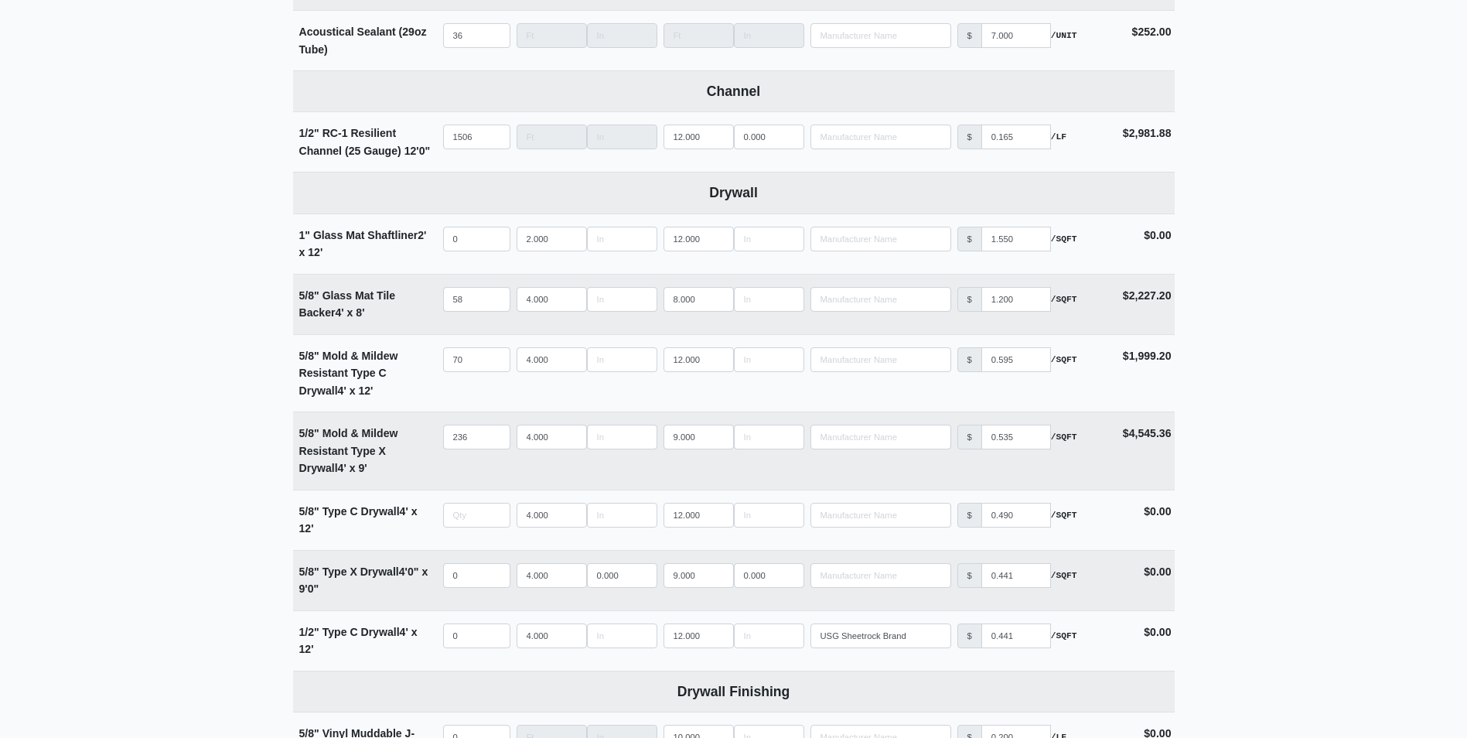
type input "0"
type input "2"
select select
type input "24"
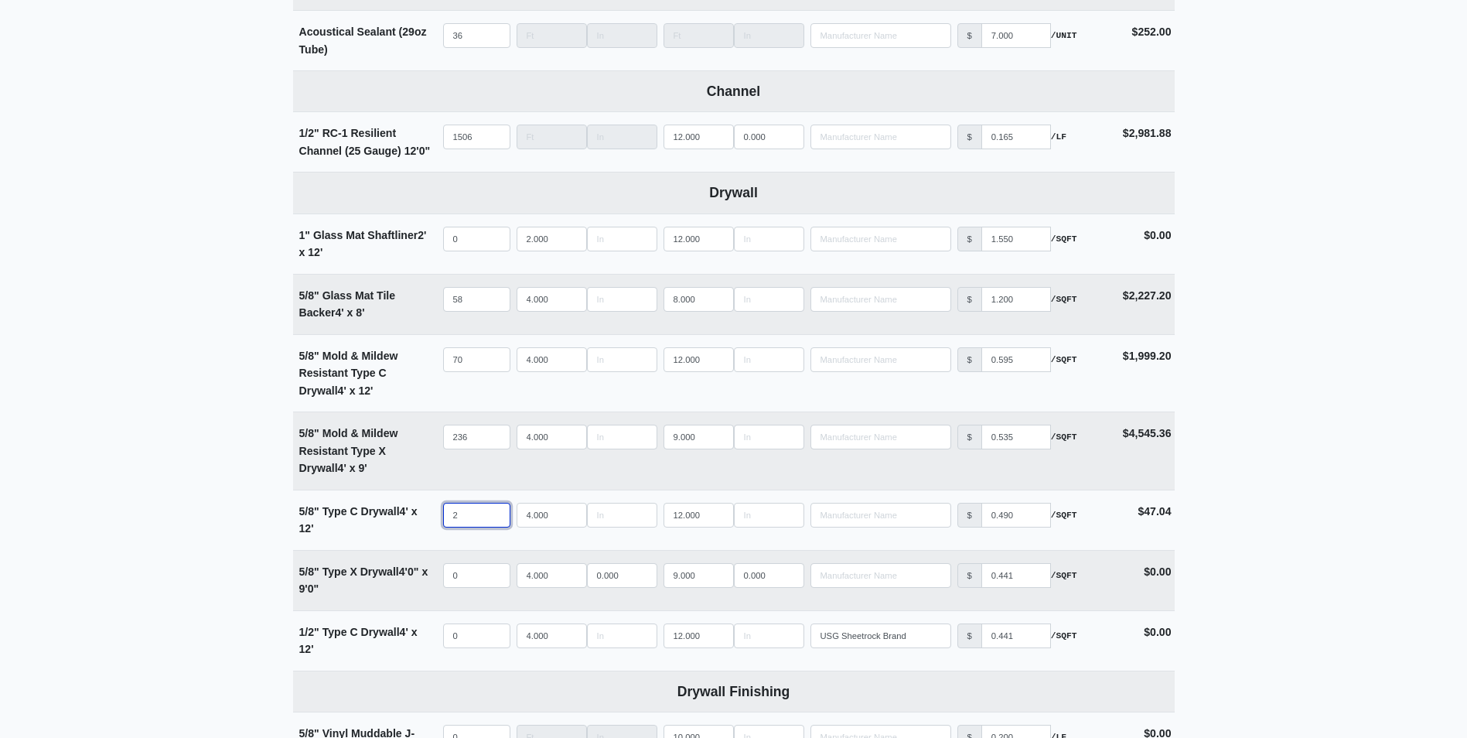
select select
type input "240"
select select
type input "240"
select select
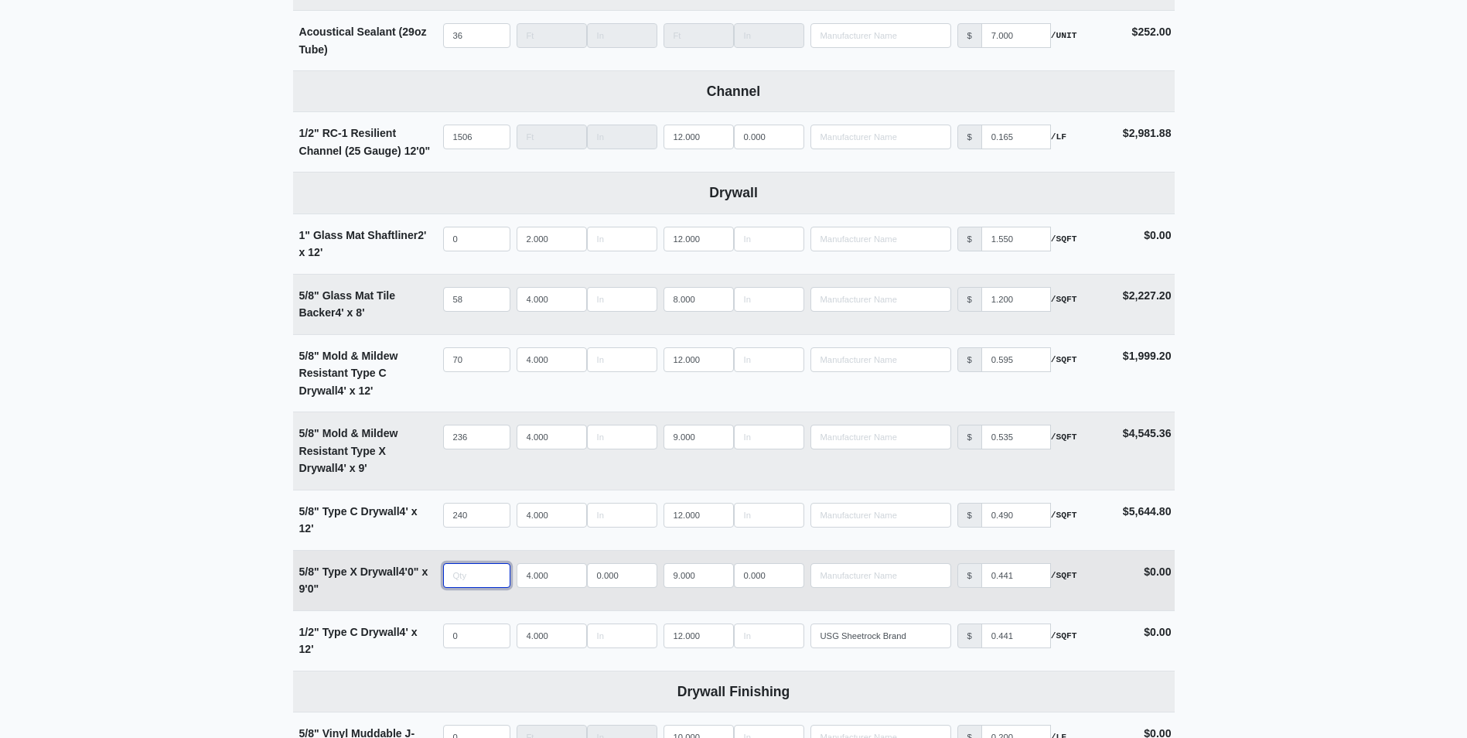
click at [469, 582] on input "quantity" at bounding box center [476, 575] width 67 height 25
type input "8"
select select
type input "82"
select select
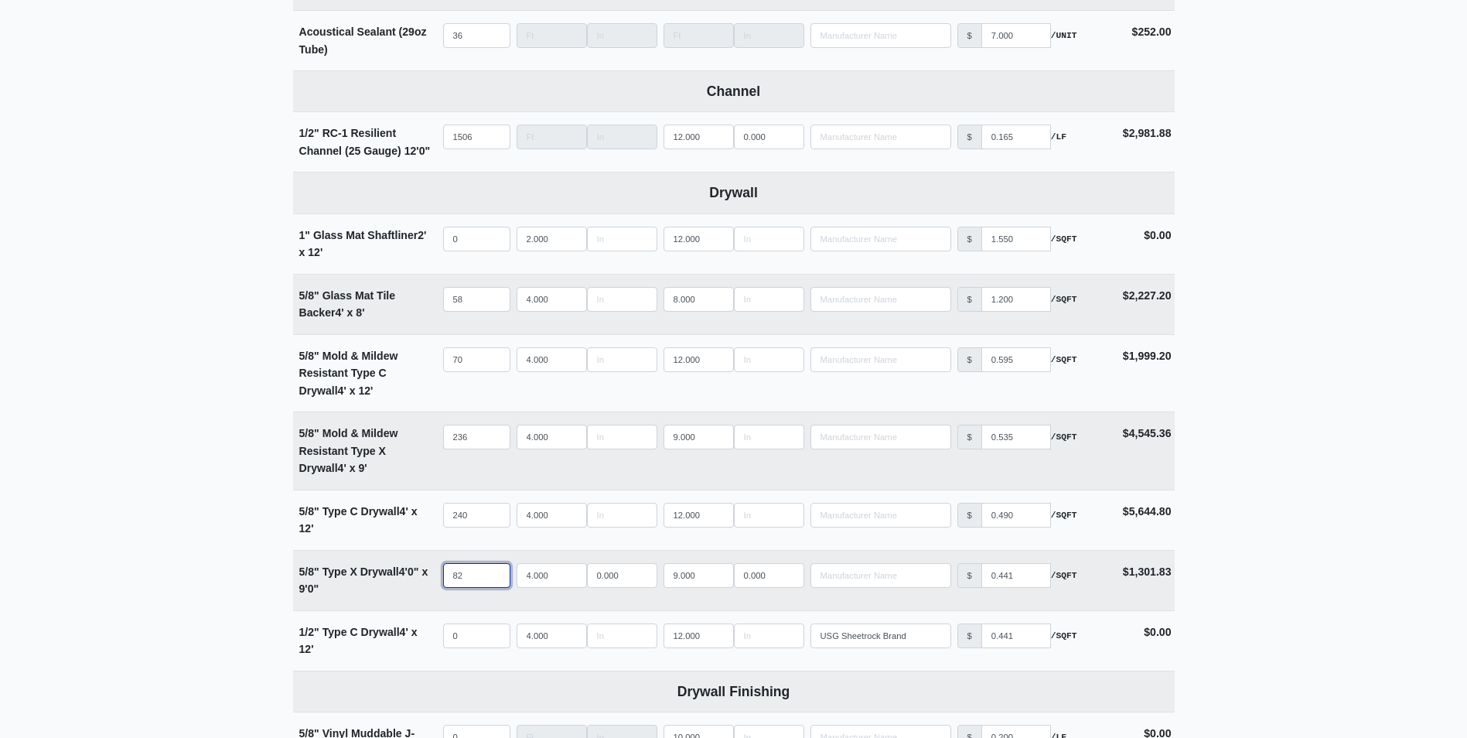
type input "828"
select select
type input "828"
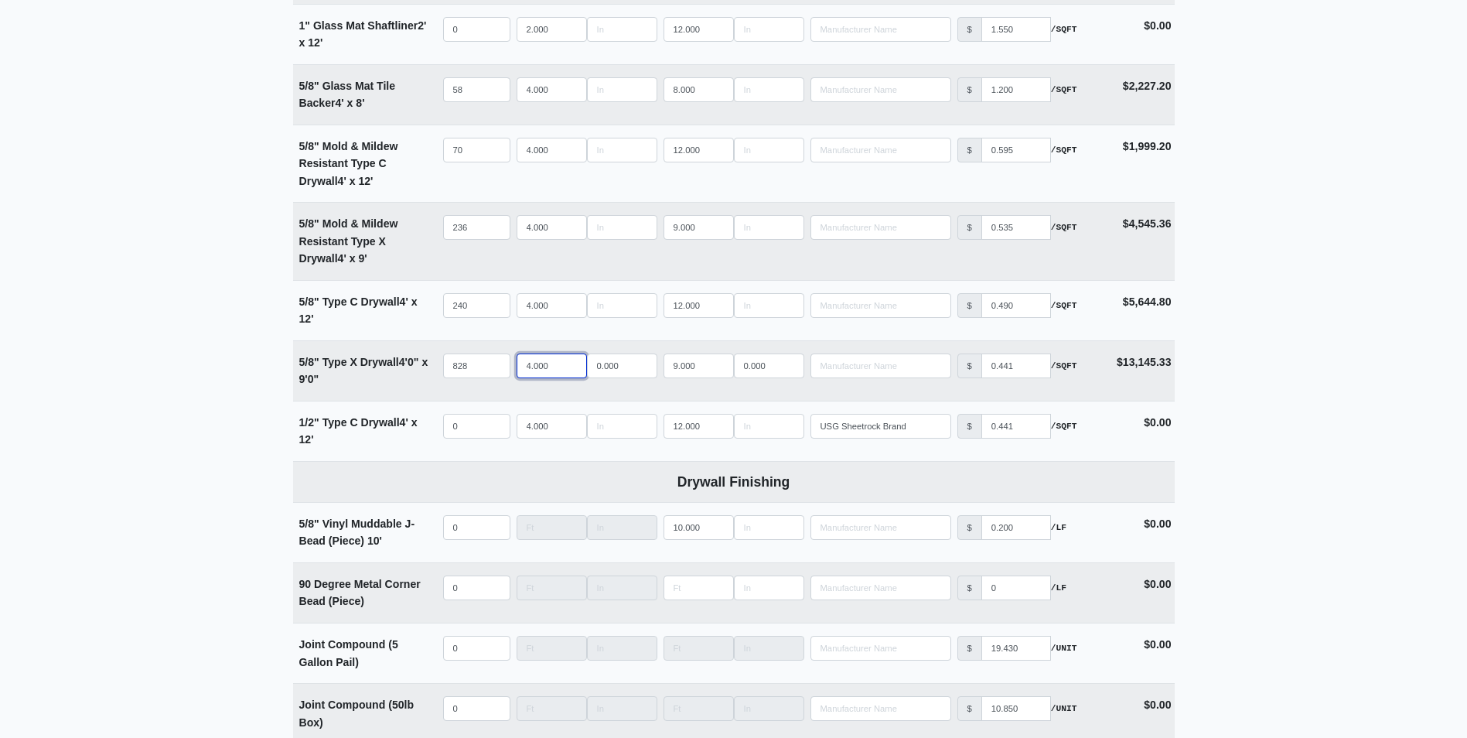
scroll to position [1083, 0]
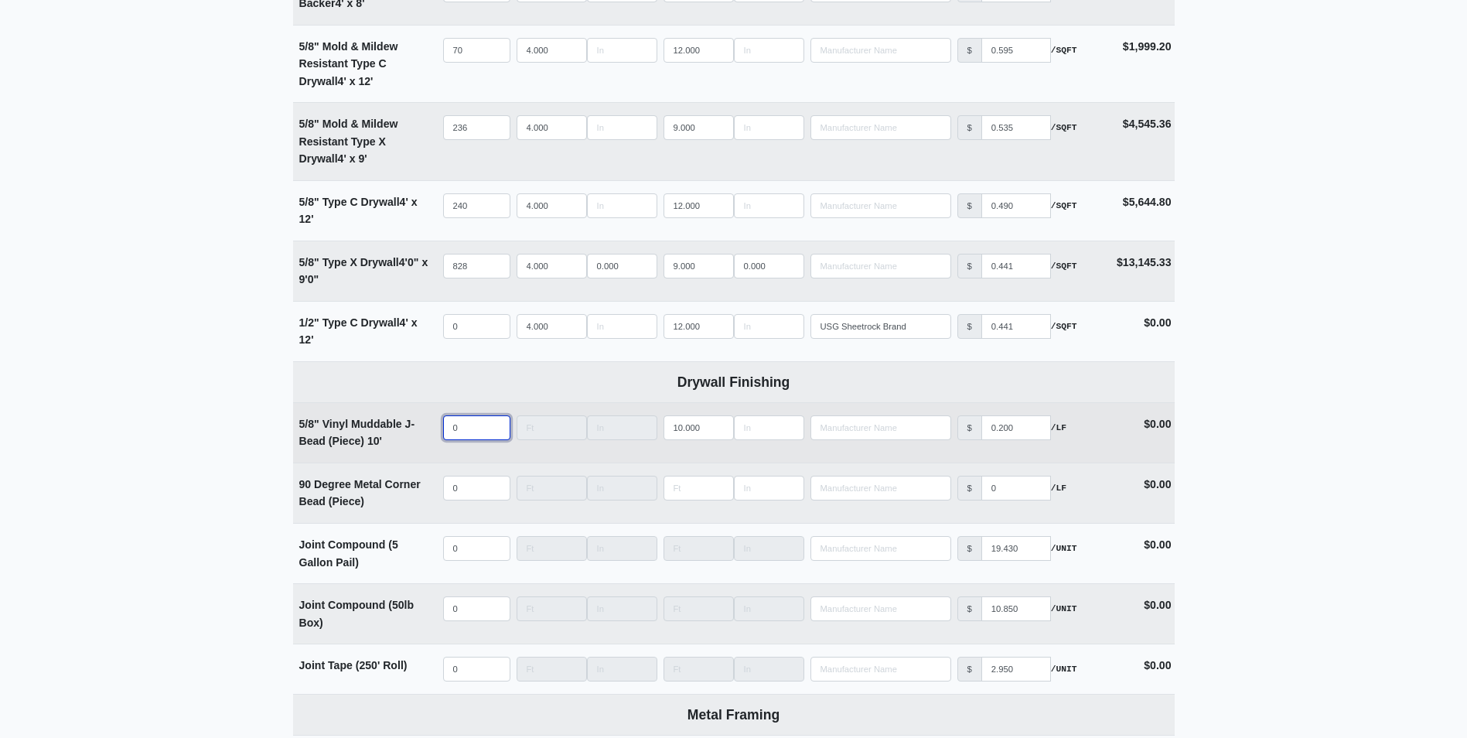
select select
click at [467, 428] on input "quantity" at bounding box center [476, 427] width 67 height 25
type input "1"
select select
type input "19"
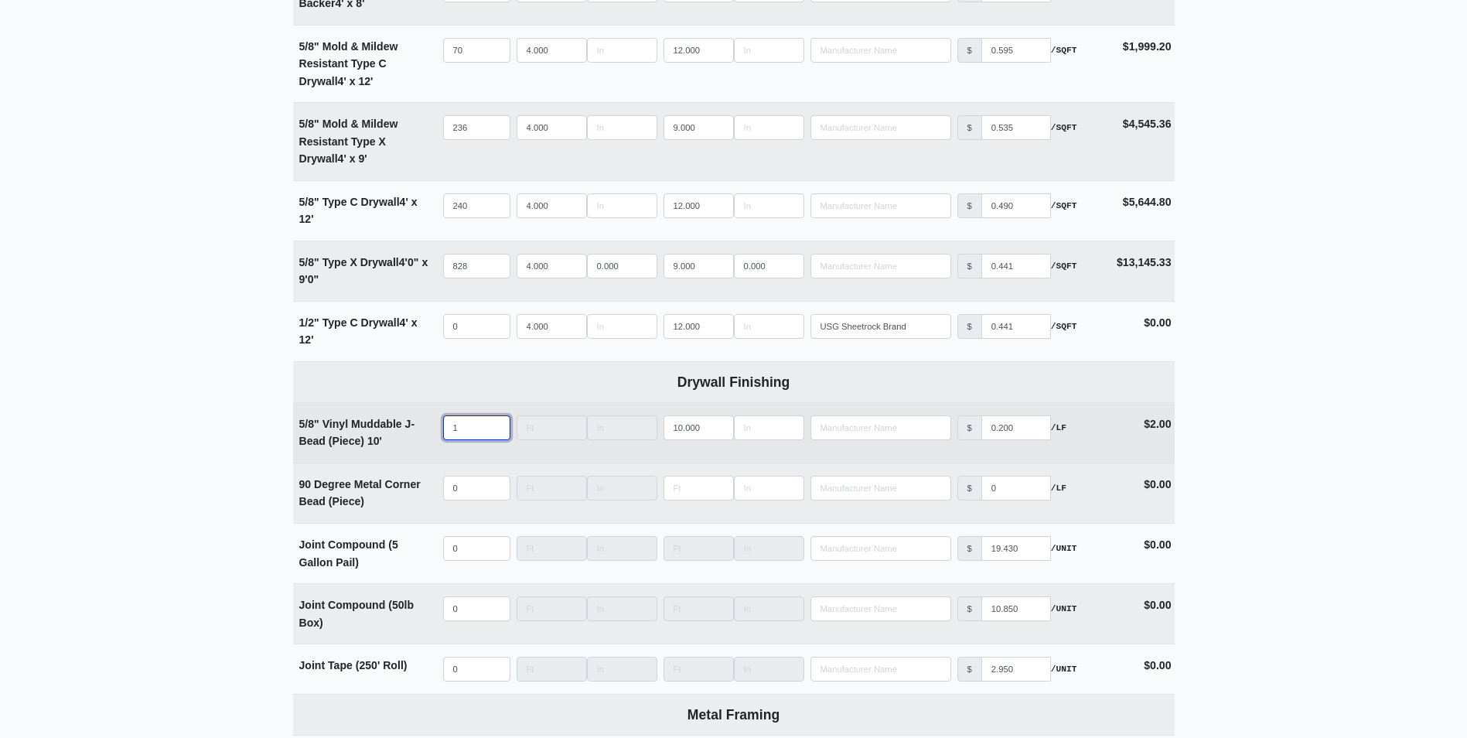
select select
type input "199"
select select
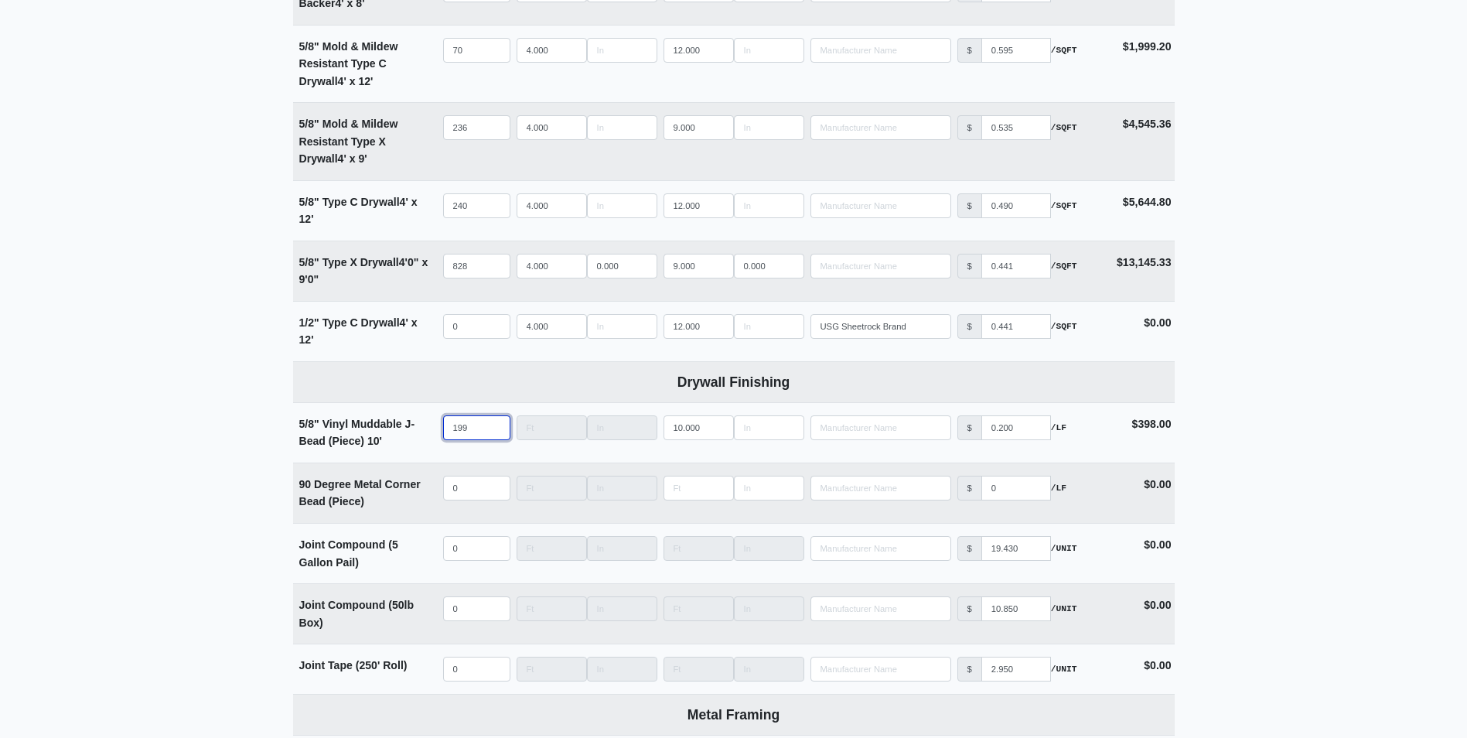
type input "1"
select select
type input "10"
select select
type input "100"
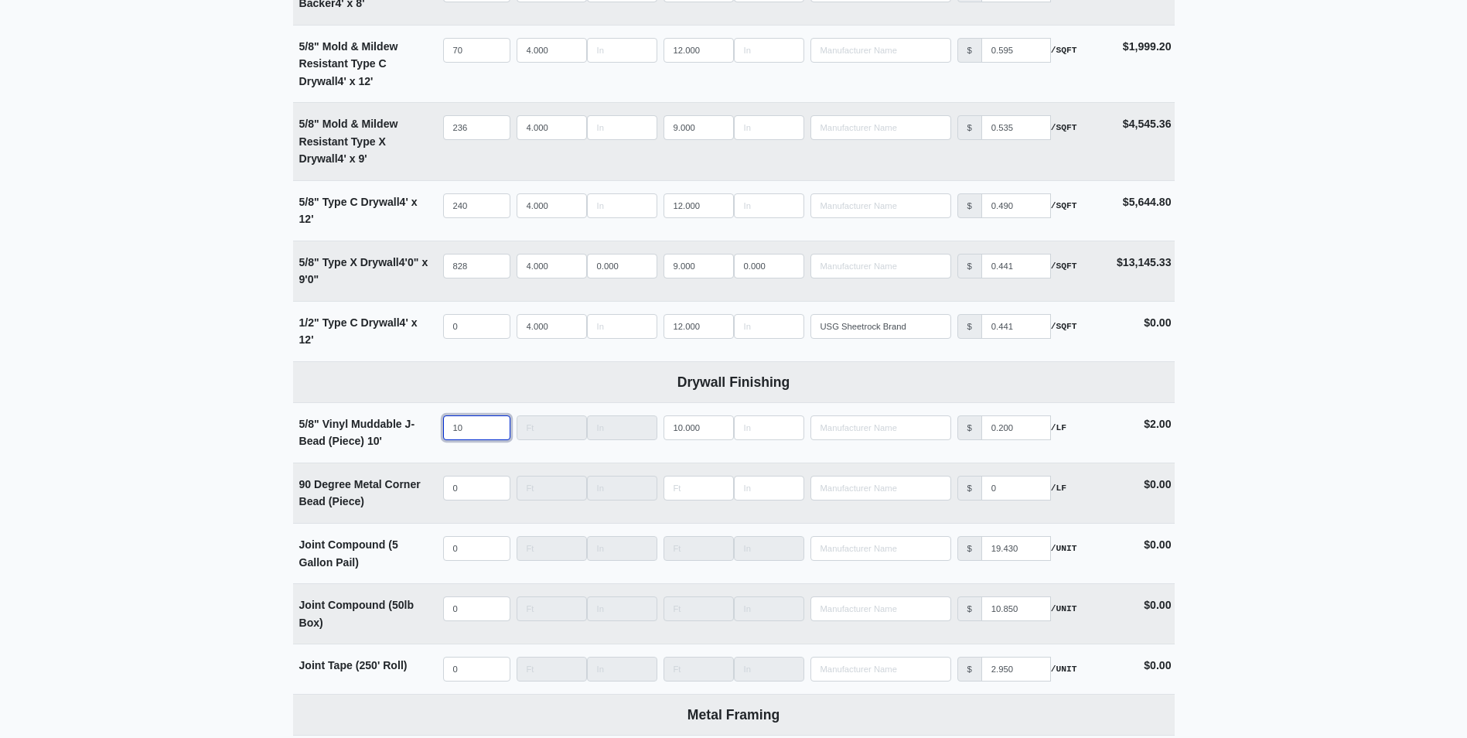
select select
type input "100"
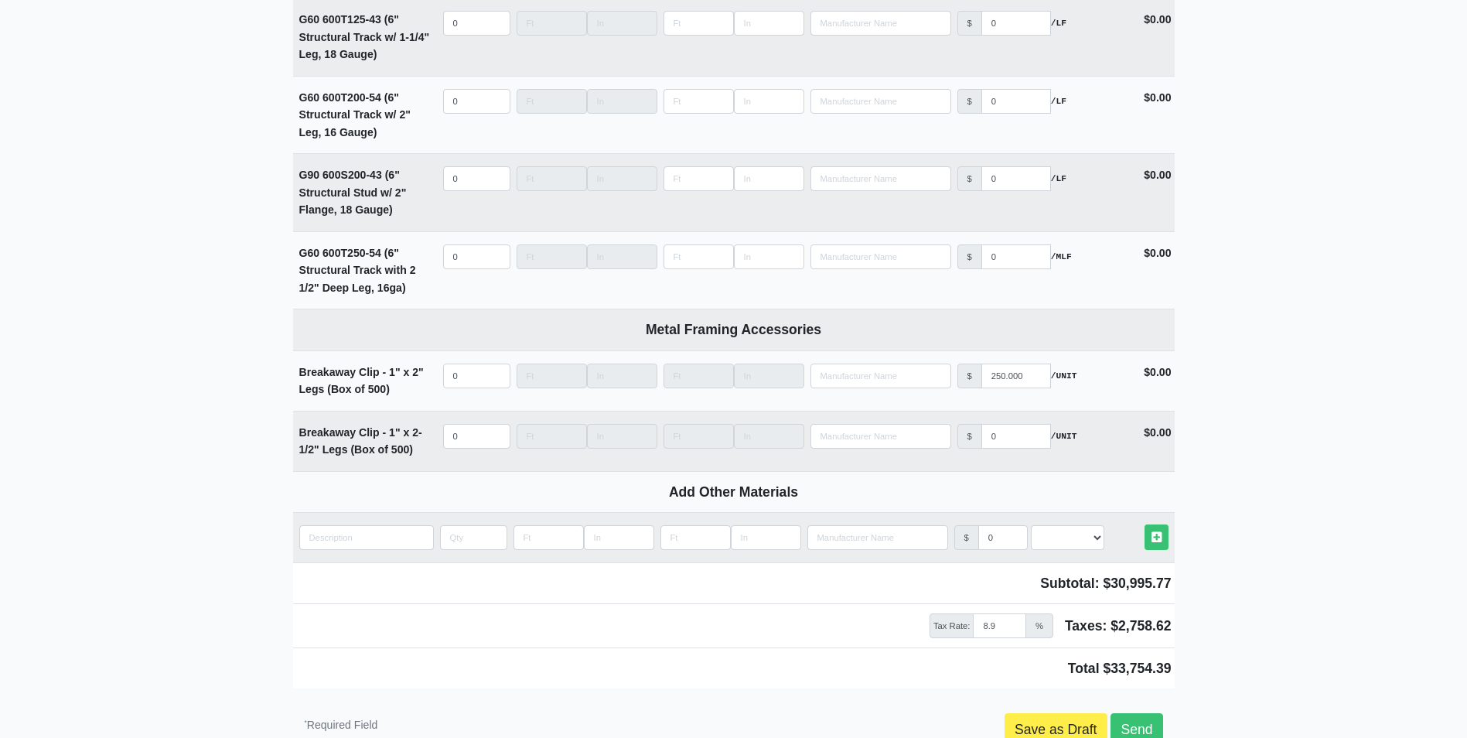
scroll to position [2862, 0]
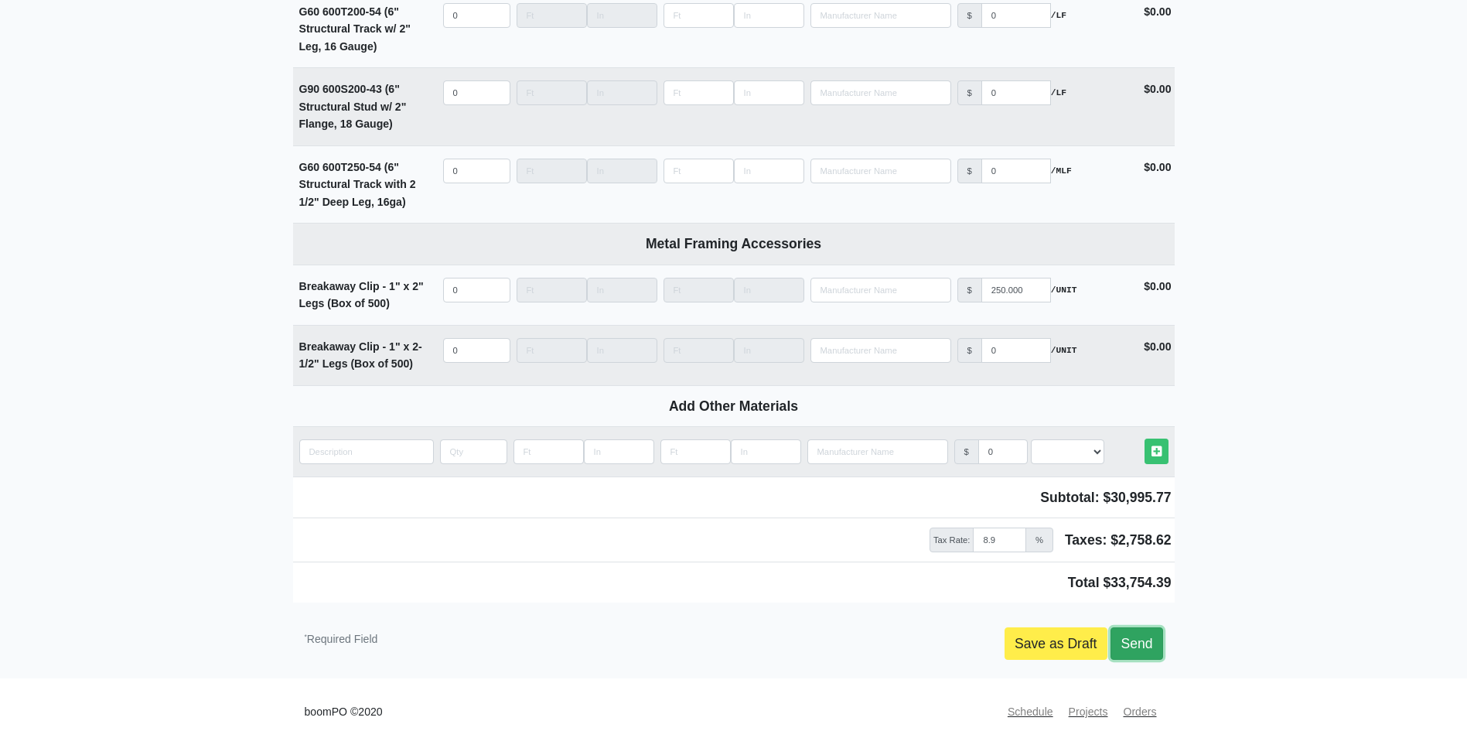
click at [1128, 650] on link "Send" at bounding box center [1137, 643] width 52 height 32
type input "2025-08-19"
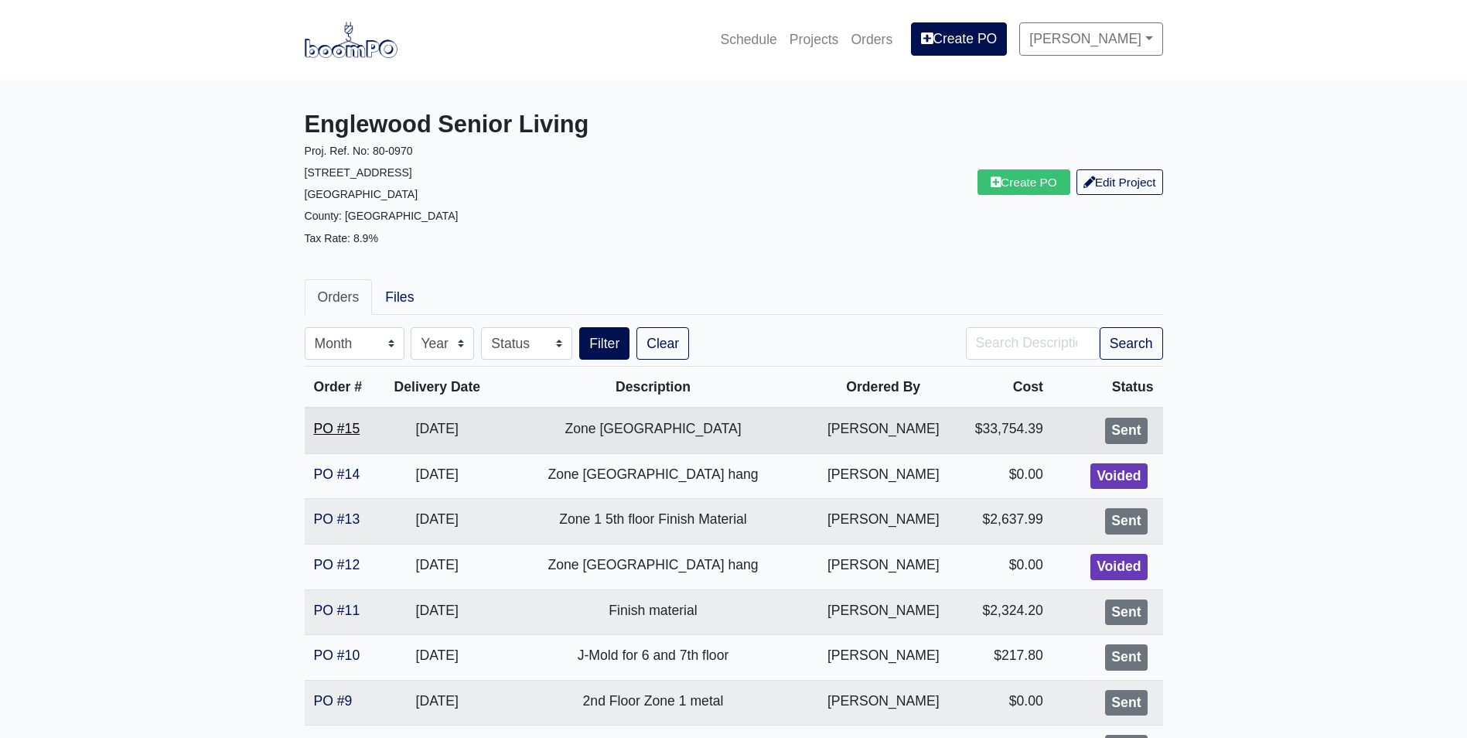
click at [333, 425] on link "PO #15" at bounding box center [337, 428] width 46 height 15
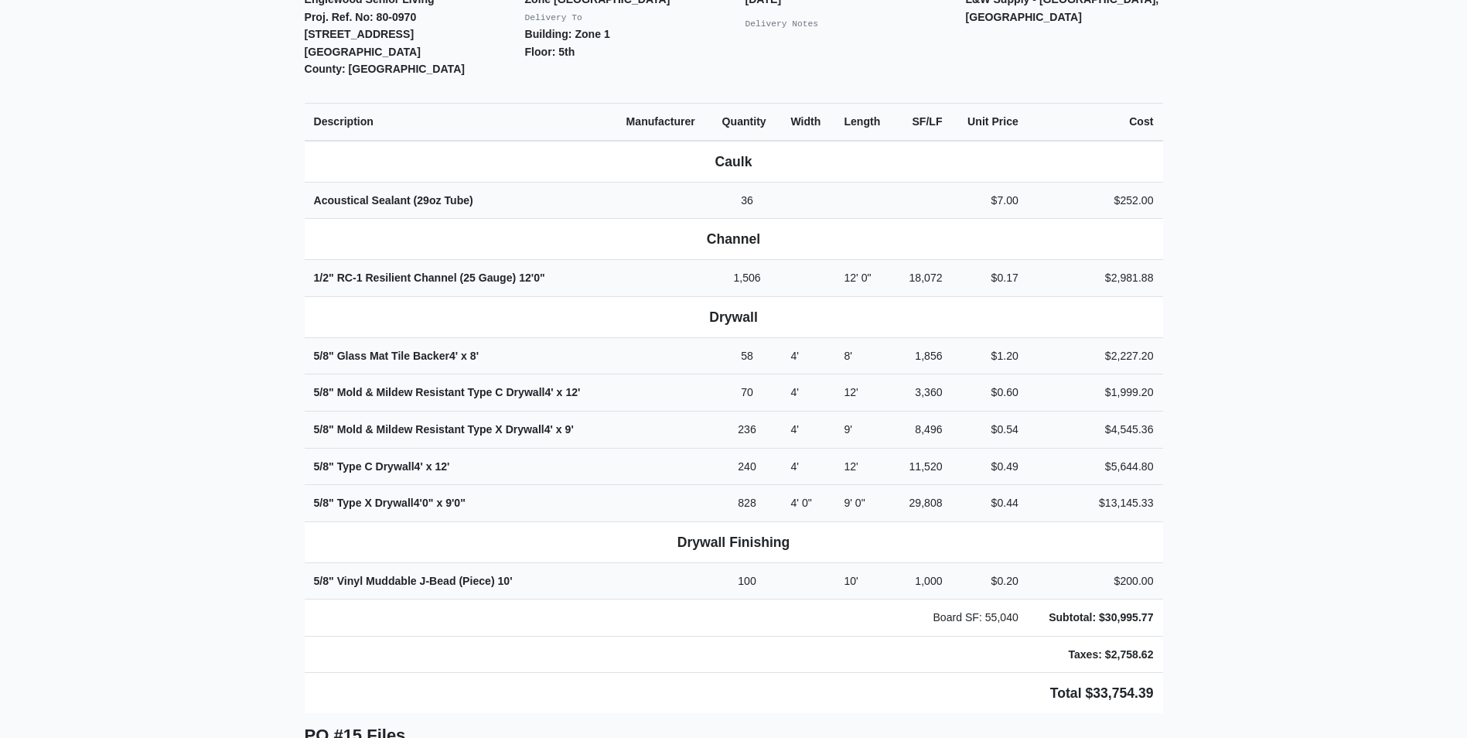
scroll to position [541, 0]
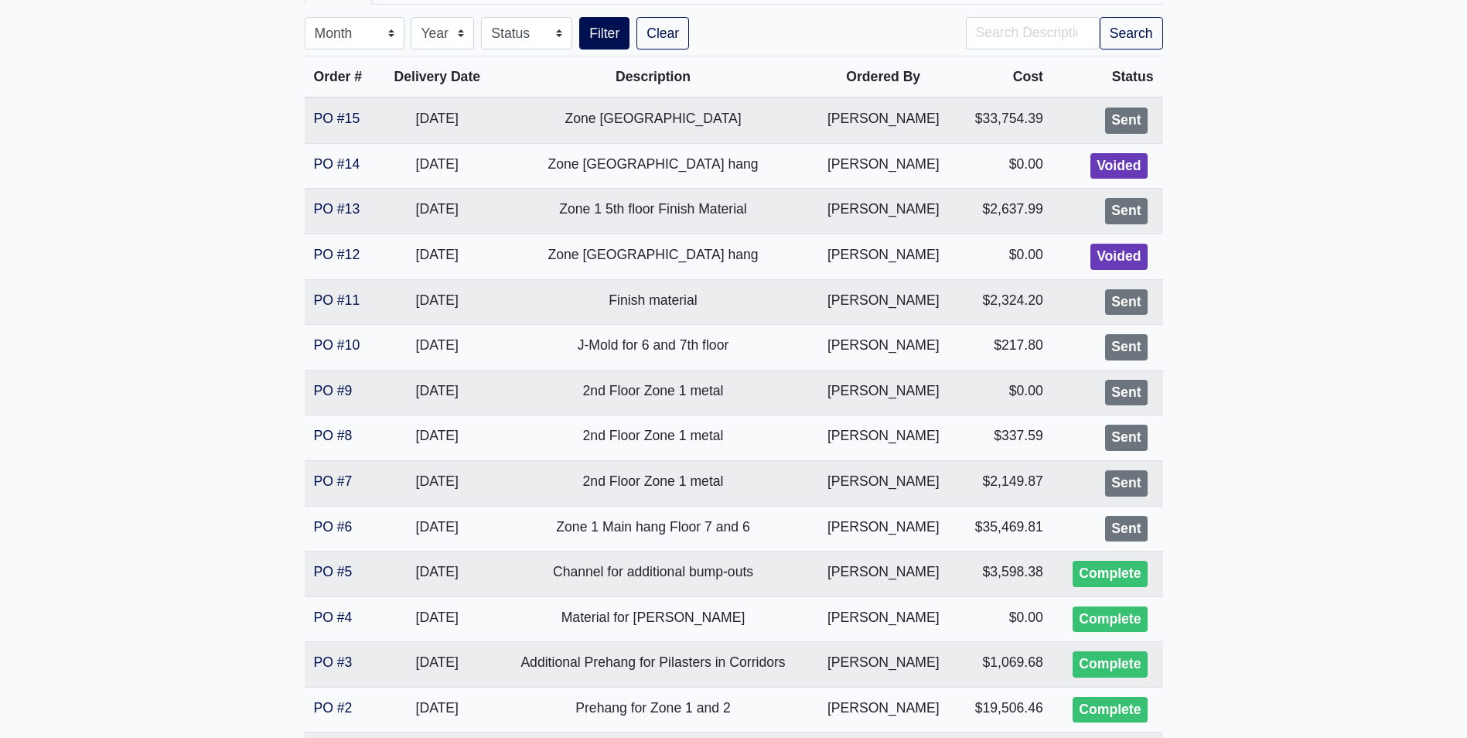
scroll to position [309, 0]
click at [338, 384] on link "PO #9" at bounding box center [333, 391] width 39 height 15
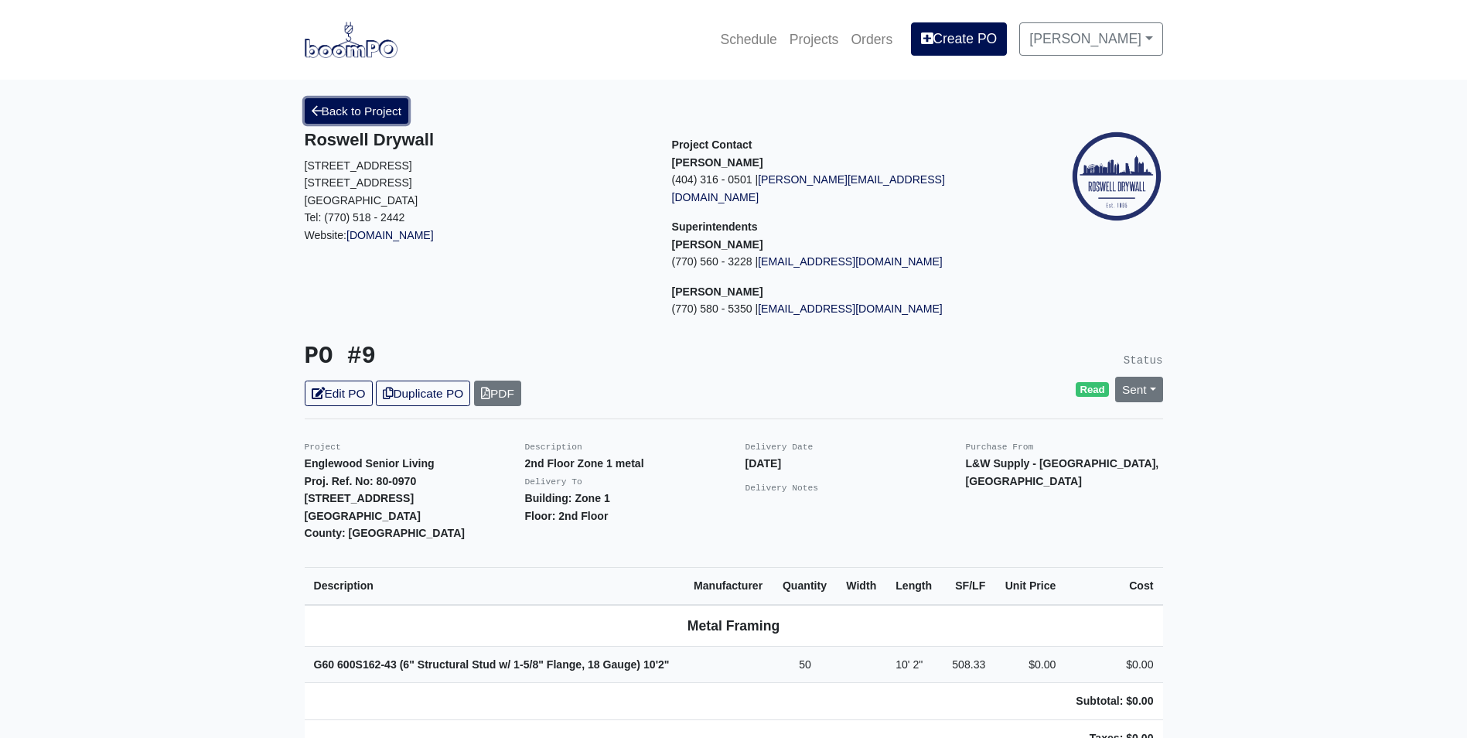
click at [364, 119] on link "Back to Project" at bounding box center [357, 111] width 104 height 26
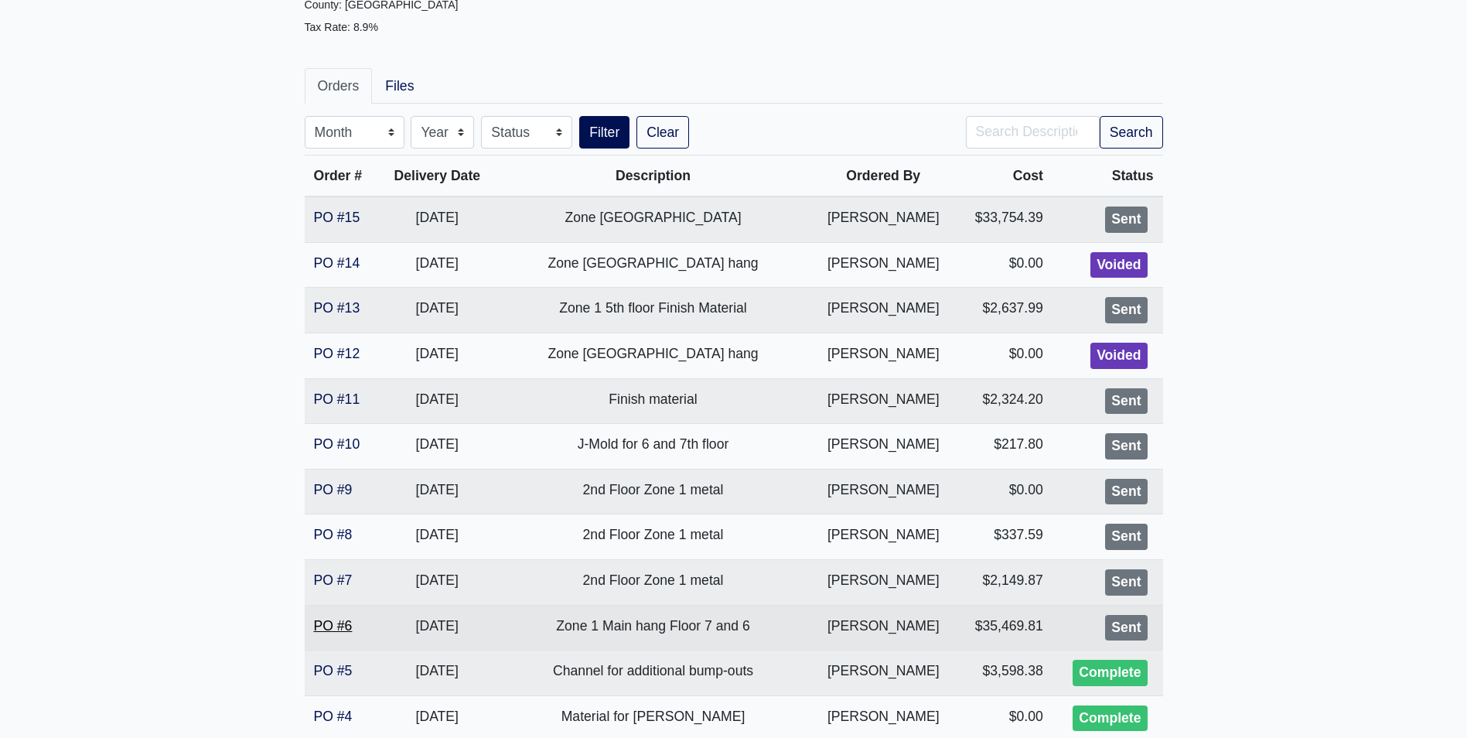
scroll to position [232, 0]
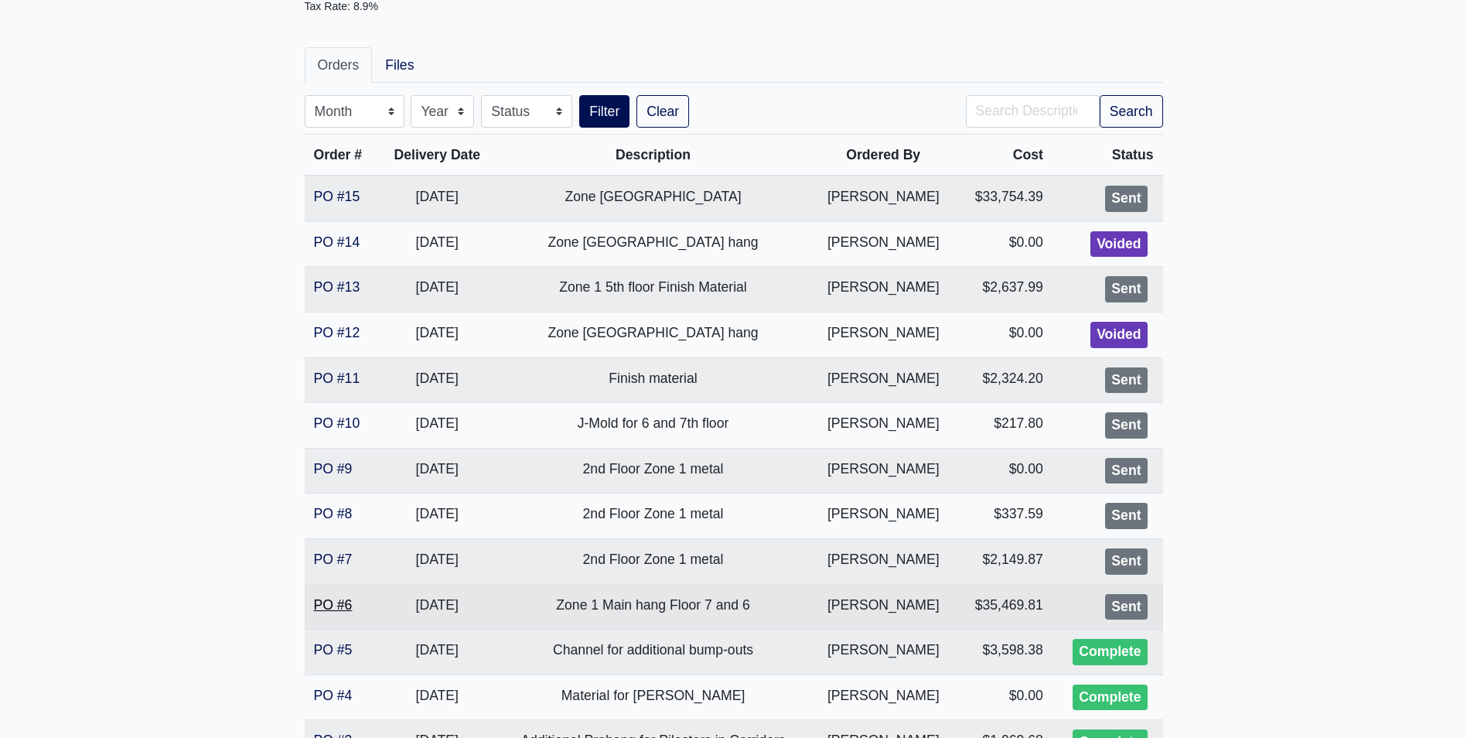
click at [331, 604] on link "PO #6" at bounding box center [333, 604] width 39 height 15
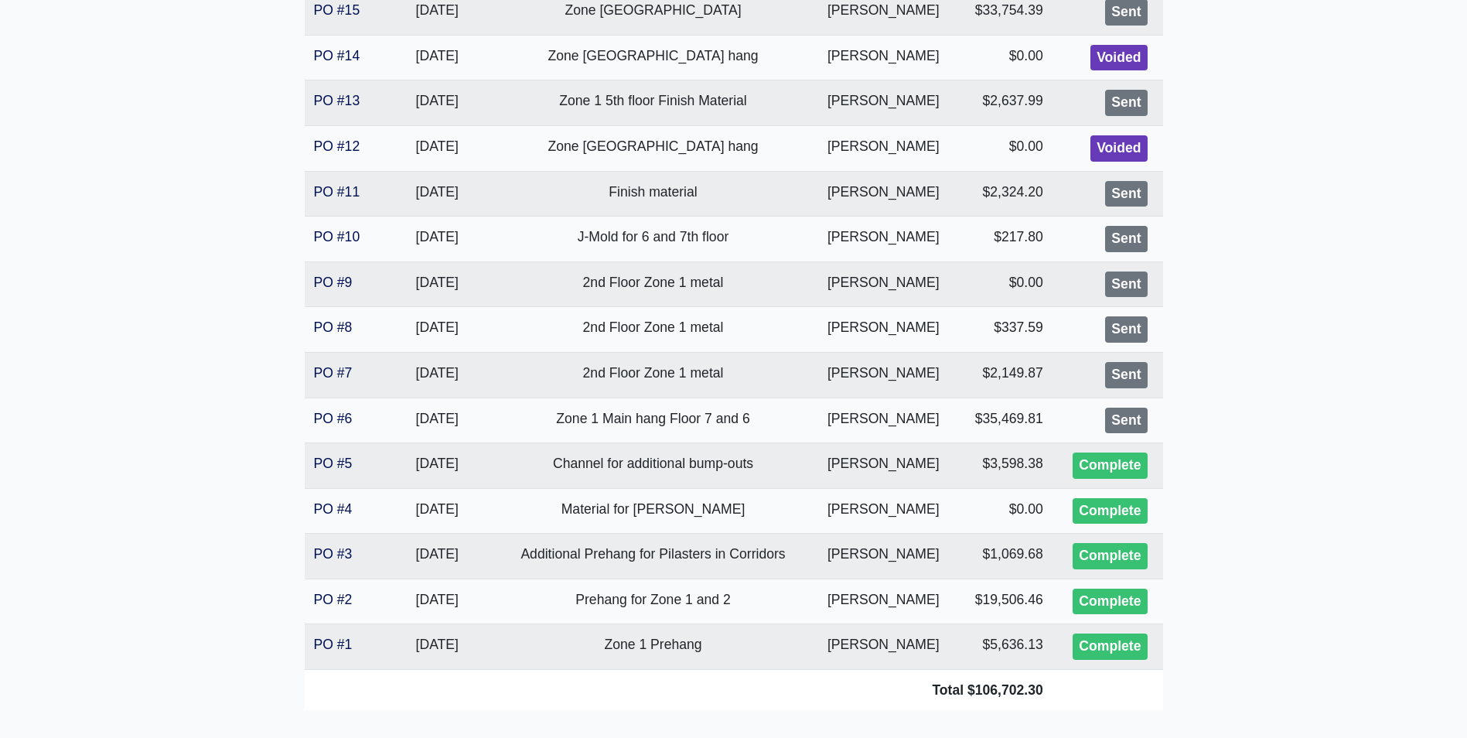
scroll to position [387, 0]
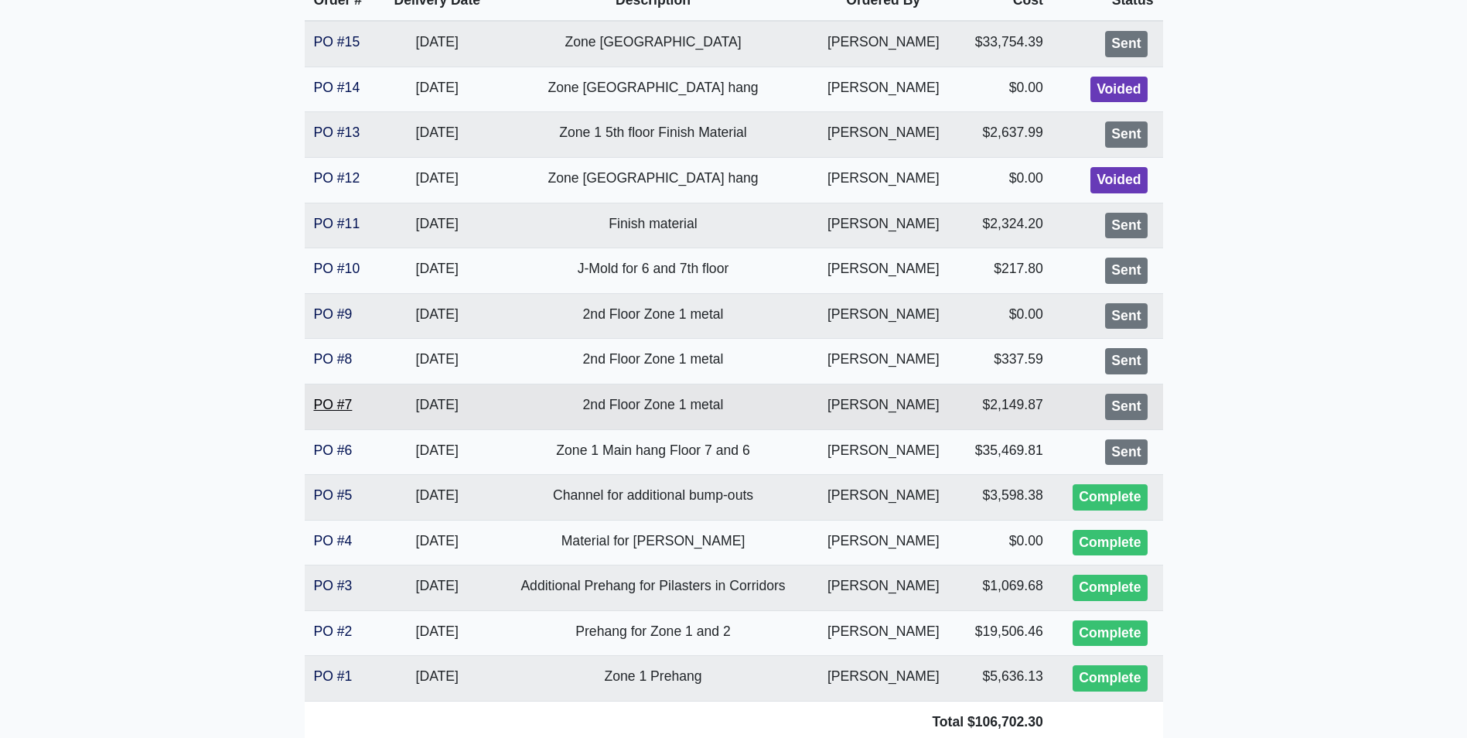
click at [323, 401] on link "PO #7" at bounding box center [333, 404] width 39 height 15
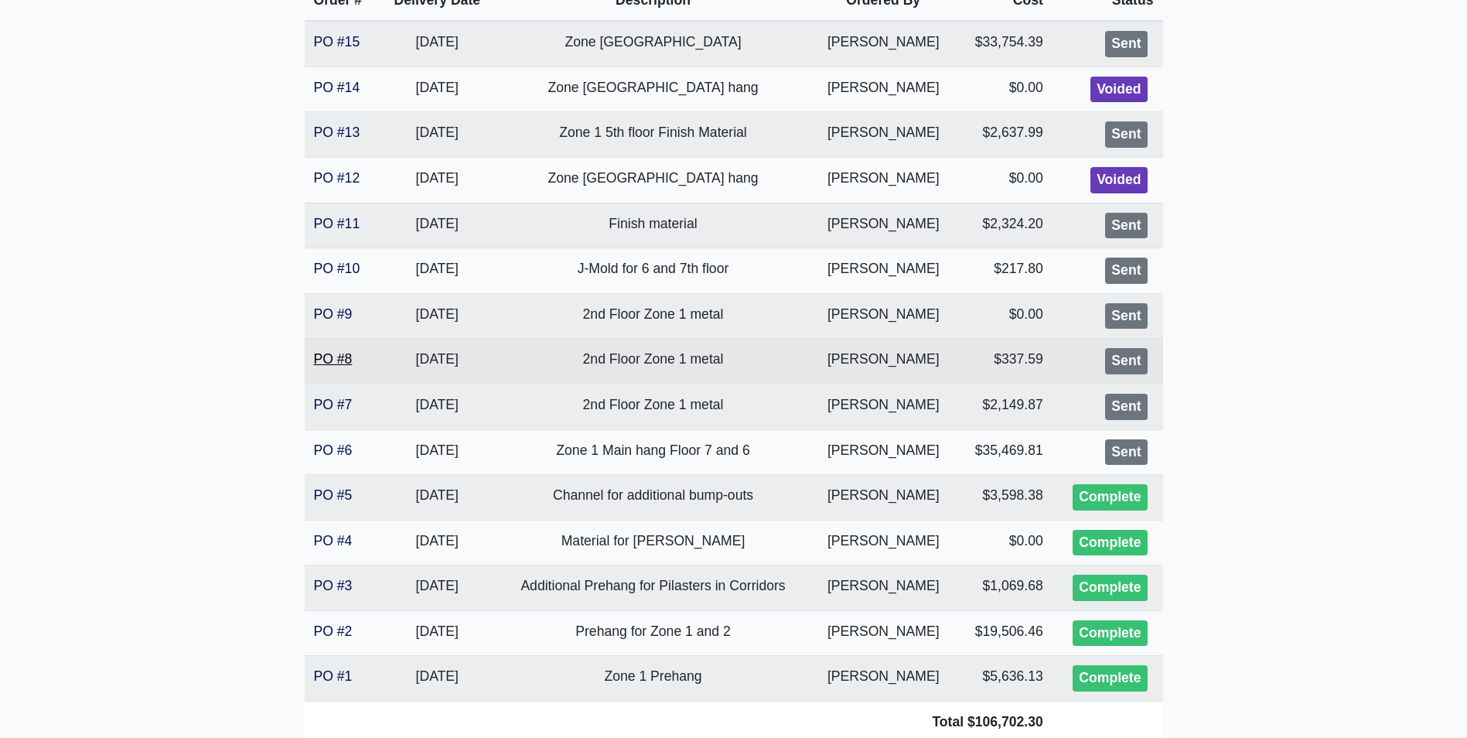
click at [326, 357] on link "PO #8" at bounding box center [333, 358] width 39 height 15
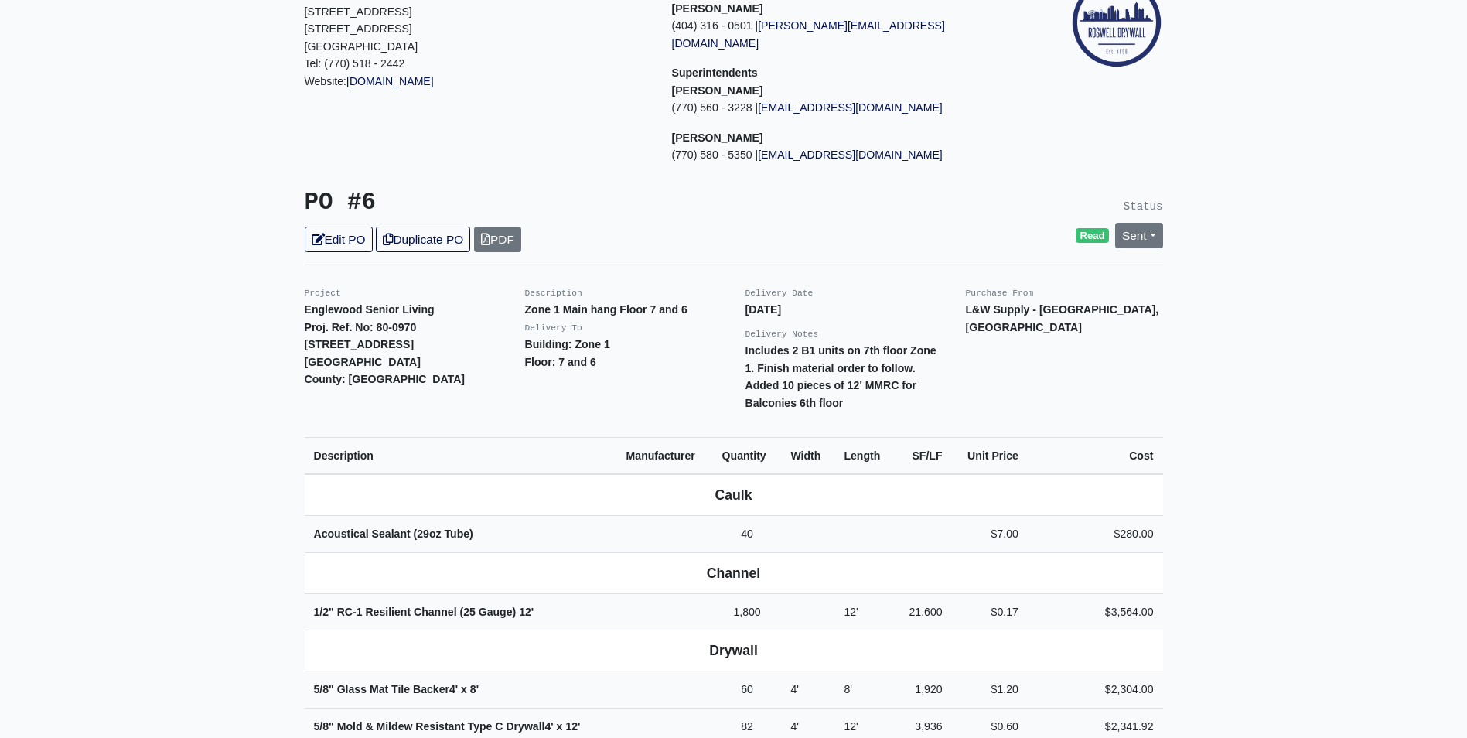
scroll to position [232, 0]
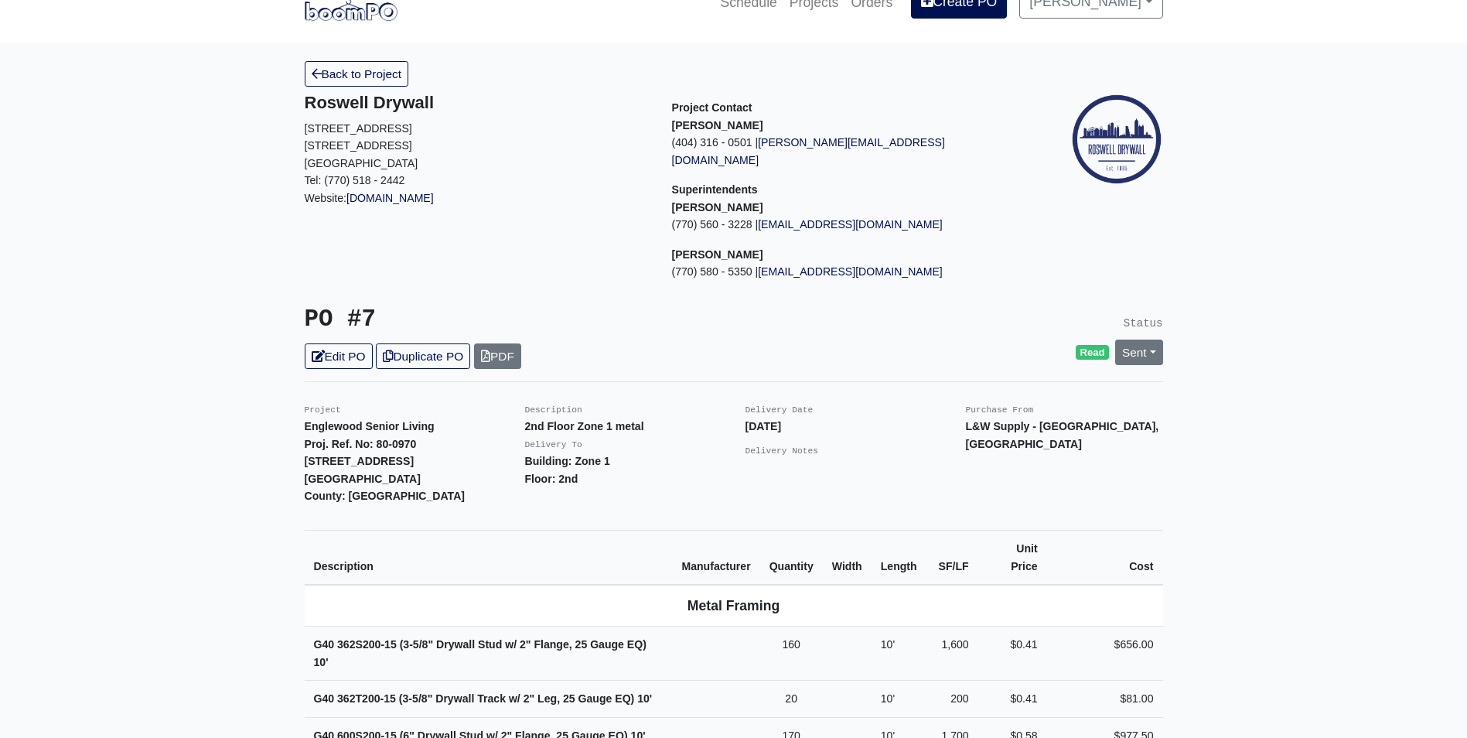
scroll to position [77, 0]
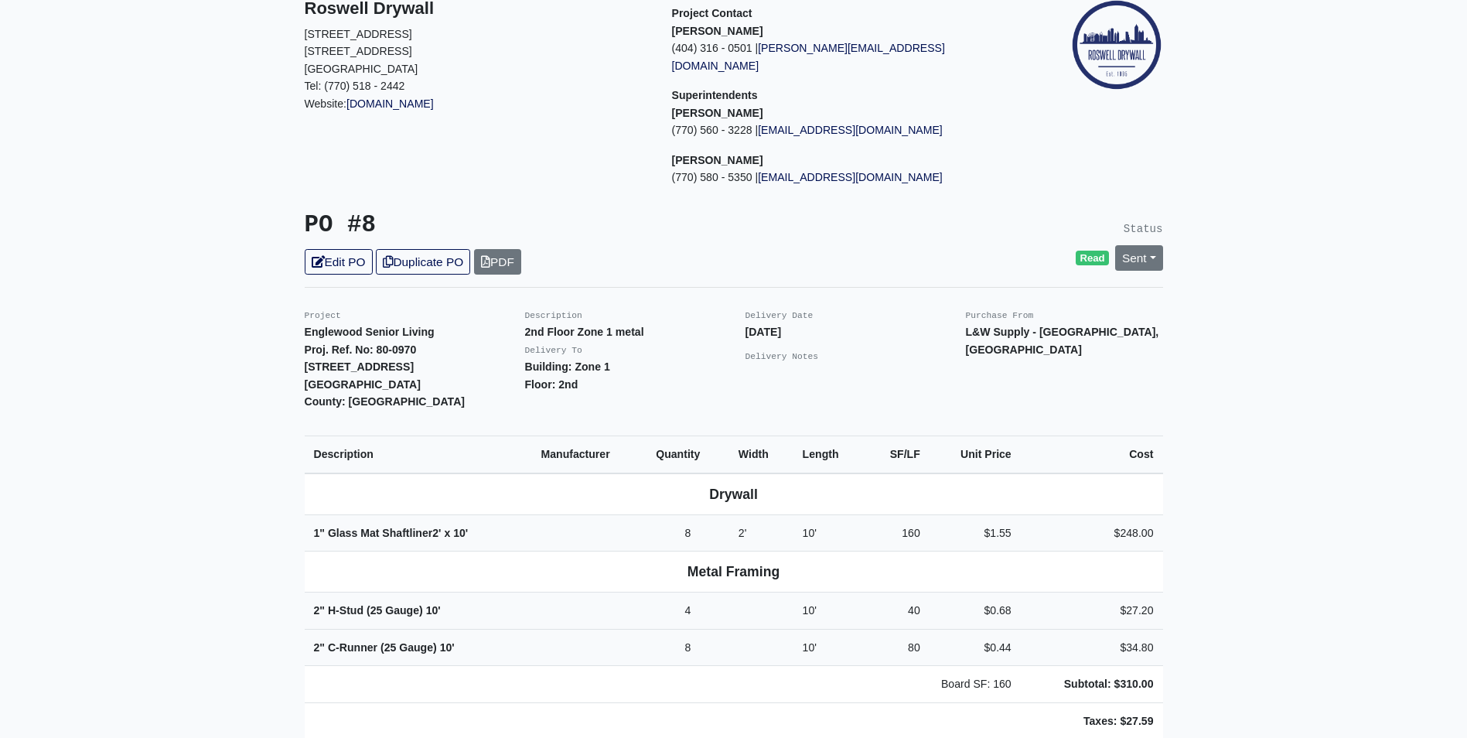
scroll to position [112, 0]
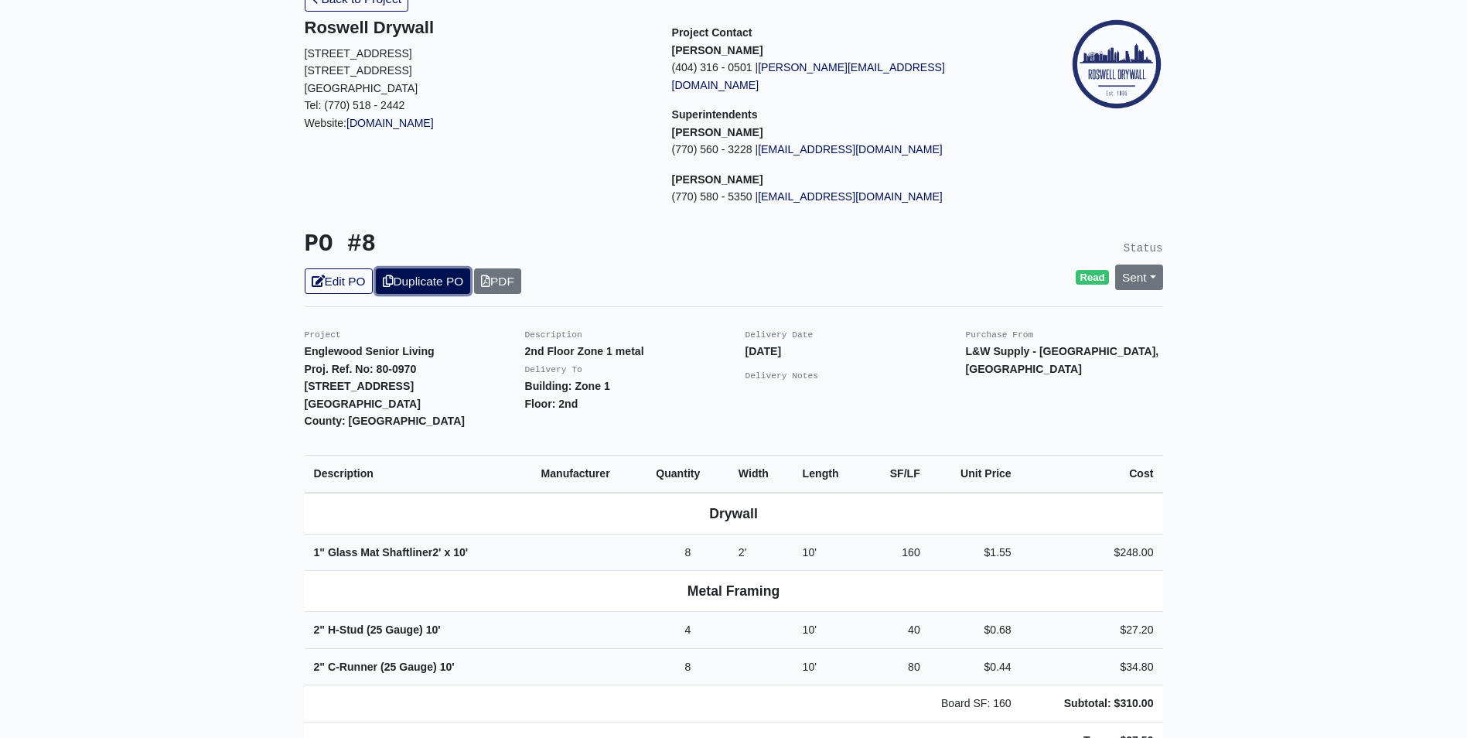
click at [421, 268] on link "Duplicate PO" at bounding box center [423, 281] width 94 height 26
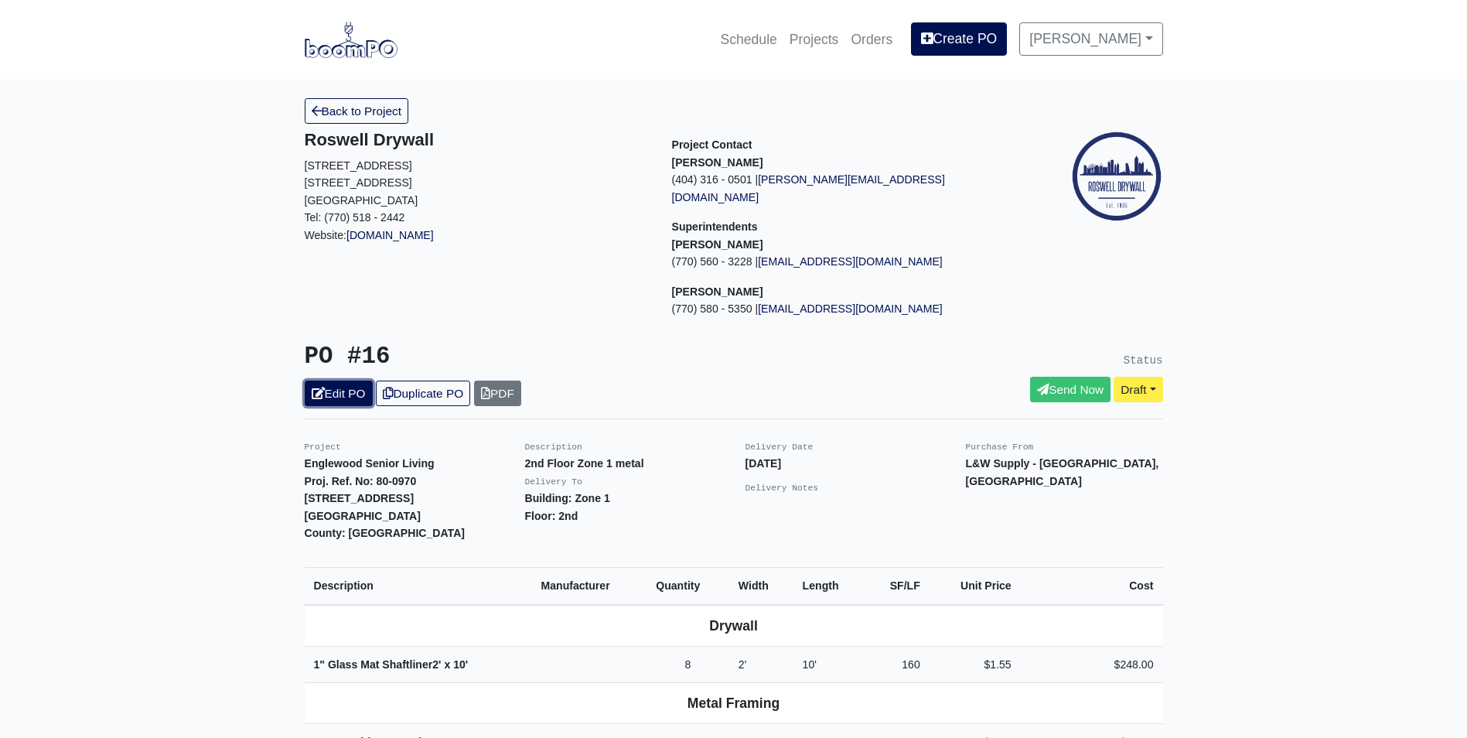
click at [353, 381] on link "Edit PO" at bounding box center [339, 394] width 68 height 26
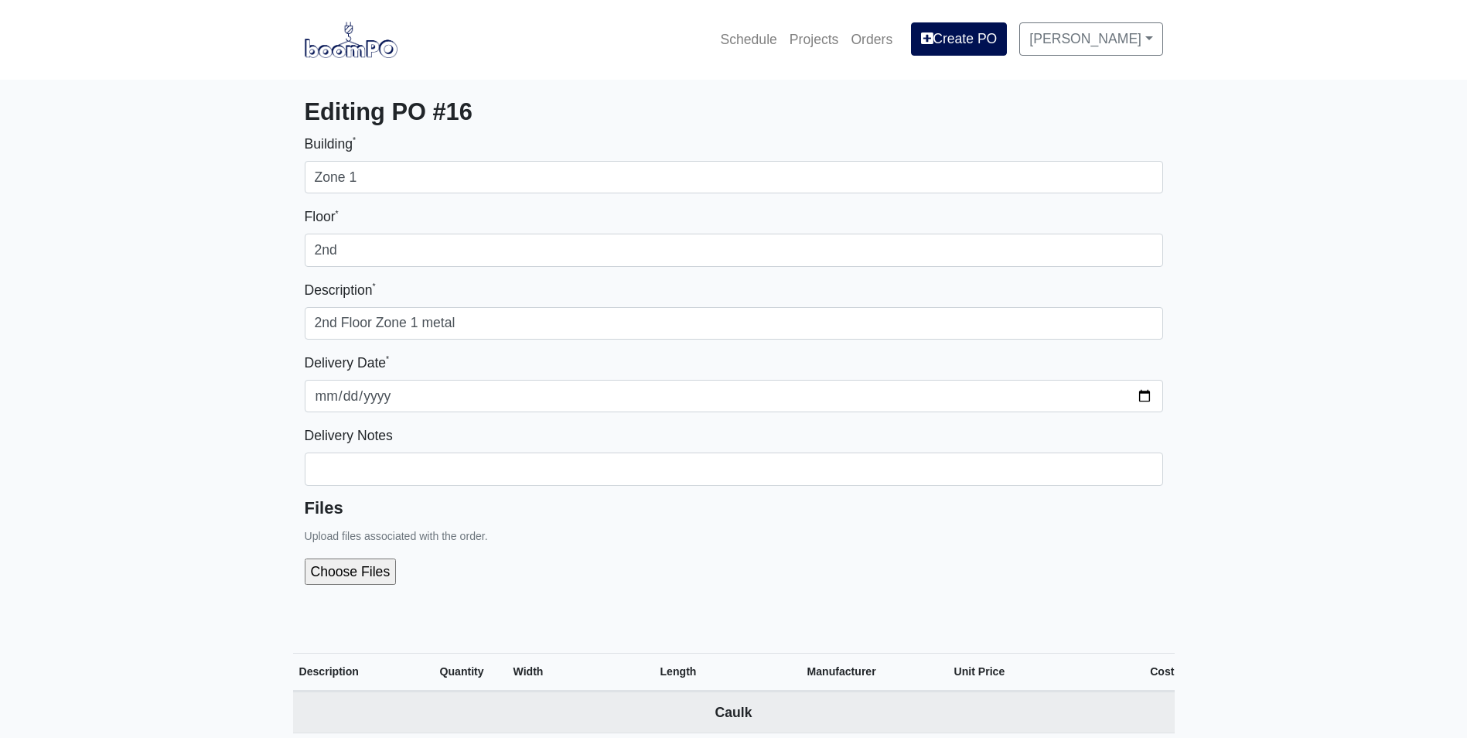
select select
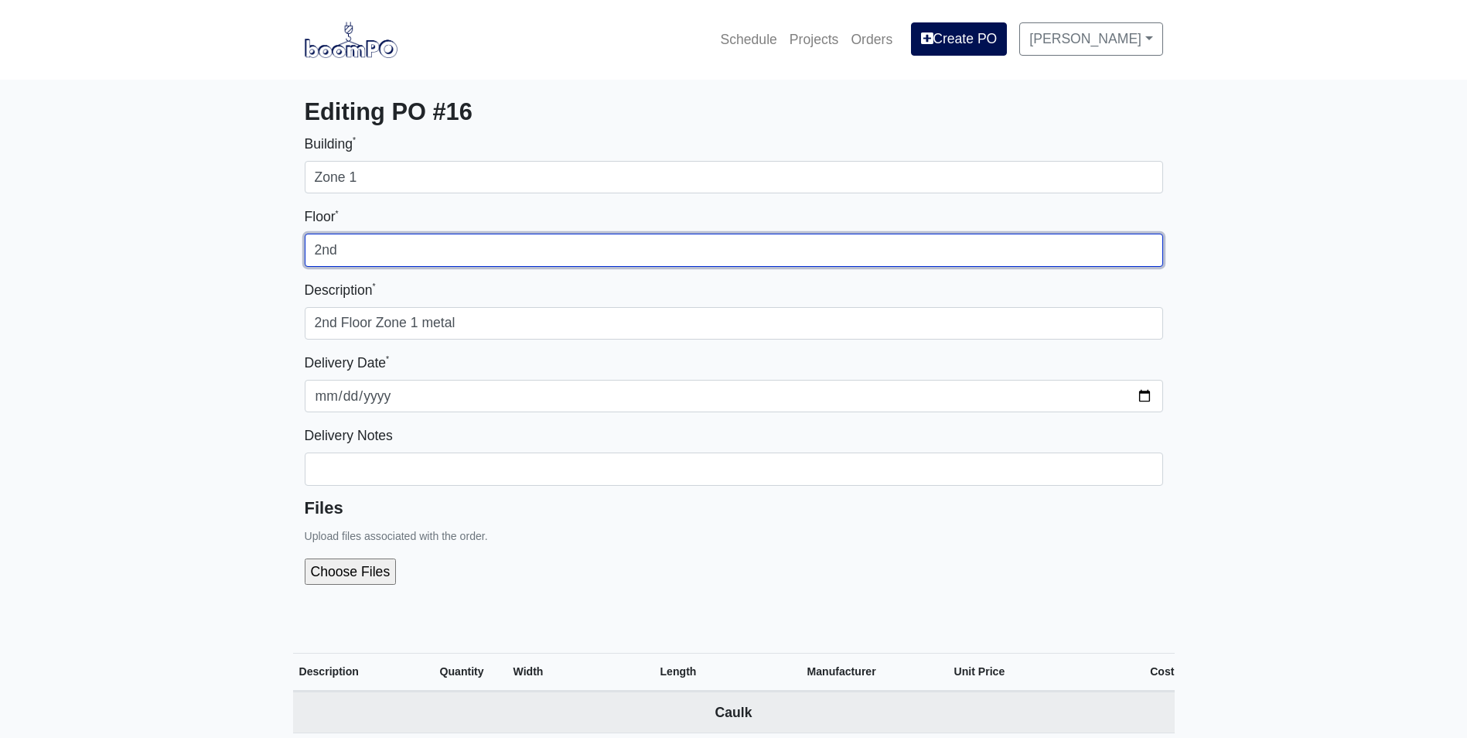
drag, startPoint x: 358, startPoint y: 251, endPoint x: 170, endPoint y: 252, distance: 187.9
type input "3rd, 4th and 5th"
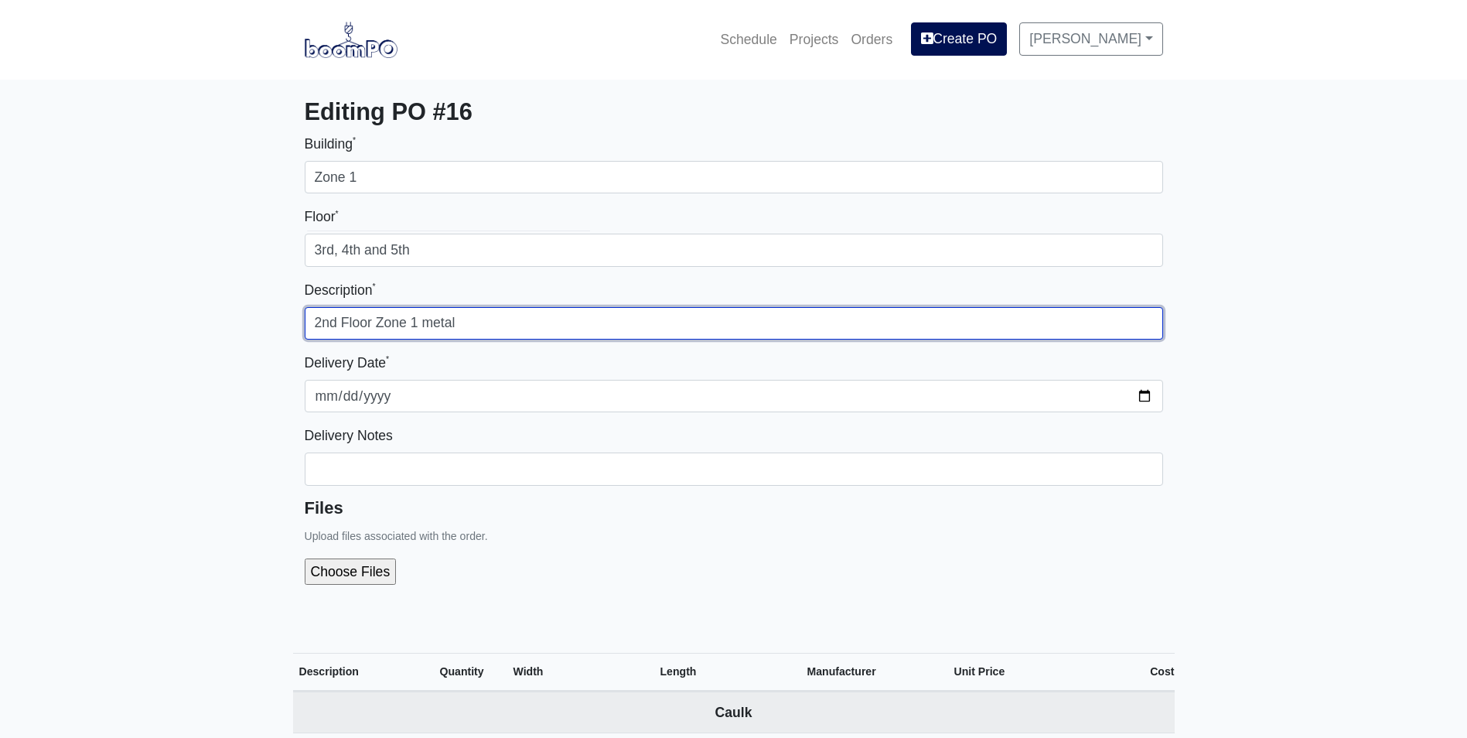
click at [514, 323] on input "2nd Floor Zone 1 metal" at bounding box center [734, 323] width 859 height 32
type input "2nd Floor Zone 1 Shaftwall material"
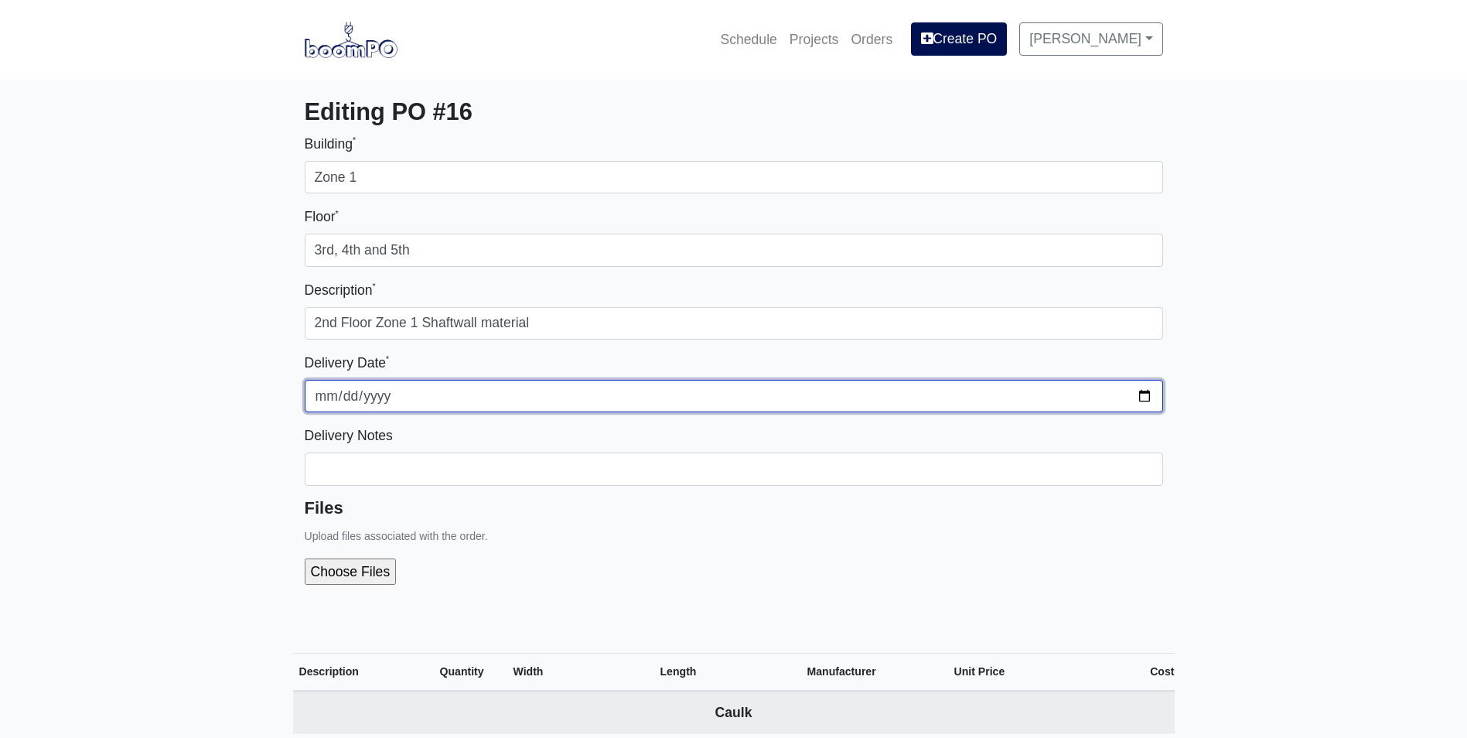
click at [1151, 395] on input "2025-08-11" at bounding box center [734, 396] width 859 height 32
type input "2025-08-20"
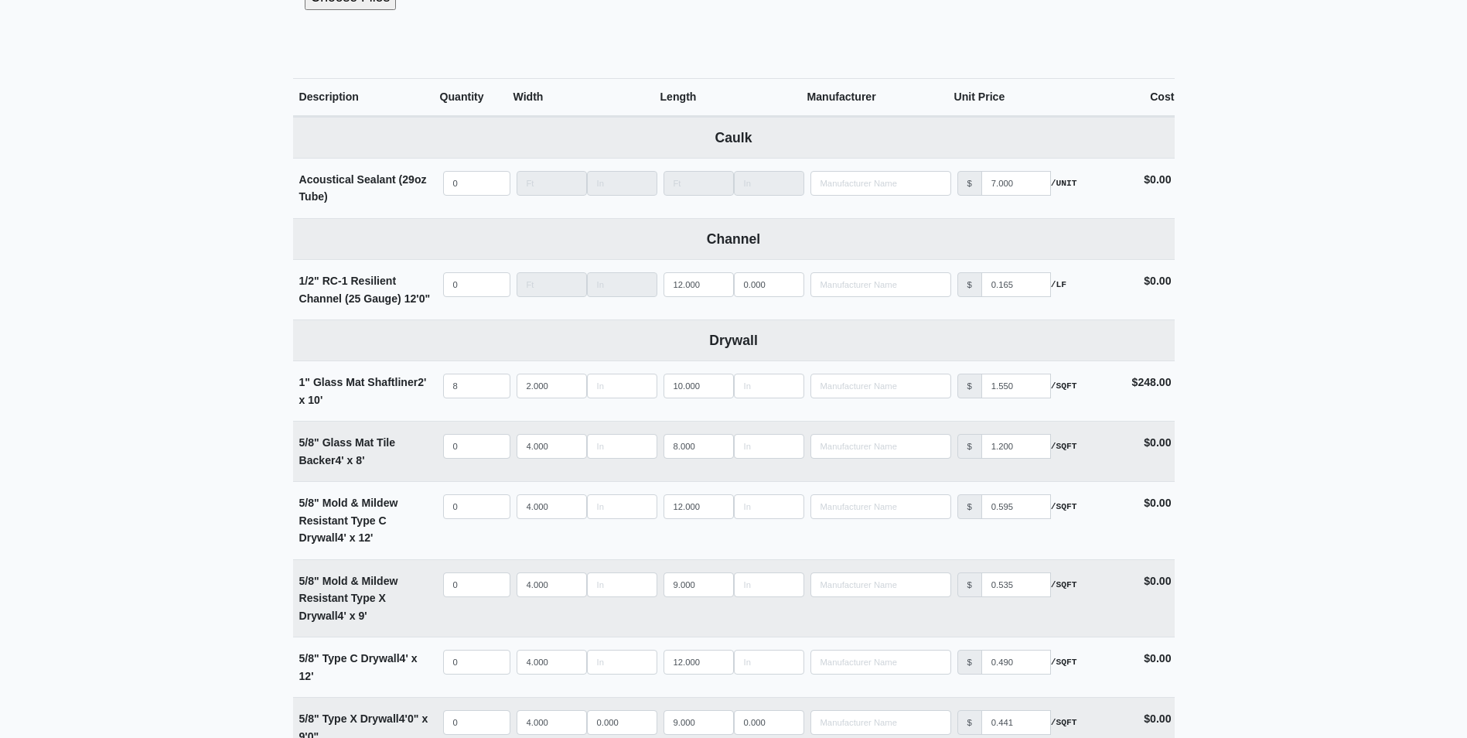
scroll to position [619, 0]
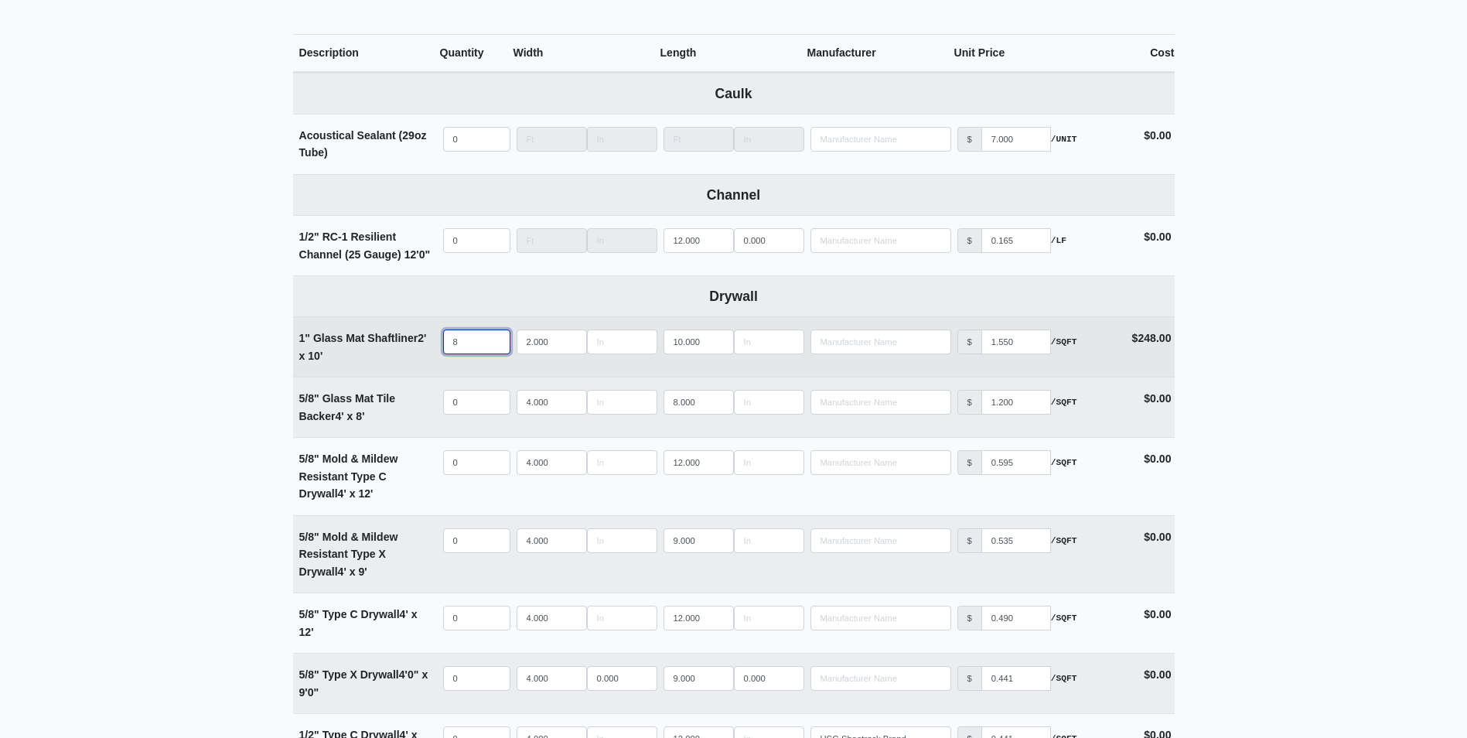
drag, startPoint x: 470, startPoint y: 346, endPoint x: 412, endPoint y: 349, distance: 58.1
click at [412, 349] on tr "1" Glass Mat Shaftliner 2' x 10' Qty 8 Width 2.000 Length 10.000 Manufacturer N…" at bounding box center [734, 346] width 882 height 60
type input "2"
select select
type input "24"
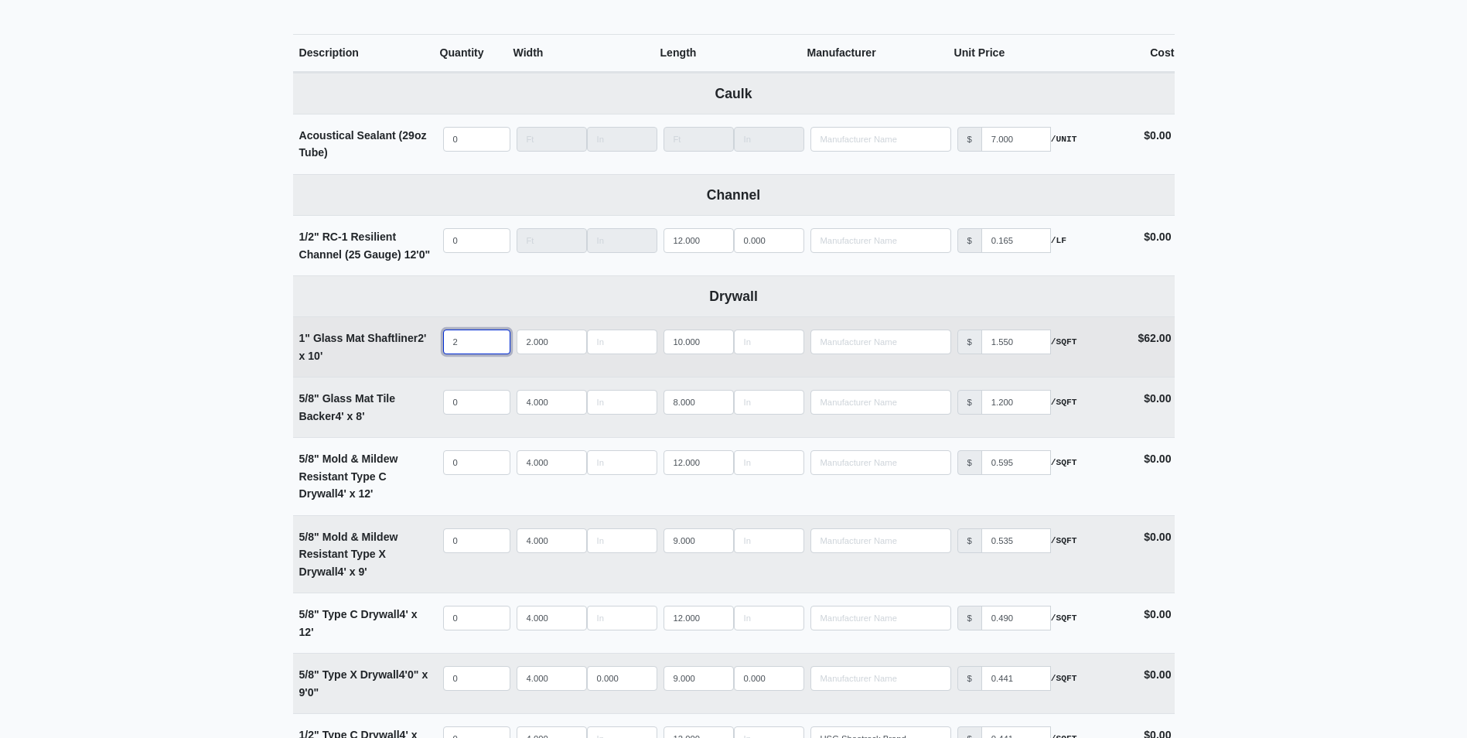
select select
type input "24"
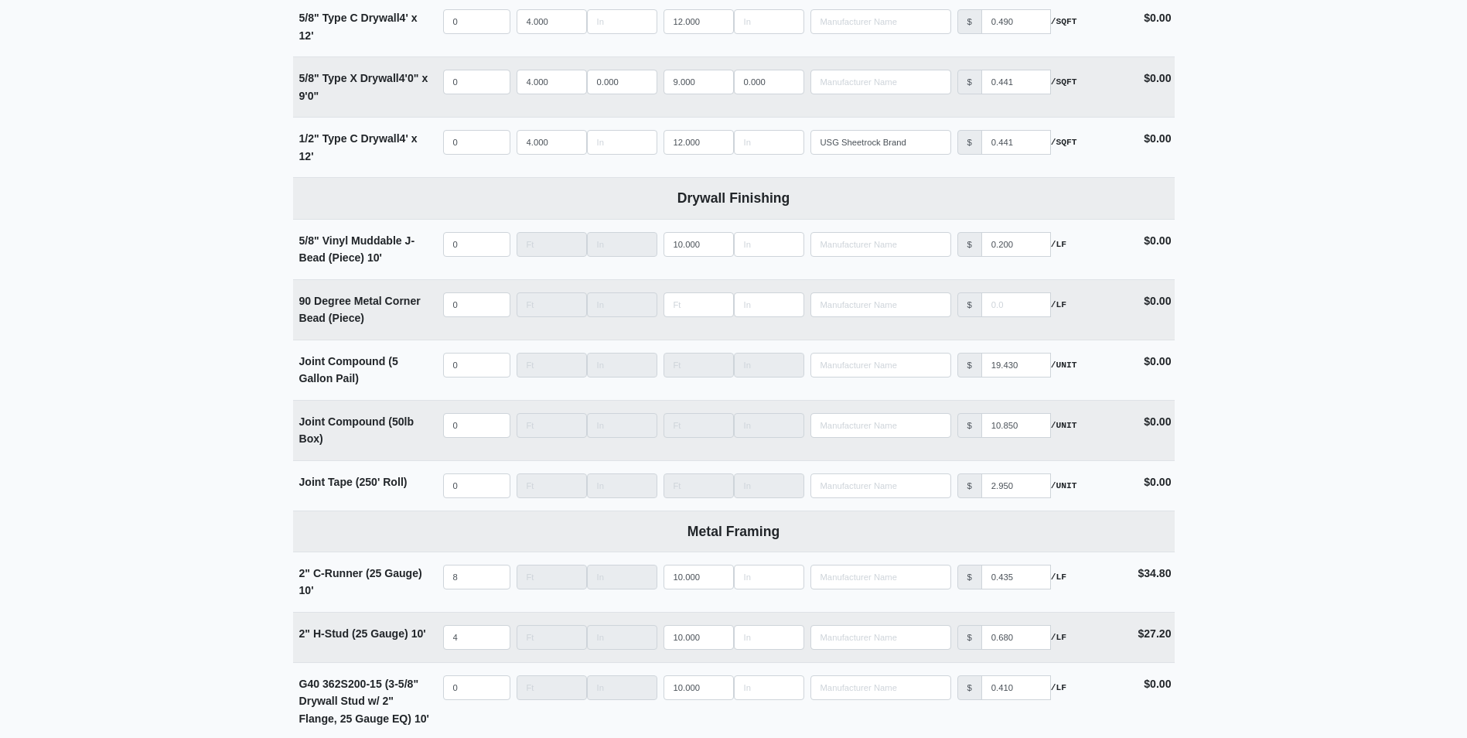
scroll to position [1315, 0]
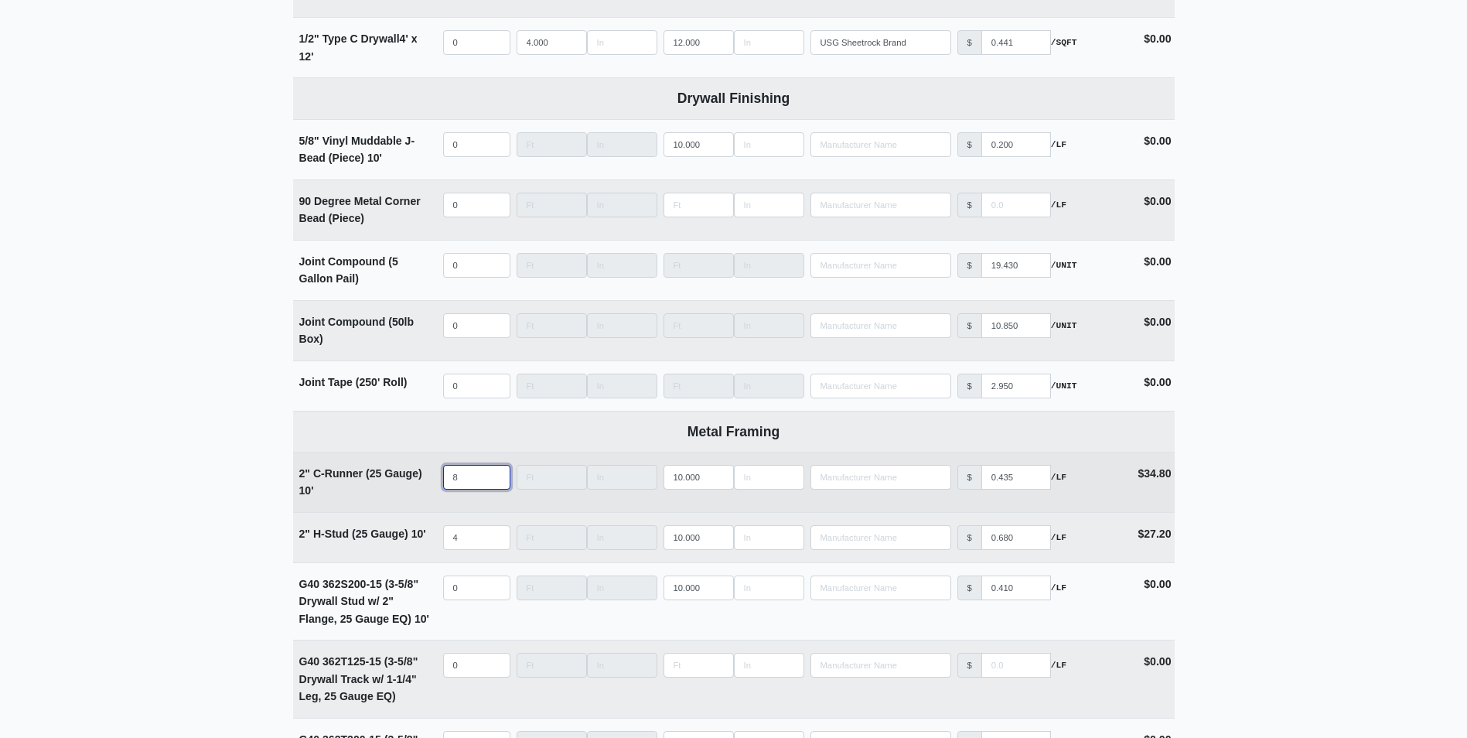
drag, startPoint x: 473, startPoint y: 489, endPoint x: 451, endPoint y: 488, distance: 21.7
click at [451, 488] on input "8" at bounding box center [476, 477] width 67 height 25
type input "2"
select select
type input "24"
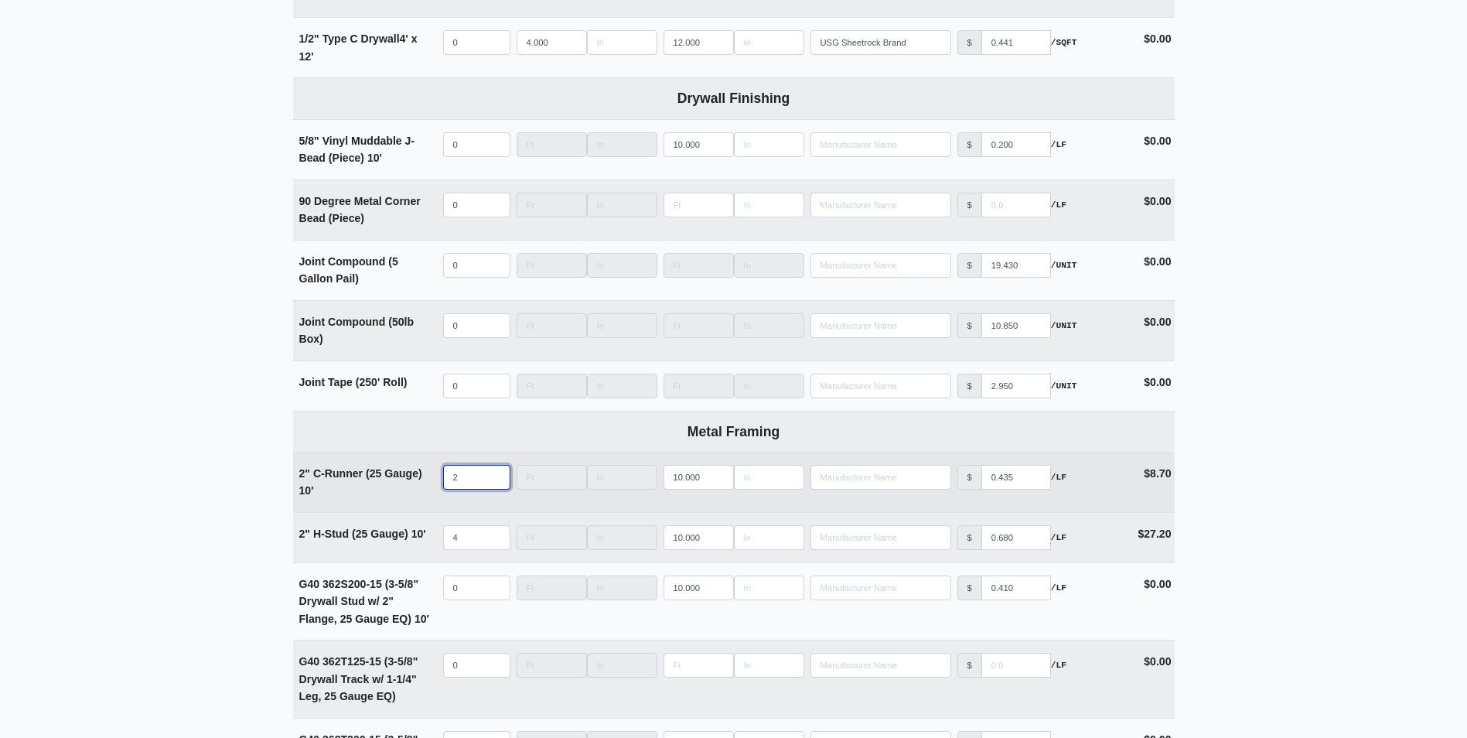
select select
type input "24"
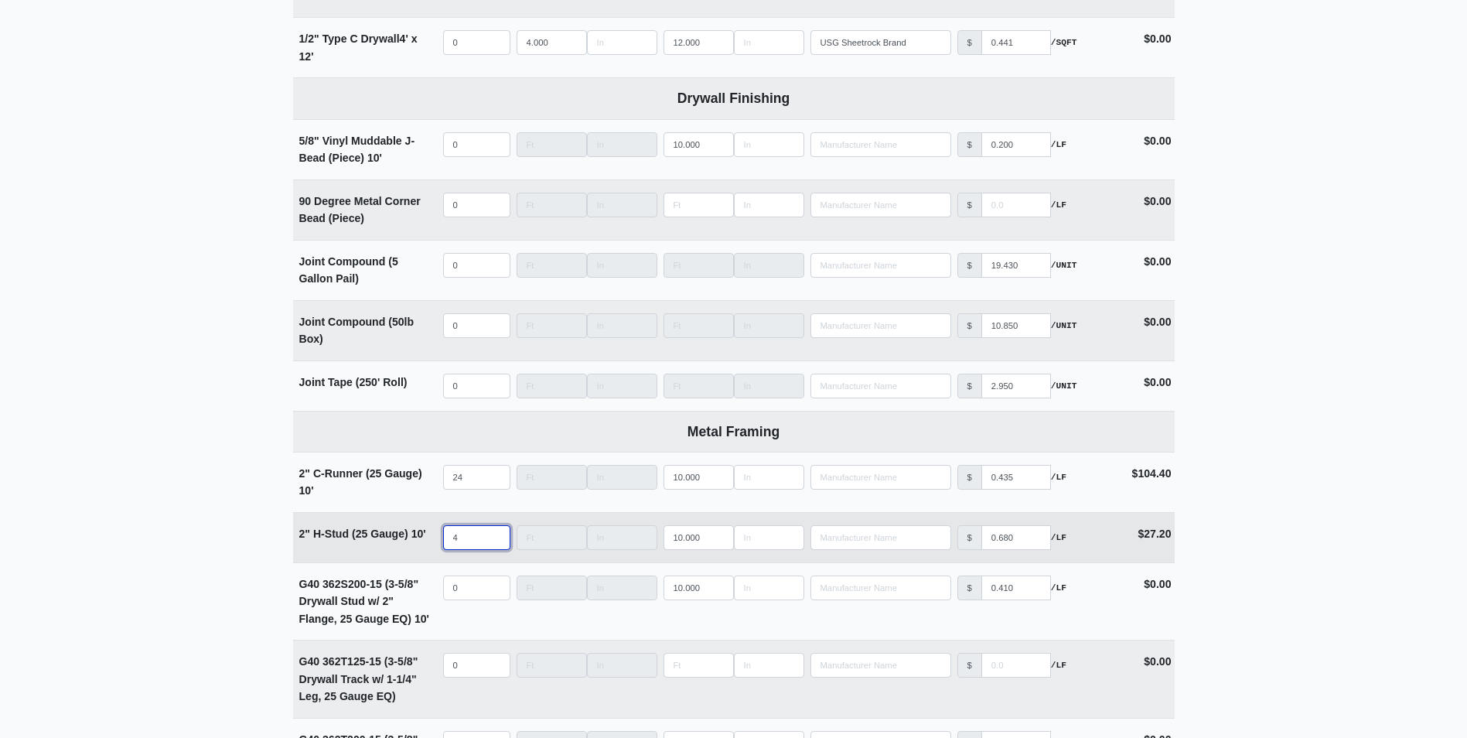
drag, startPoint x: 467, startPoint y: 552, endPoint x: 441, endPoint y: 549, distance: 26.5
click at [441, 549] on td "Qty 4" at bounding box center [476, 537] width 73 height 49
type input "1"
select select
type input "12"
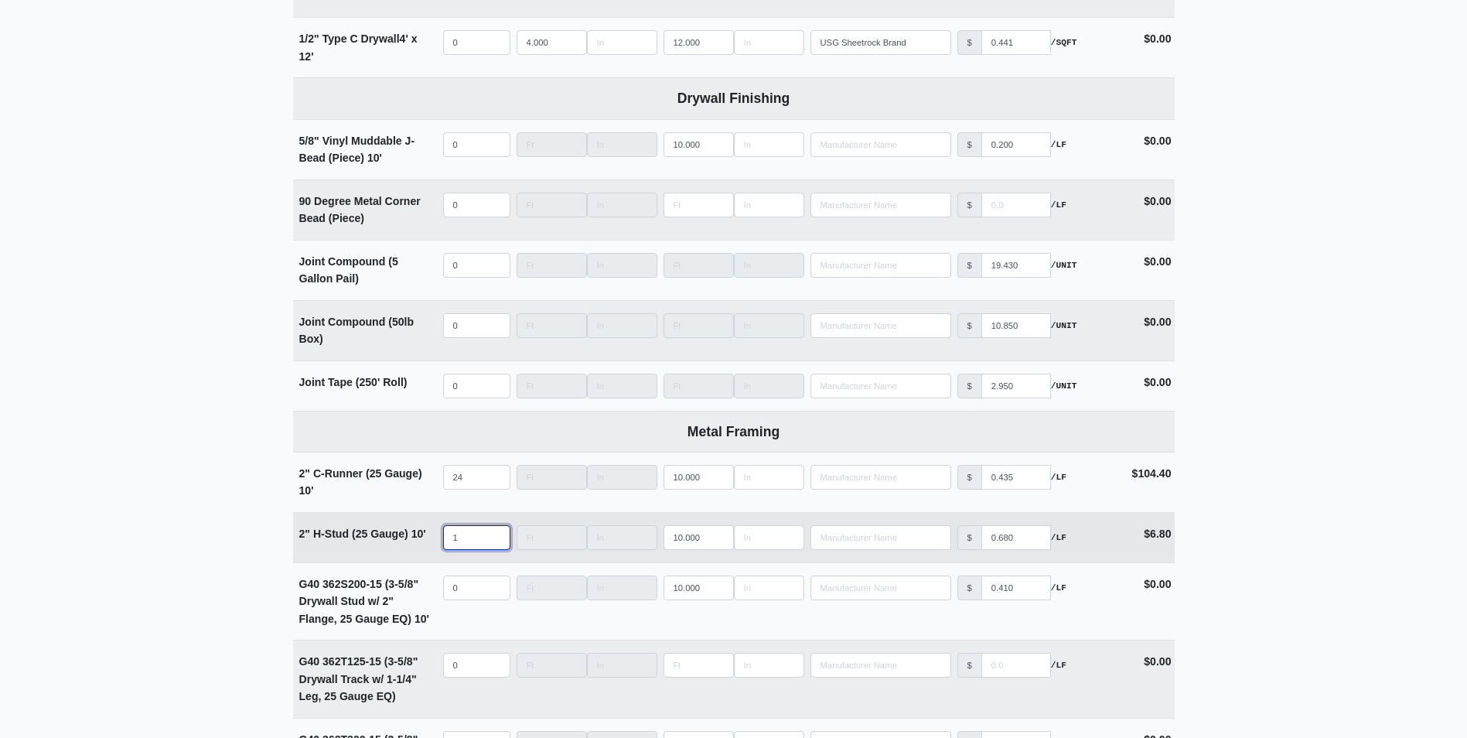
select select
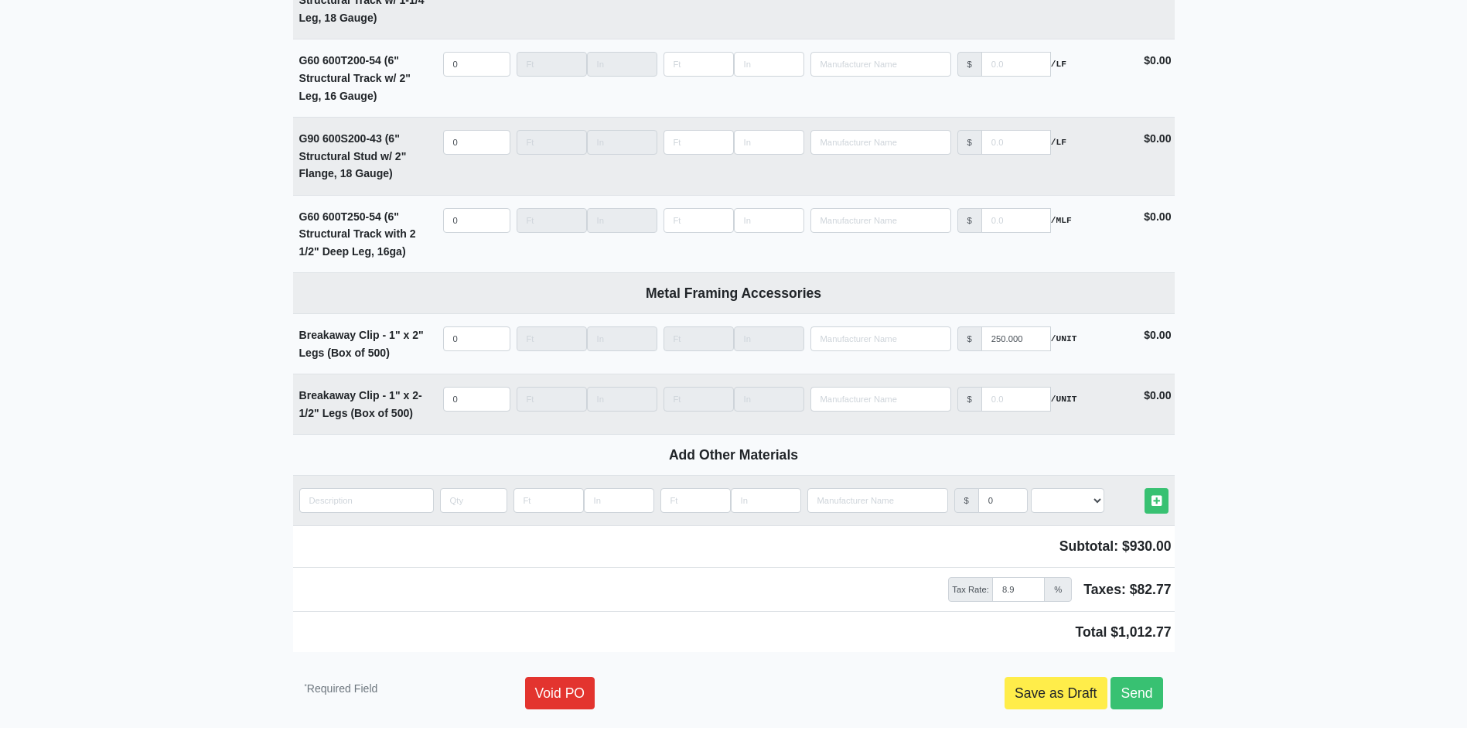
scroll to position [2833, 0]
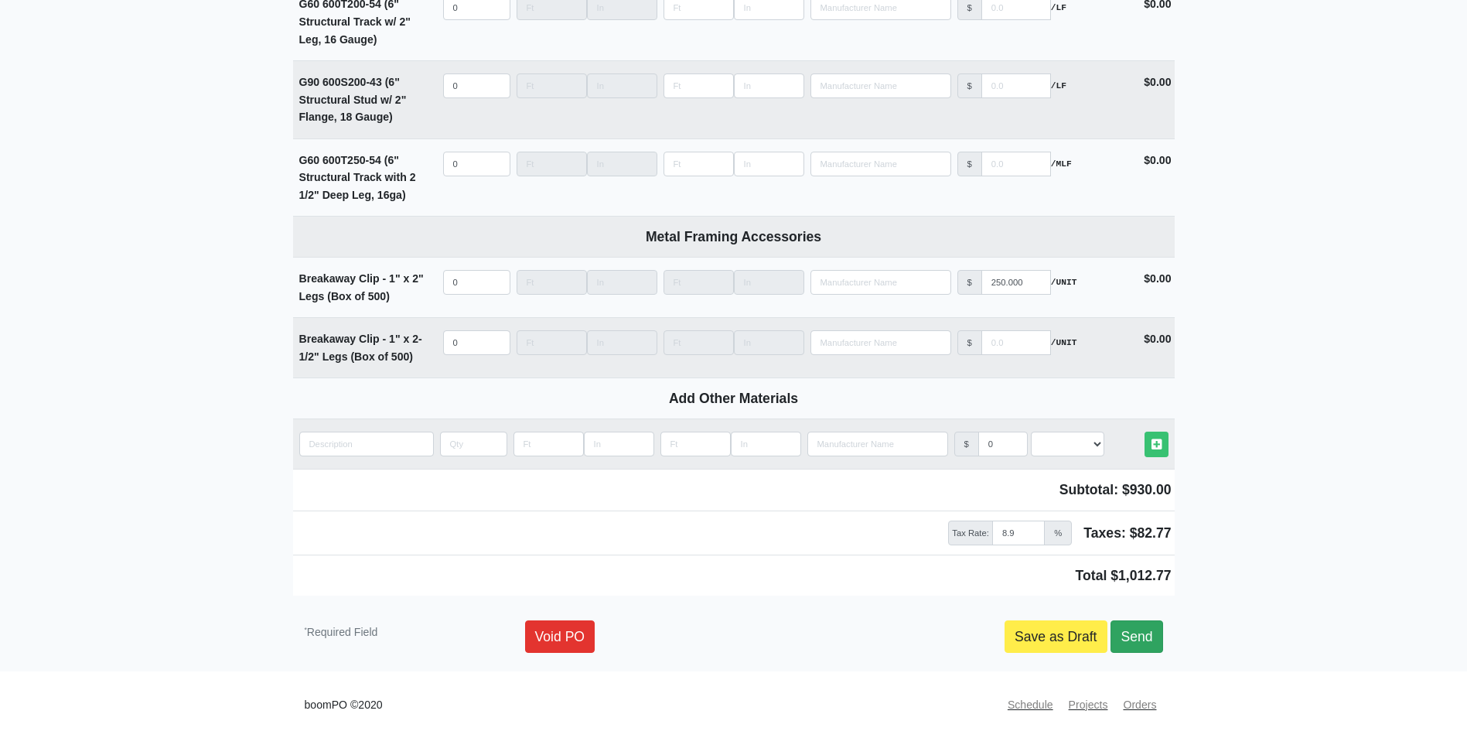
type input "12"
click at [1134, 640] on link "Send" at bounding box center [1137, 636] width 52 height 32
